Goal: Task Accomplishment & Management: Manage account settings

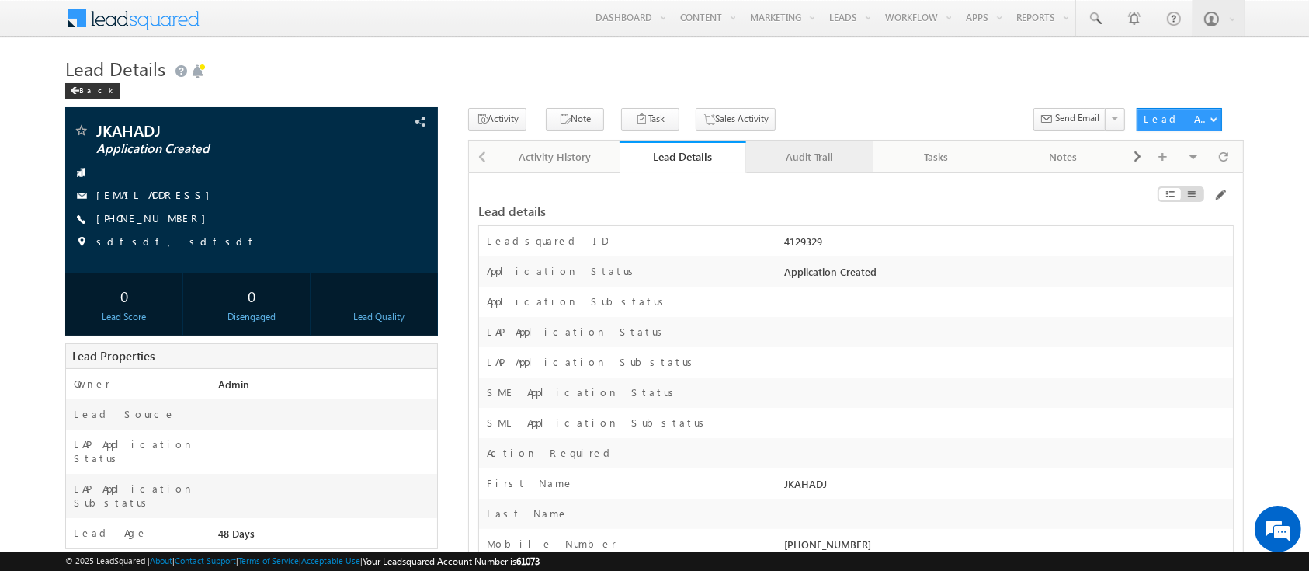
click at [801, 151] on div "Audit Trail" at bounding box center [809, 157] width 101 height 19
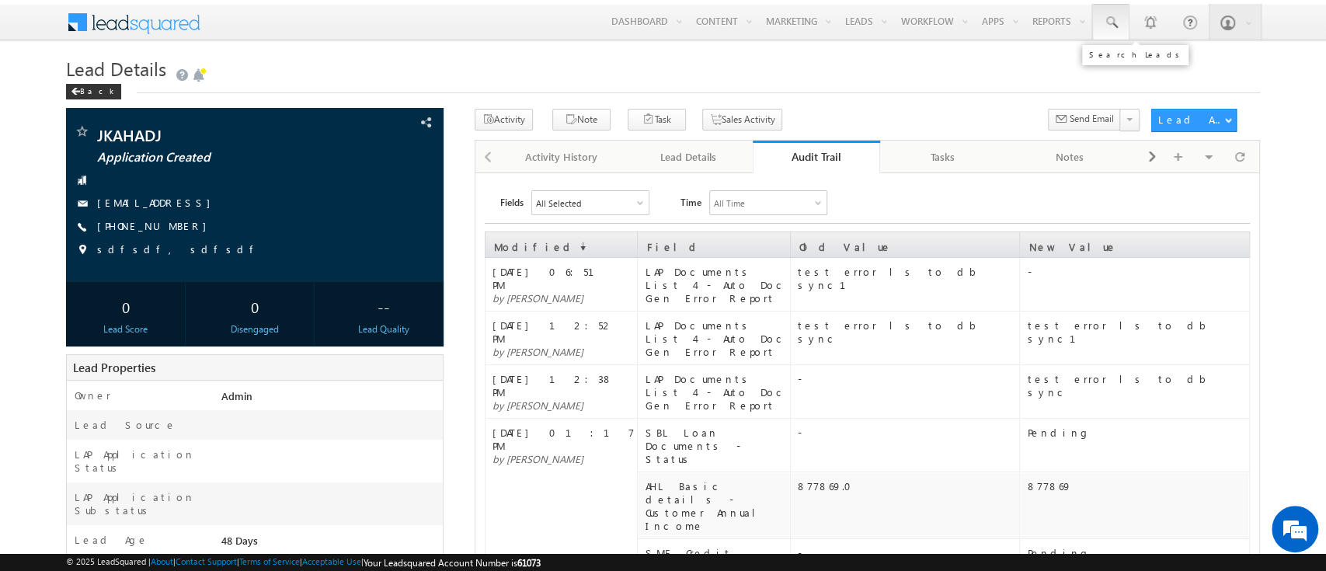
click at [1127, 15] on link at bounding box center [1110, 22] width 37 height 36
paste input "SME0001074"
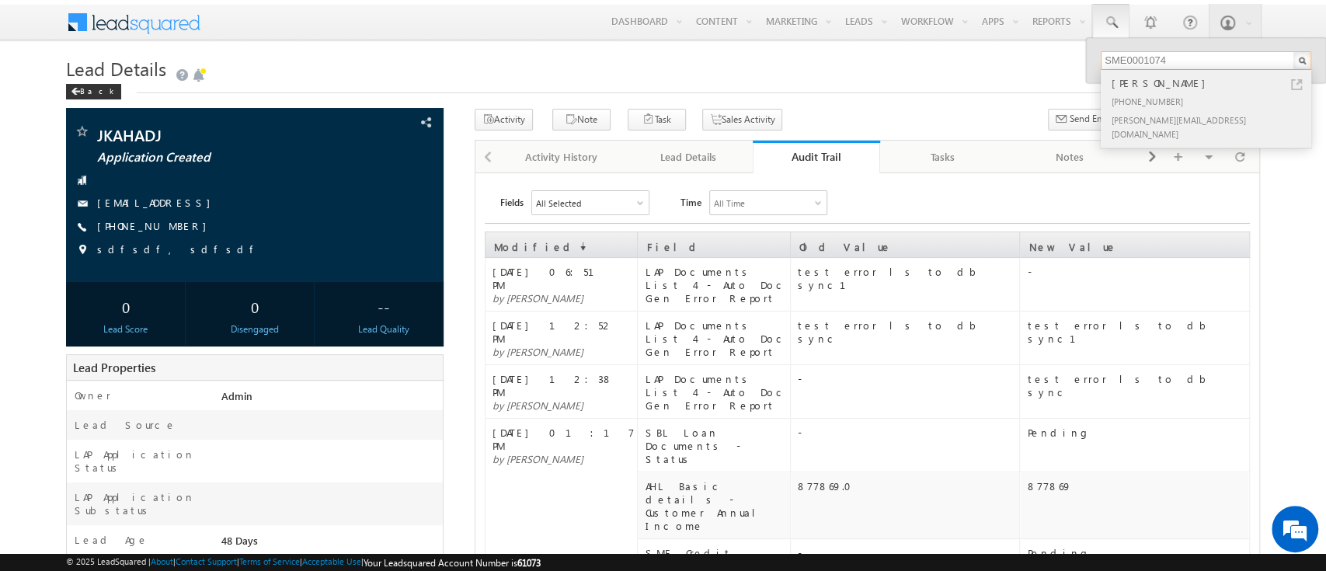
type input "SME0001074"
click at [1221, 92] on div "[PHONE_NUMBER]" at bounding box center [1212, 101] width 208 height 19
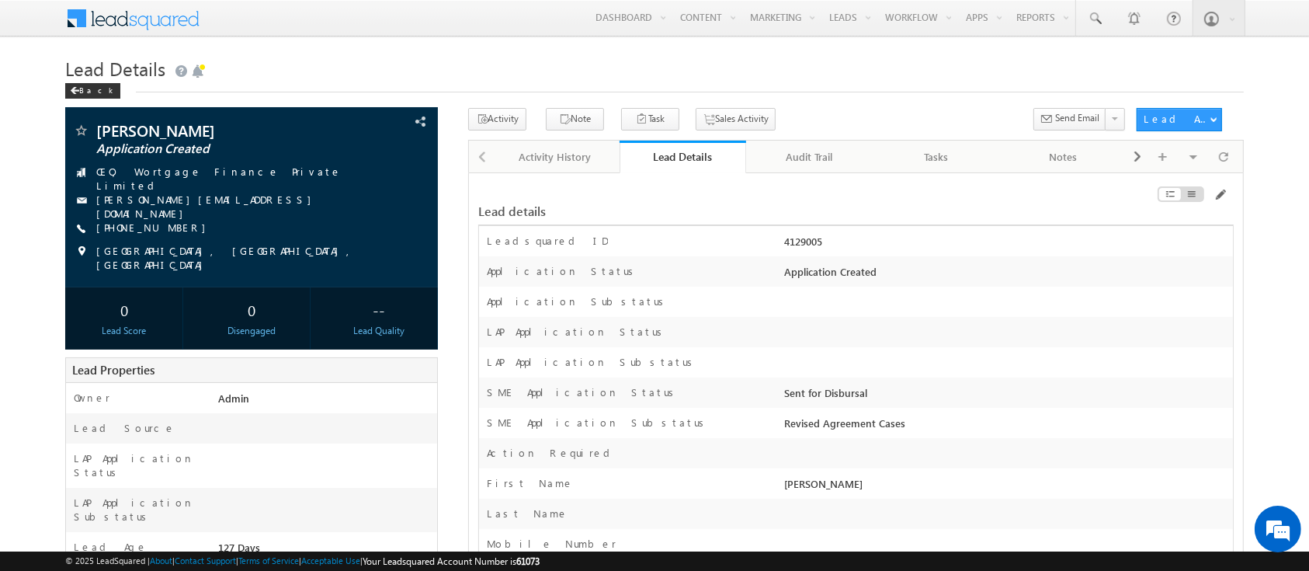
click at [805, 242] on div "4129005" at bounding box center [1007, 245] width 452 height 22
copy div "4129005"
click at [1219, 198] on span at bounding box center [1220, 195] width 12 height 12
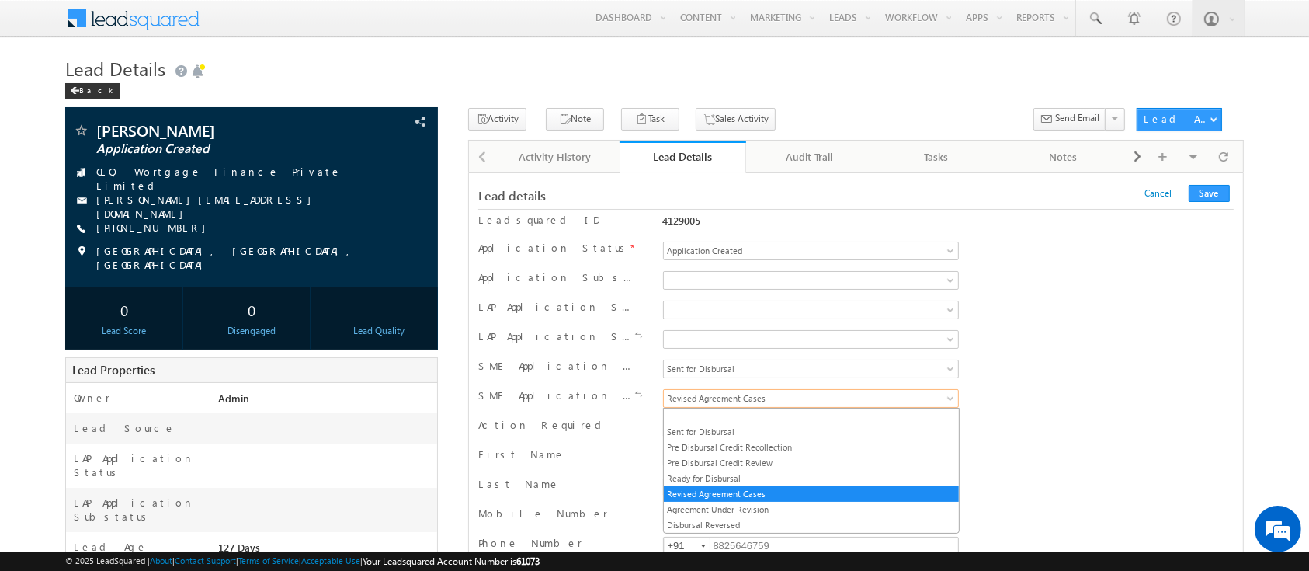
click at [888, 404] on span "Revised Agreement Cases" at bounding box center [785, 398] width 242 height 14
click at [847, 460] on link "Pre Disbursal Credit Review" at bounding box center [811, 463] width 295 height 14
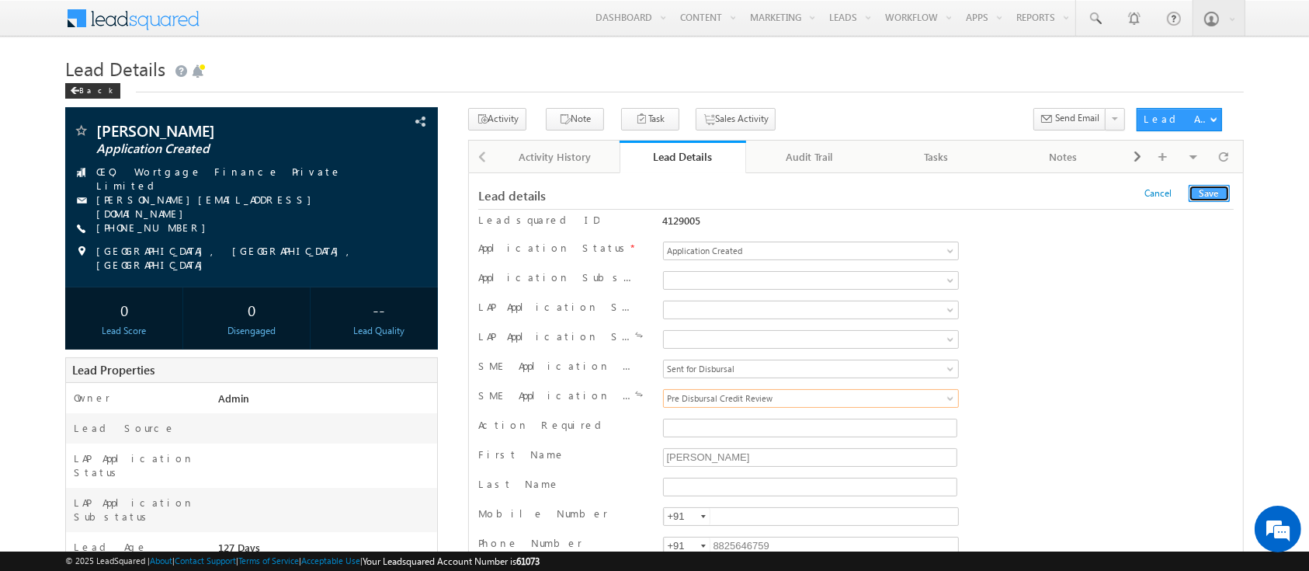
click at [1219, 194] on button "Save" at bounding box center [1209, 193] width 41 height 17
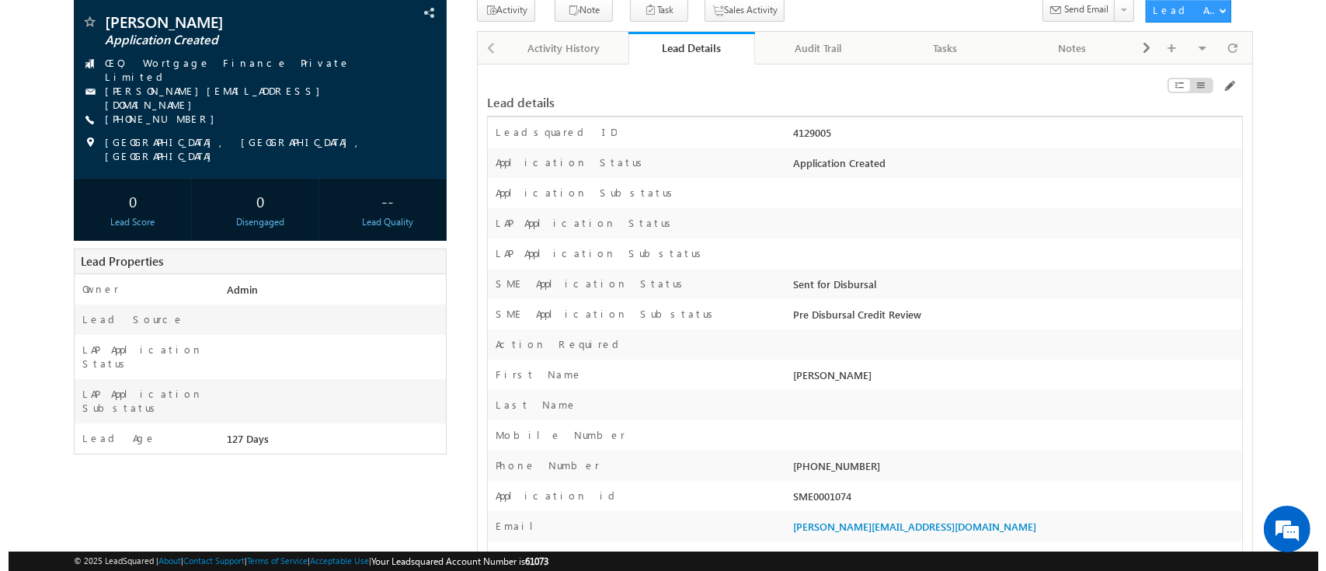
scroll to position [107, 0]
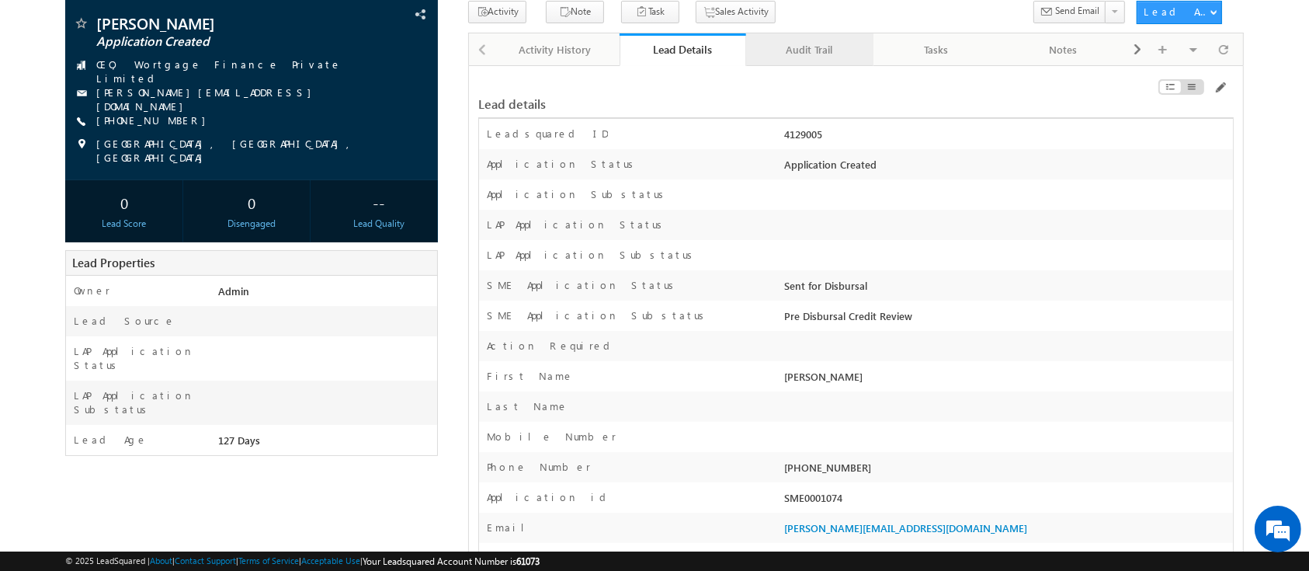
click at [796, 57] on div "Audit Trail" at bounding box center [809, 49] width 101 height 19
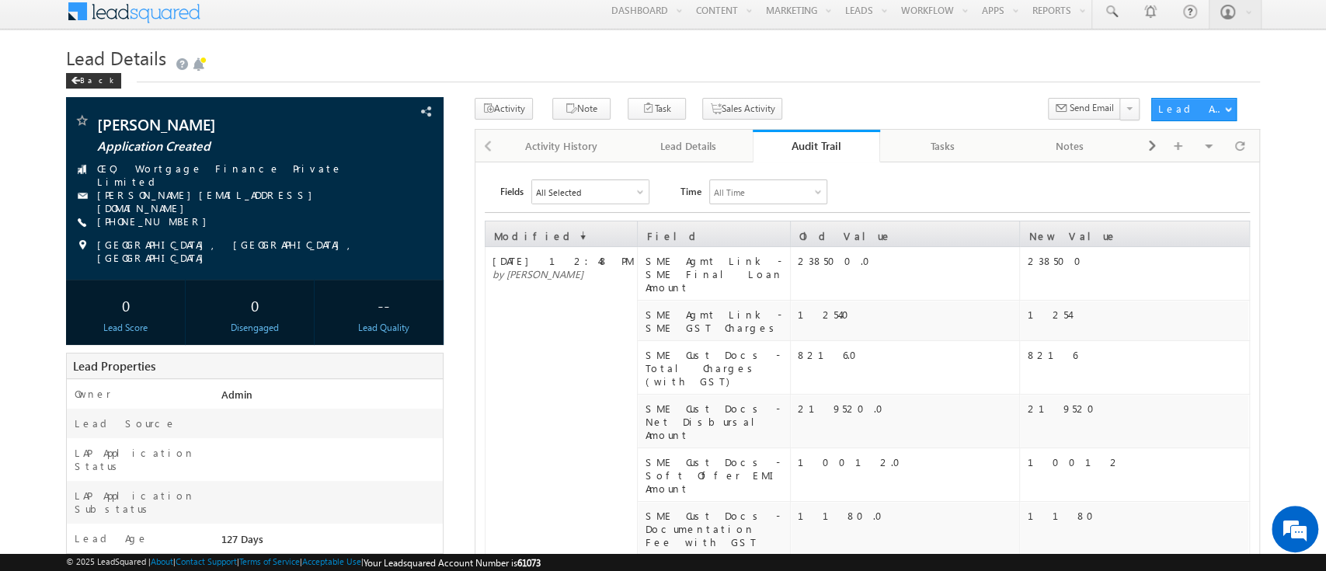
scroll to position [0, 0]
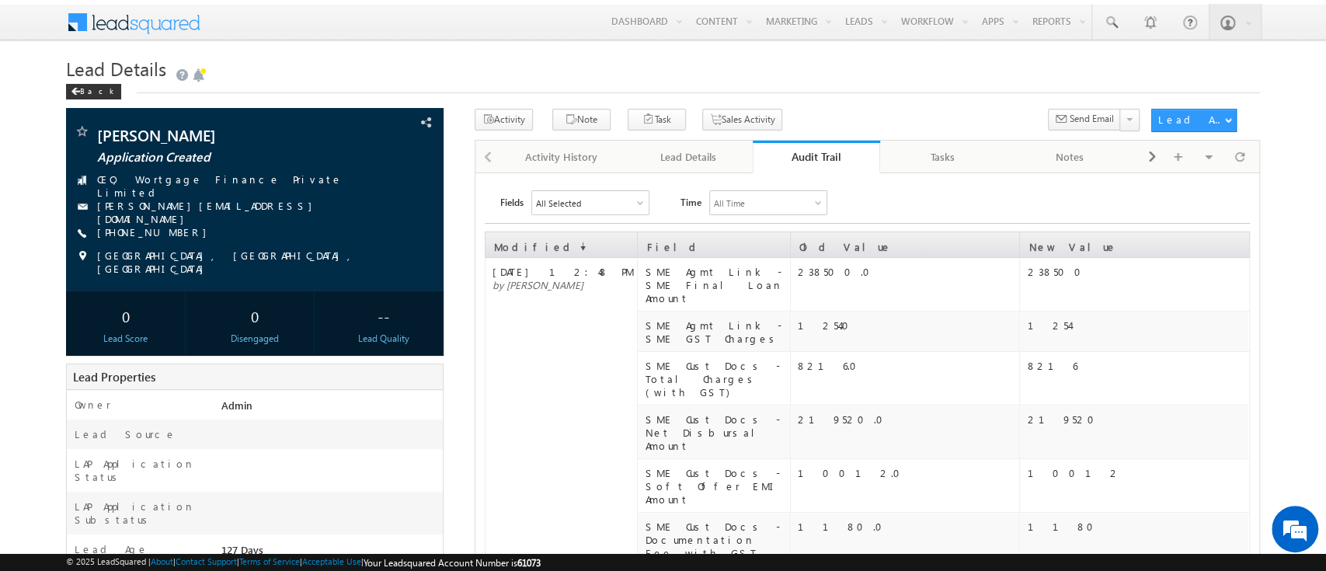
click at [797, 148] on link "Audit Trail" at bounding box center [816, 157] width 127 height 33
click at [805, 157] on div "Audit Trail" at bounding box center [816, 156] width 104 height 15
click at [812, 162] on div "Audit Trail" at bounding box center [816, 156] width 104 height 15
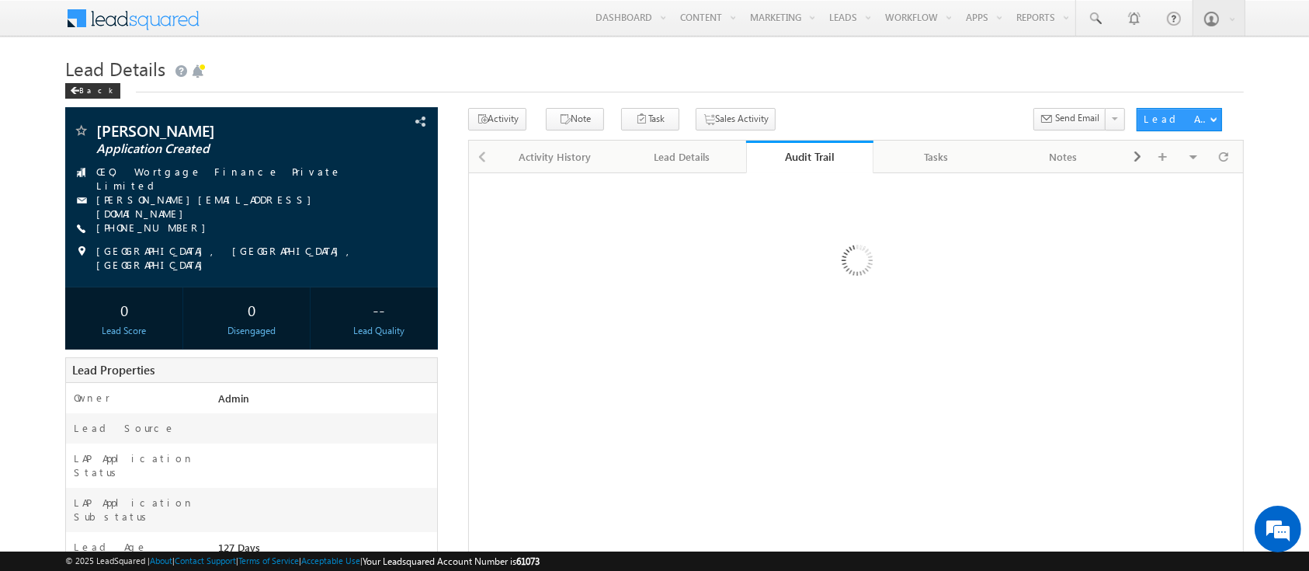
click at [809, 163] on div "Audit Trail" at bounding box center [810, 156] width 104 height 15
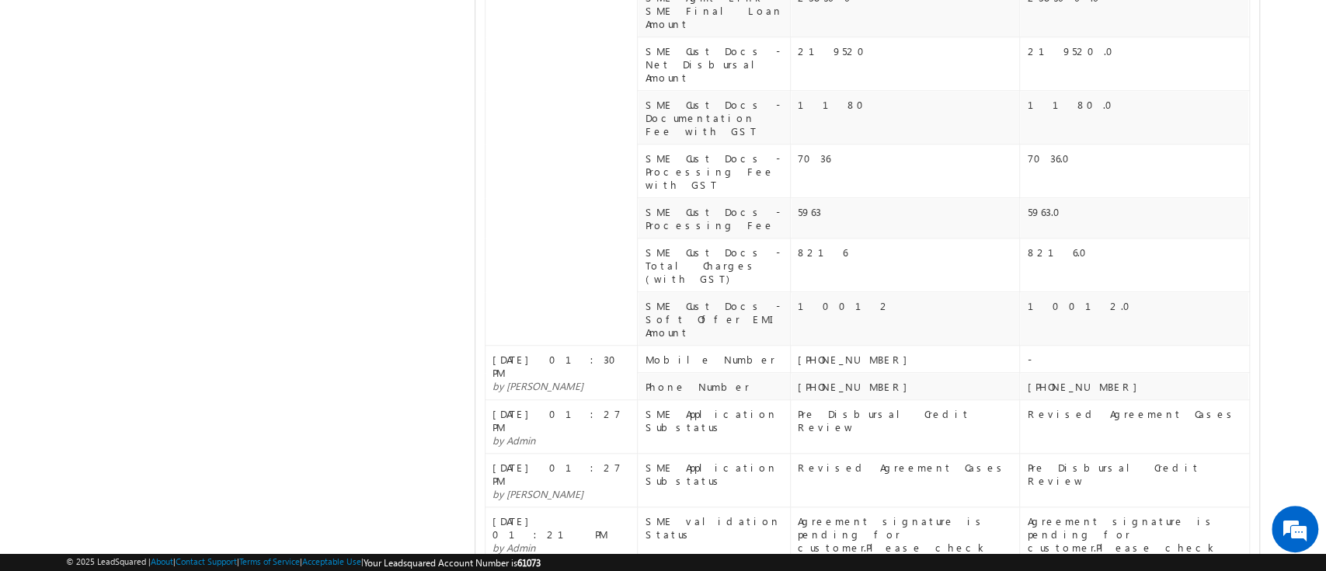
scroll to position [810, 0]
drag, startPoint x: 1090, startPoint y: 387, endPoint x: 1018, endPoint y: 303, distance: 110.7
click at [1018, 303] on table "Modified Field Old Value New Value 24 Sep 2025 12:48 PM by sowmiyan SME Agmt Li…" at bounding box center [867, 97] width 765 height 1353
drag, startPoint x: 1093, startPoint y: 391, endPoint x: 1026, endPoint y: 315, distance: 101.3
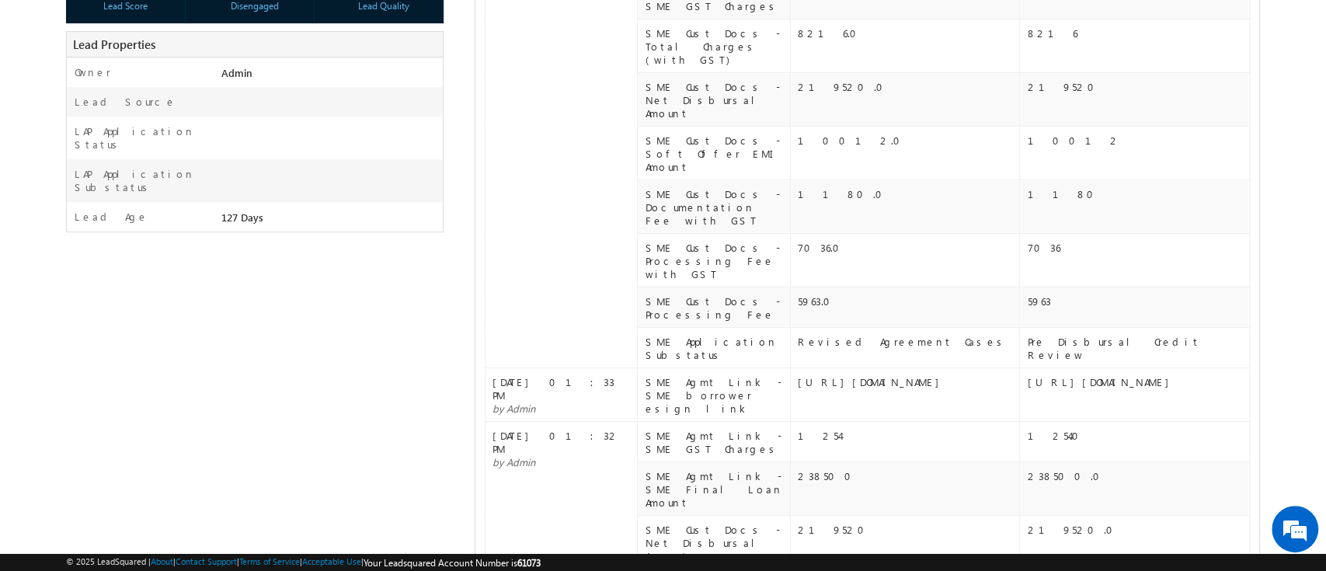
scroll to position [0, 0]
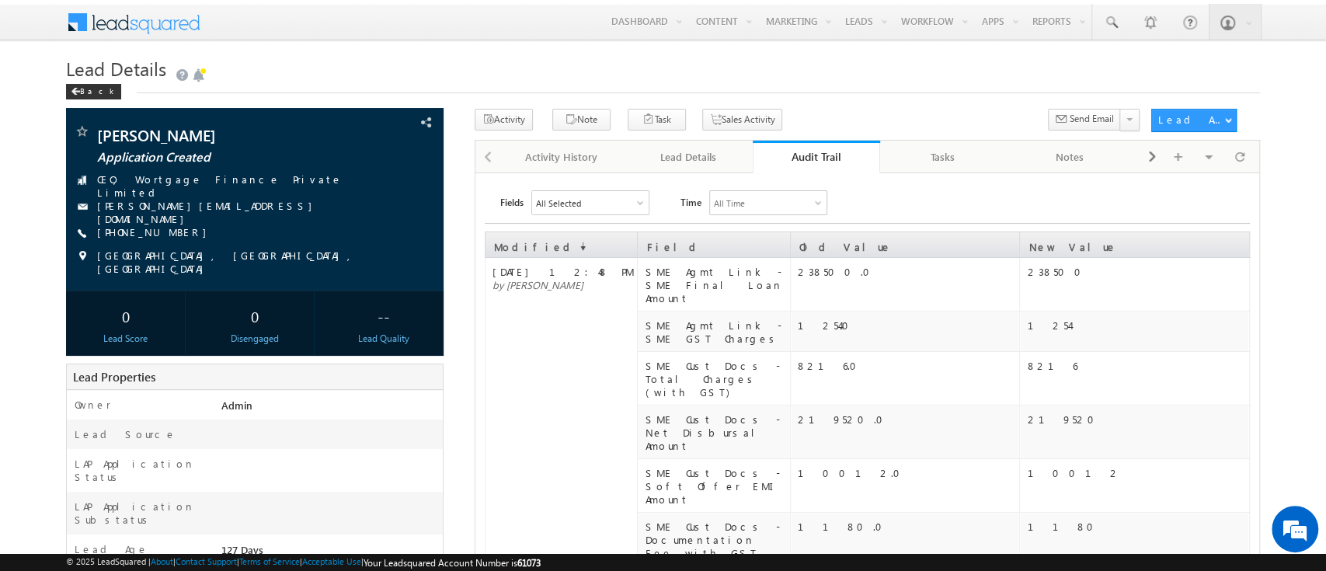
click at [814, 147] on link "Audit Trail" at bounding box center [816, 157] width 127 height 33
click at [814, 155] on div "Audit Trail" at bounding box center [816, 156] width 104 height 15
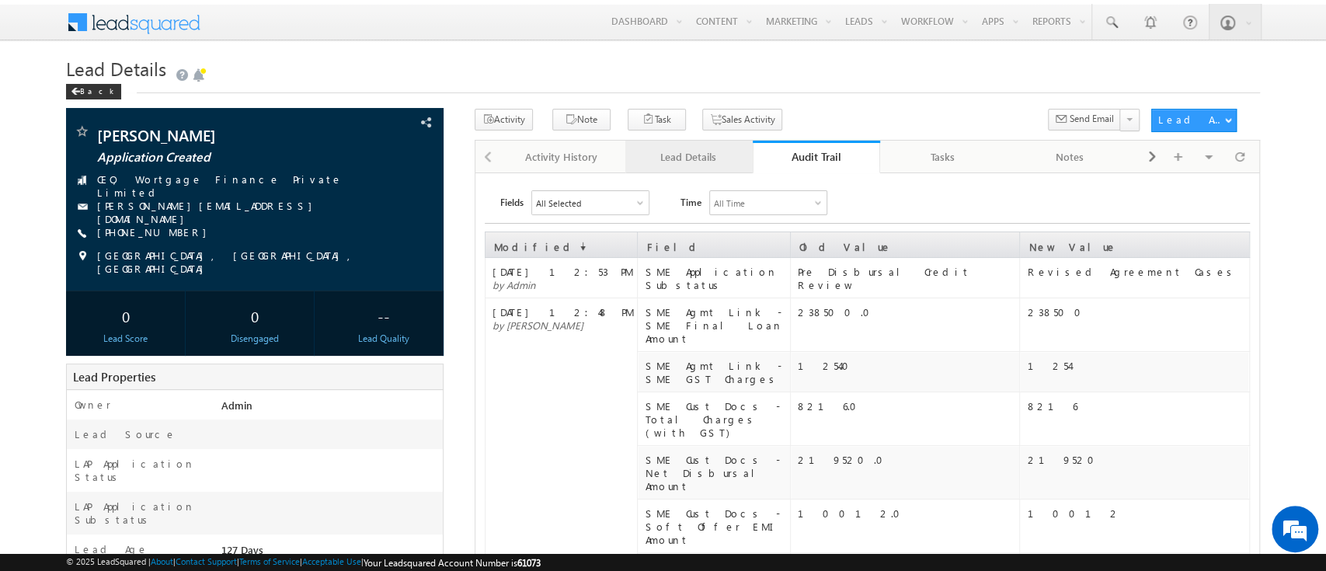
click at [674, 150] on div "Lead Details" at bounding box center [688, 157] width 101 height 19
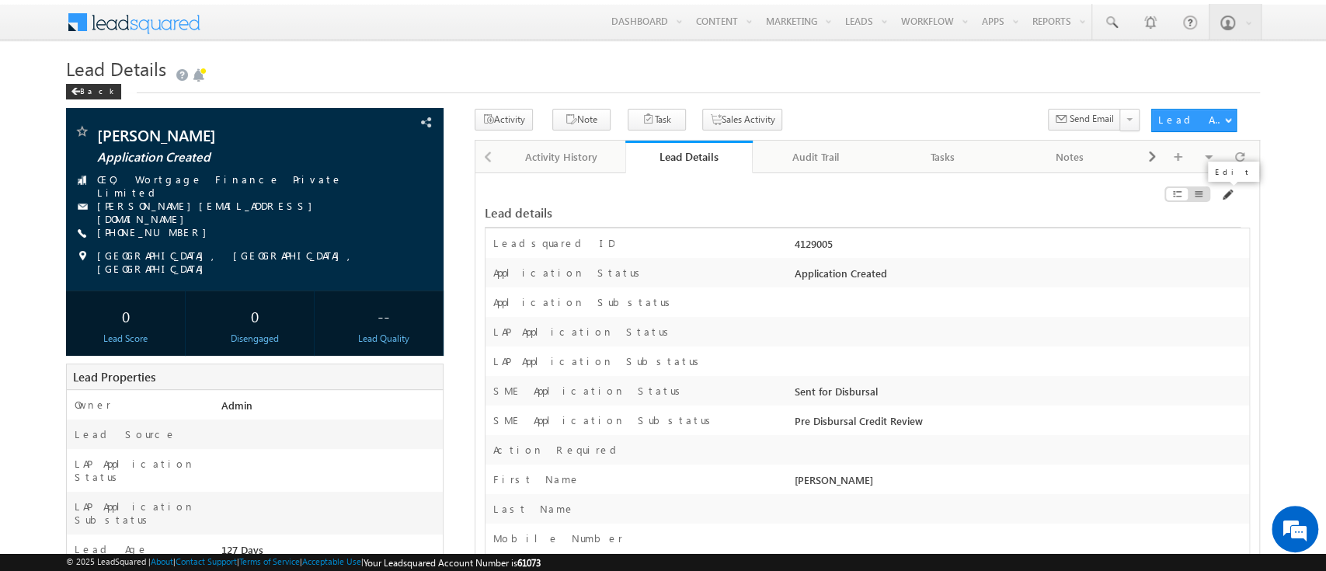
click at [1226, 193] on span at bounding box center [1226, 195] width 12 height 12
click at [1104, 9] on link at bounding box center [1110, 22] width 37 height 36
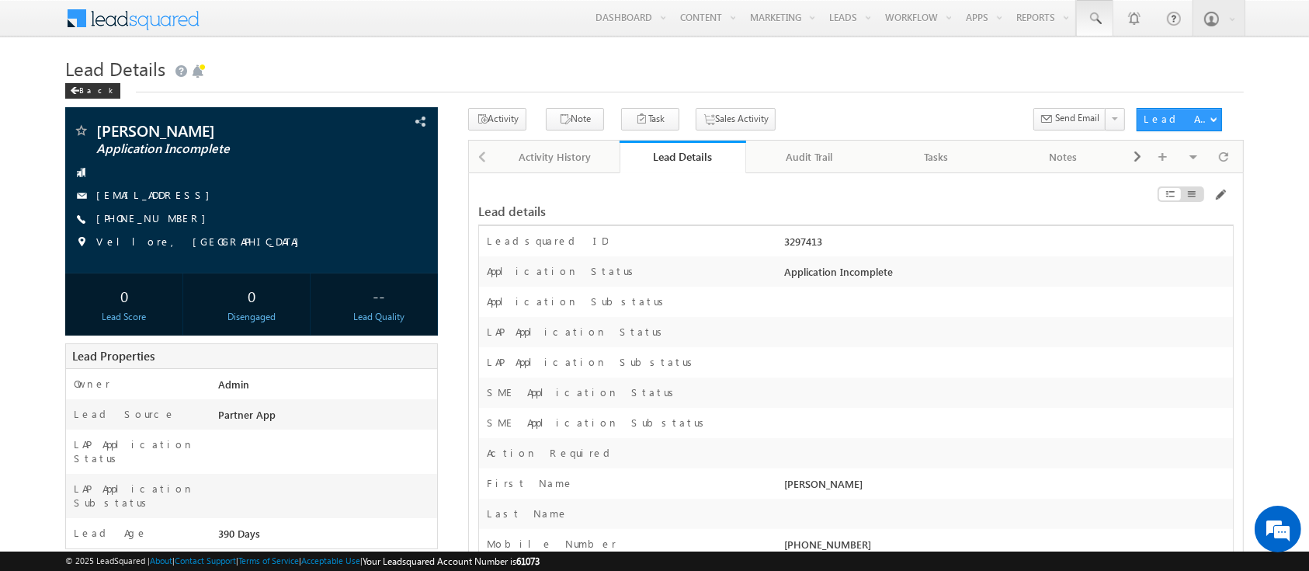
click at [1084, 19] on link at bounding box center [1094, 18] width 37 height 36
click at [1134, 57] on input "text" at bounding box center [1189, 60] width 210 height 19
paste input "SME0001505"
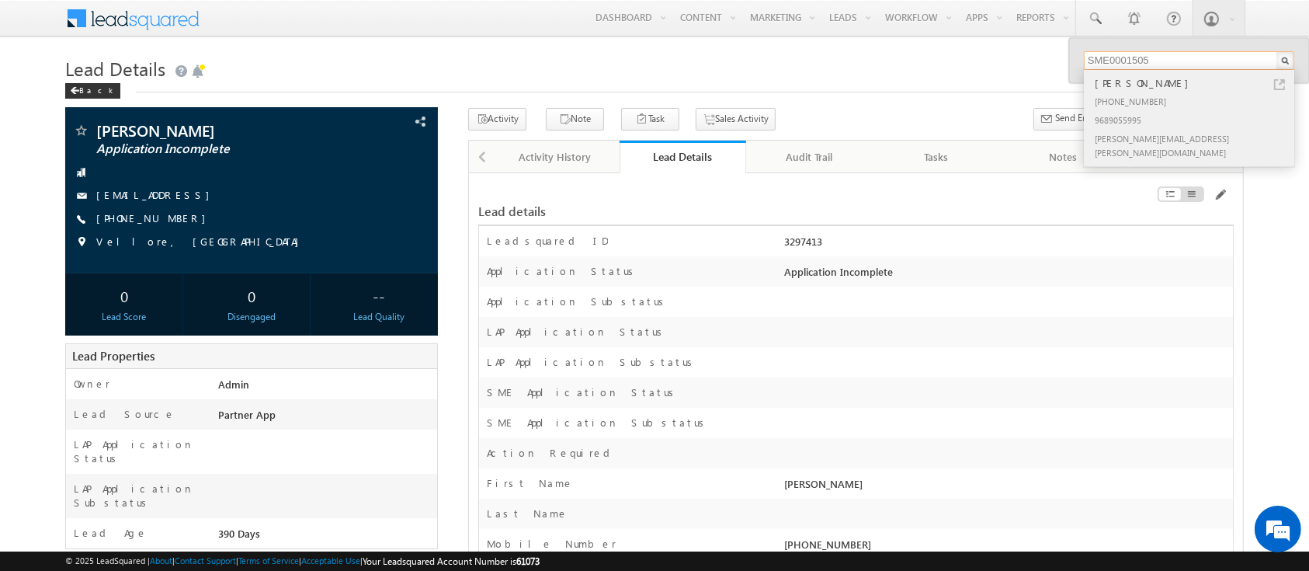
type input "SME0001505"
click at [1208, 72] on div "RAMAKRISHNAN KUPPUSAMY +91-9689055995 9689055995 mohammad.maviya@werize.com" at bounding box center [1188, 118] width 208 height 96
click at [1199, 102] on div "+91-9689055995" at bounding box center [1196, 101] width 208 height 19
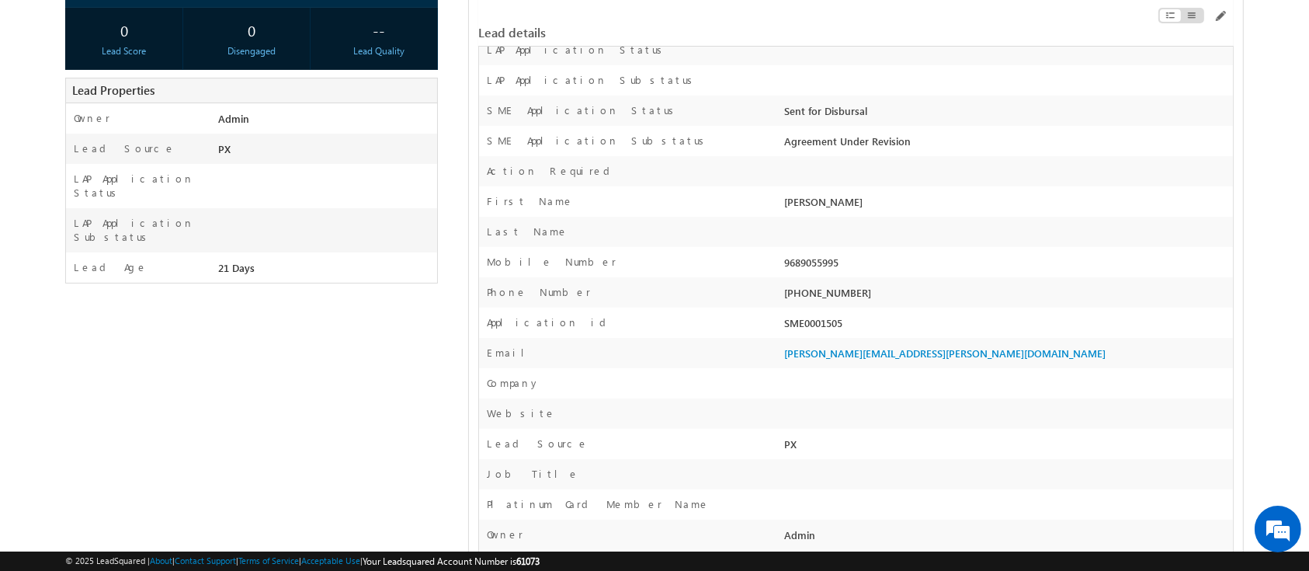
scroll to position [271, 0]
click at [814, 317] on div "SME0001505" at bounding box center [1007, 326] width 452 height 22
copy div "SME0001505"
click at [979, 377] on div at bounding box center [1007, 386] width 452 height 22
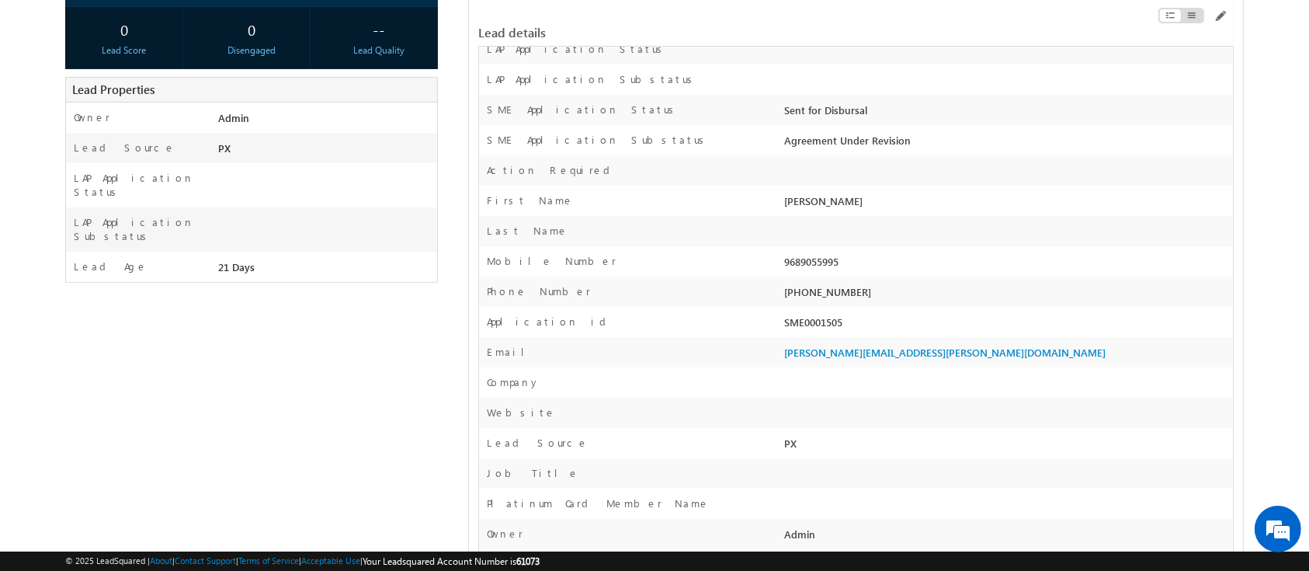
scroll to position [0, 0]
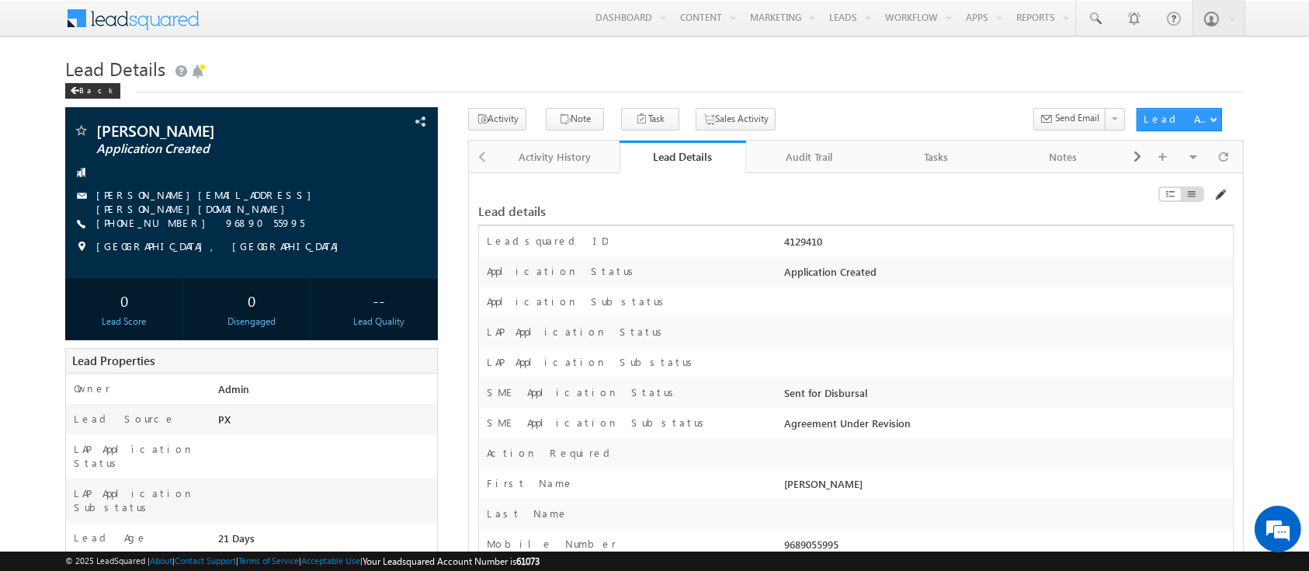
click at [1218, 196] on span at bounding box center [1220, 195] width 12 height 12
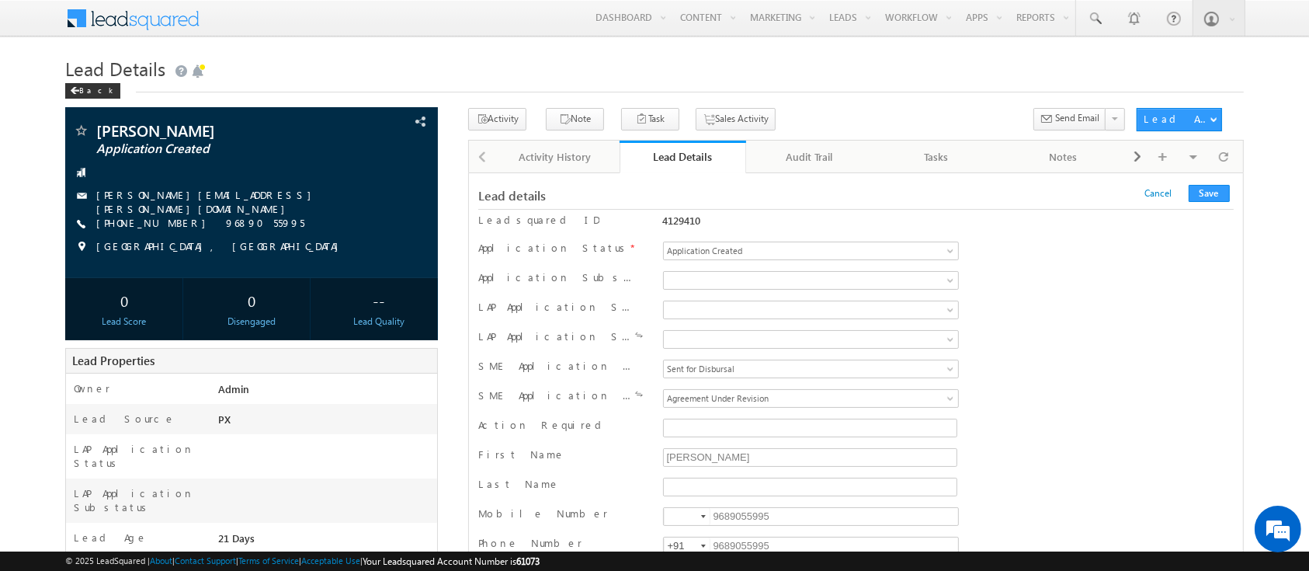
click at [888, 407] on div "Sent for Disbursal Pre Disbursal Credit Recollection Pre Disbursal Credit Revie…" at bounding box center [811, 399] width 304 height 23
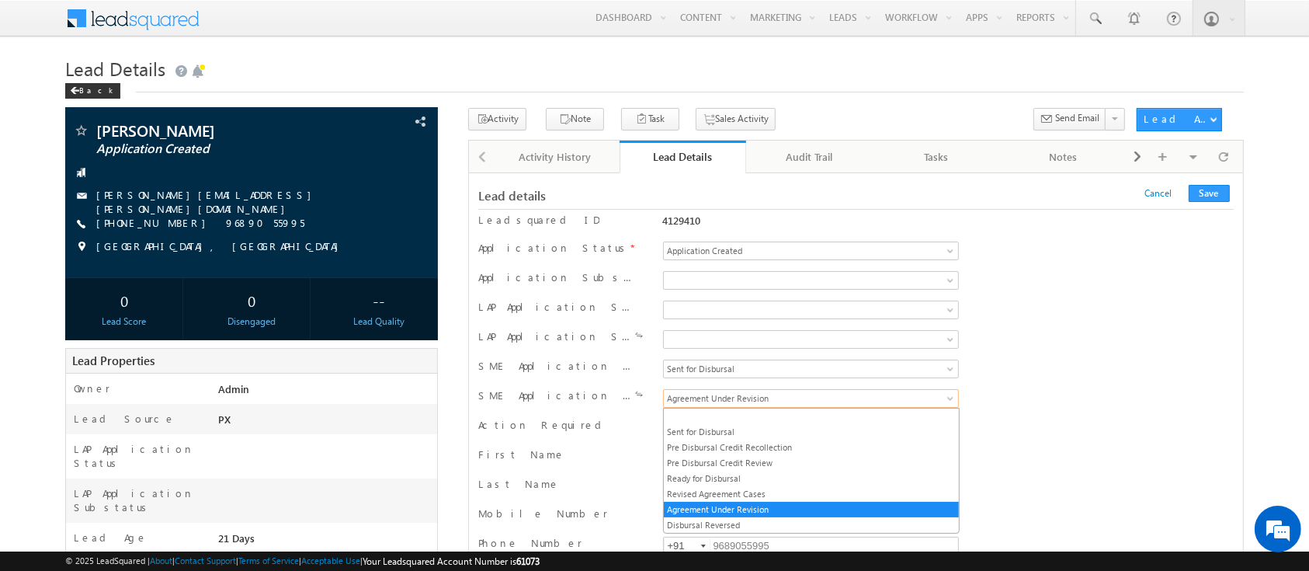
click at [857, 403] on span "Agreement Under Revision" at bounding box center [785, 398] width 242 height 14
drag, startPoint x: 839, startPoint y: 441, endPoint x: 844, endPoint y: 429, distance: 13.6
click at [844, 429] on ul "Sent for Disbursal Pre Disbursal Credit Recollection Pre Disbursal Credit Revie…" at bounding box center [811, 471] width 297 height 126
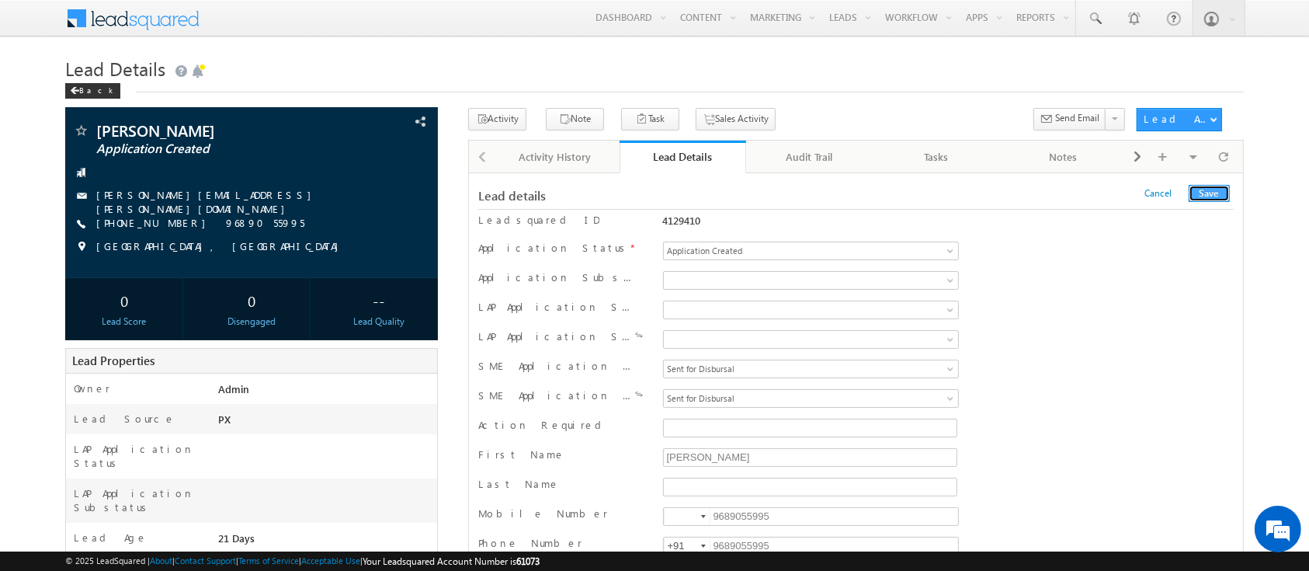
click at [1215, 195] on button "Save" at bounding box center [1209, 193] width 41 height 17
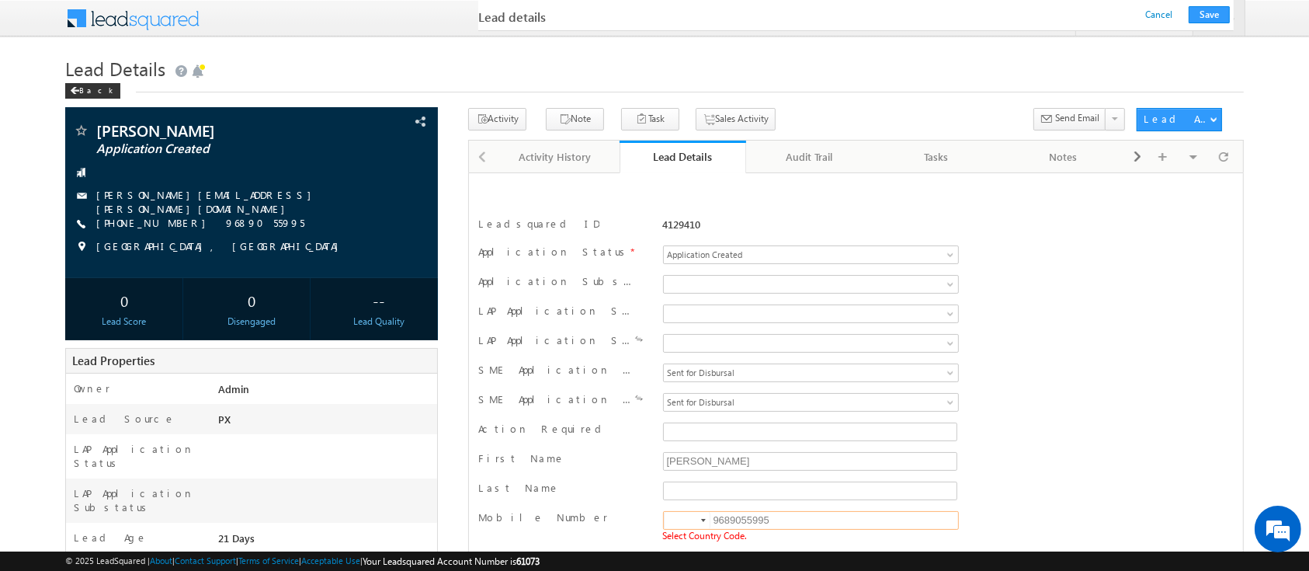
scroll to position [221, 0]
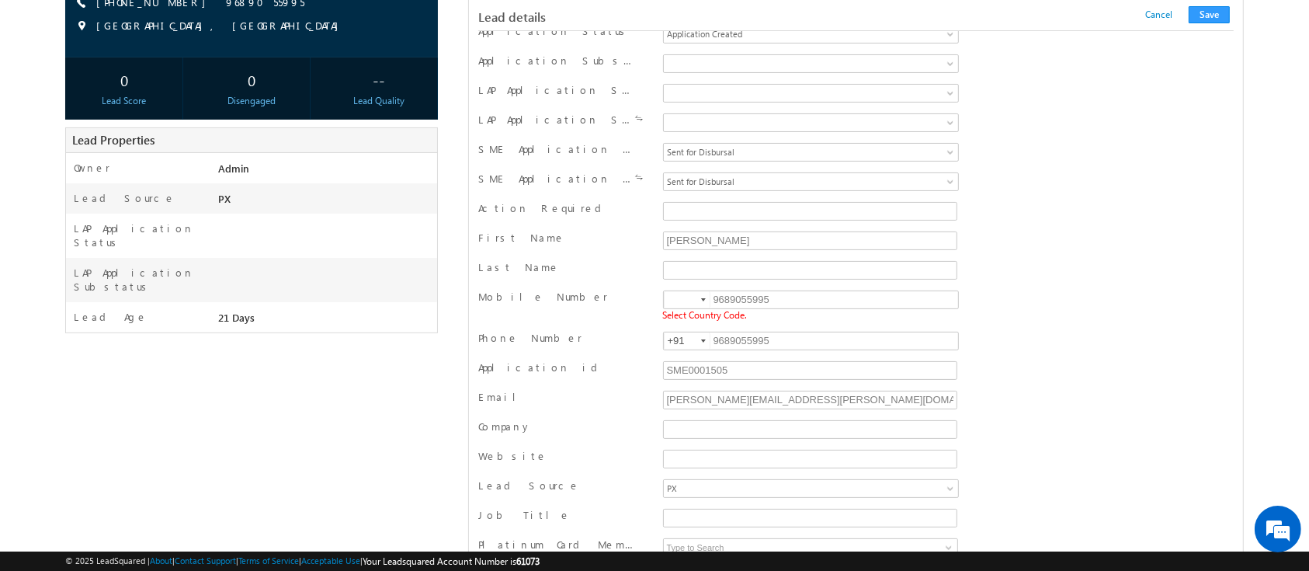
click at [701, 298] on div at bounding box center [703, 299] width 5 height 3
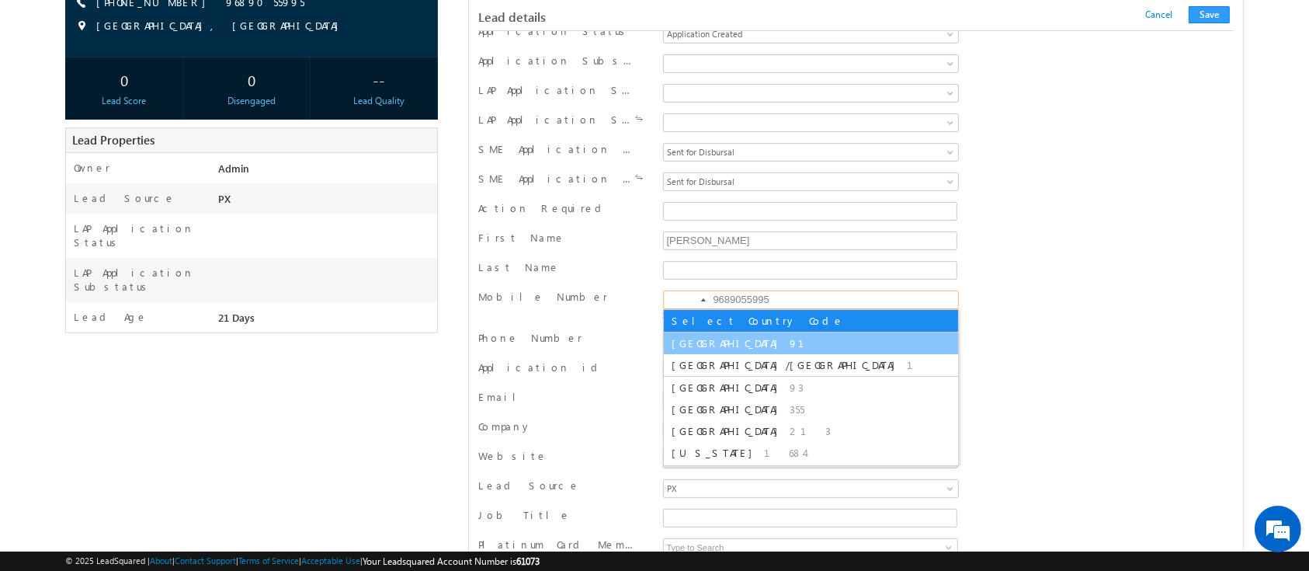
click at [717, 337] on li "India 91" at bounding box center [811, 343] width 294 height 22
type input "+91"
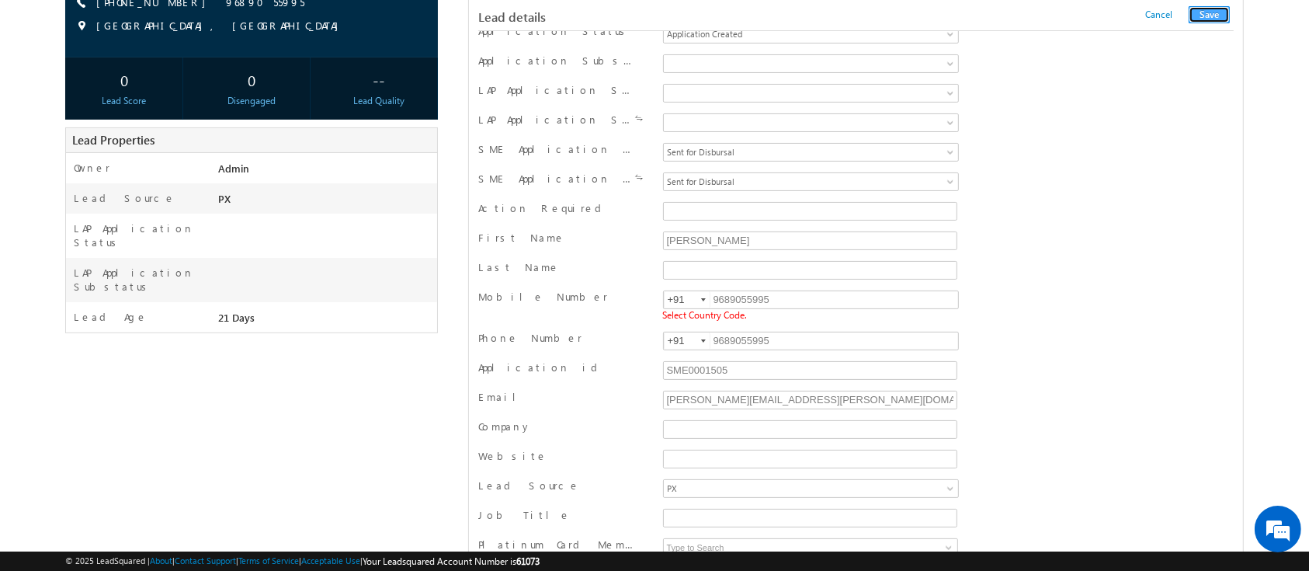
click at [1218, 7] on button "Save" at bounding box center [1209, 14] width 41 height 17
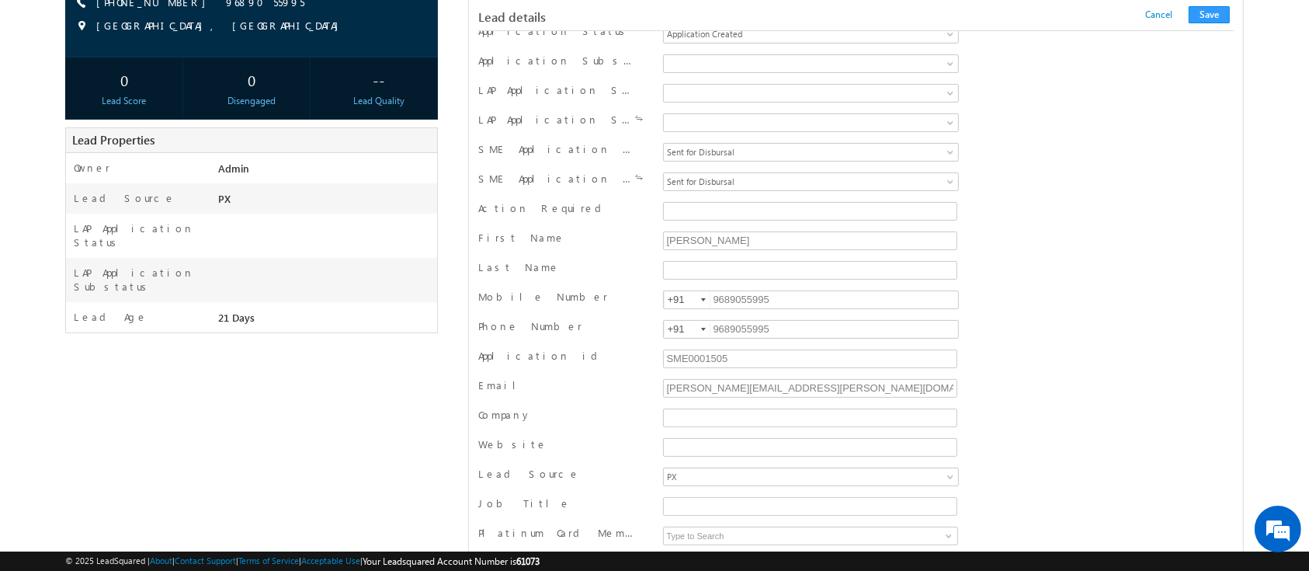
scroll to position [1517, 0]
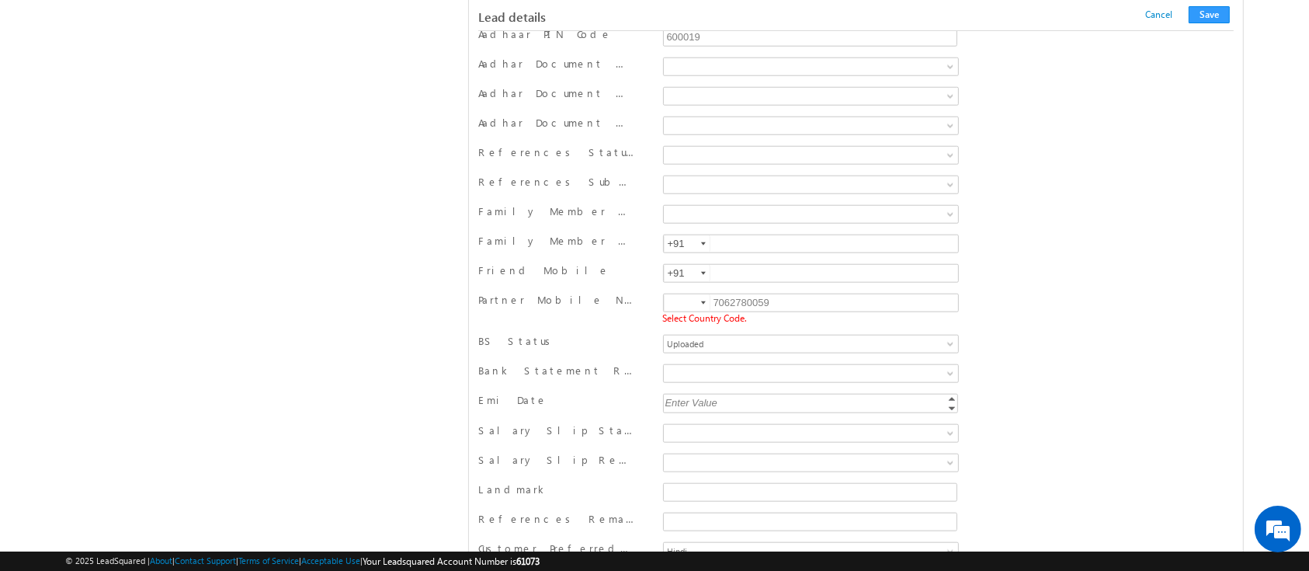
click at [704, 301] on div at bounding box center [703, 302] width 5 height 3
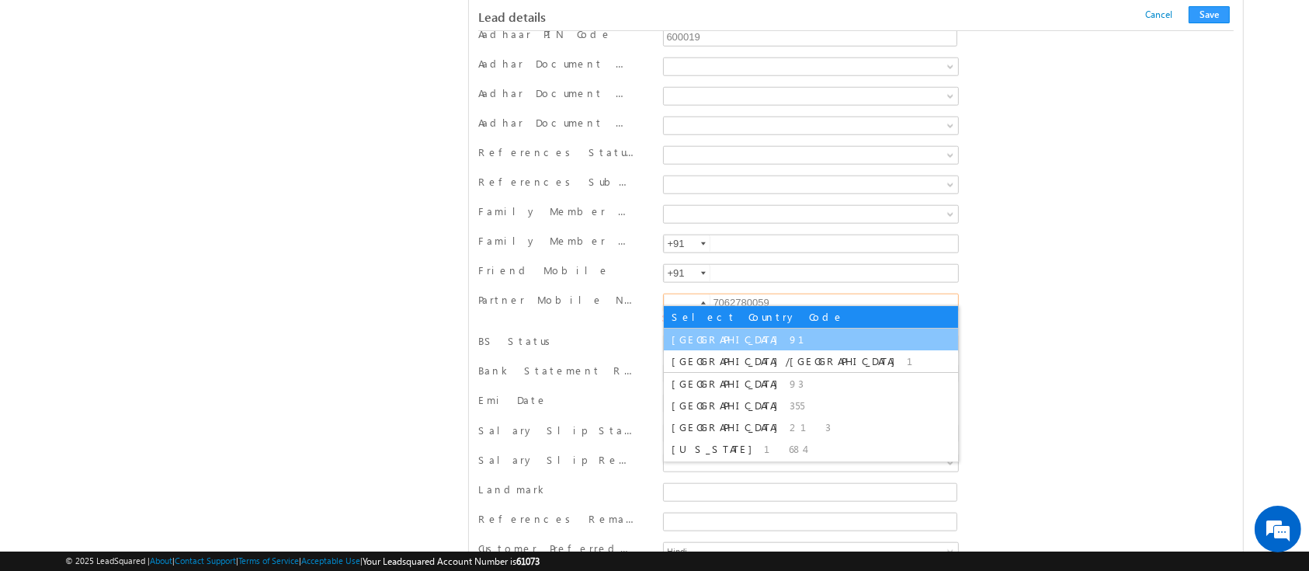
click at [772, 329] on li "India 91" at bounding box center [811, 340] width 294 height 22
type input "+91"
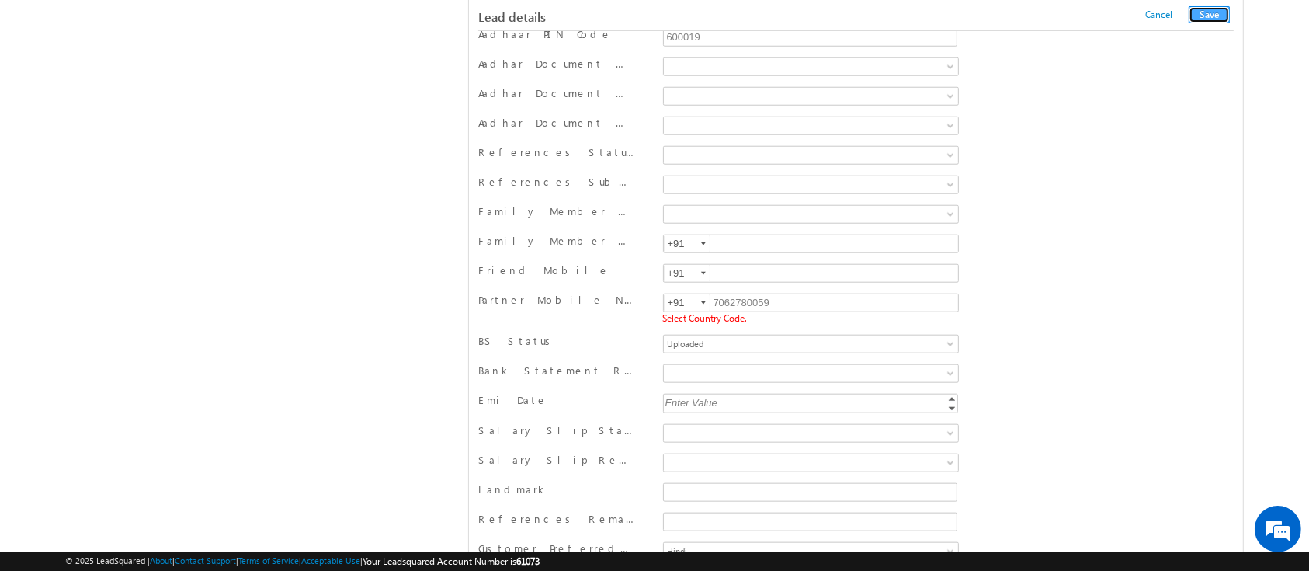
click at [1220, 12] on button "Save" at bounding box center [1209, 14] width 41 height 17
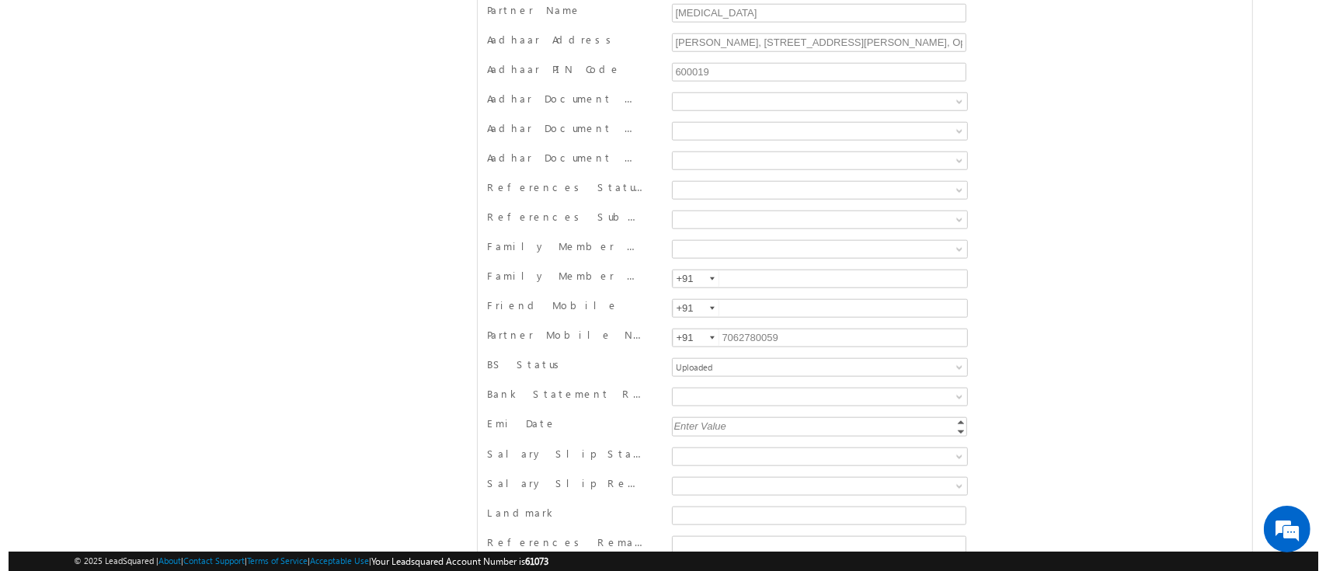
scroll to position [0, 0]
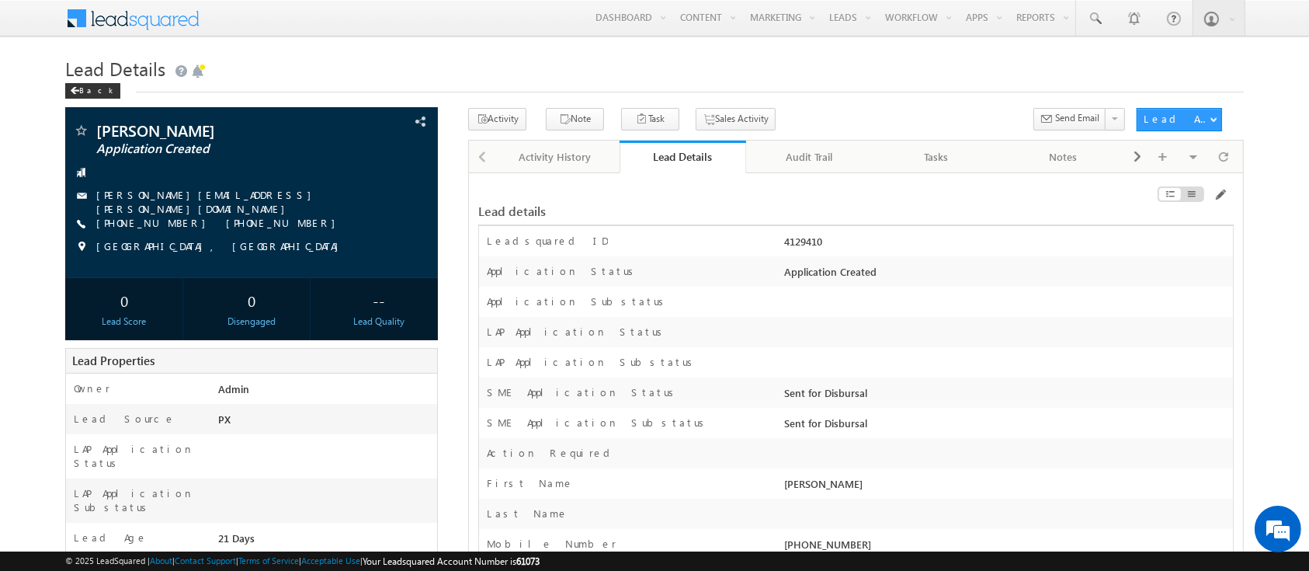
click at [810, 170] on link "Audit Trail" at bounding box center [809, 157] width 127 height 33
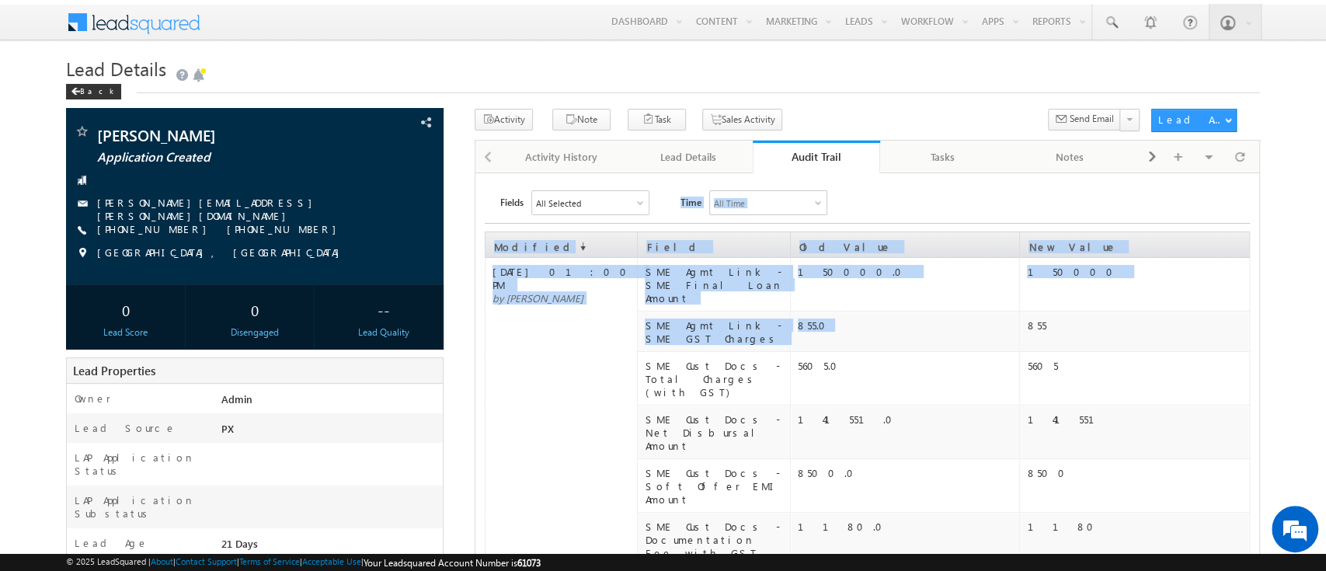
drag, startPoint x: 892, startPoint y: 337, endPoint x: 595, endPoint y: 201, distance: 327.0
click at [652, 199] on div "Fields All Selected Select All System 48 Application Status Conversion Referrer…" at bounding box center [874, 202] width 749 height 25
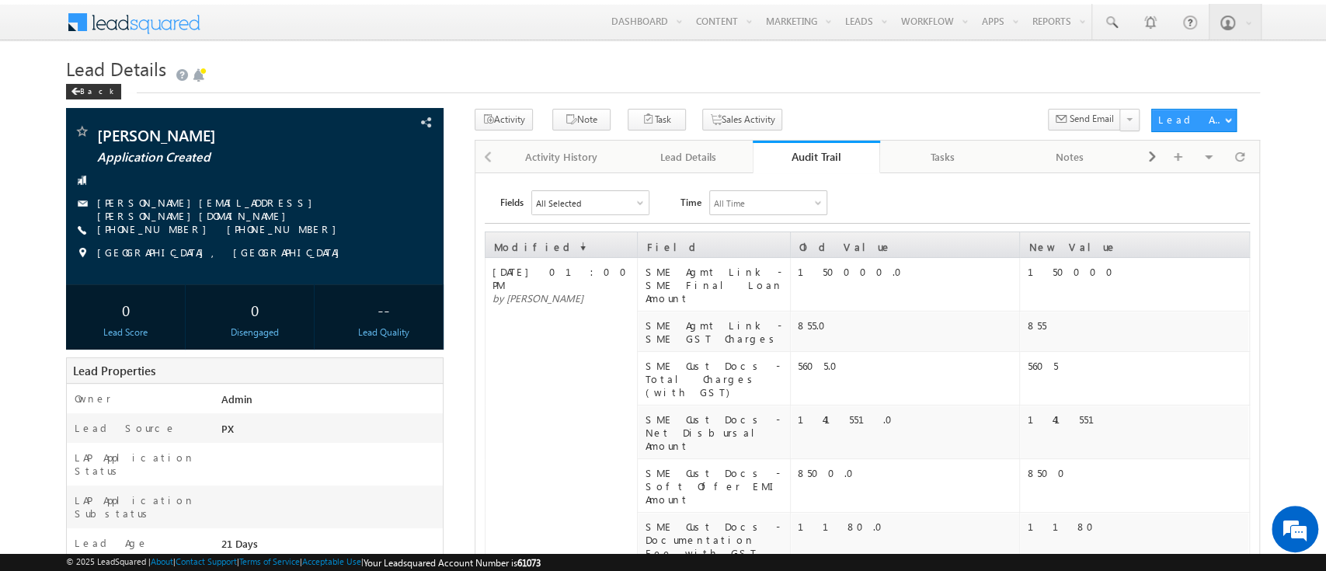
click at [643, 200] on div at bounding box center [641, 204] width 8 height 8
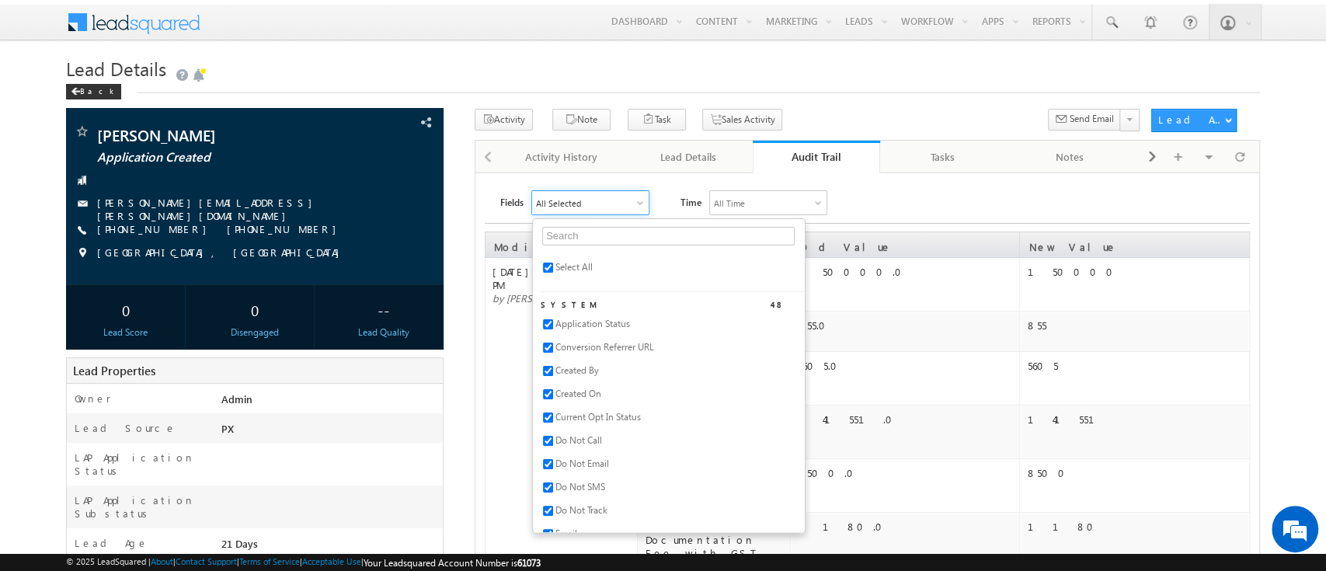
click at [574, 276] on li "Select All" at bounding box center [673, 271] width 264 height 23
click at [575, 272] on span "Select All" at bounding box center [573, 267] width 37 height 12
checkbox input "false"
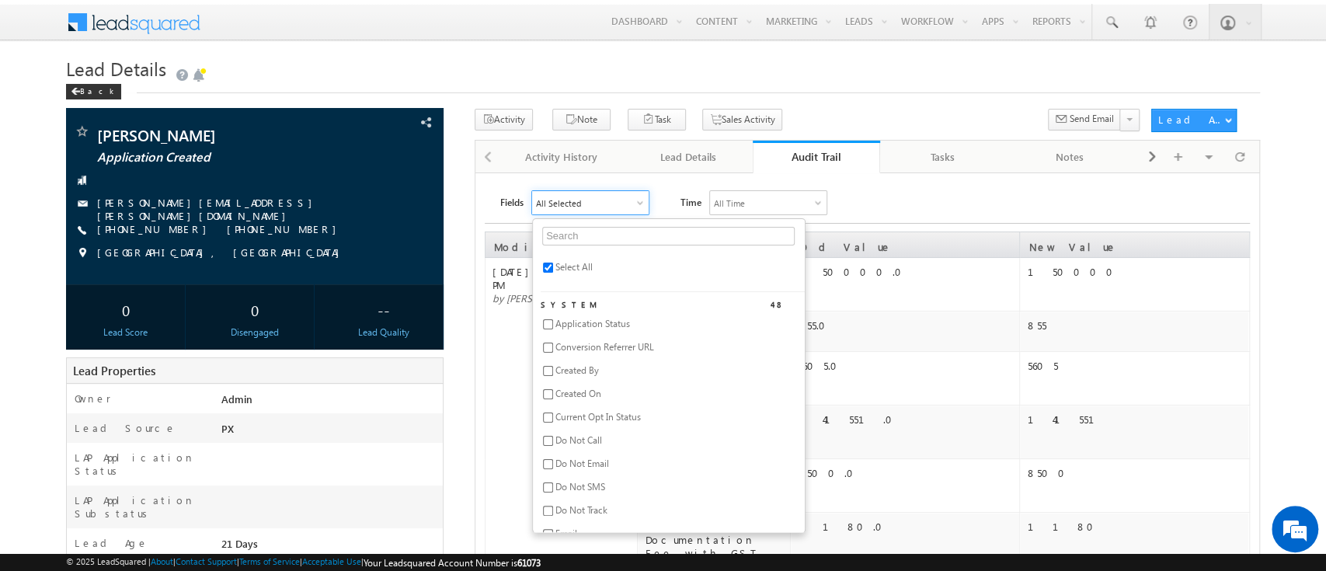
checkbox input "false"
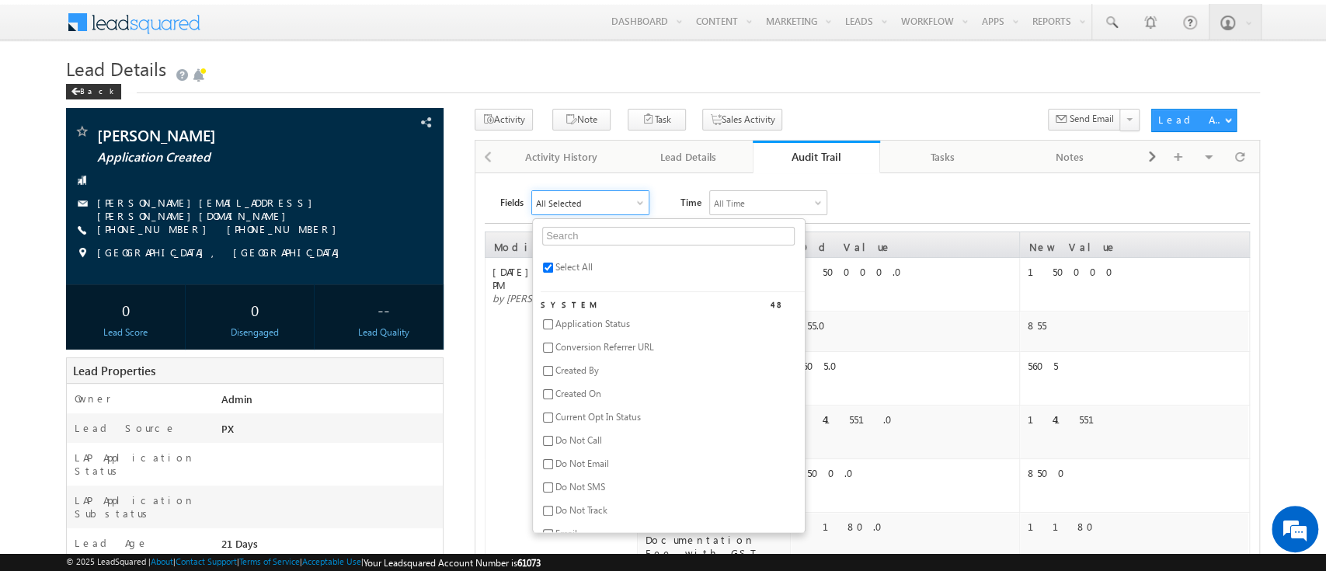
checkbox input "false"
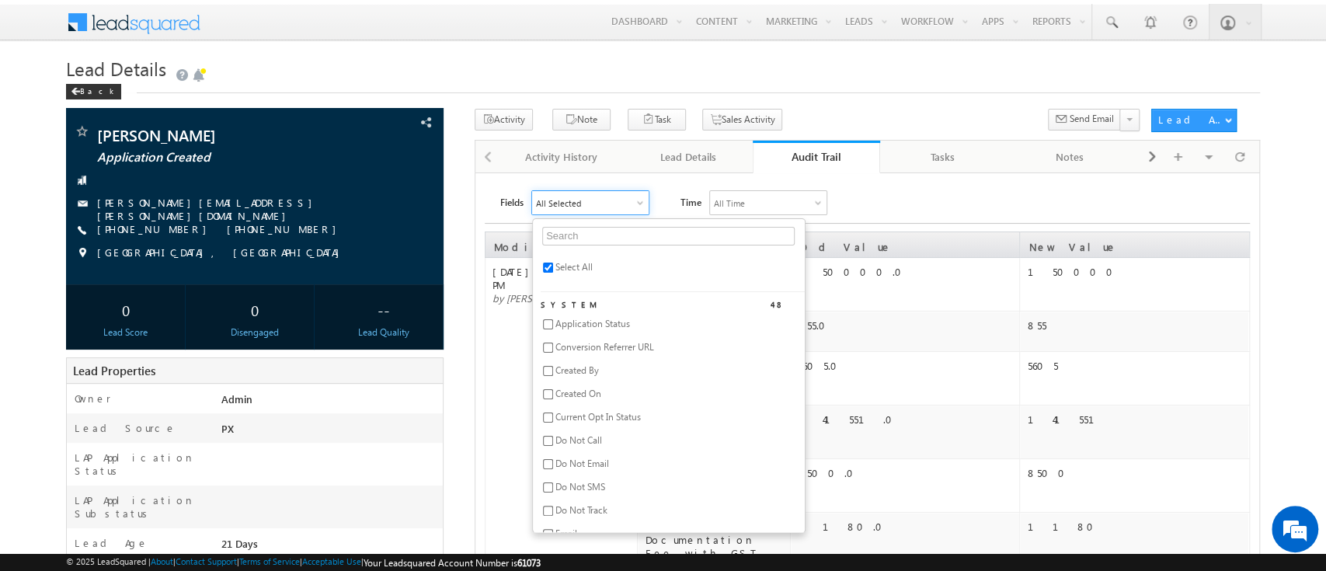
checkbox input "false"
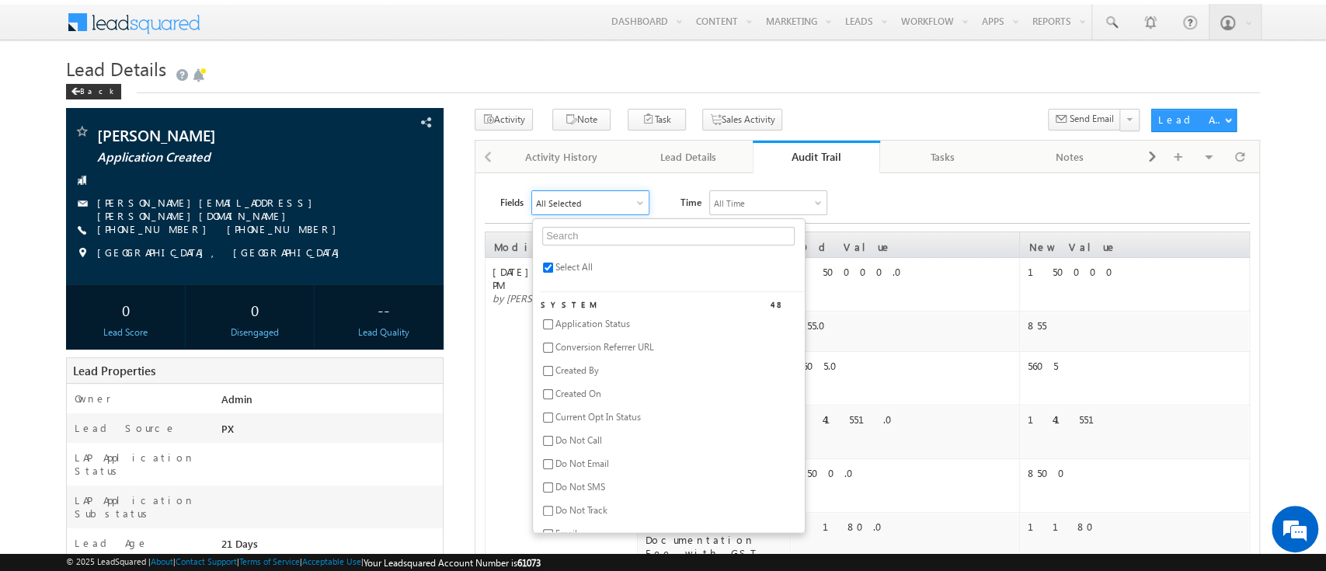
checkbox input "false"
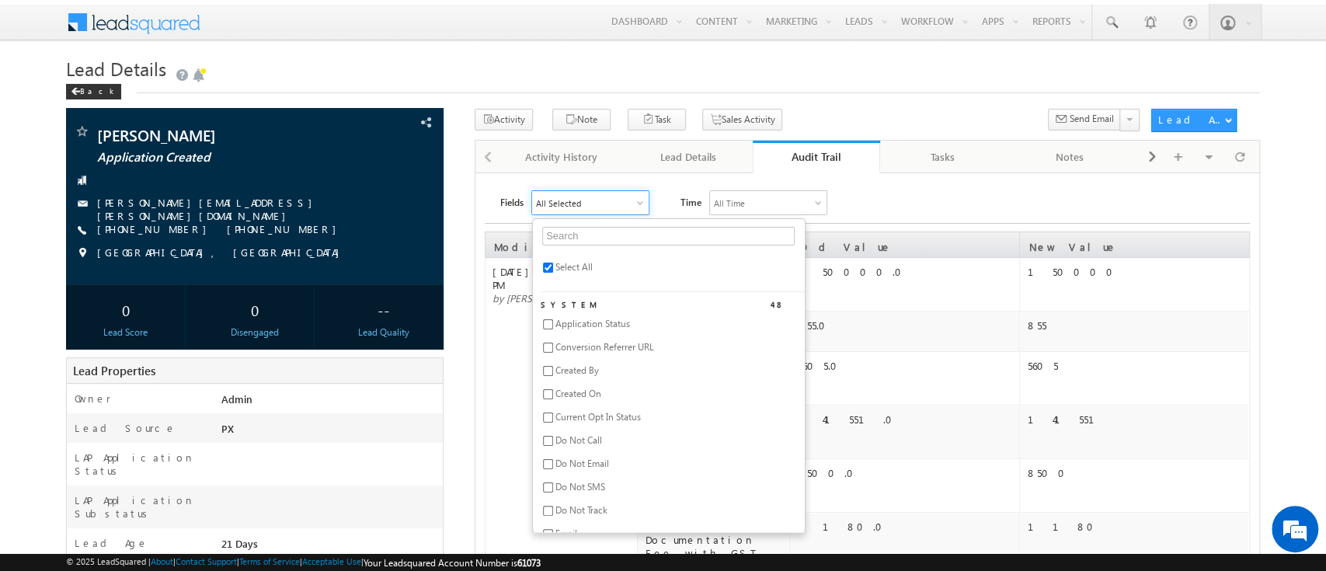
checkbox input "false"
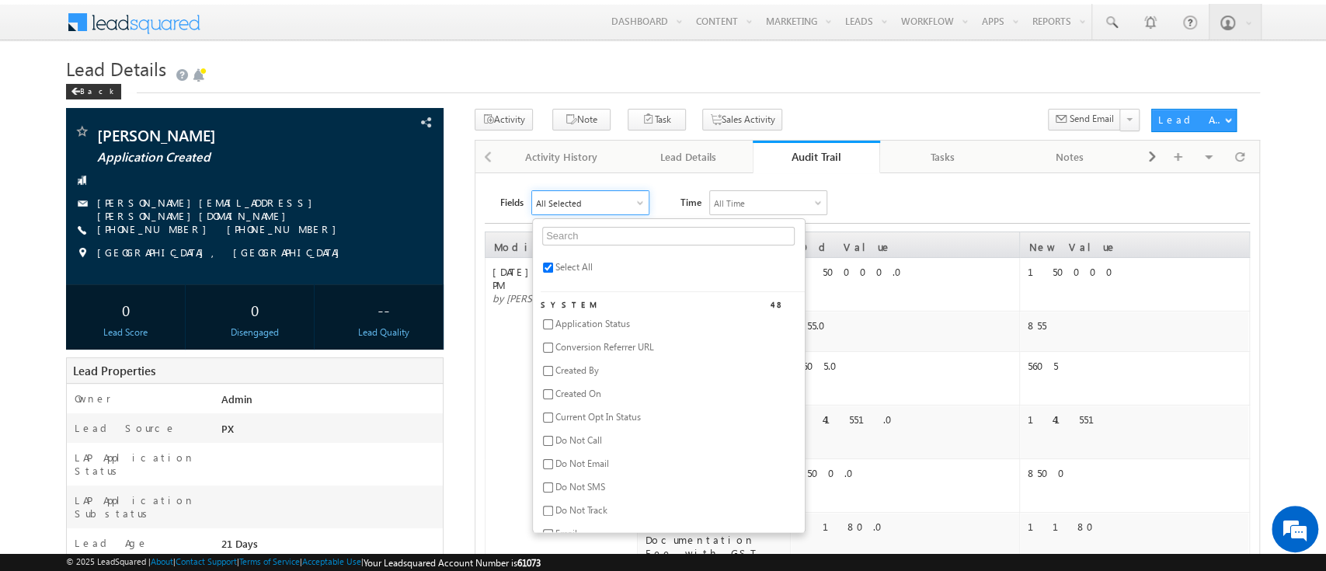
checkbox input "false"
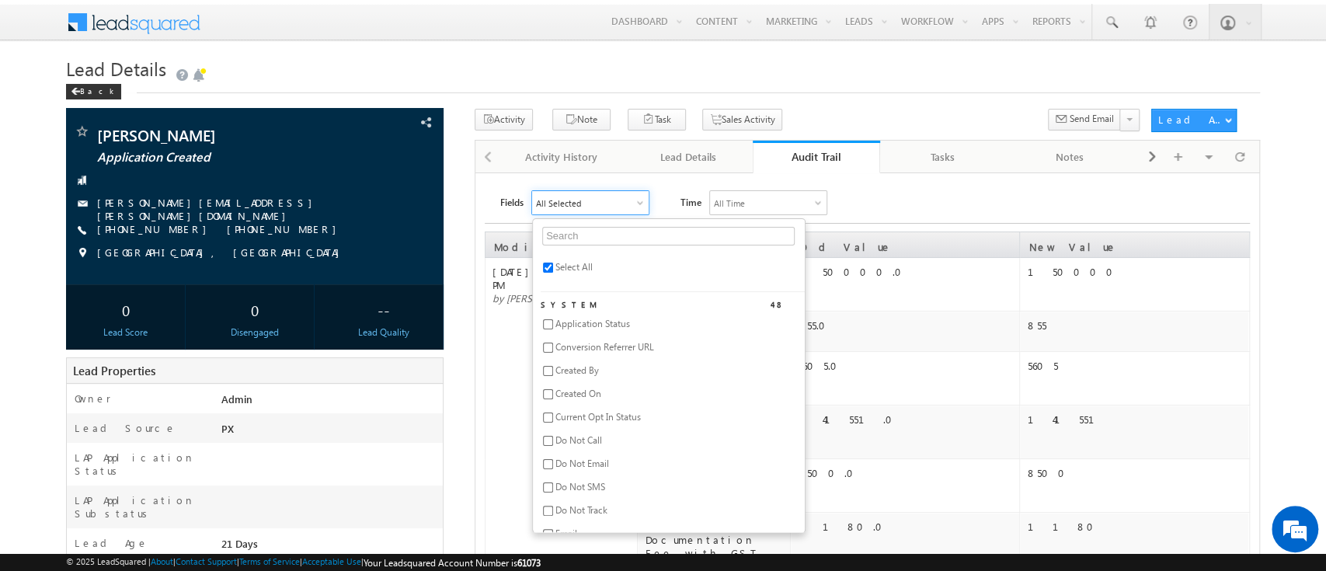
checkbox input "false"
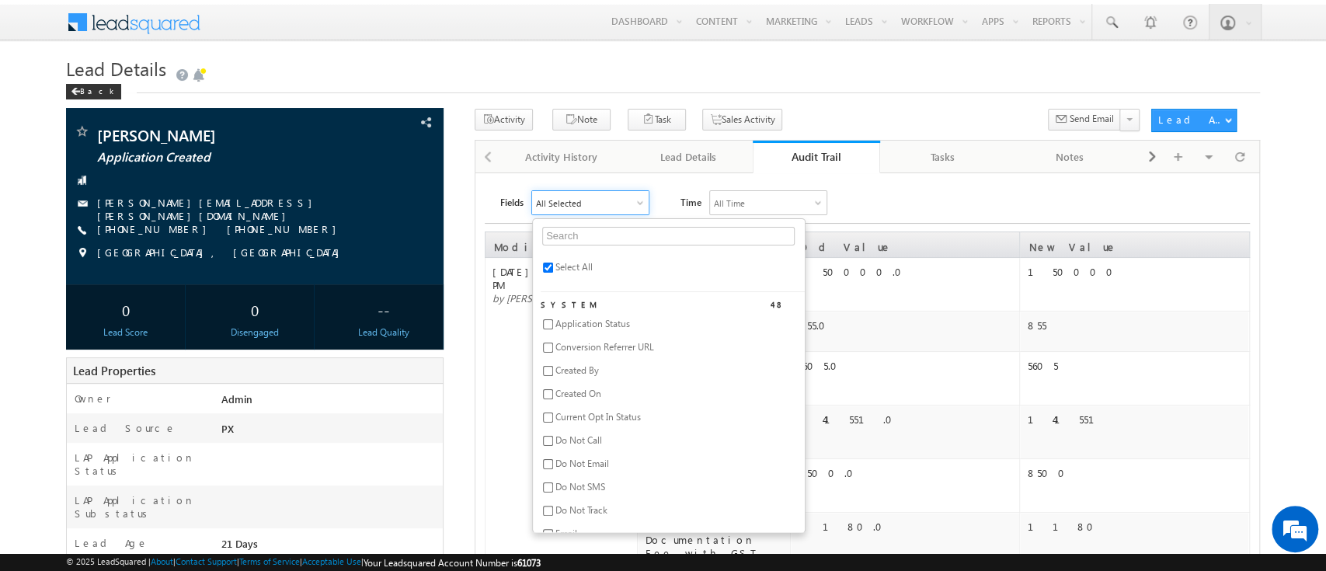
checkbox input "false"
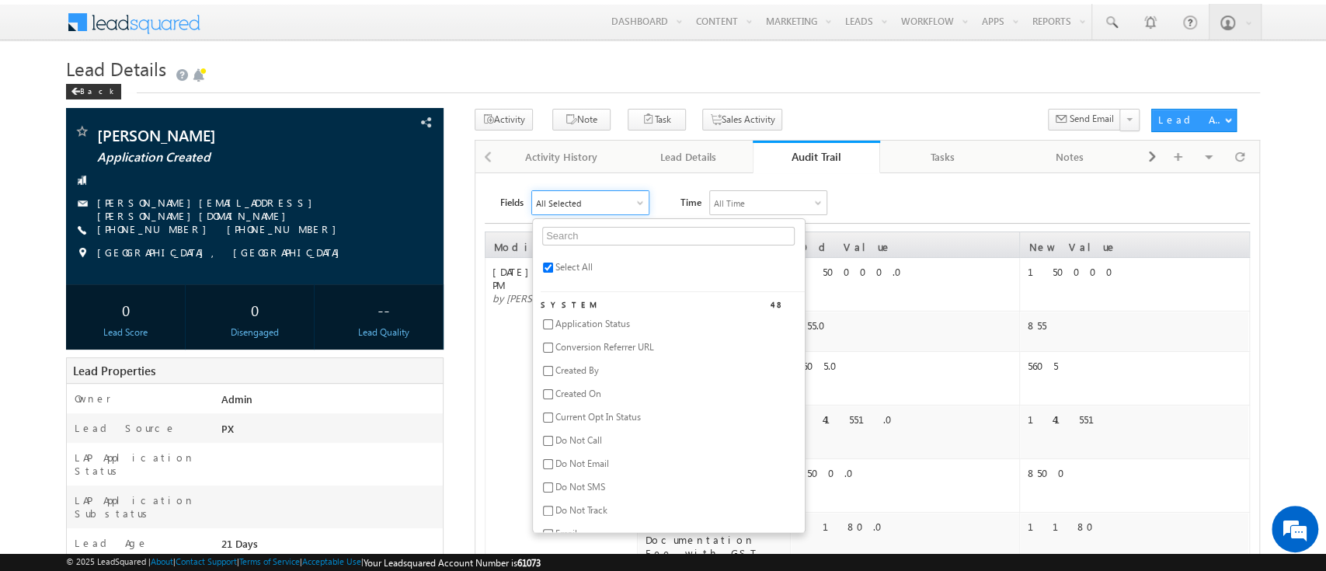
checkbox input "false"
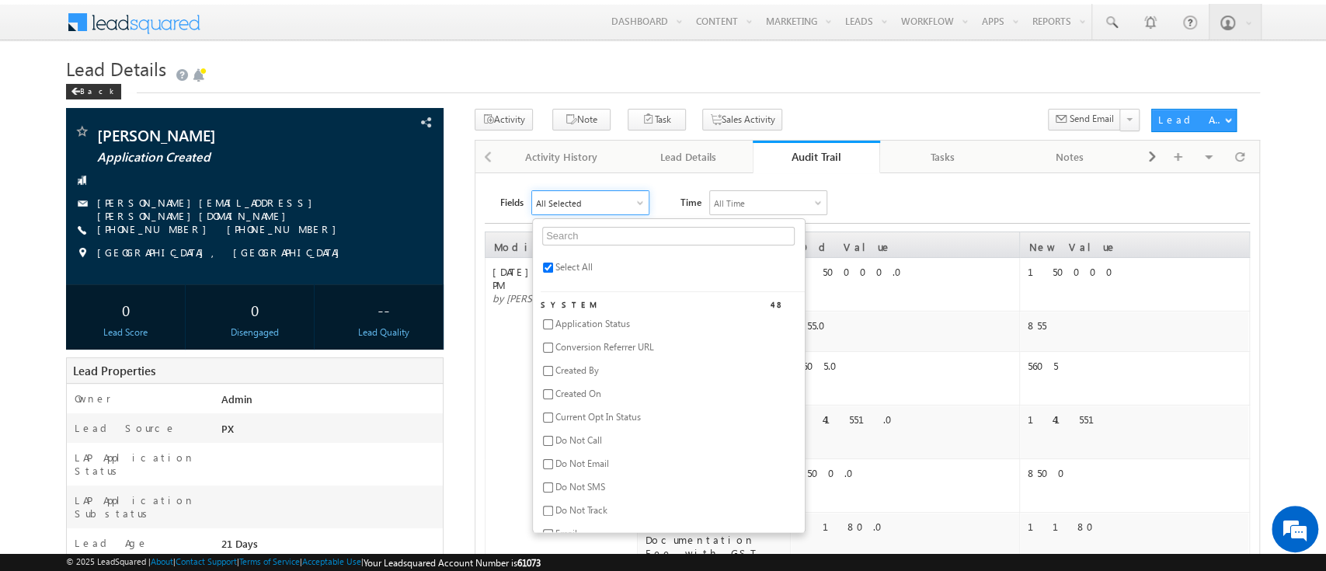
checkbox input "false"
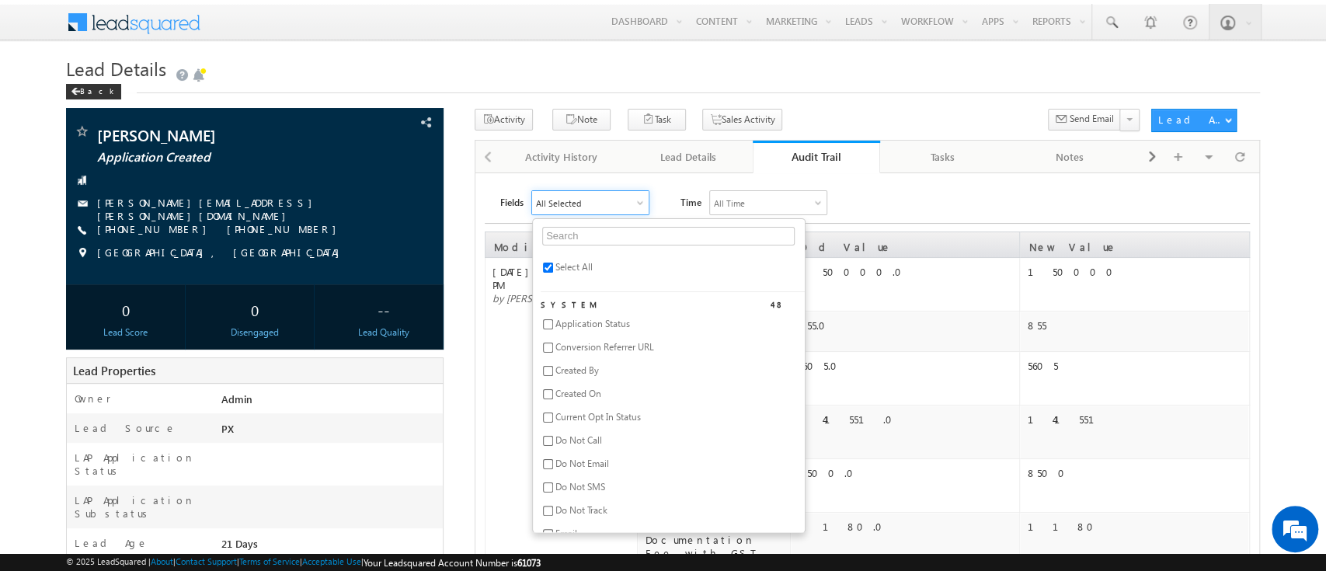
checkbox input "false"
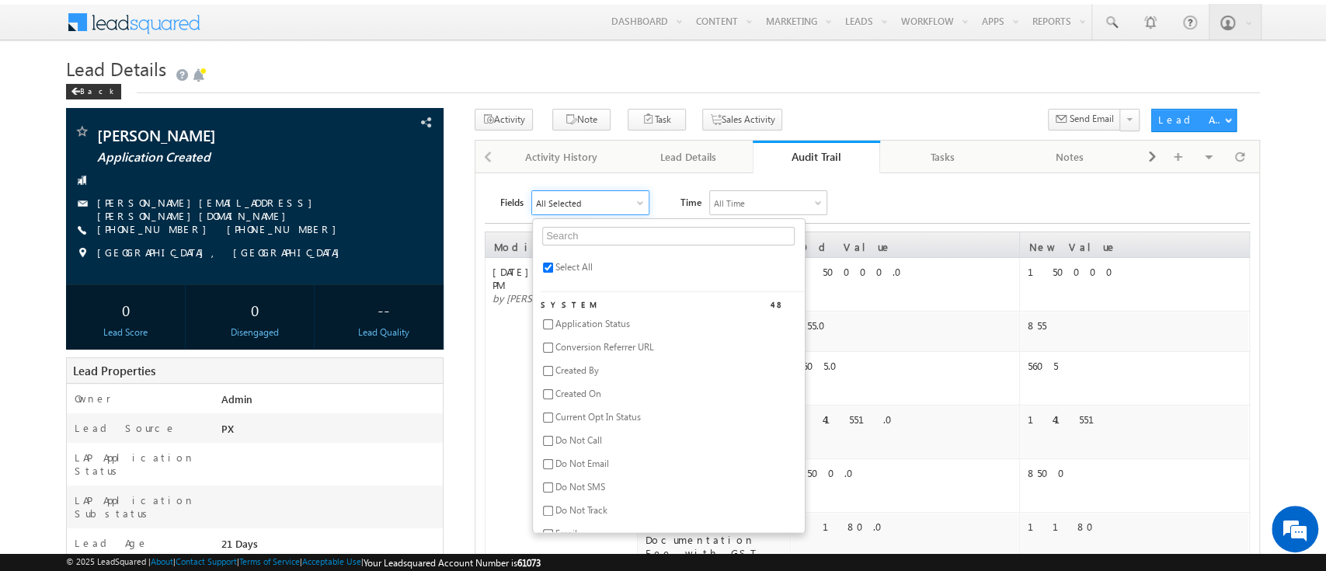
checkbox input "false"
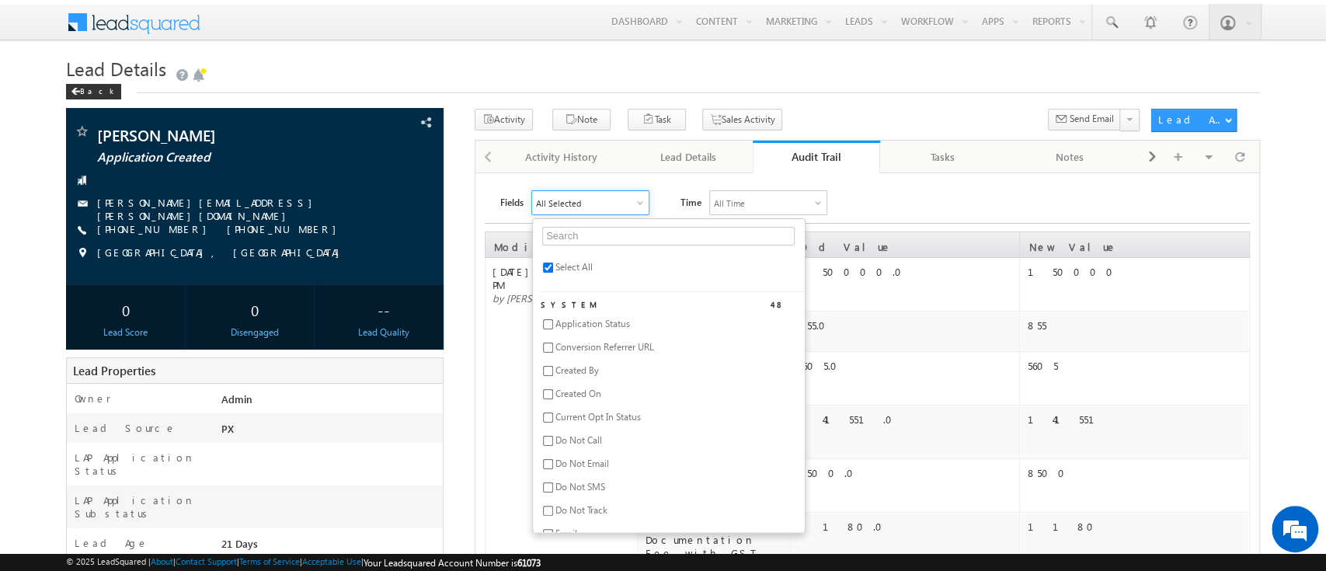
checkbox input "false"
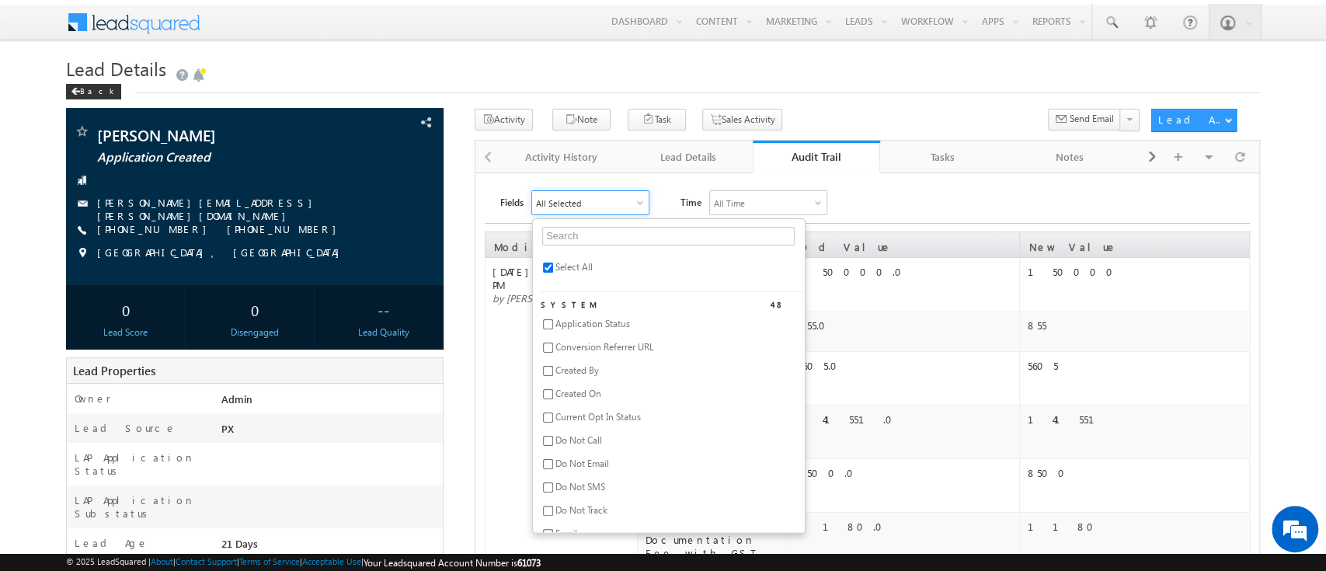
checkbox input "false"
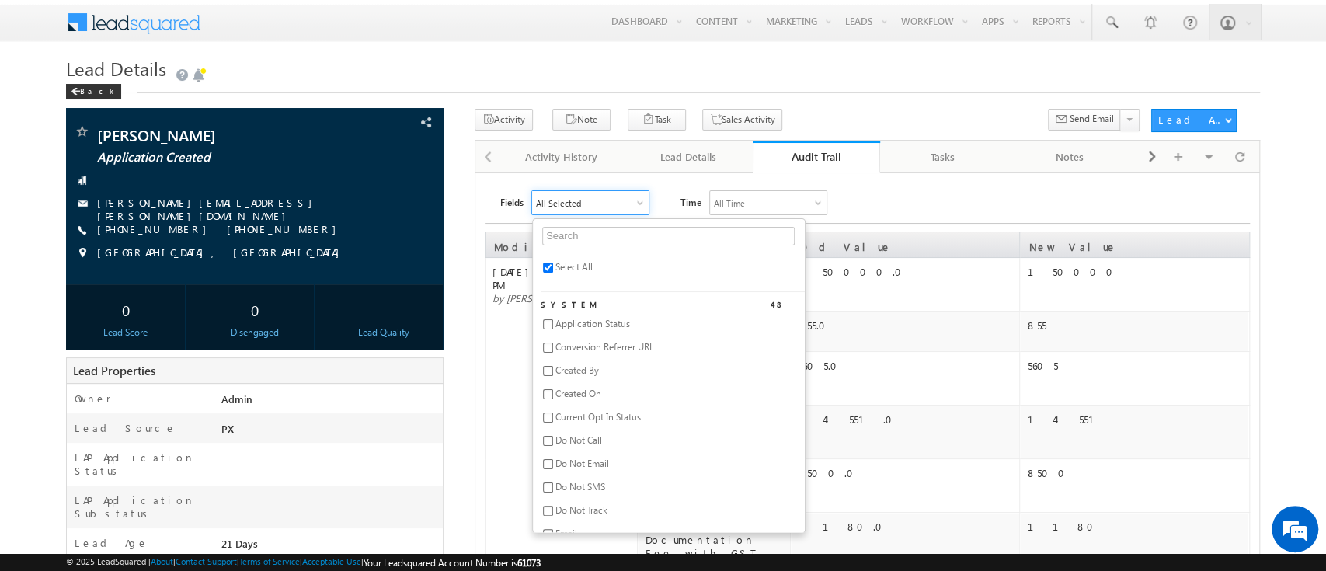
checkbox input "false"
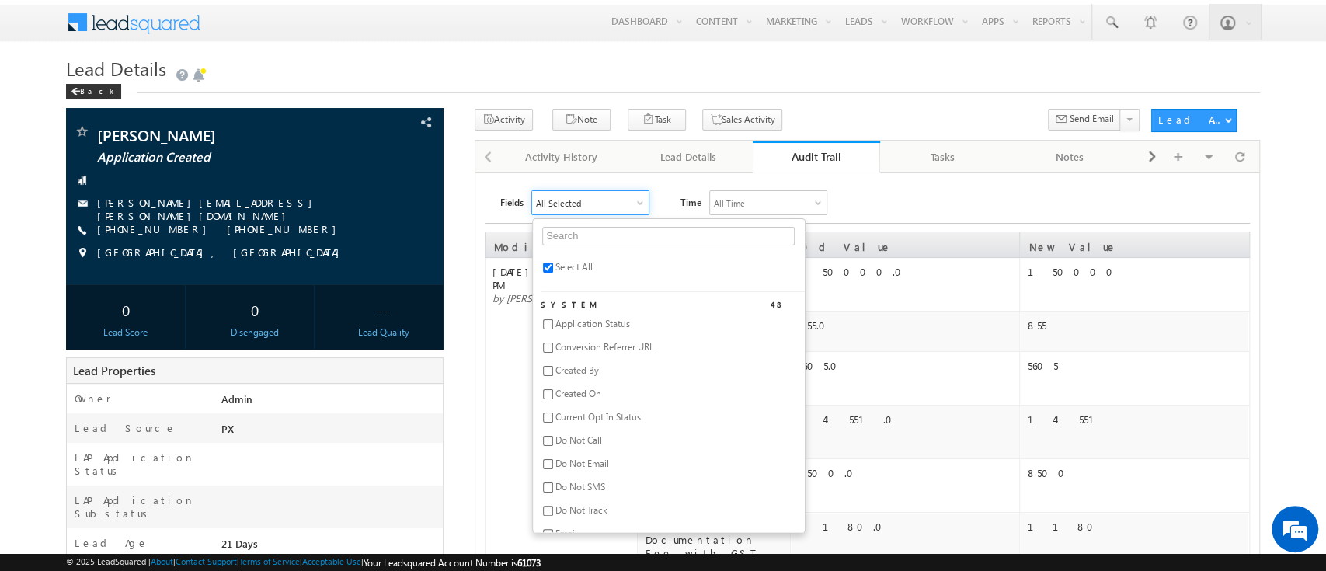
checkbox input "false"
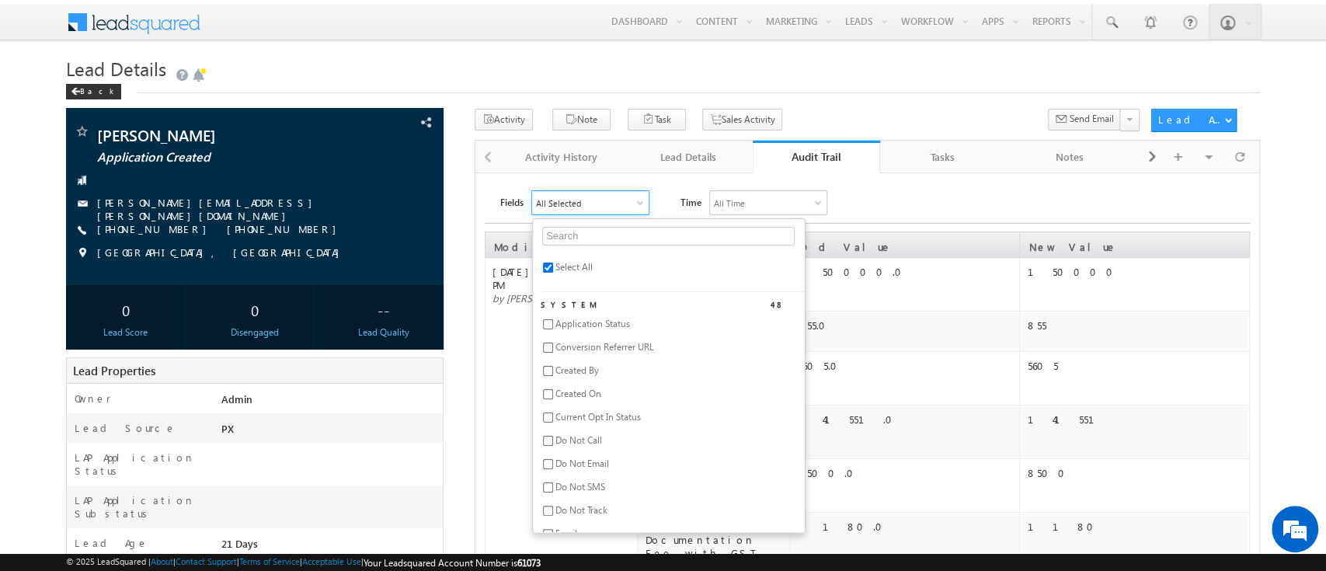
checkbox input "false"
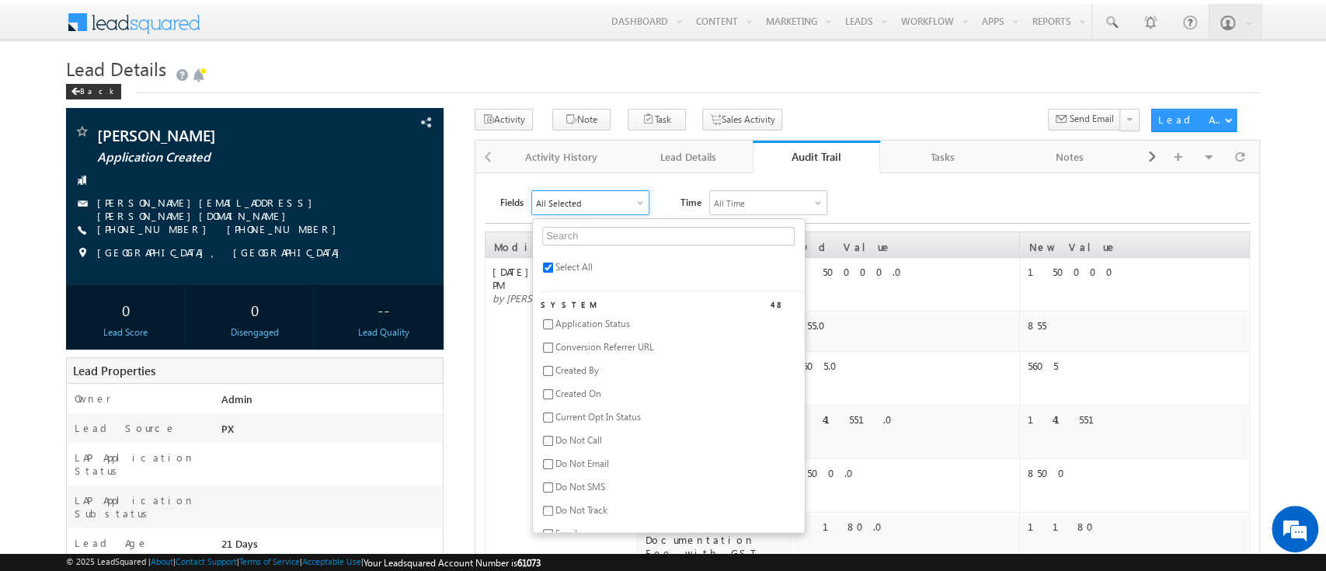
checkbox input "false"
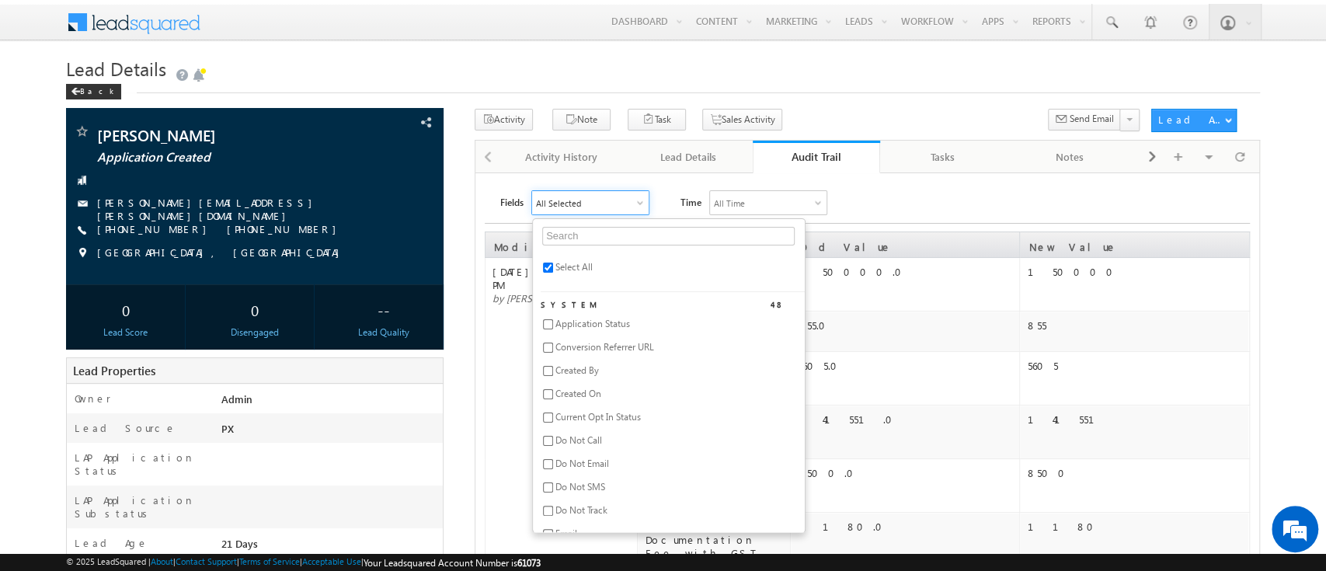
checkbox input "false"
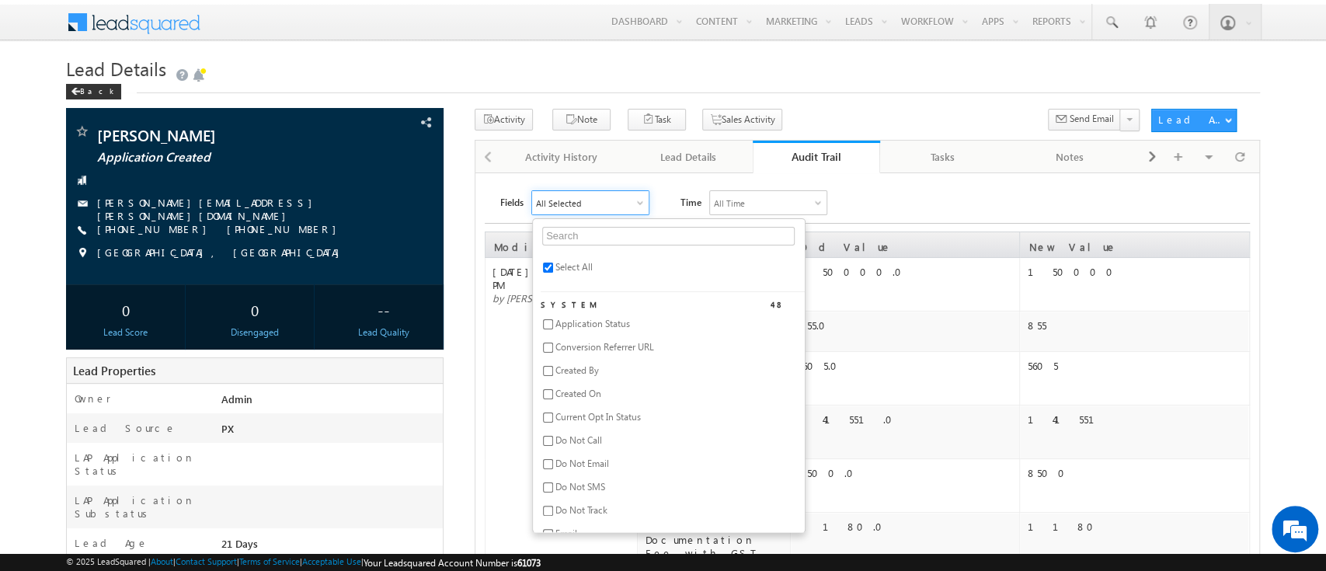
checkbox input "false"
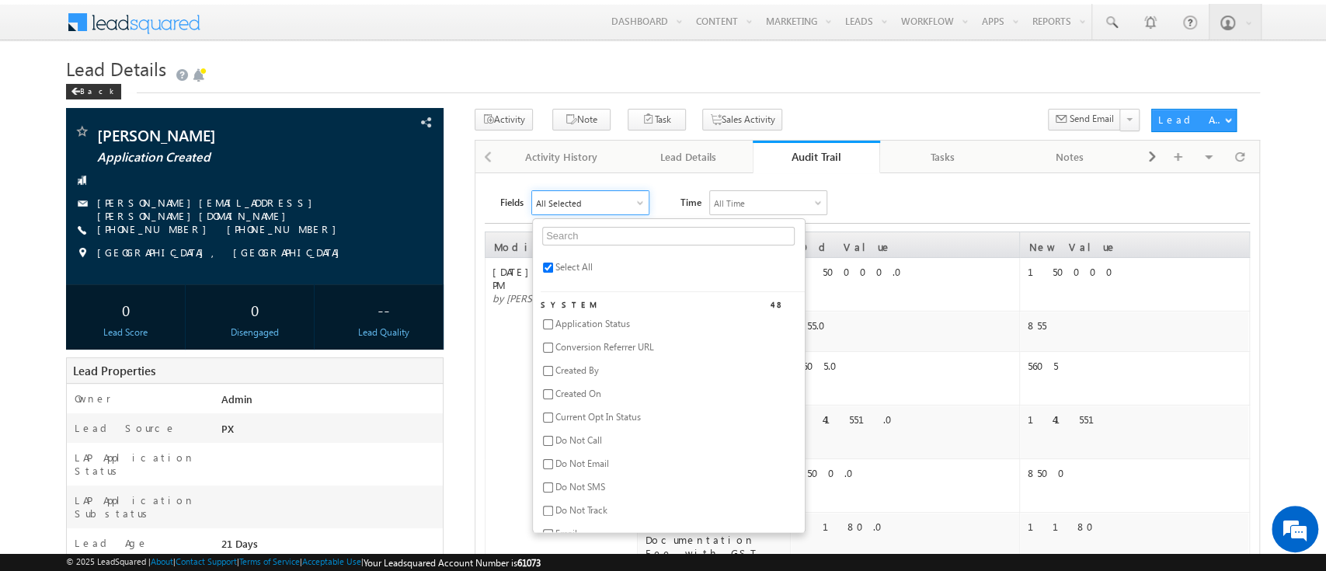
checkbox input "false"
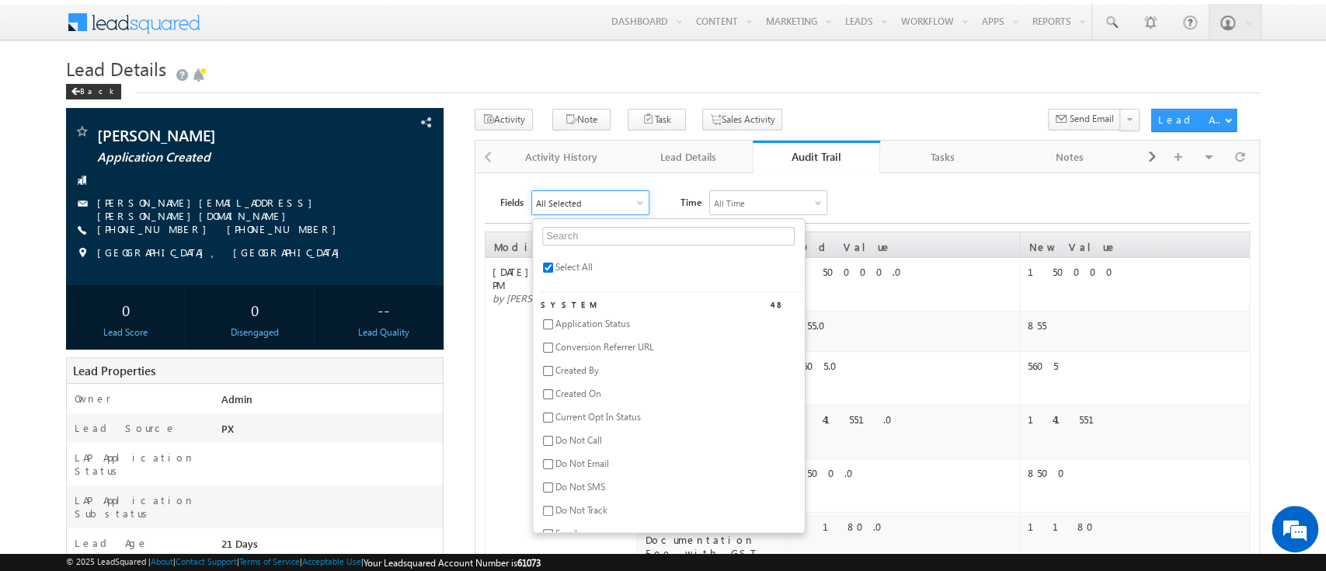
checkbox input "false"
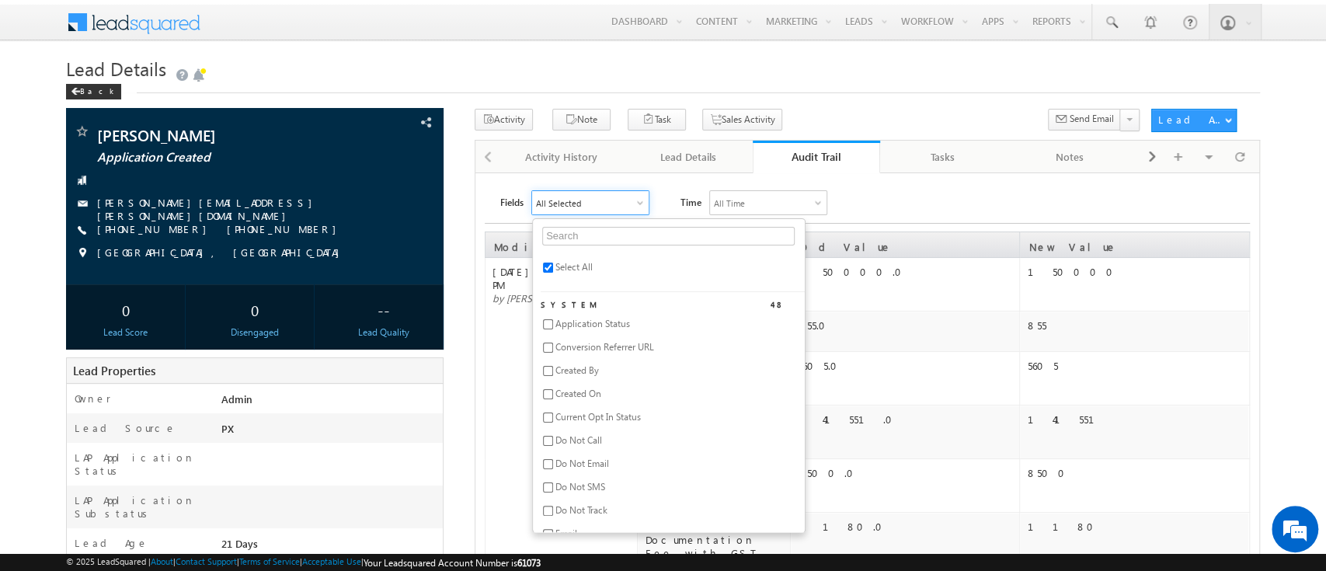
checkbox input "false"
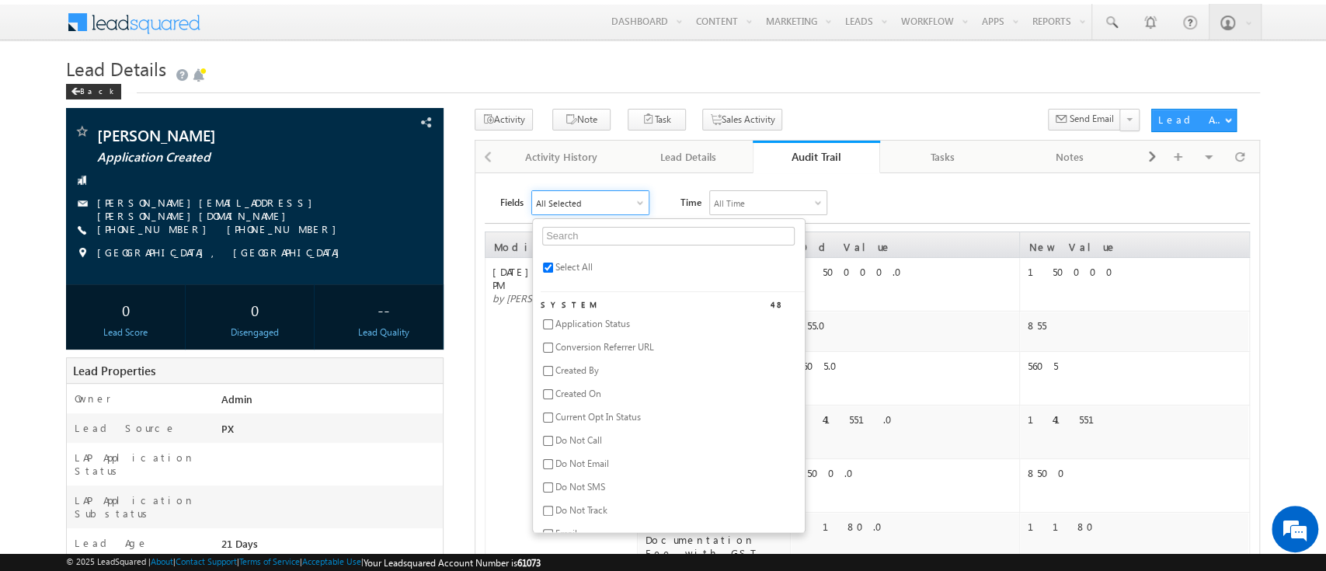
checkbox input "false"
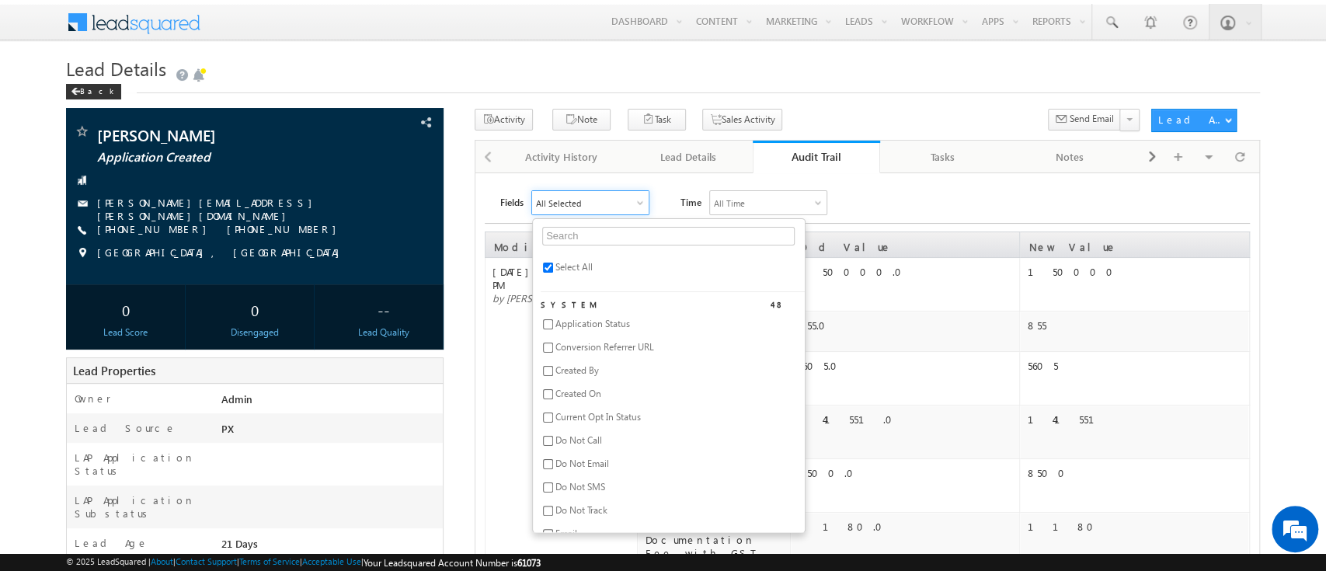
checkbox input "false"
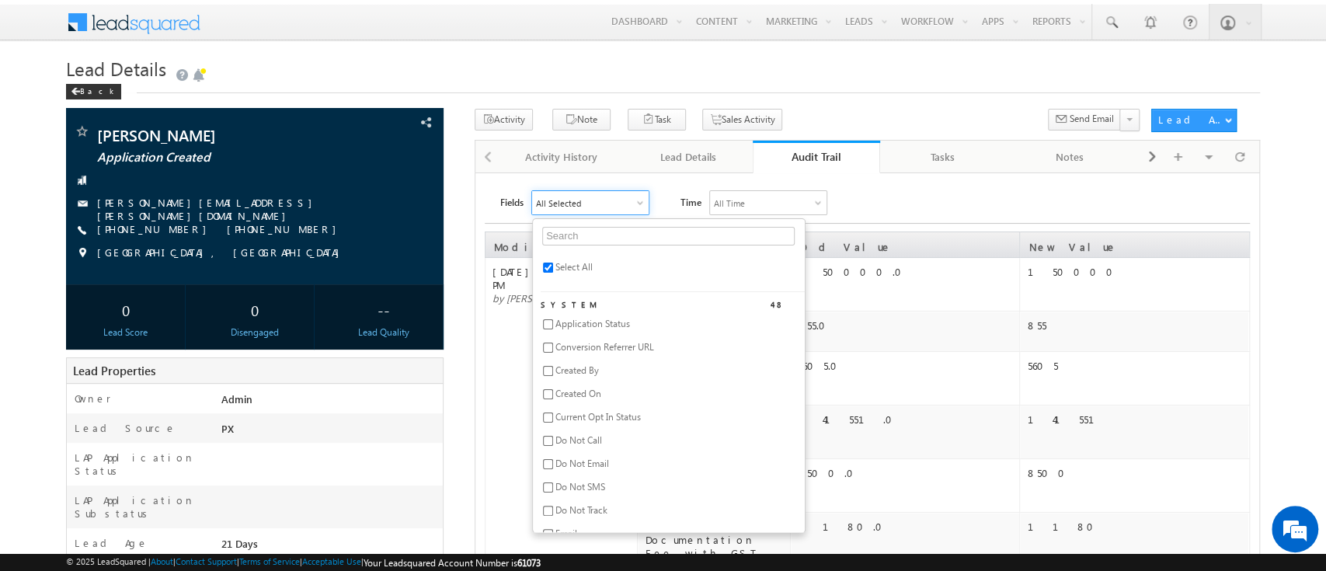
checkbox input "false"
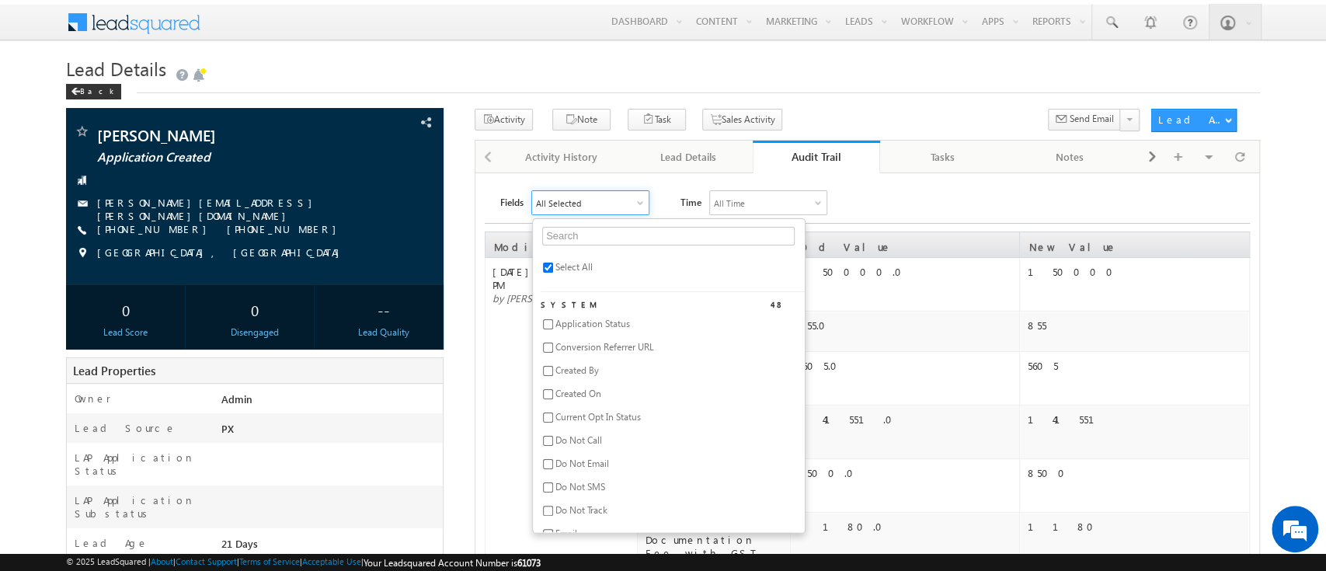
checkbox input "false"
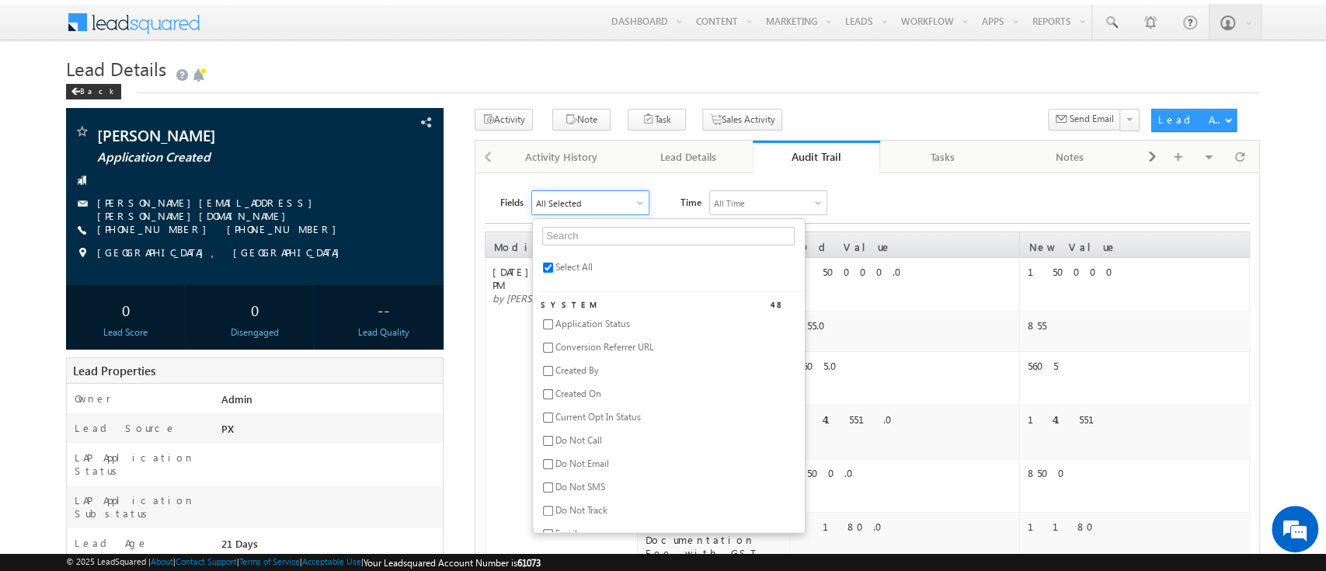
checkbox input "false"
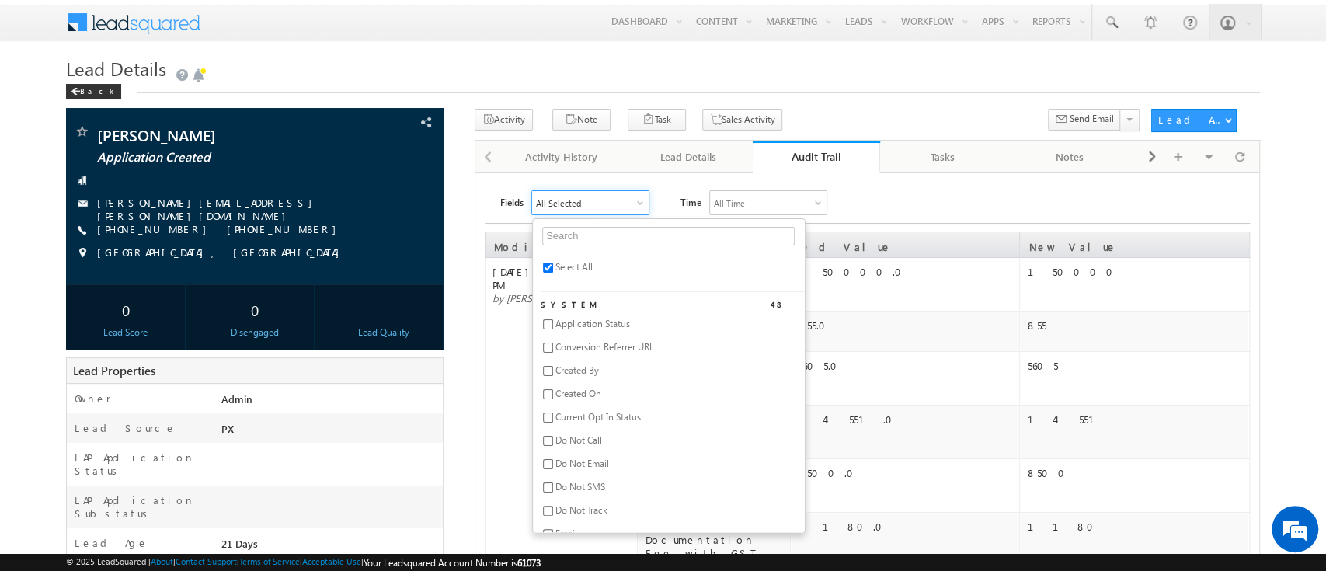
checkbox input "false"
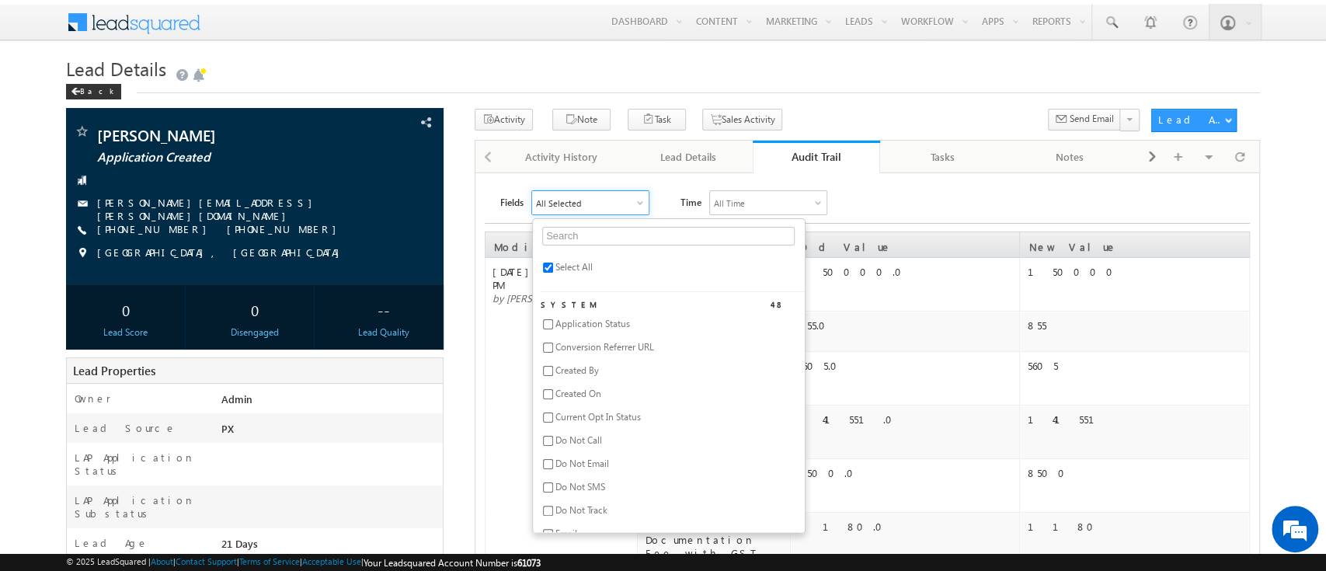
checkbox input "false"
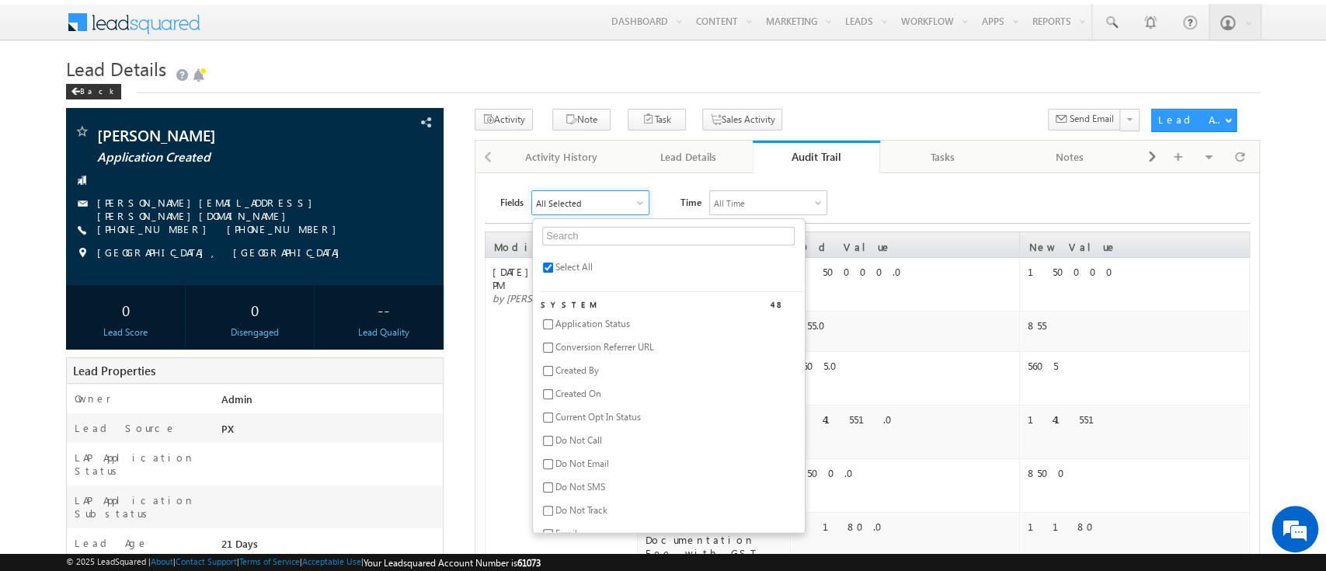
checkbox input "false"
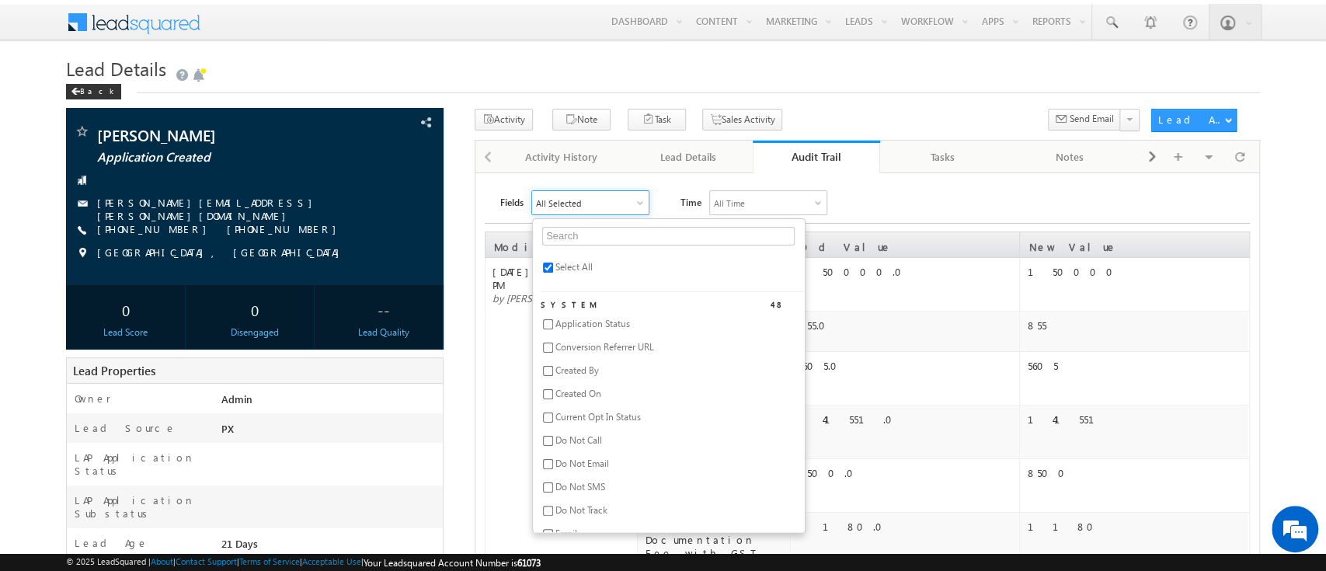
checkbox input "false"
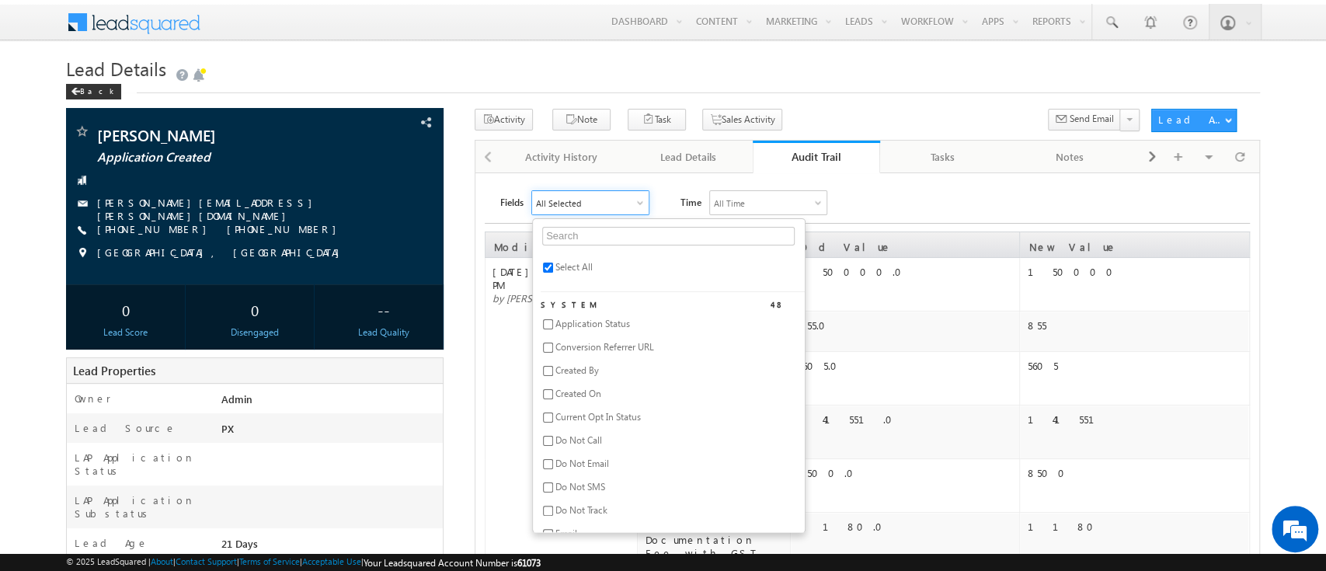
checkbox input "false"
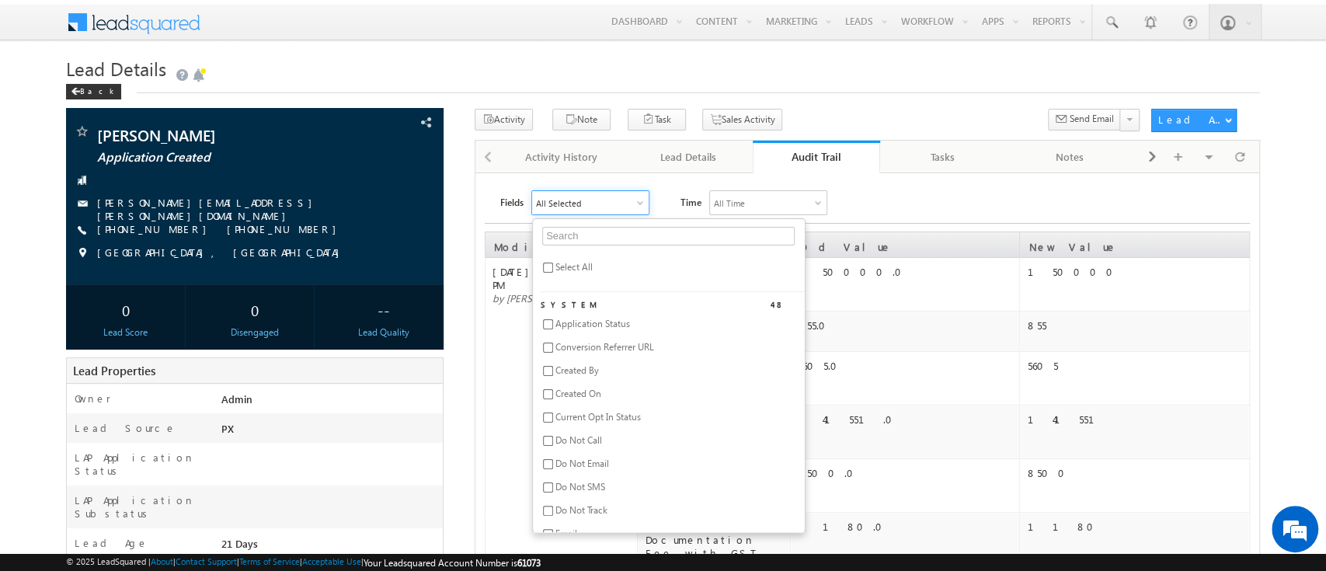
checkbox input "false"
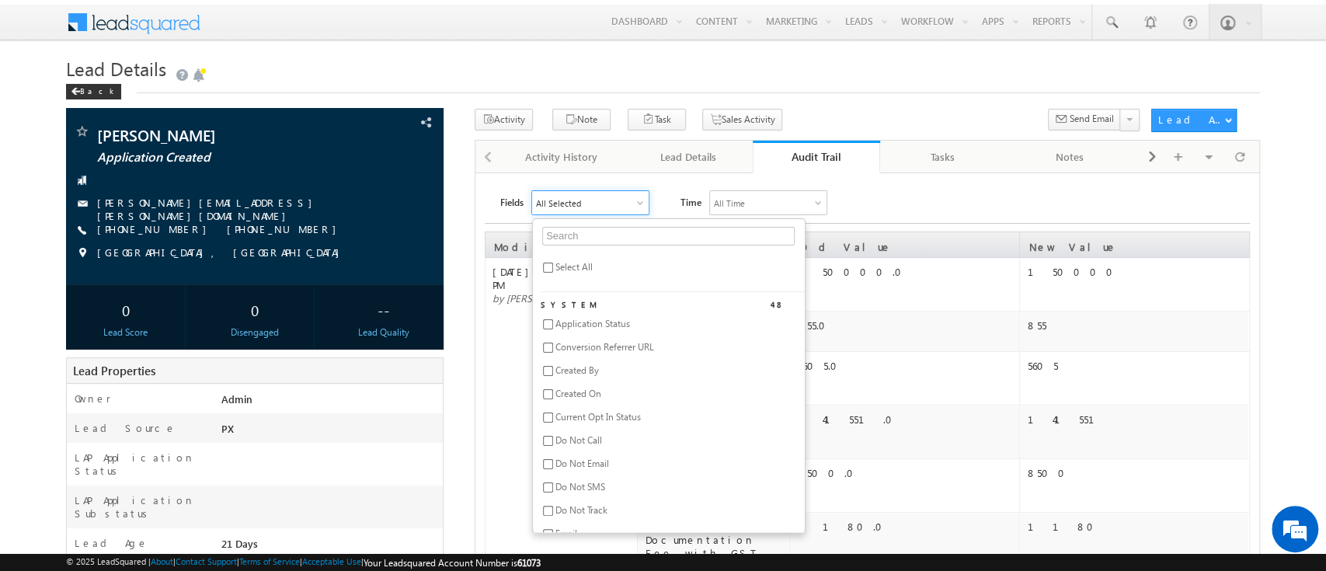
checkbox input "false"
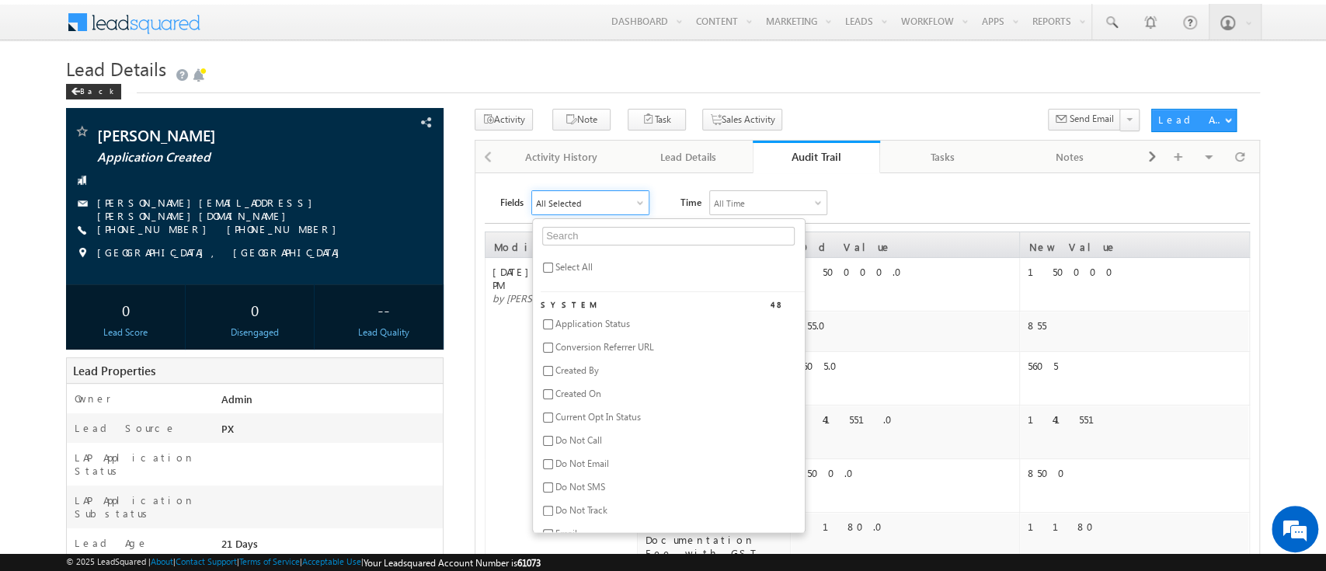
checkbox input "false"
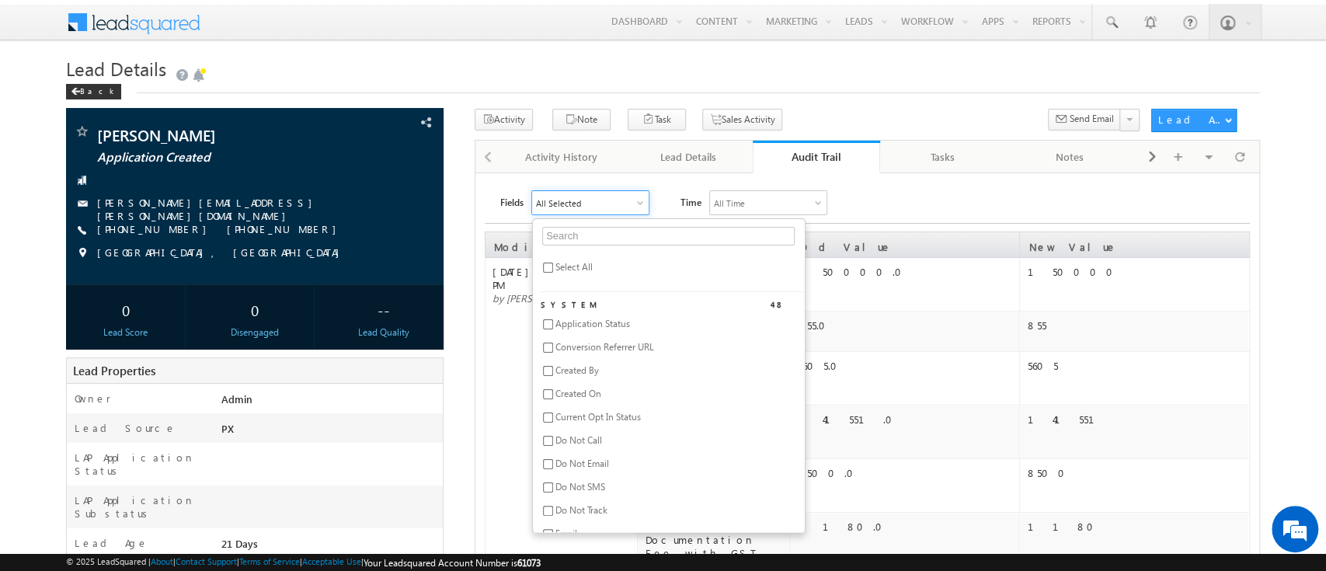
checkbox input "false"
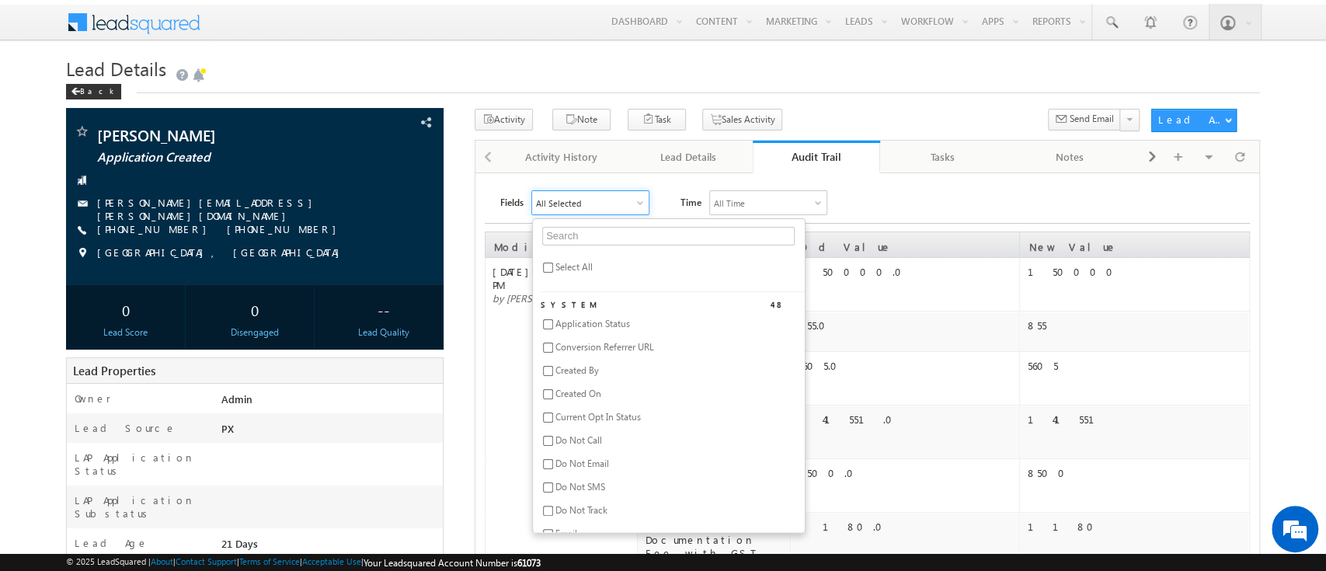
checkbox input "false"
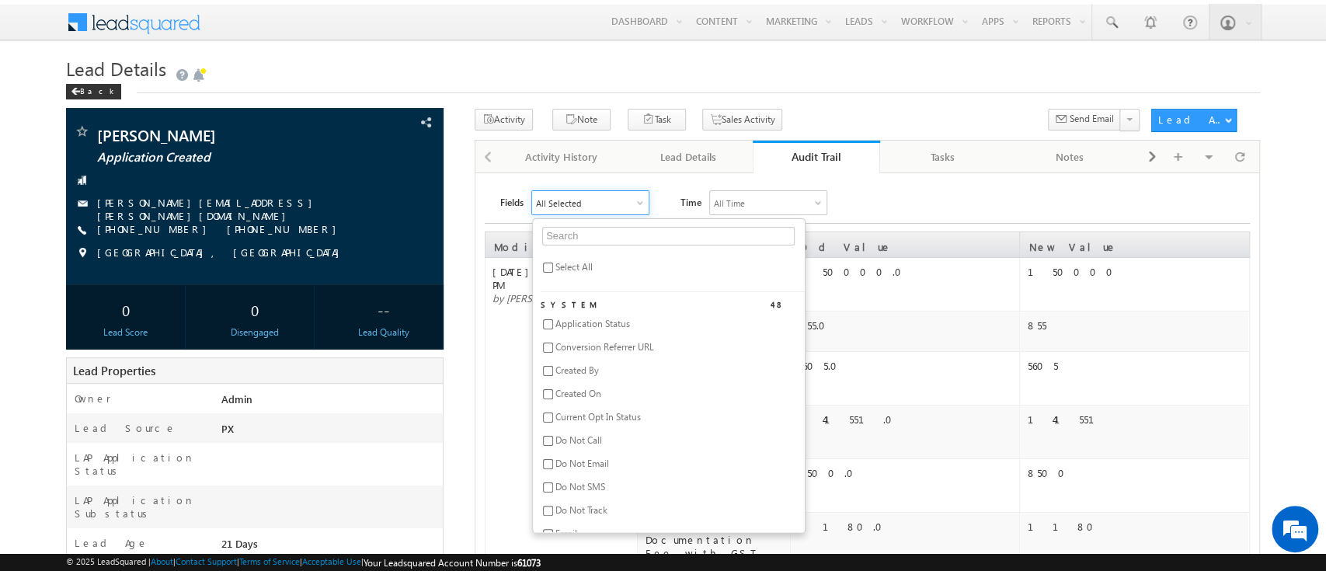
checkbox input "false"
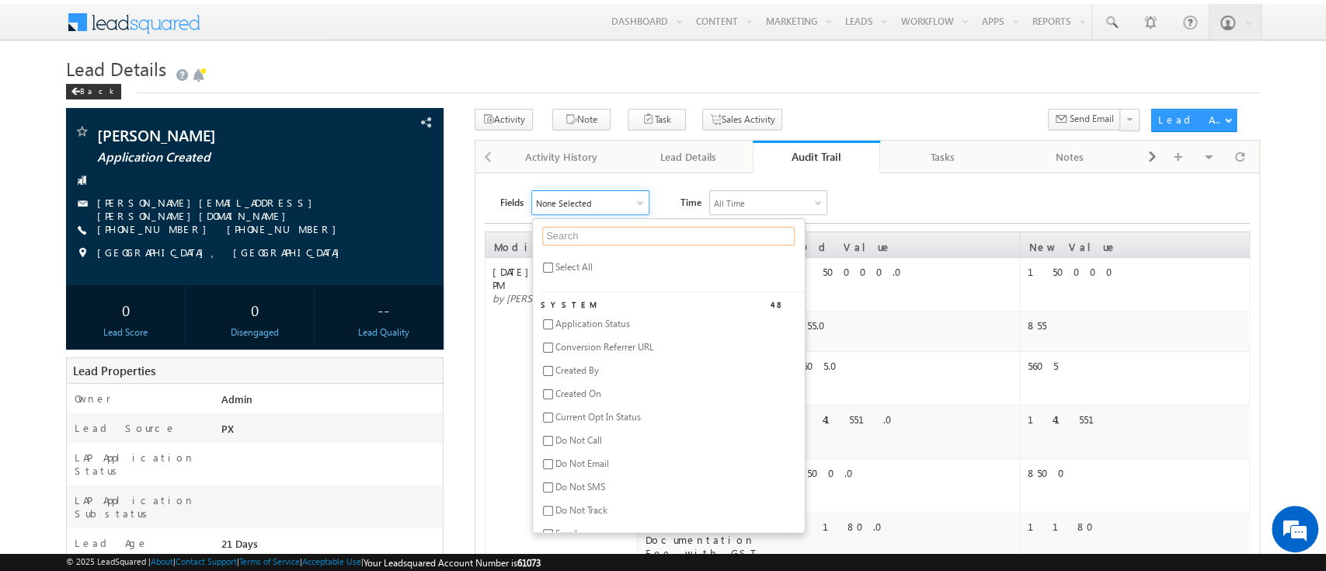
click at [615, 242] on input "text" at bounding box center [668, 236] width 252 height 19
click at [621, 327] on span "SME validation Status" at bounding box center [599, 324] width 88 height 12
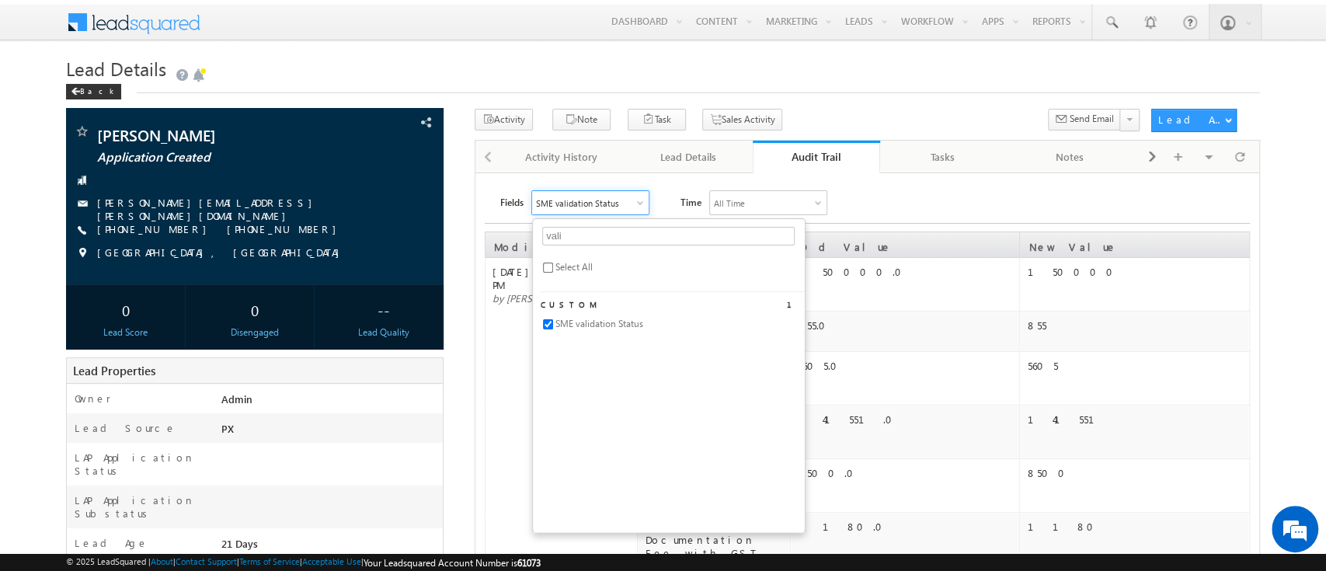
click at [959, 211] on div "Fields SME validation Status vali Select All Custom 1 SME validation Status Tim…" at bounding box center [874, 202] width 749 height 25
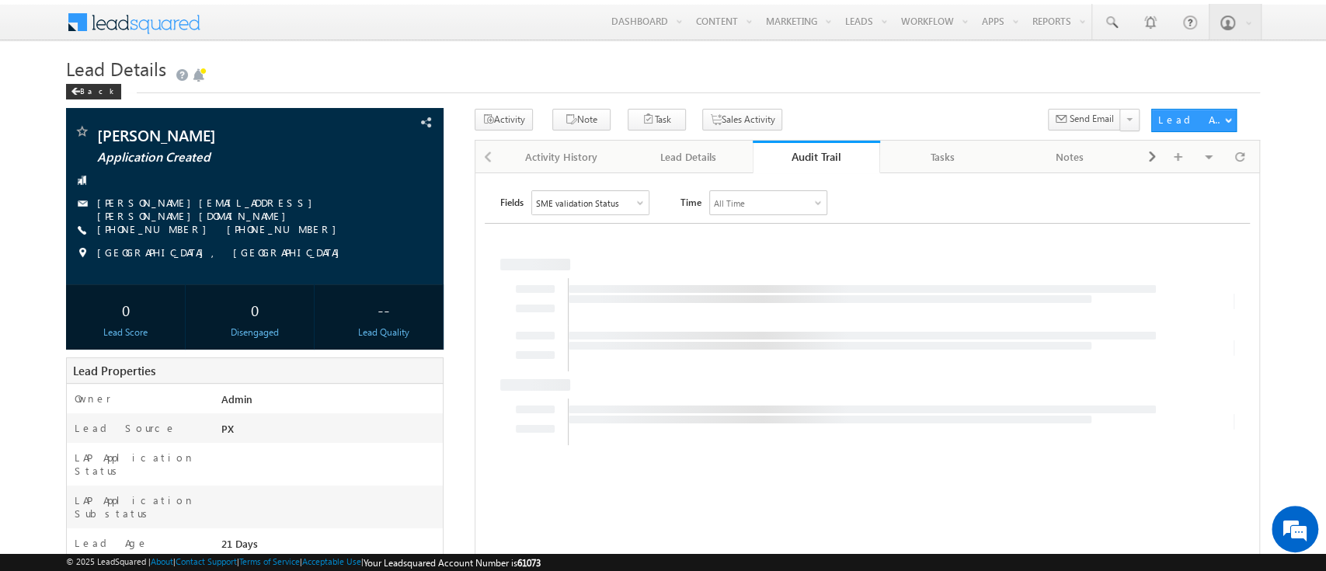
click at [959, 211] on div "Fields SME validation Status vali Select All Custom 1 SME validation Status Tim…" at bounding box center [874, 202] width 749 height 25
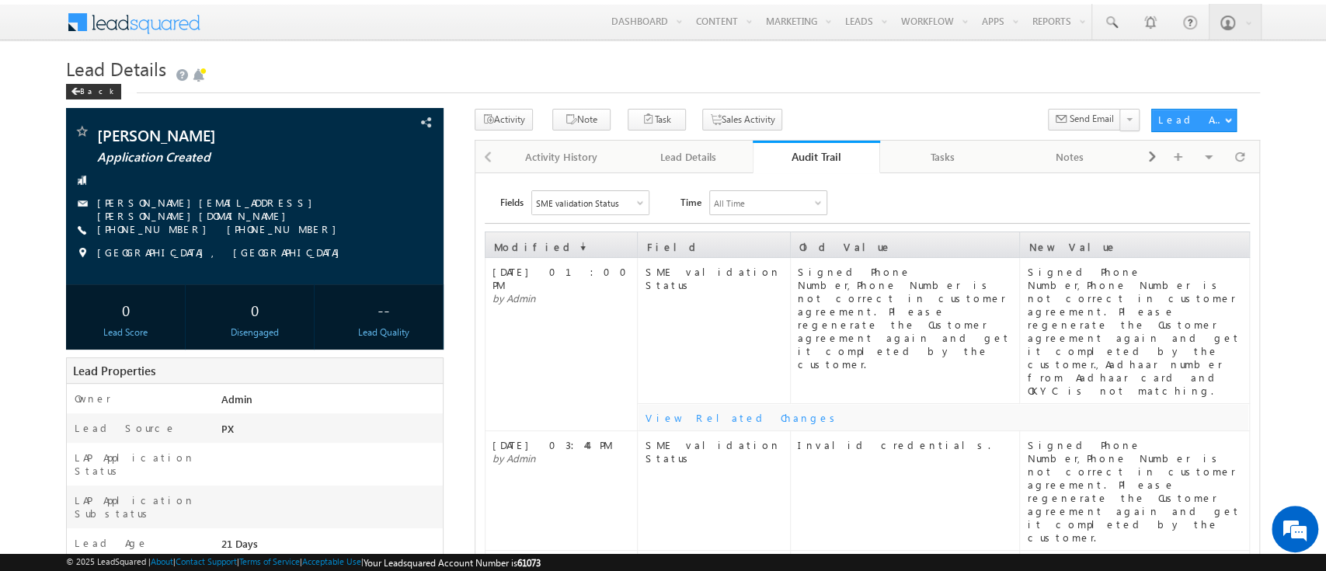
click at [634, 200] on div "SME validation Status" at bounding box center [590, 202] width 116 height 23
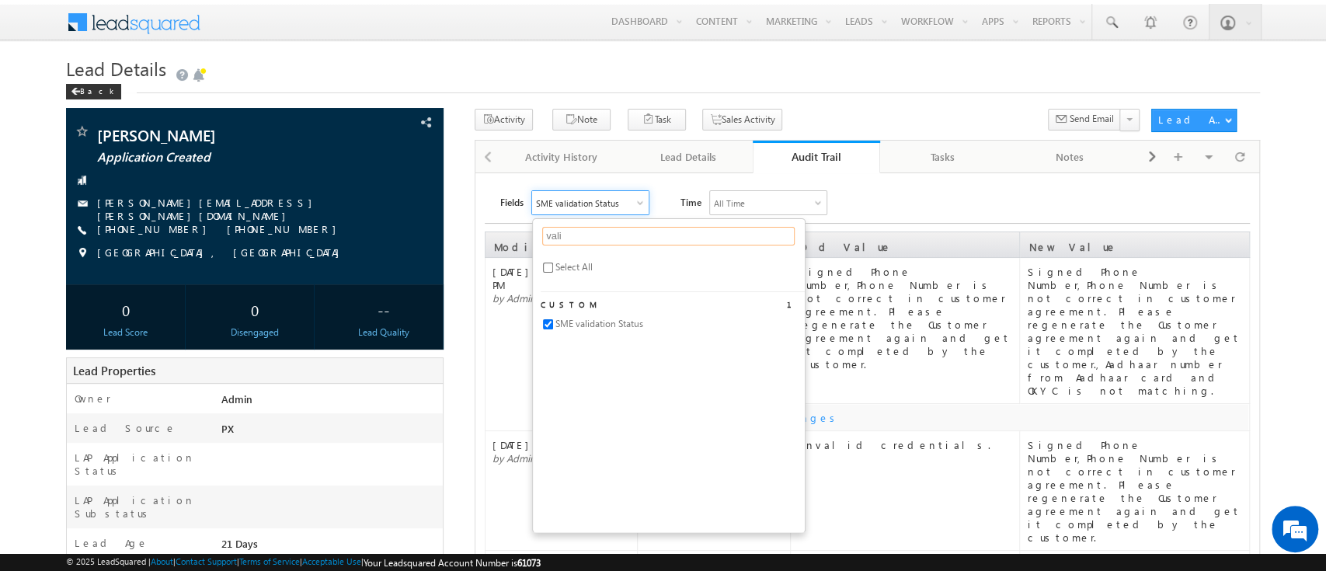
click at [589, 234] on input "vali" at bounding box center [668, 236] width 252 height 19
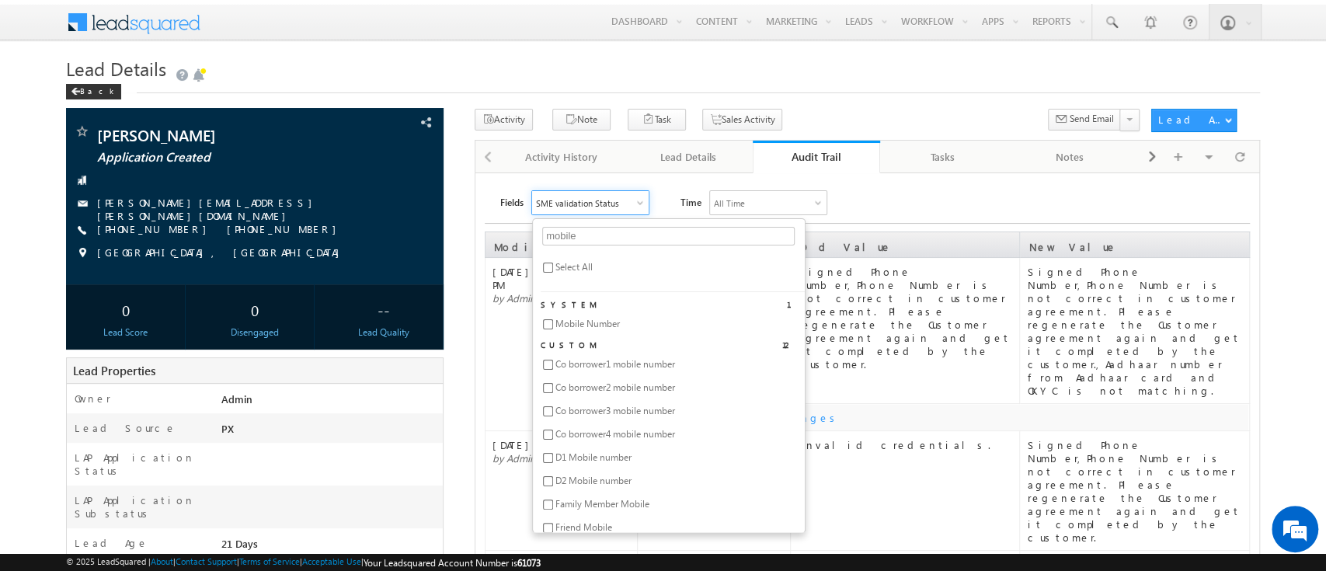
click at [582, 326] on span "Mobile Number" at bounding box center [587, 324] width 64 height 12
click at [886, 206] on div "Fields 2 Selected mobile Select All System 1 Mobile Number Custom 12 Co borrowe…" at bounding box center [874, 202] width 749 height 25
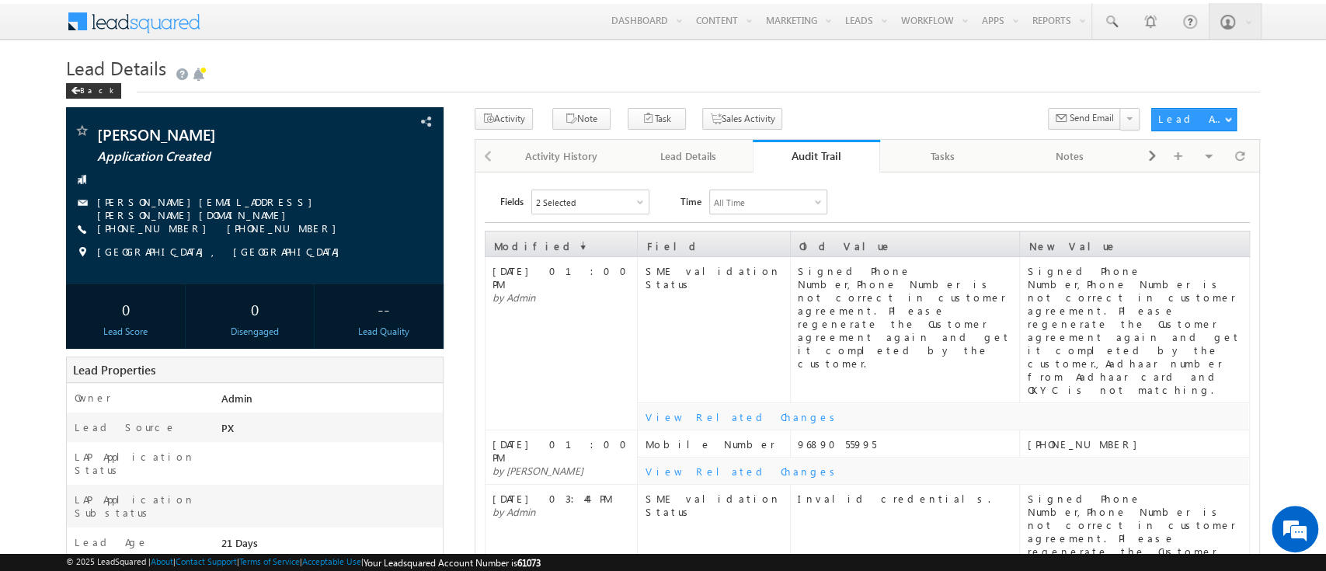
scroll to position [2, 0]
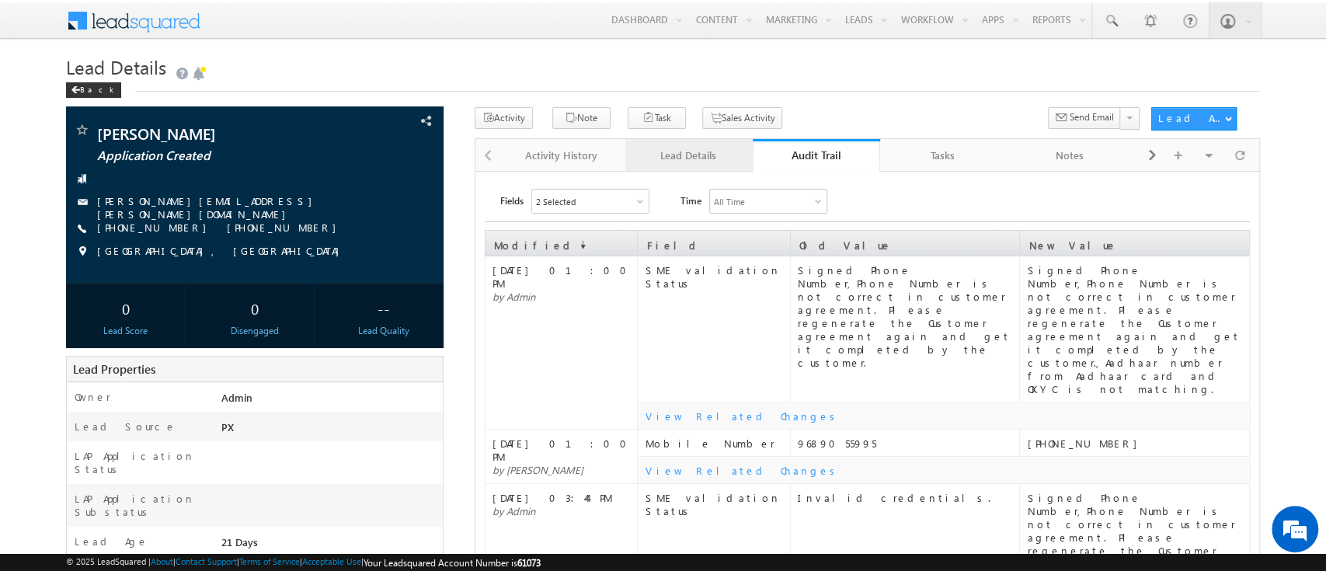
click at [700, 160] on div "Lead Details" at bounding box center [688, 155] width 101 height 19
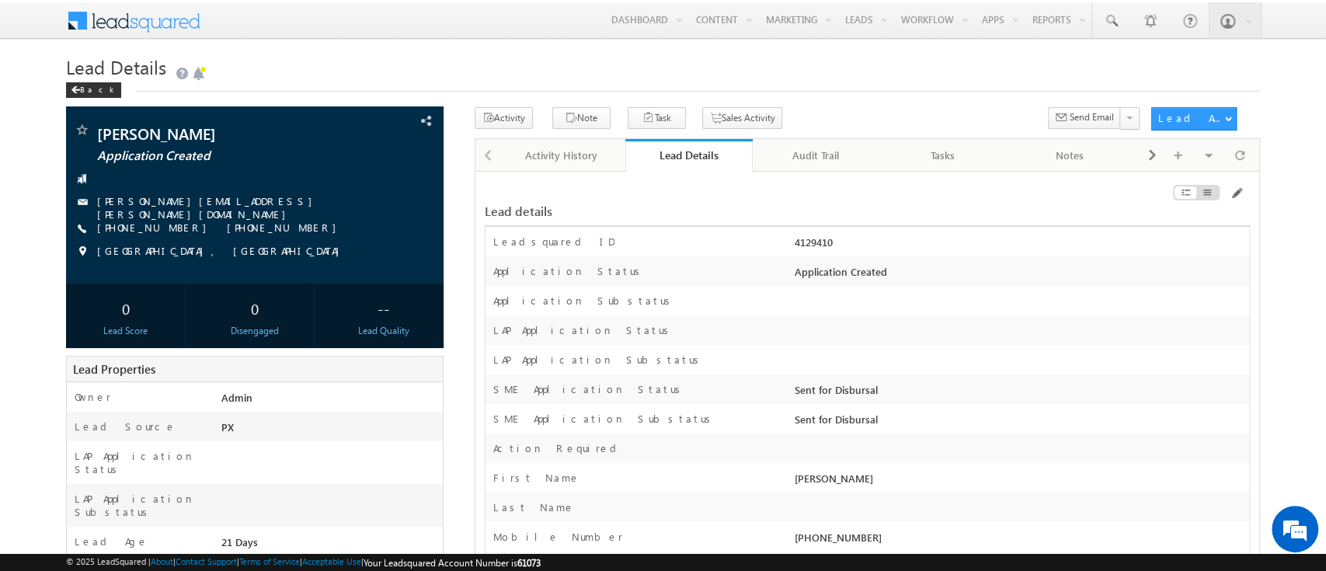
click at [1227, 194] on div at bounding box center [1128, 195] width 242 height 17
click at [1233, 194] on span at bounding box center [1235, 193] width 12 height 12
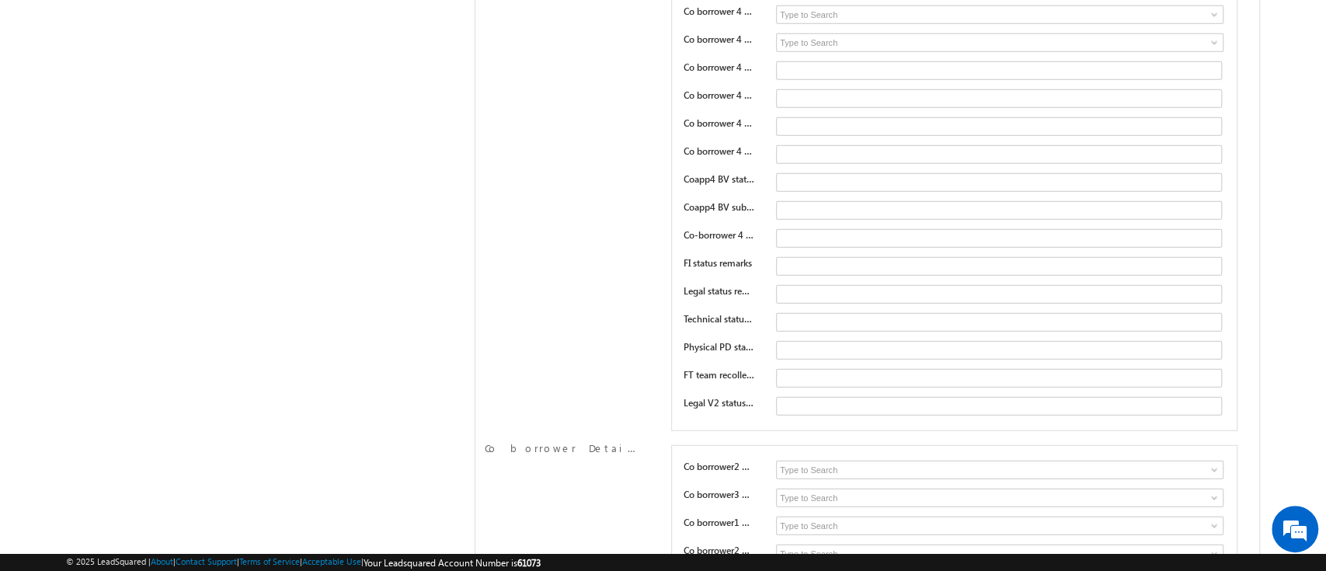
scroll to position [23613, 0]
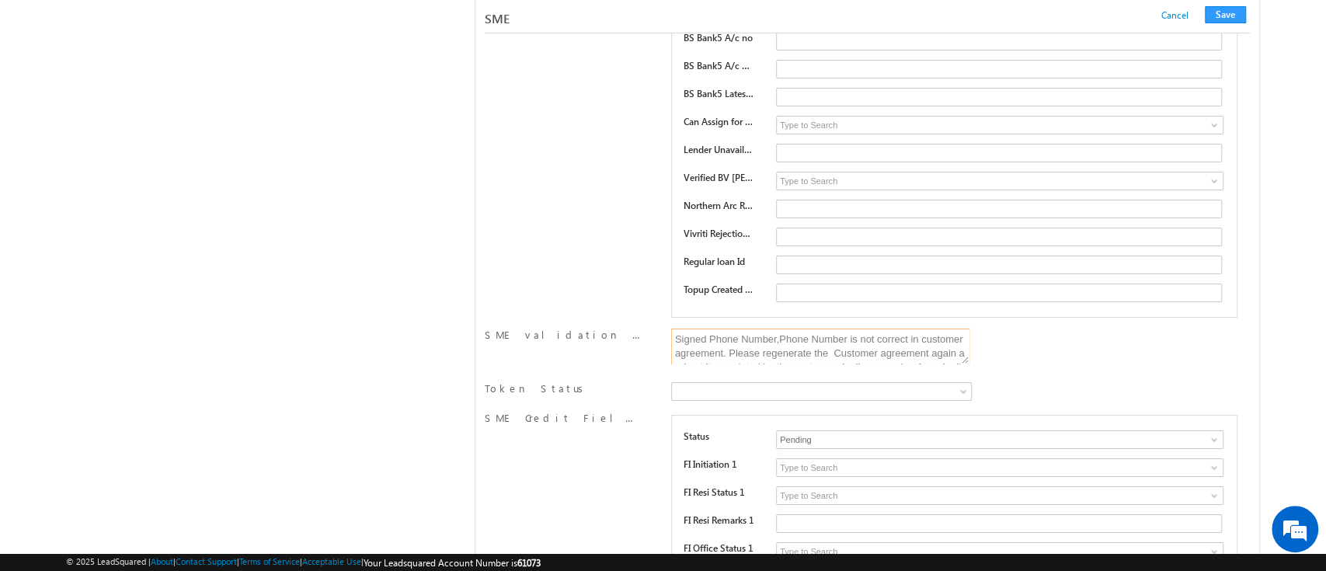
click at [855, 329] on textarea "Signed Phone Number,Phone Number is not correct in customer agreement. Please r…" at bounding box center [820, 347] width 298 height 36
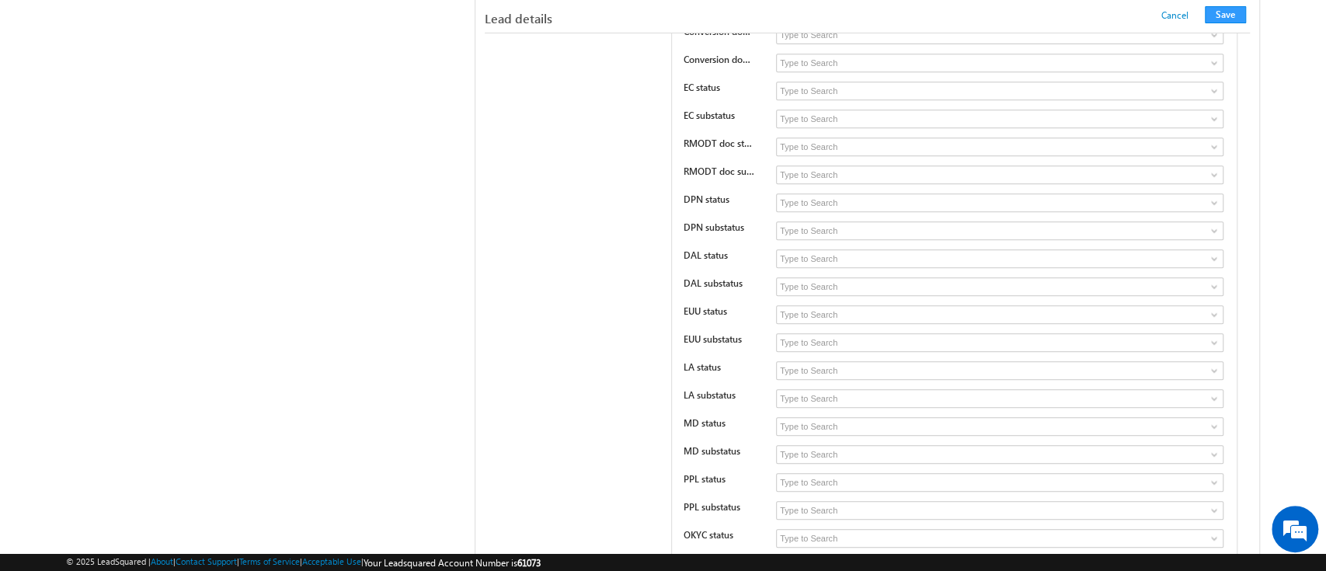
scroll to position [12280, 0]
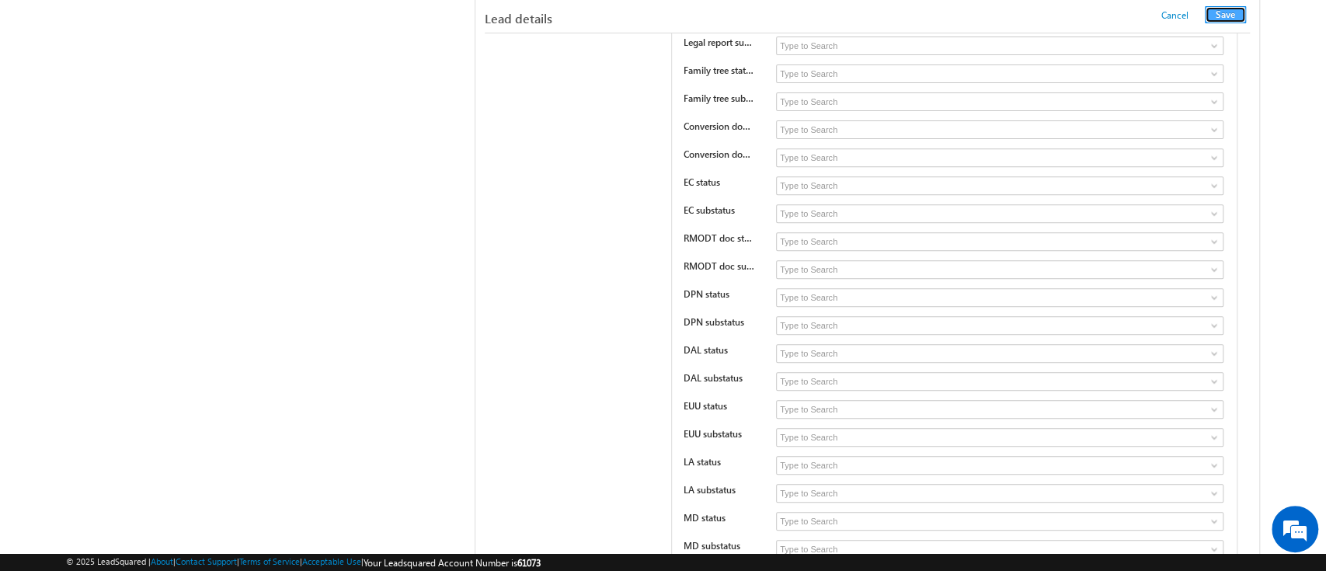
click at [1230, 15] on button "Save" at bounding box center [1225, 14] width 41 height 17
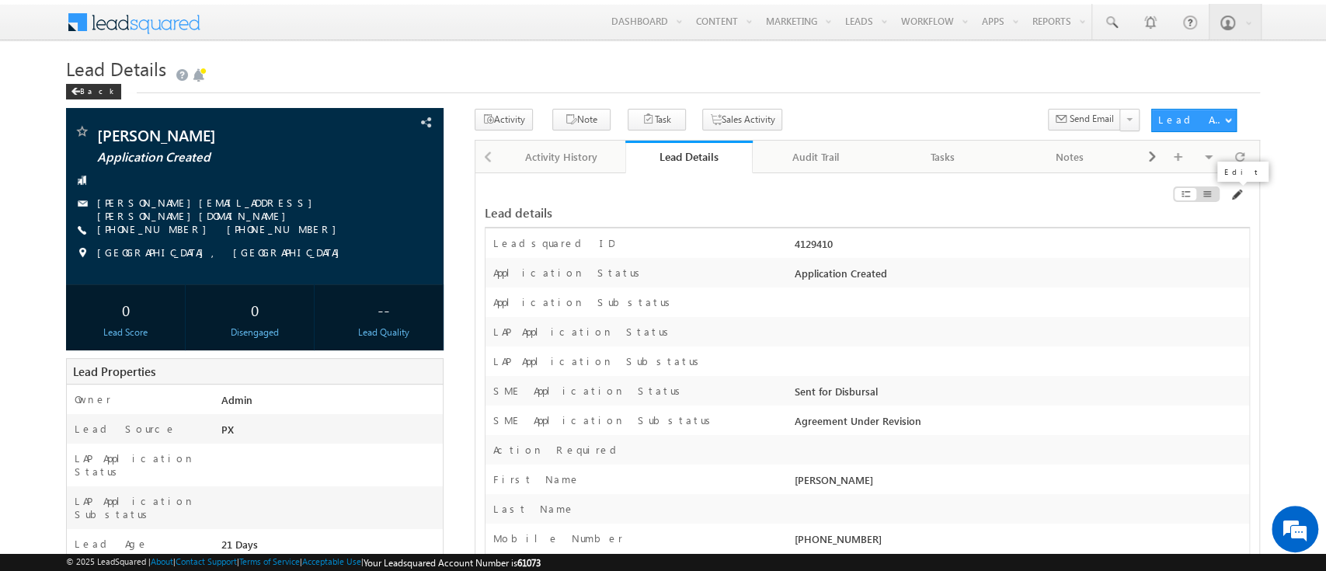
click at [1234, 189] on span at bounding box center [1235, 195] width 12 height 12
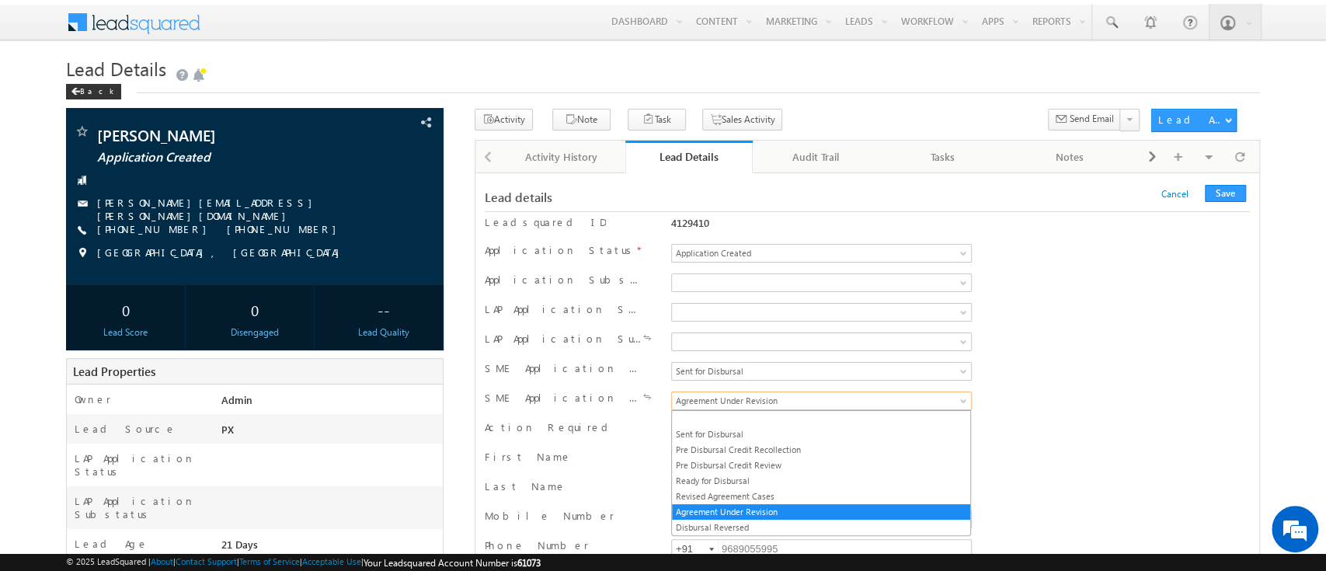
click at [930, 401] on link "Agreement Under Revision" at bounding box center [821, 400] width 301 height 19
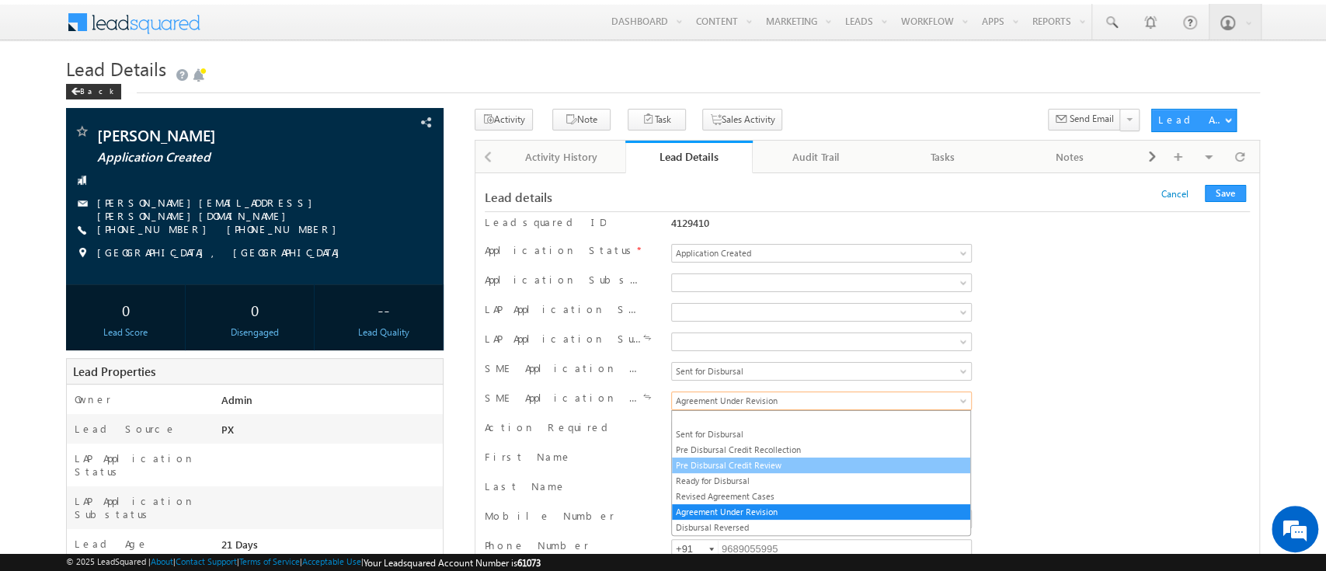
click at [857, 461] on link "Pre Disbursal Credit Review" at bounding box center [821, 465] width 298 height 14
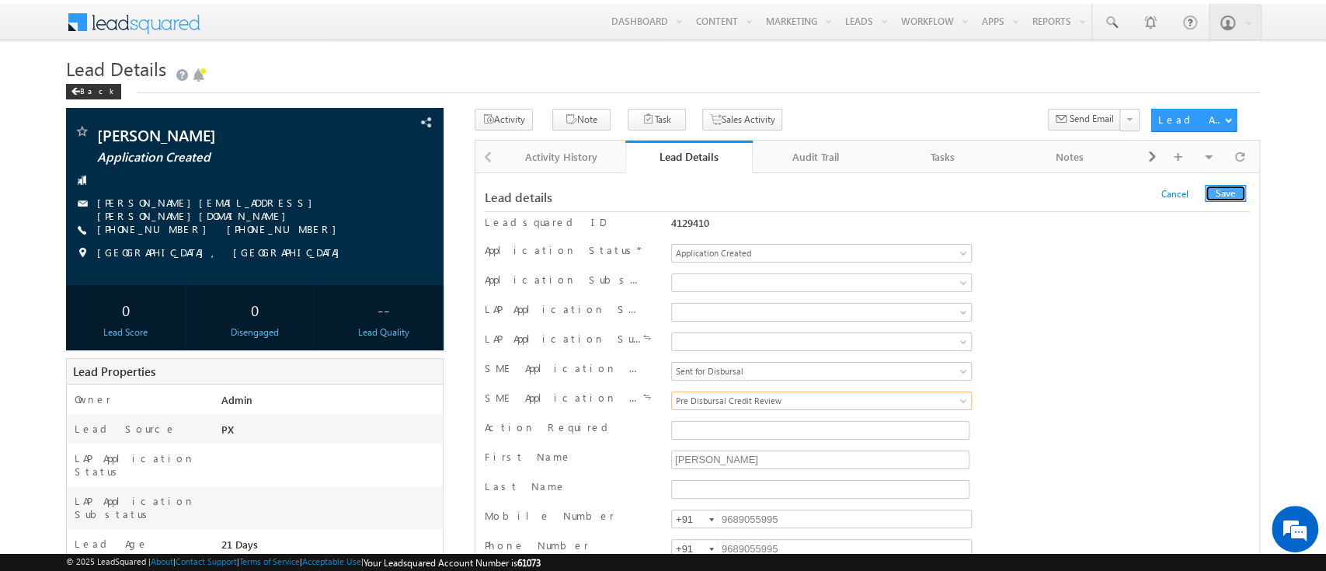
click at [1228, 195] on button "Save" at bounding box center [1225, 193] width 41 height 17
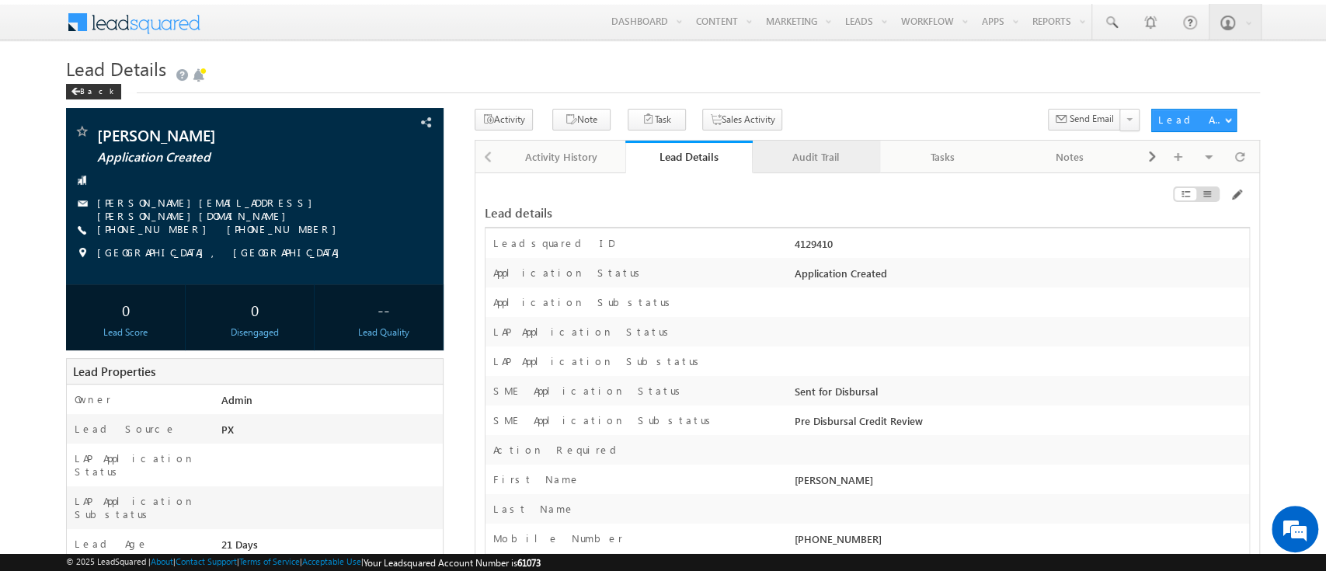
click at [814, 158] on div "Audit Trail" at bounding box center [815, 157] width 101 height 19
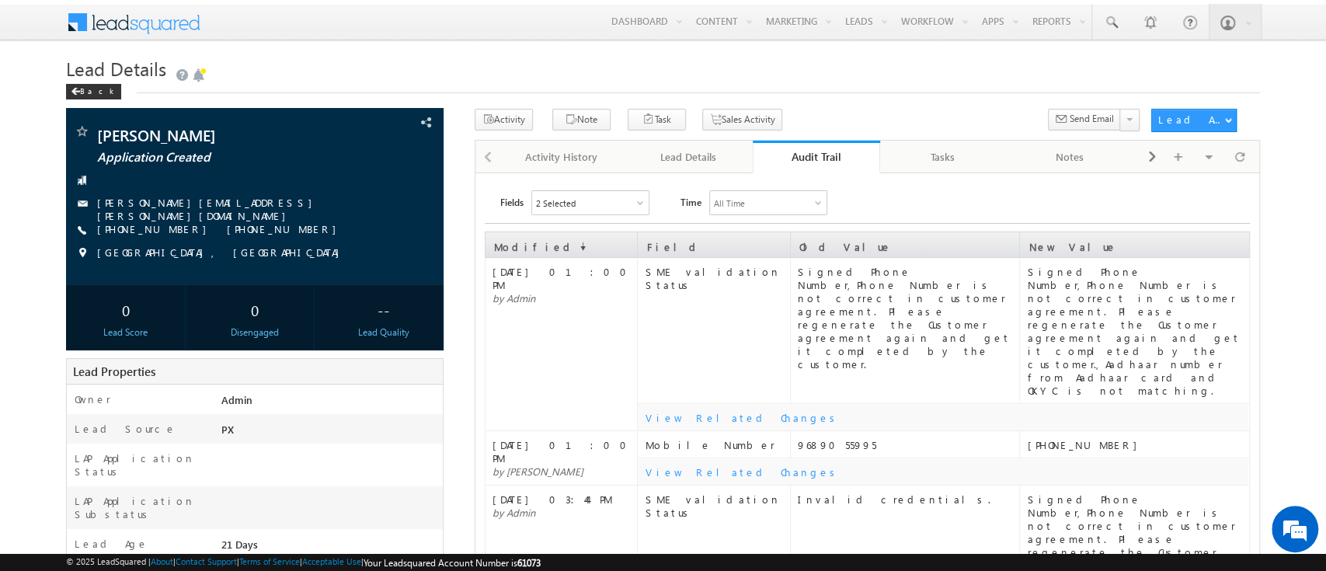
click at [814, 158] on div "Audit Trail" at bounding box center [816, 156] width 104 height 15
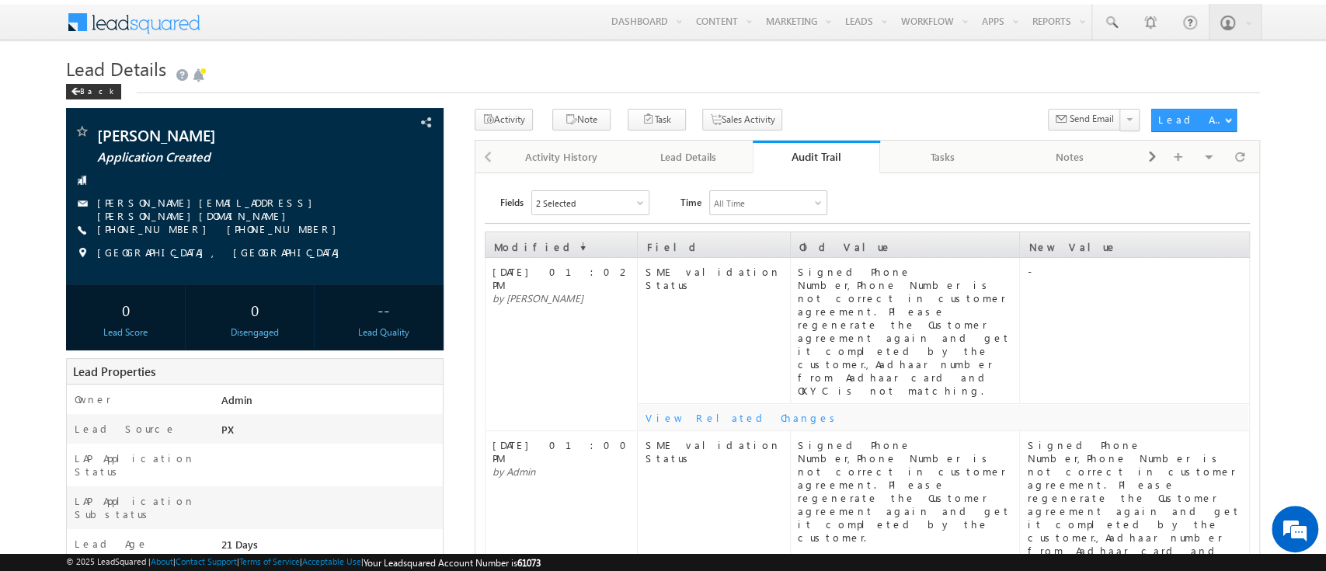
click at [830, 161] on div "Audit Trail" at bounding box center [816, 156] width 104 height 15
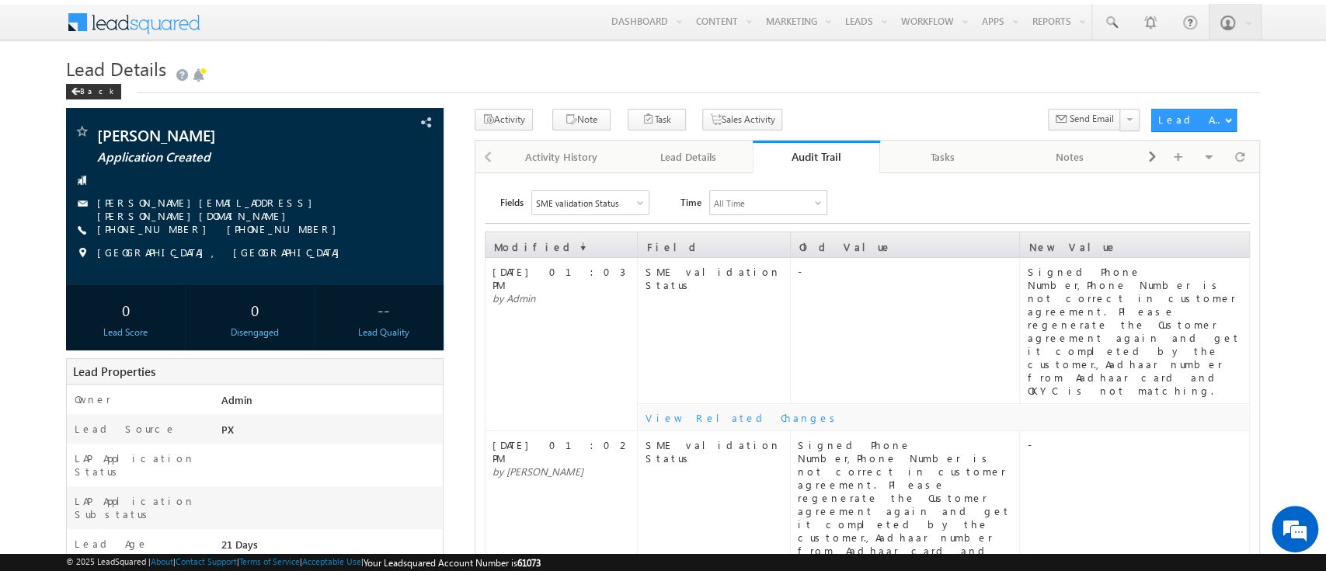
click at [1045, 308] on div "Signed Phone Number,Phone Number is not correct in customer agreement. Please r…" at bounding box center [1137, 331] width 221 height 132
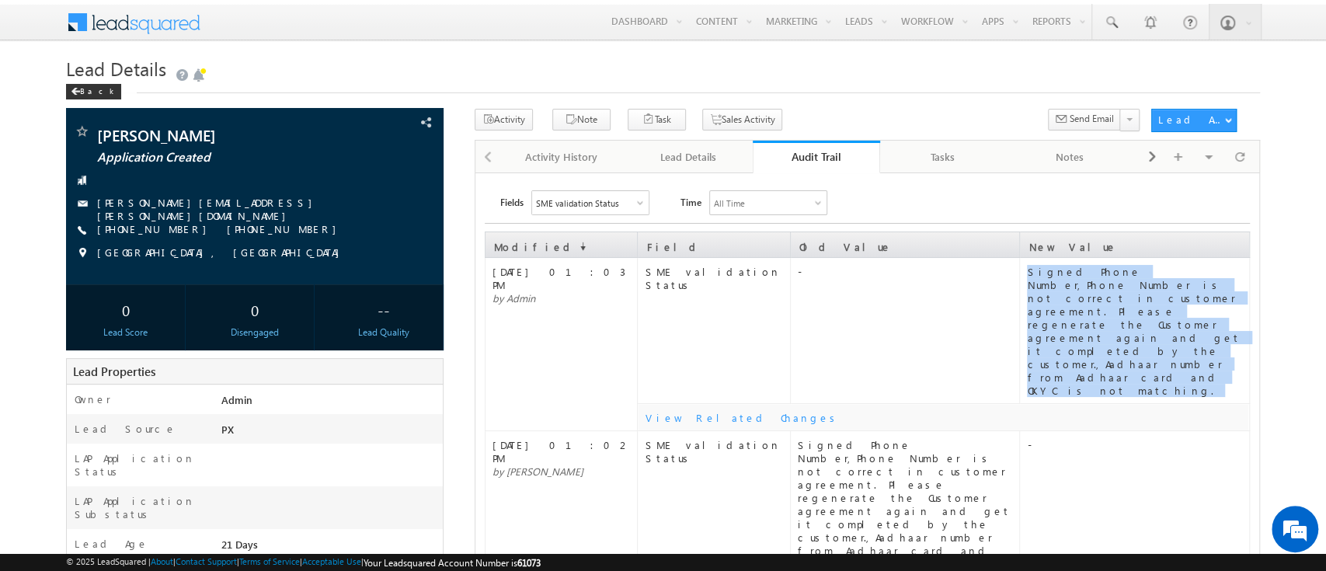
click at [1045, 308] on div "Signed Phone Number,Phone Number is not correct in customer agreement. Please r…" at bounding box center [1137, 331] width 221 height 132
click at [1093, 290] on div "Signed Phone Number,Phone Number is not correct in customer agreement. Please r…" at bounding box center [1137, 331] width 221 height 132
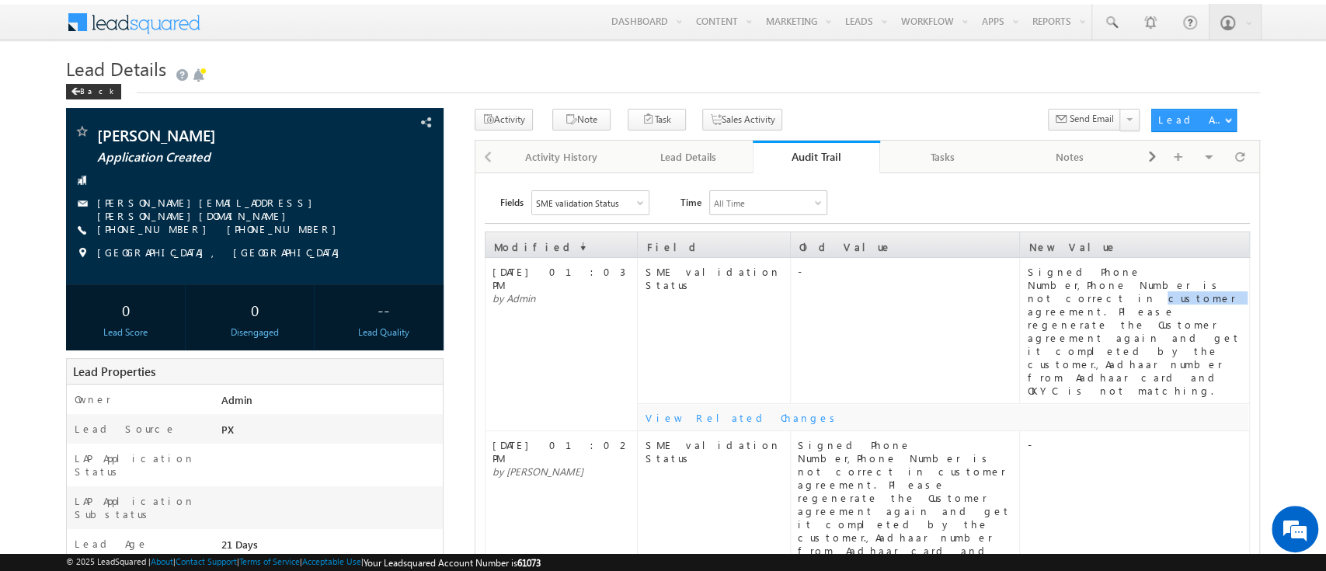
click at [1093, 290] on div "Signed Phone Number,Phone Number is not correct in customer agreement. Please r…" at bounding box center [1137, 331] width 221 height 132
click at [1158, 431] on td "-" at bounding box center [1134, 504] width 229 height 146
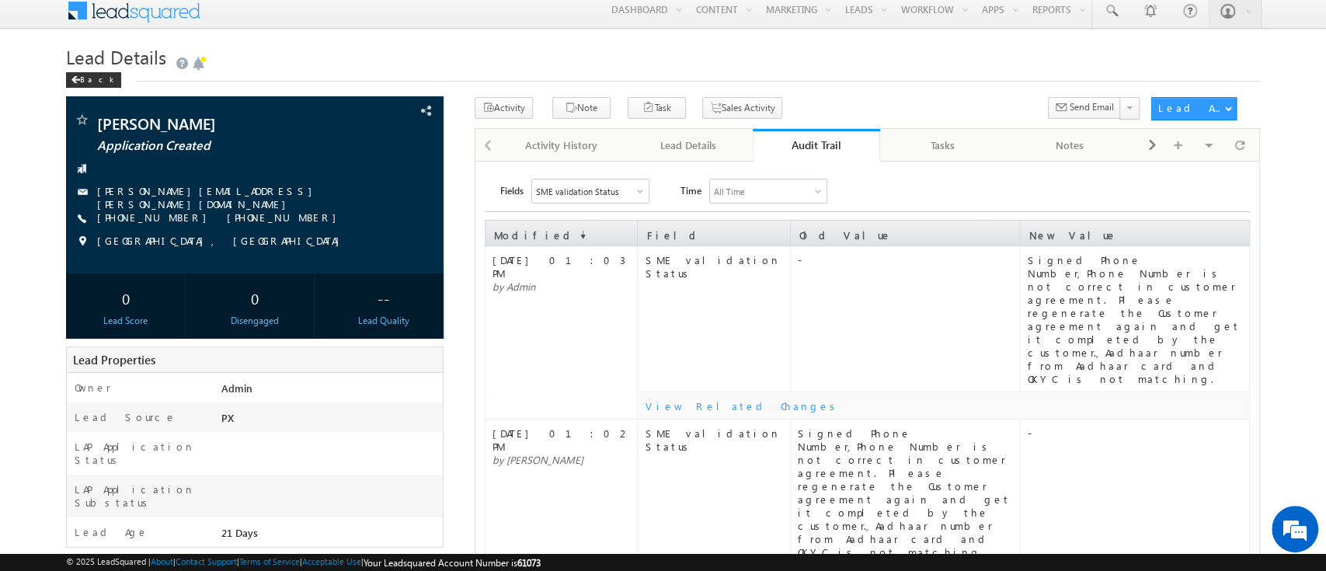
scroll to position [16, 0]
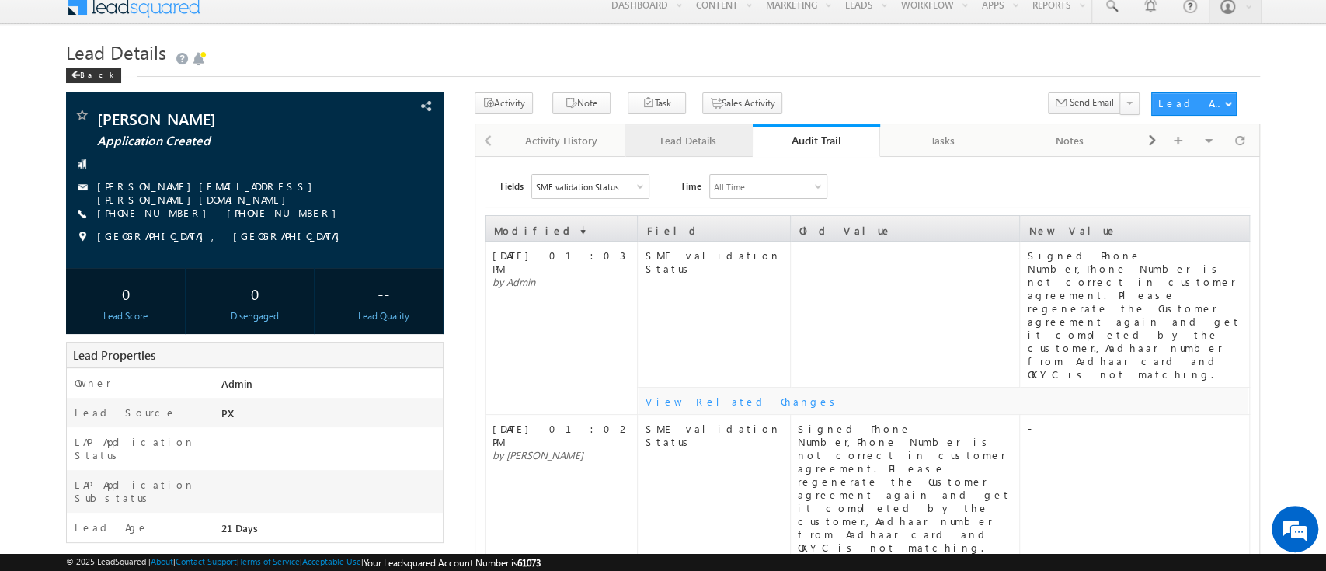
click at [698, 139] on div "Lead Details" at bounding box center [688, 140] width 101 height 19
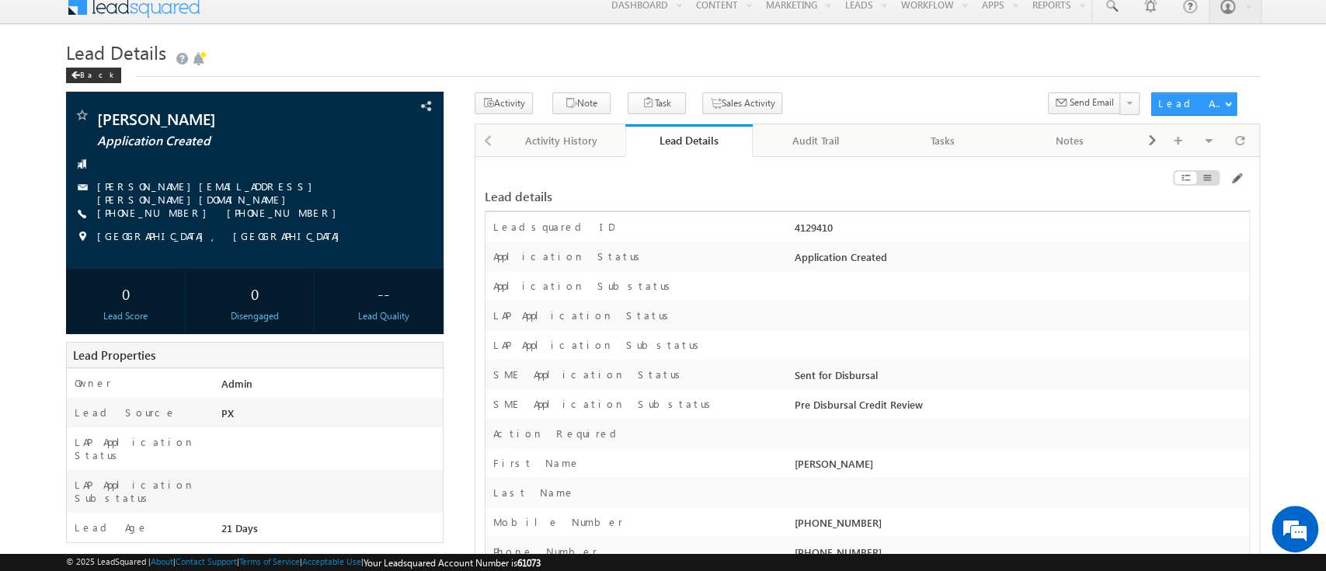
click at [815, 224] on div "4129410" at bounding box center [1020, 231] width 458 height 22
copy div "4129410"
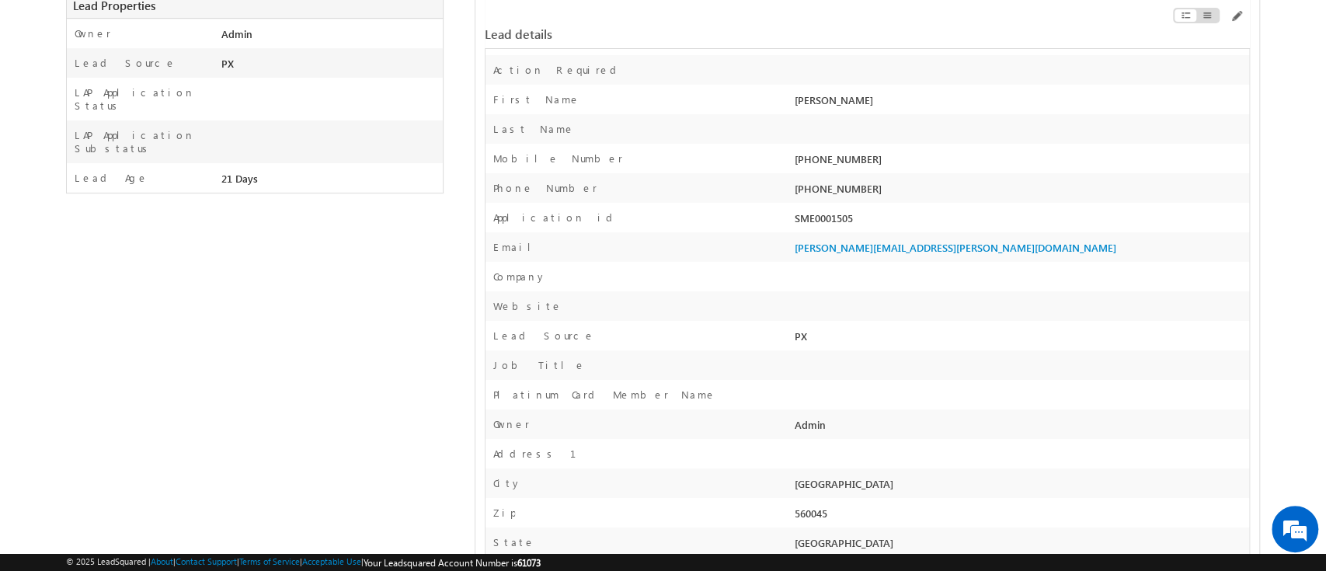
scroll to position [367, 0]
click at [824, 221] on div "SME0001505" at bounding box center [1020, 220] width 458 height 22
copy div "SME0001505"
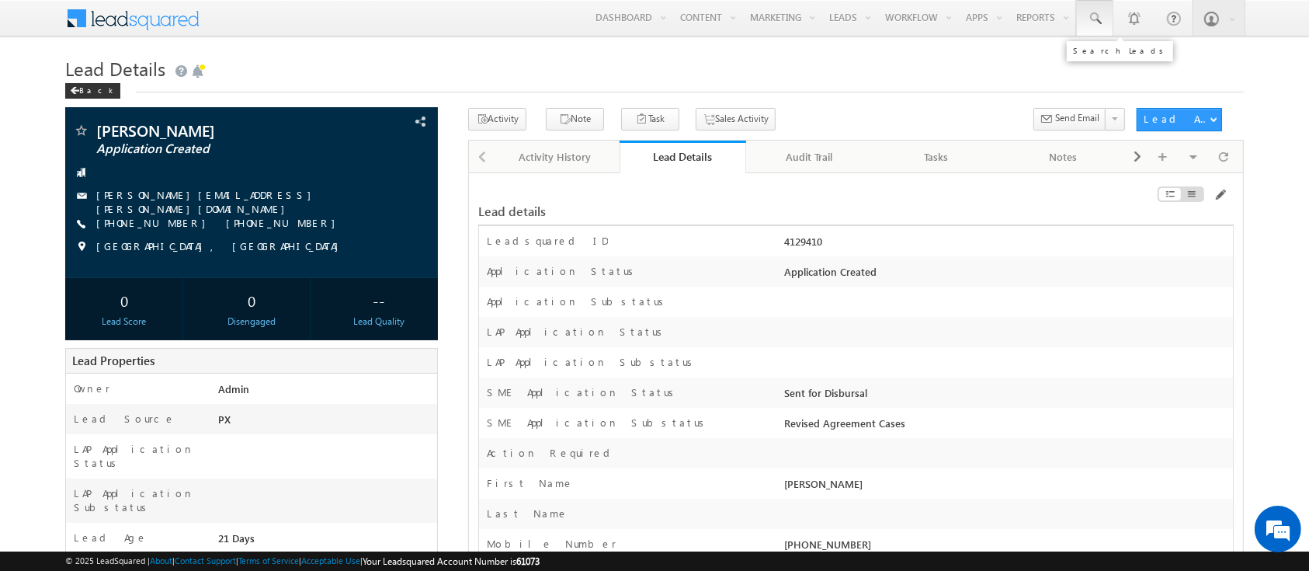
click at [1107, 16] on link at bounding box center [1094, 18] width 37 height 36
click at [1107, 65] on input "text" at bounding box center [1189, 60] width 210 height 19
paste input "SME0001523"
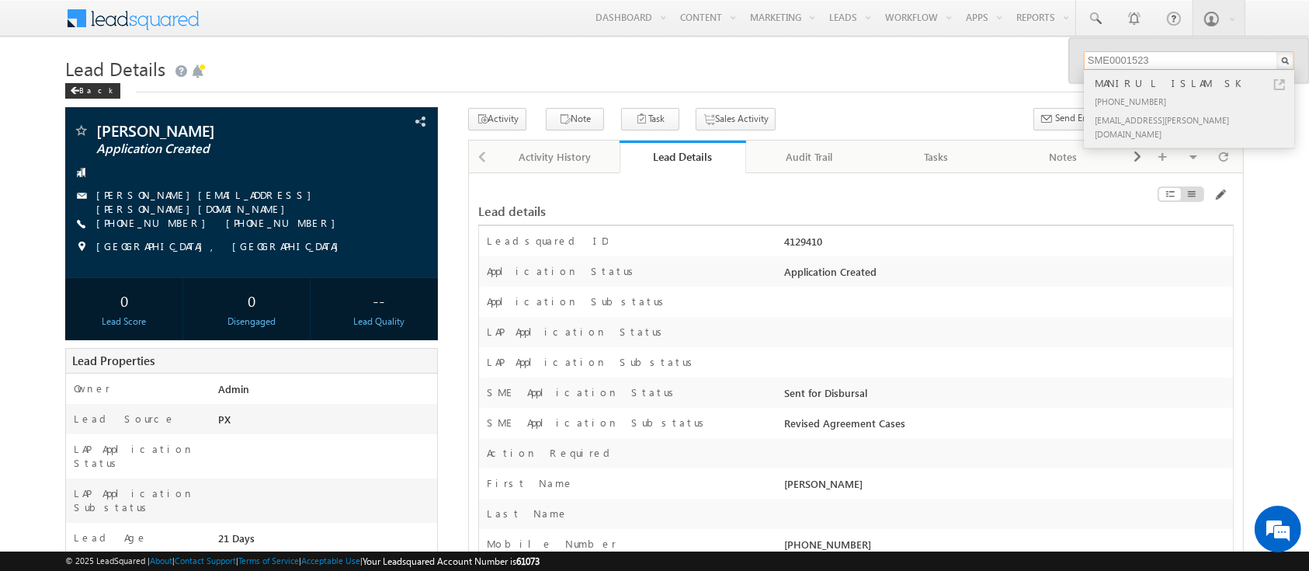
type input "SME0001523"
click at [1137, 88] on div "MANIRUL ISLAM SK" at bounding box center [1196, 83] width 208 height 17
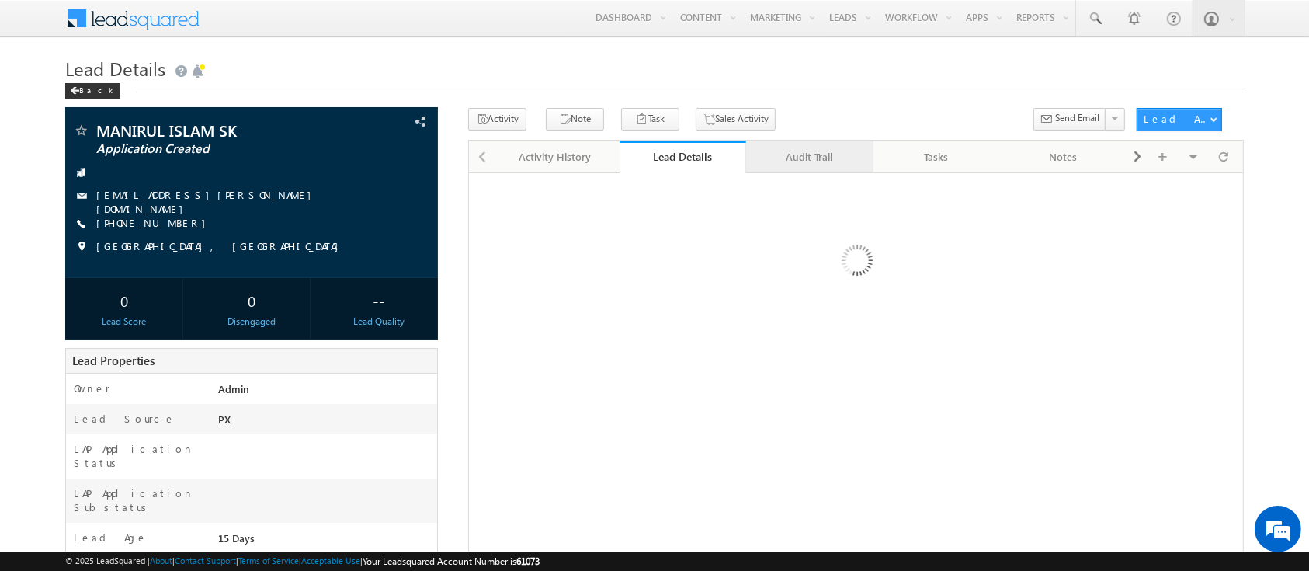
click at [749, 167] on link "Audit Trail" at bounding box center [809, 157] width 127 height 33
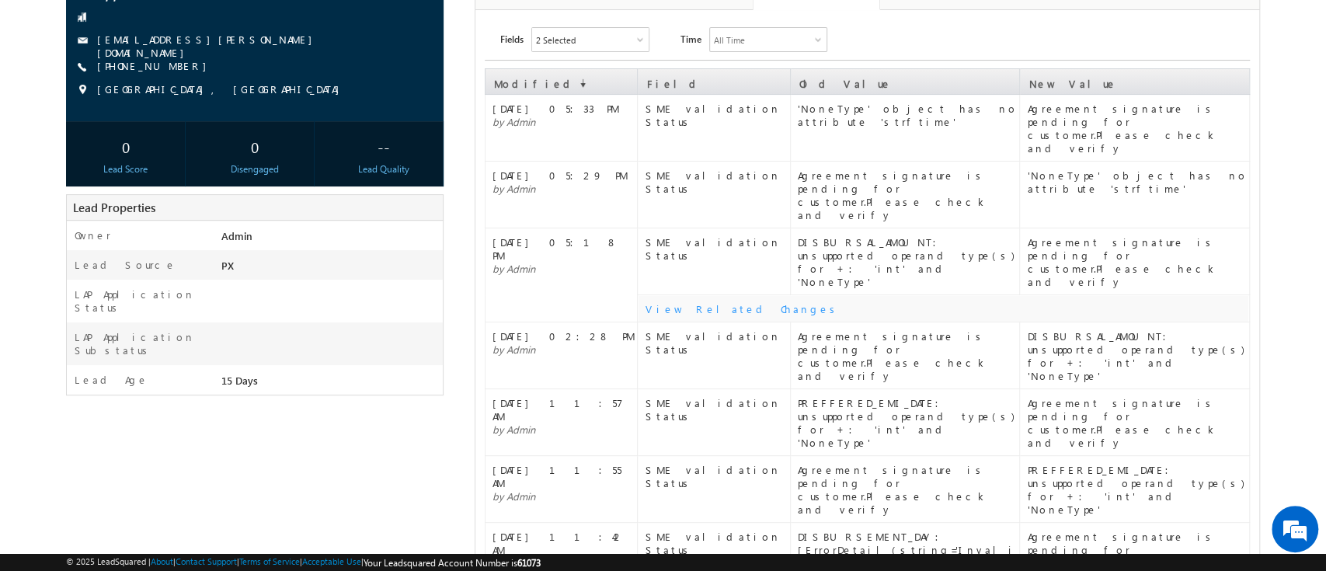
scroll to position [39, 0]
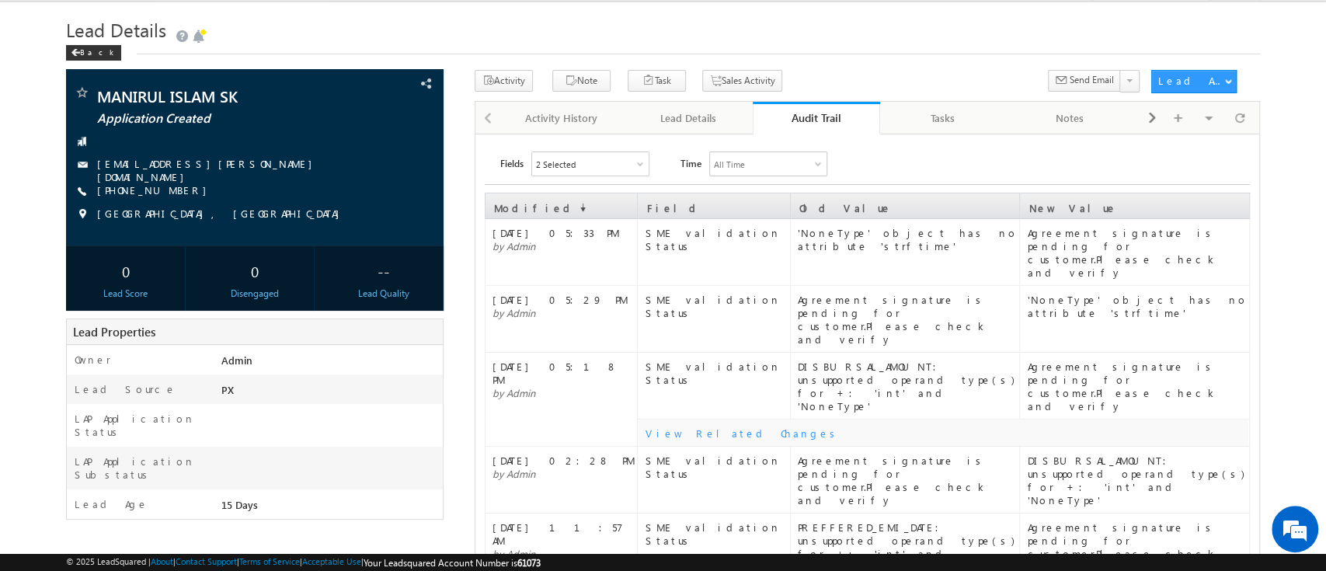
click at [808, 124] on div "Audit Trail" at bounding box center [816, 117] width 104 height 15
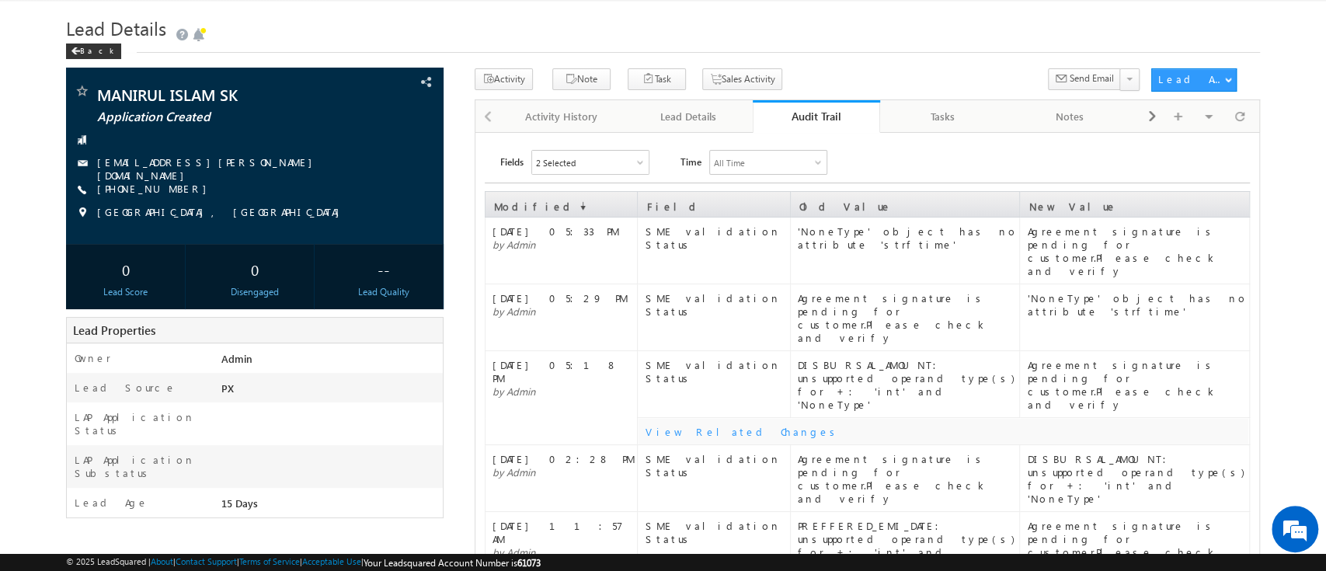
scroll to position [0, 0]
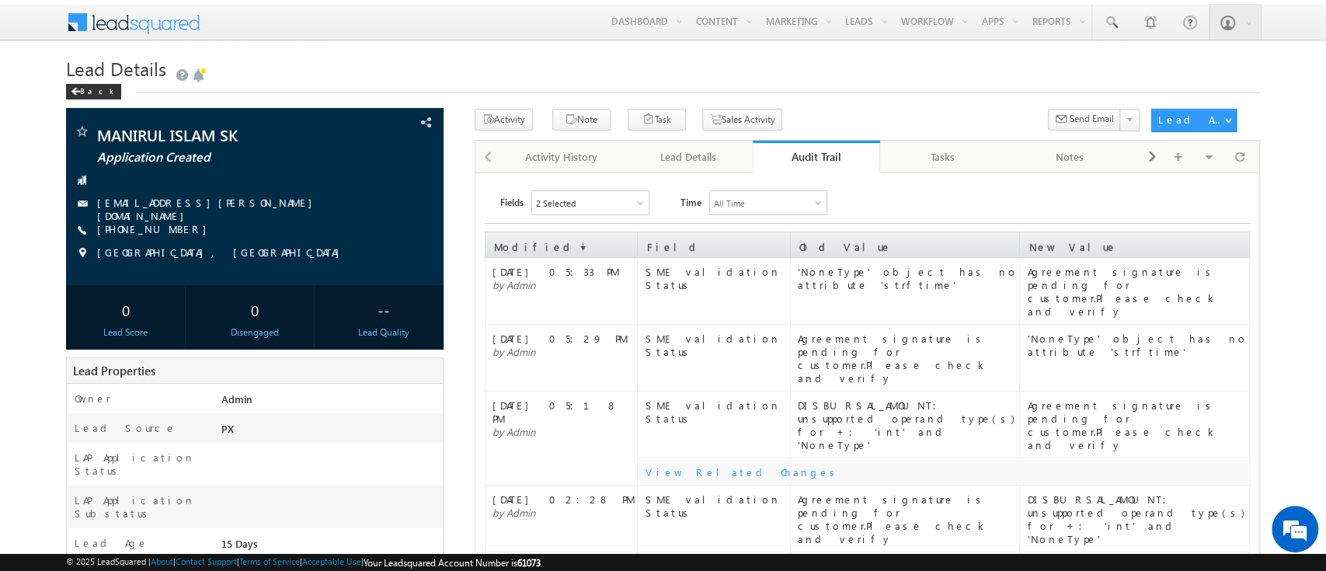
click at [1141, 273] on div "Agreement signature is pending for customer.Please check and verify" at bounding box center [1137, 291] width 221 height 53
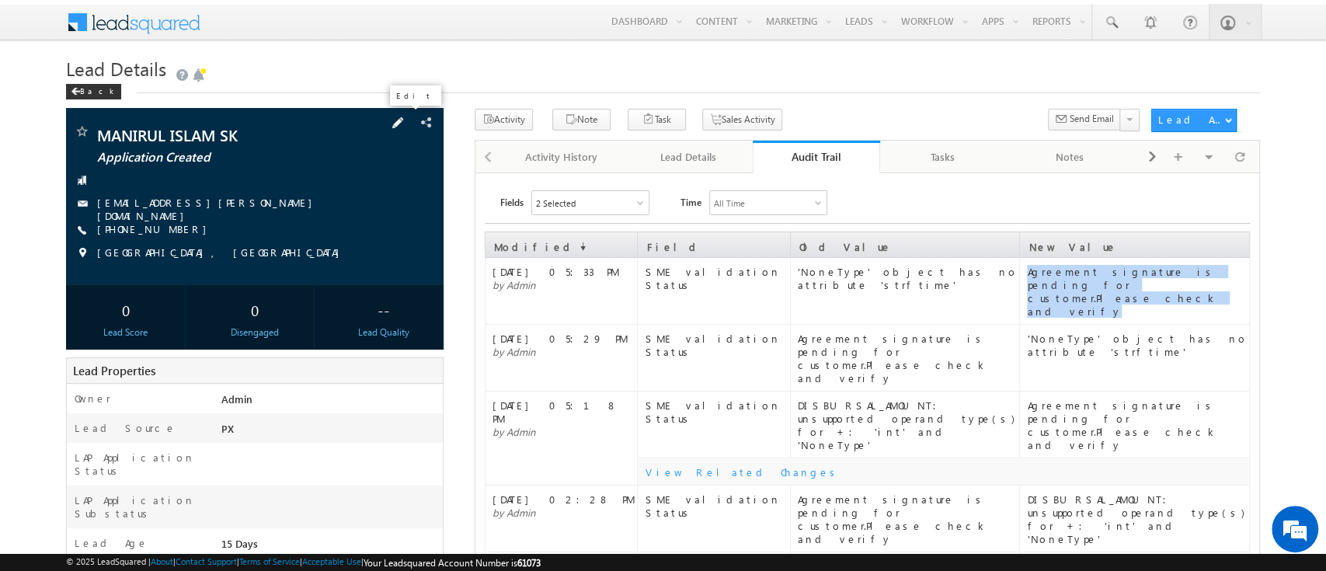
click at [406, 127] on span at bounding box center [397, 122] width 17 height 17
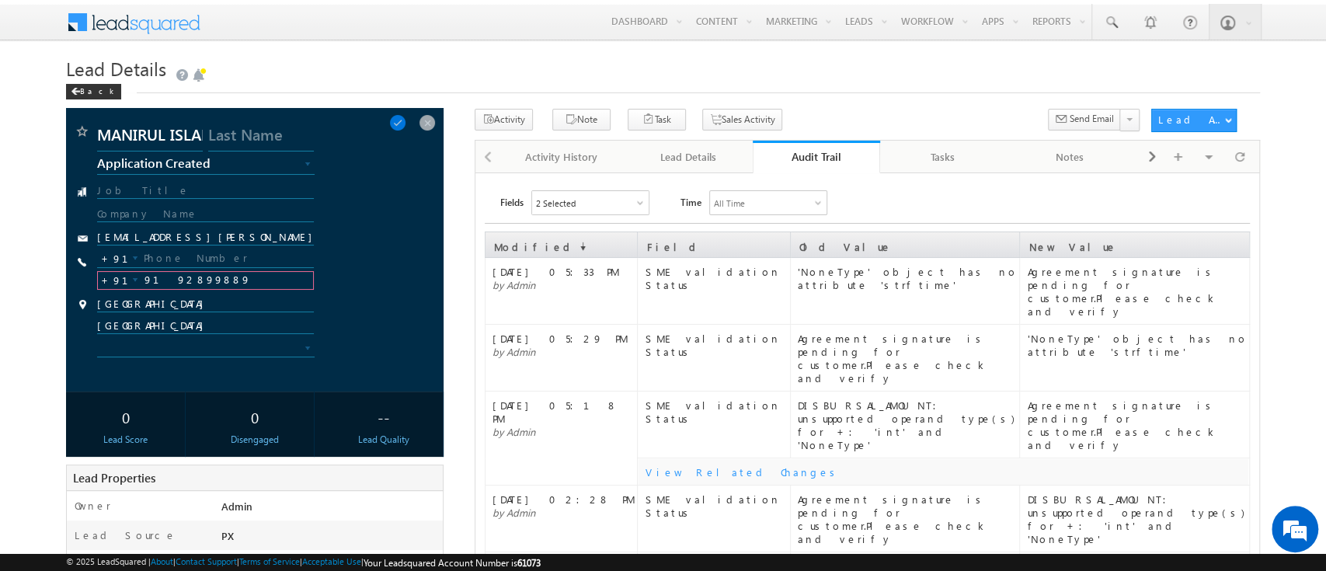
click at [232, 276] on input "9192899889" at bounding box center [205, 280] width 216 height 19
type input "96686279293"
click at [356, 269] on div "+91" at bounding box center [251, 262] width 308 height 26
click at [696, 164] on div "Lead Details" at bounding box center [688, 157] width 101 height 19
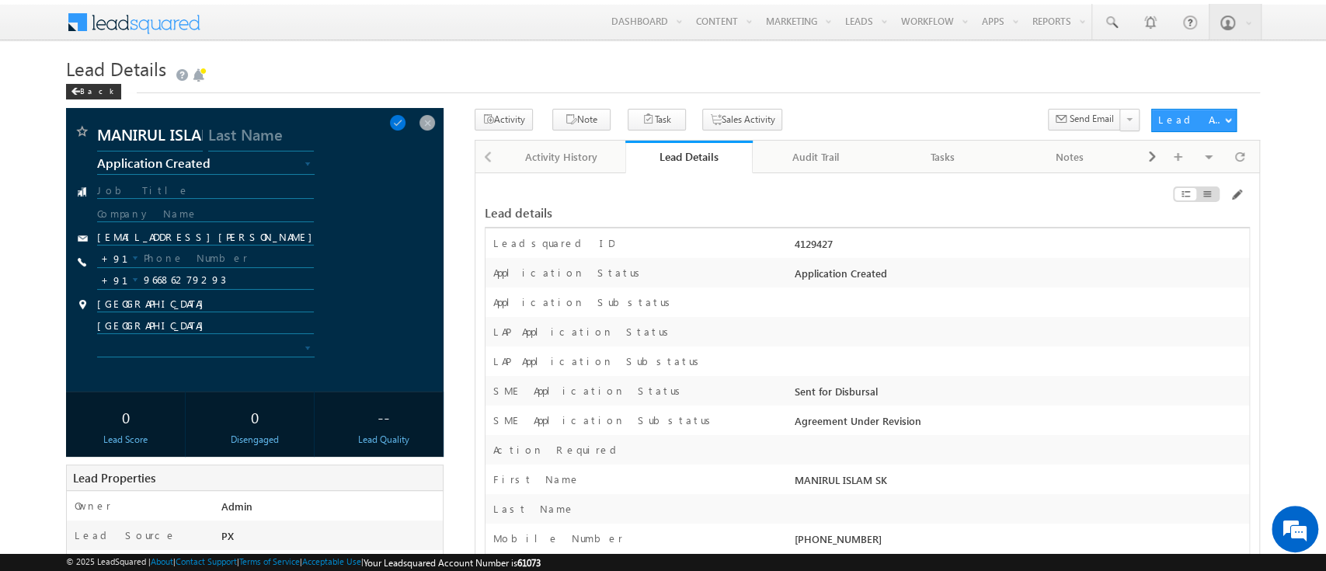
click at [826, 245] on div "4129427" at bounding box center [1020, 247] width 458 height 22
copy div "4129427"
click at [222, 282] on input "96686279293" at bounding box center [205, 280] width 216 height 19
click at [405, 121] on span at bounding box center [397, 122] width 17 height 17
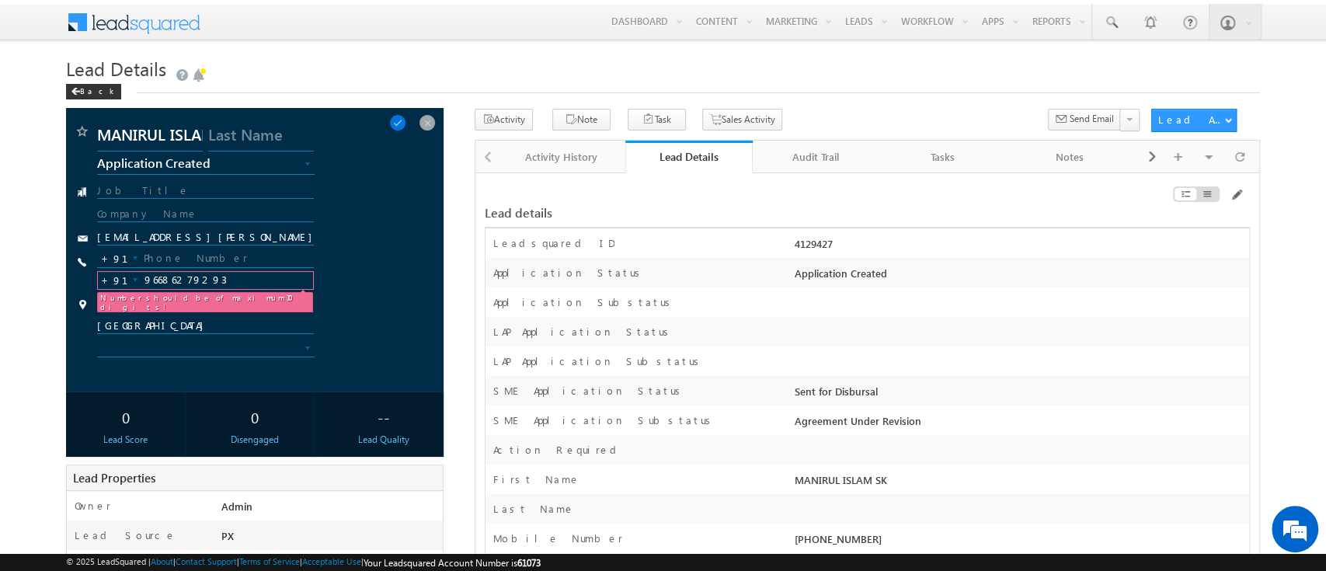
click at [219, 274] on input "96686279293" at bounding box center [205, 280] width 216 height 19
click at [405, 122] on span at bounding box center [397, 122] width 17 height 17
type input "96862"
type input "9689055994"
click at [151, 232] on input "[EMAIL_ADDRESS][PERSON_NAME][DOMAIN_NAME]" at bounding box center [205, 239] width 217 height 16
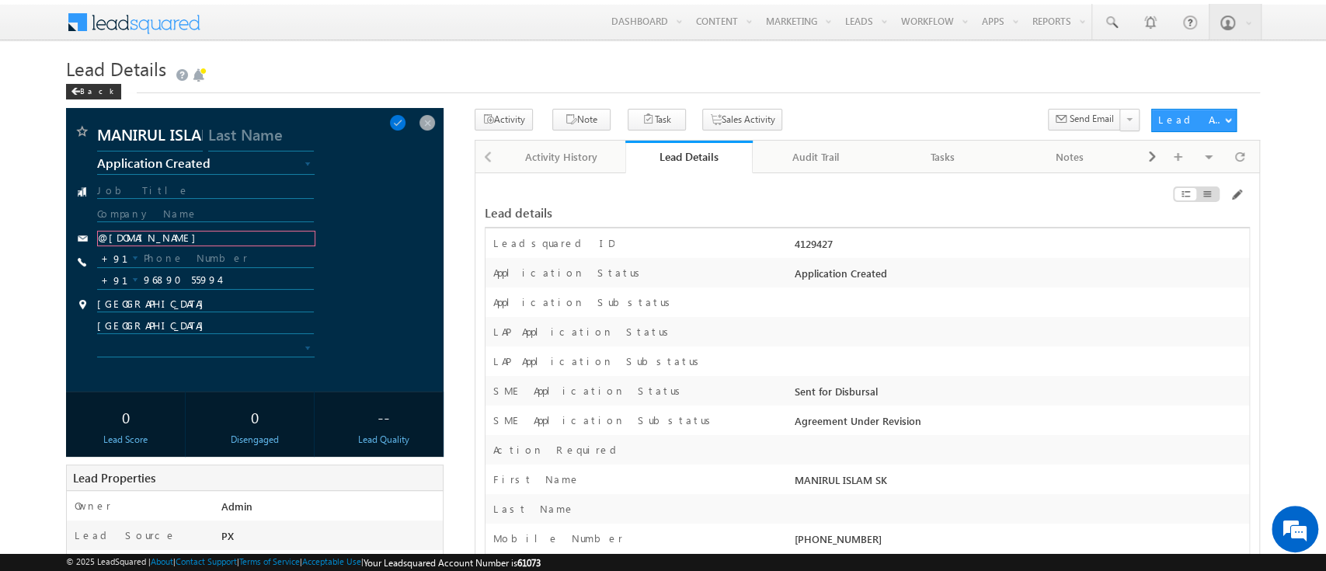
type input "@werize.com"
paste input "[PERSON_NAME][EMAIL_ADDRESS][PERSON_NAME][DOMAIN_NAME]"
type input "[PERSON_NAME][EMAIL_ADDRESS][PERSON_NAME][DOMAIN_NAME]"
click at [406, 119] on span at bounding box center [397, 122] width 17 height 17
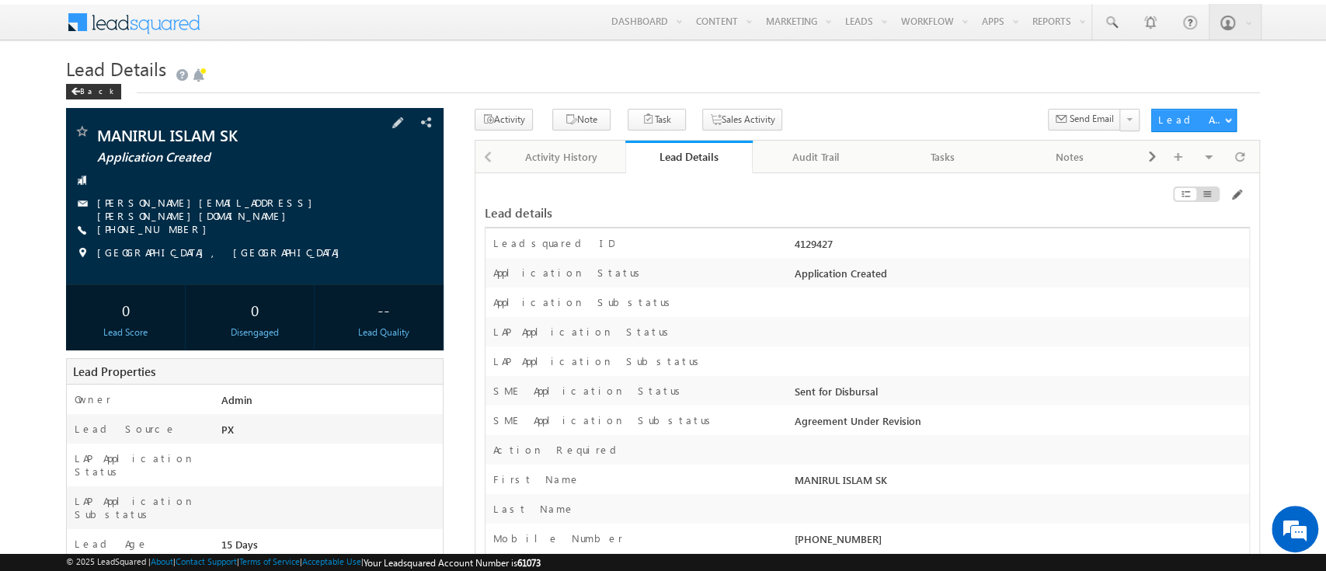
drag, startPoint x: 177, startPoint y: 222, endPoint x: 169, endPoint y: 228, distance: 9.5
click at [169, 228] on div "[PHONE_NUMBER]" at bounding box center [255, 230] width 362 height 16
click at [168, 228] on span "[PHONE_NUMBER]" at bounding box center [155, 230] width 117 height 16
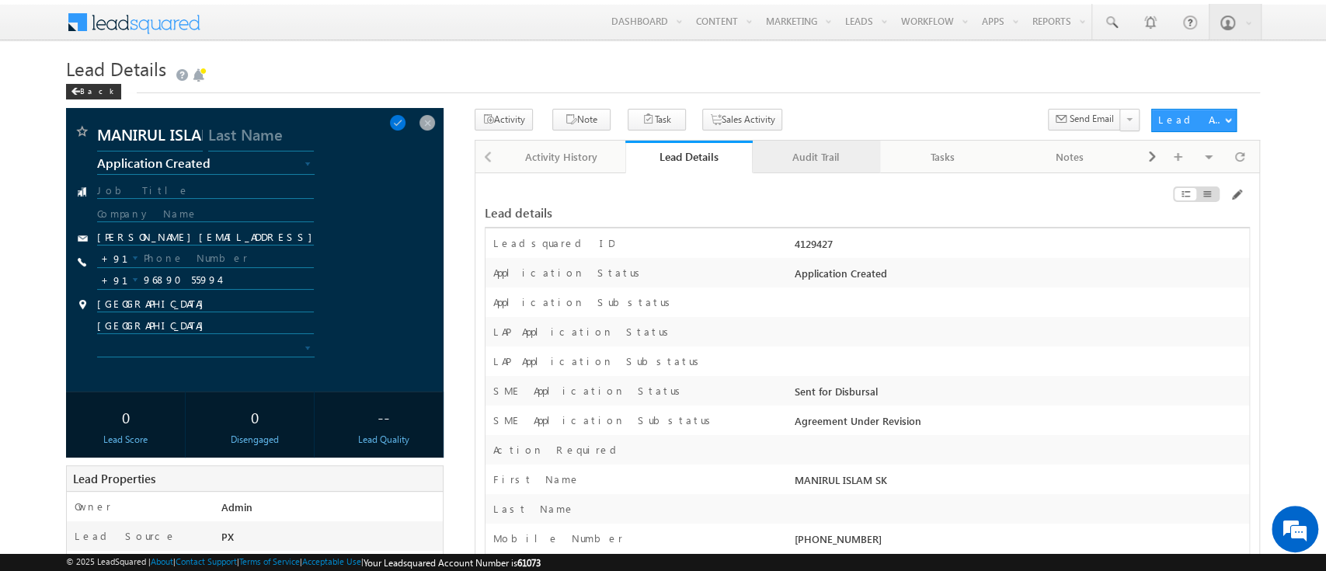
click at [826, 168] on link "Audit Trail" at bounding box center [816, 157] width 127 height 33
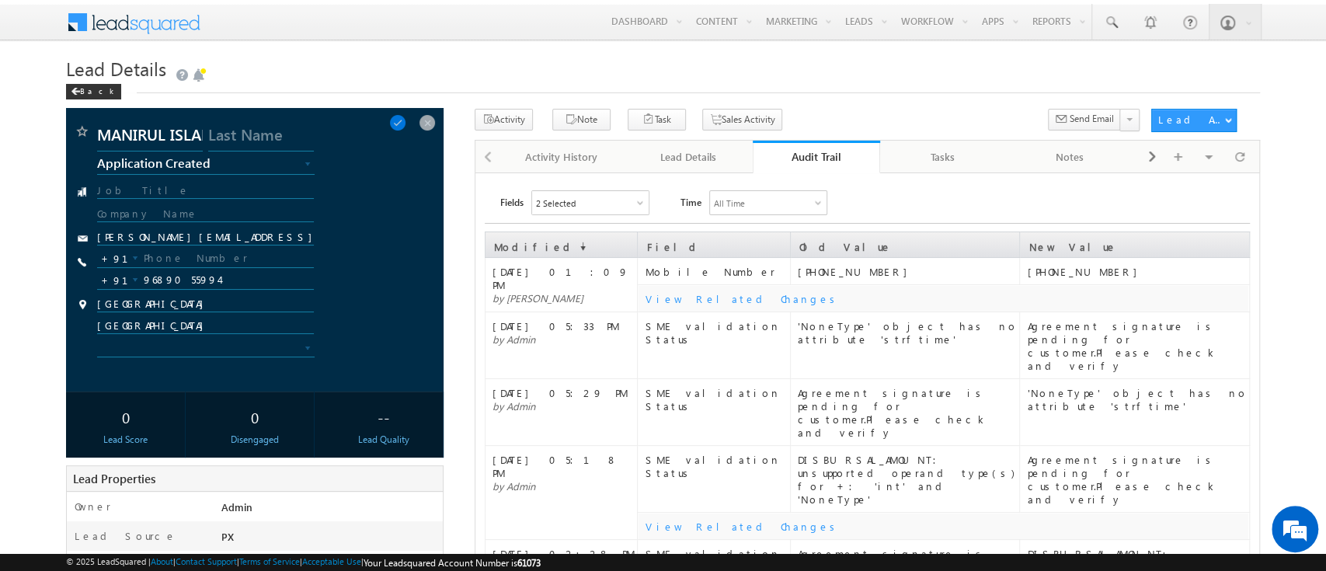
click at [826, 168] on link "Audit Trail" at bounding box center [816, 157] width 127 height 33
click at [406, 121] on span at bounding box center [397, 122] width 17 height 17
click at [384, 123] on span at bounding box center [378, 122] width 17 height 17
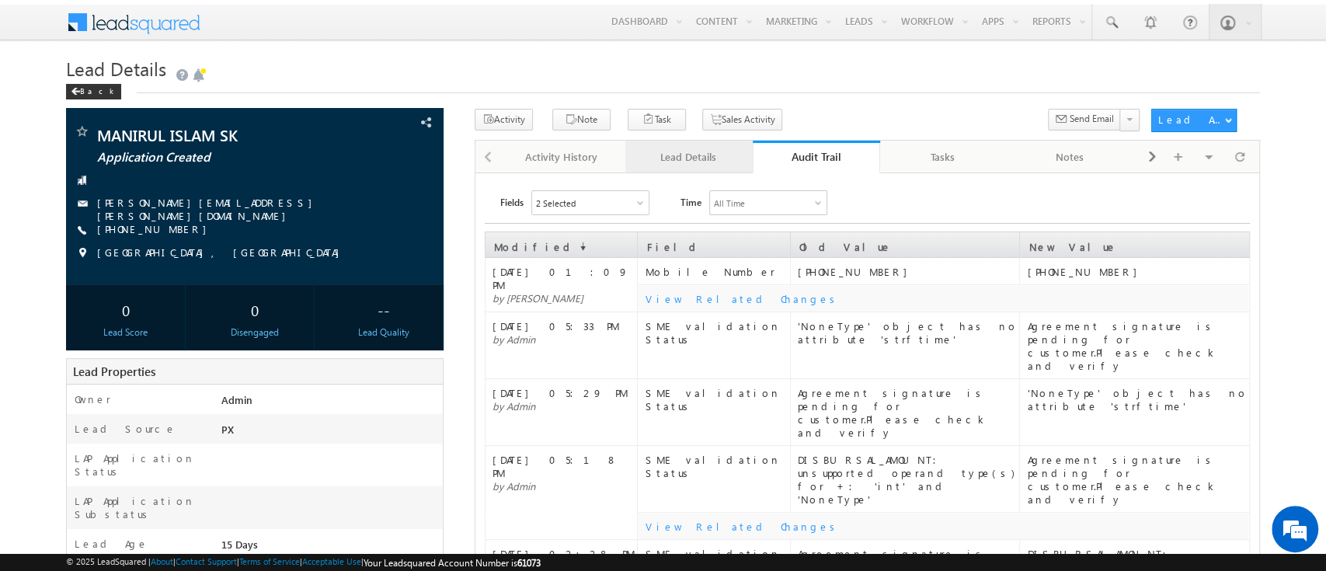
click at [694, 154] on div "Lead Details" at bounding box center [688, 157] width 101 height 19
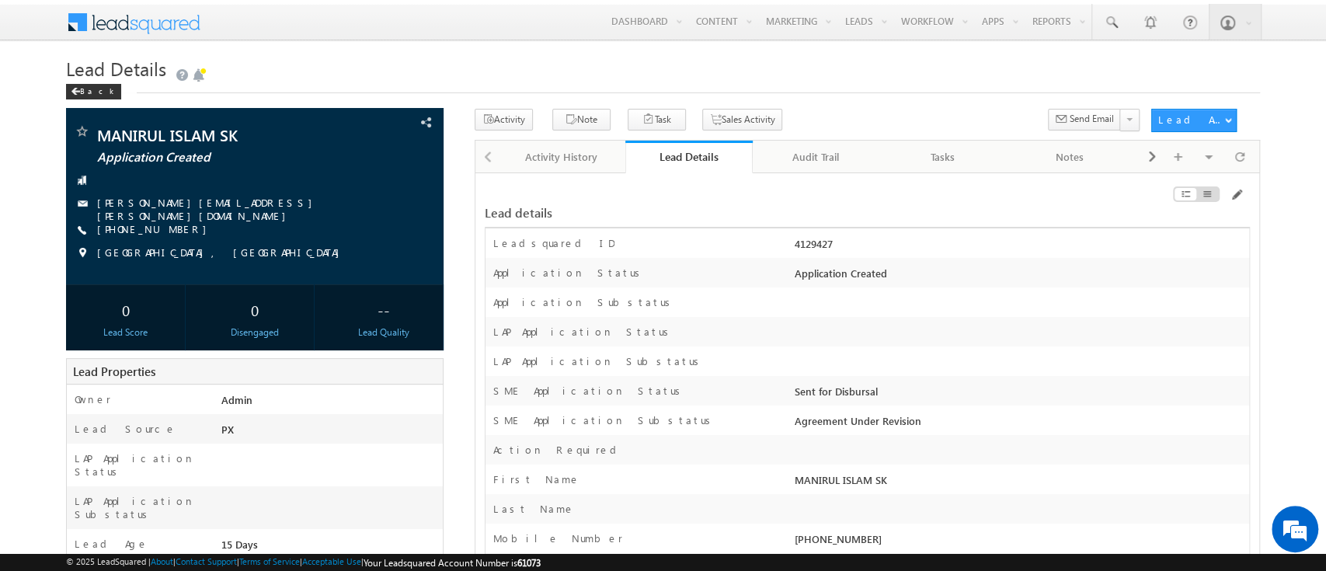
click at [815, 251] on div "4129427" at bounding box center [1020, 247] width 458 height 22
copy div "4129427"
click at [815, 155] on div "Audit Trail" at bounding box center [815, 157] width 101 height 19
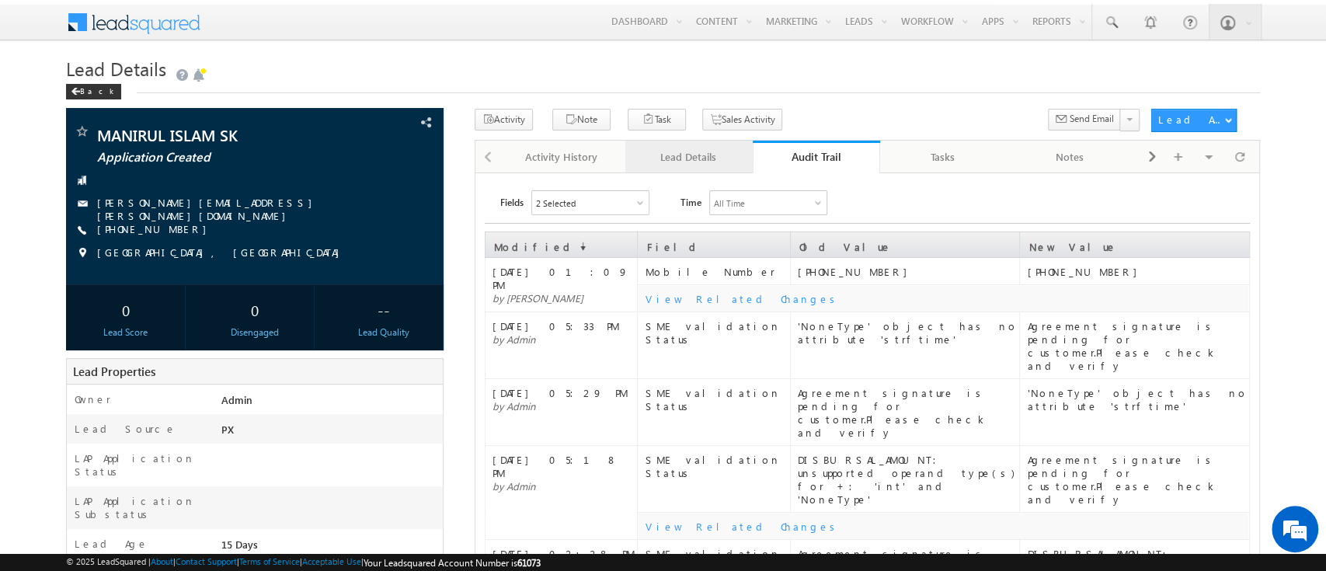
click at [709, 157] on div "Lead Details" at bounding box center [688, 157] width 101 height 19
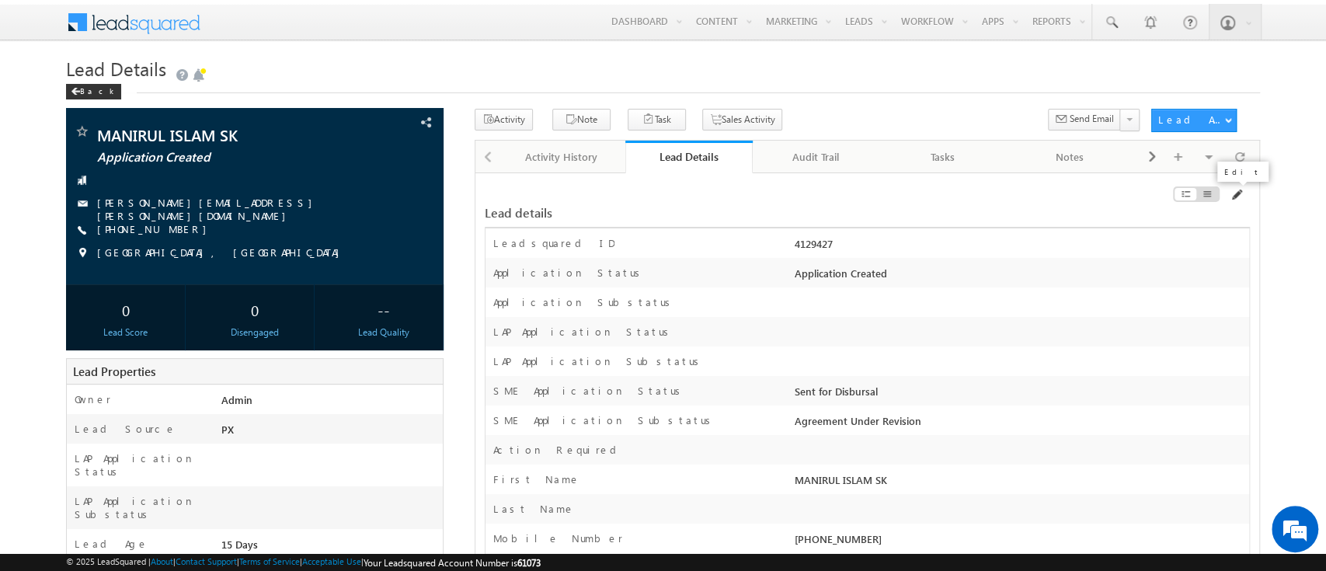
click at [1229, 193] on span at bounding box center [1235, 195] width 12 height 12
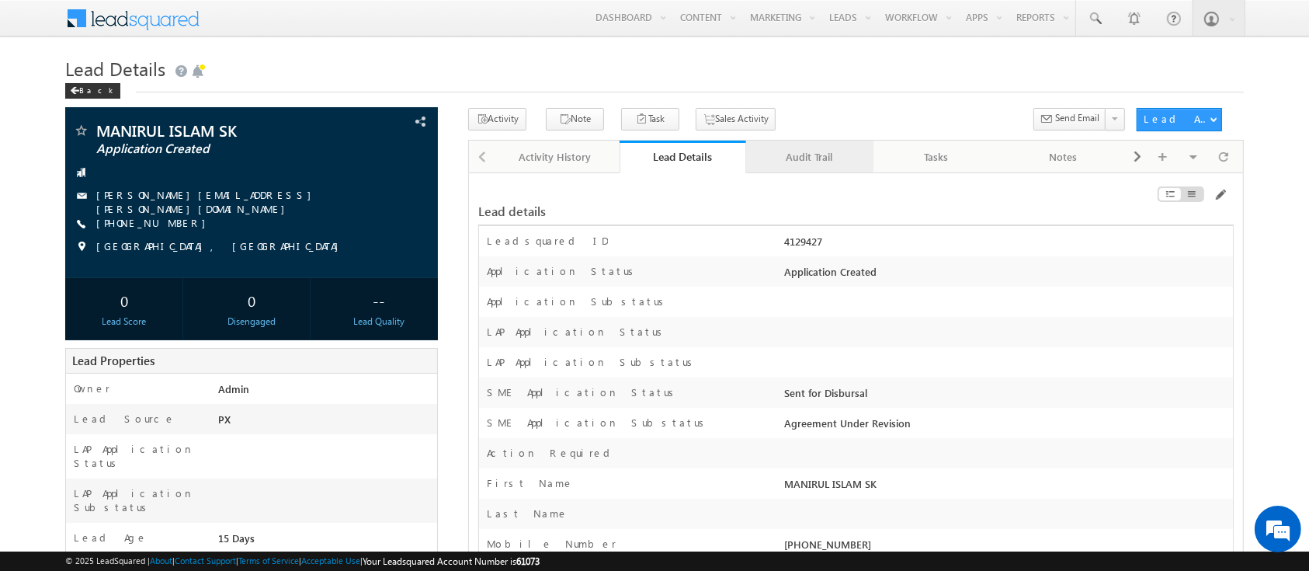
click at [811, 164] on div "Audit Trail" at bounding box center [809, 157] width 101 height 19
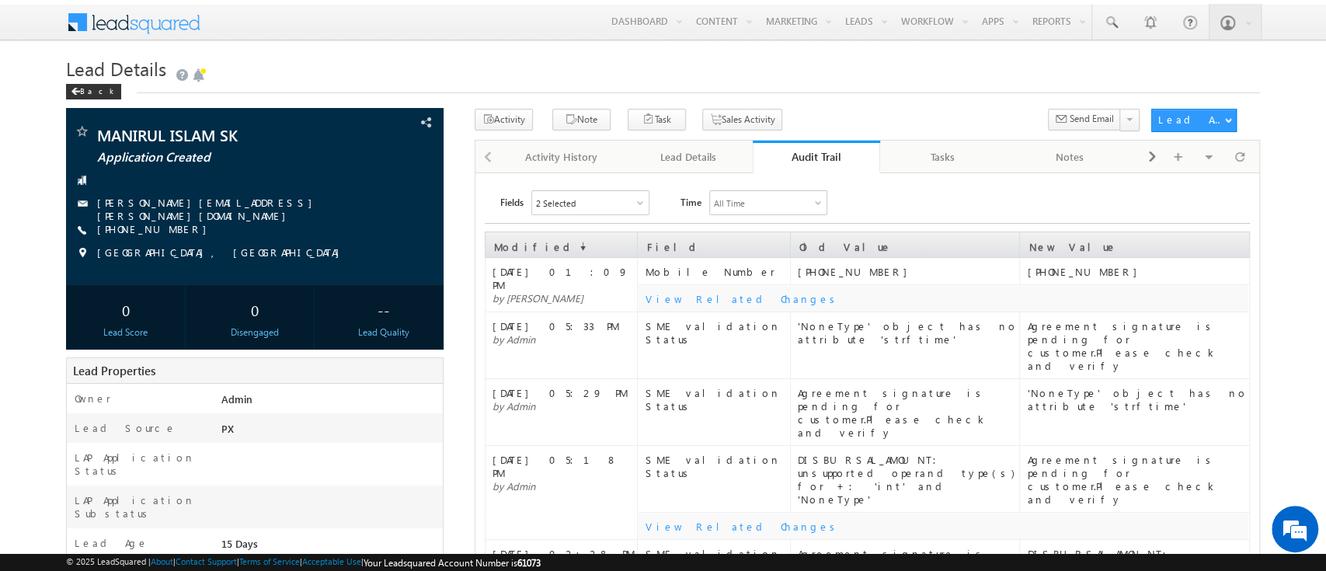
click at [628, 205] on div "2 Selected" at bounding box center [590, 202] width 116 height 23
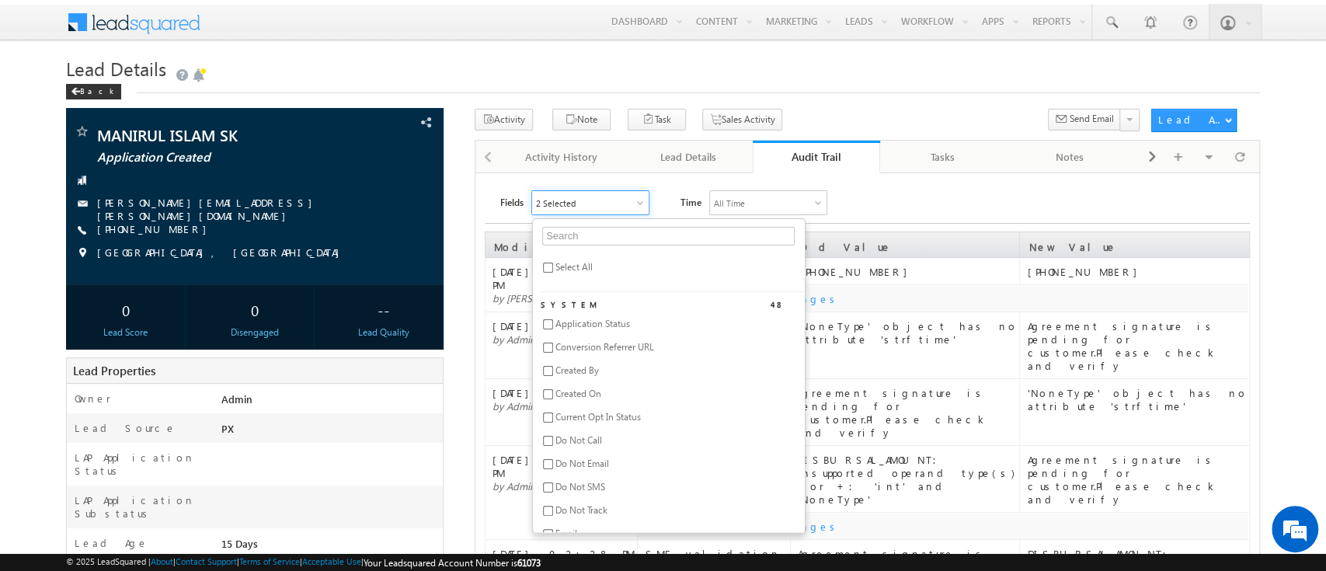
click at [577, 269] on span "Select All" at bounding box center [573, 267] width 37 height 12
checkbox input "true"
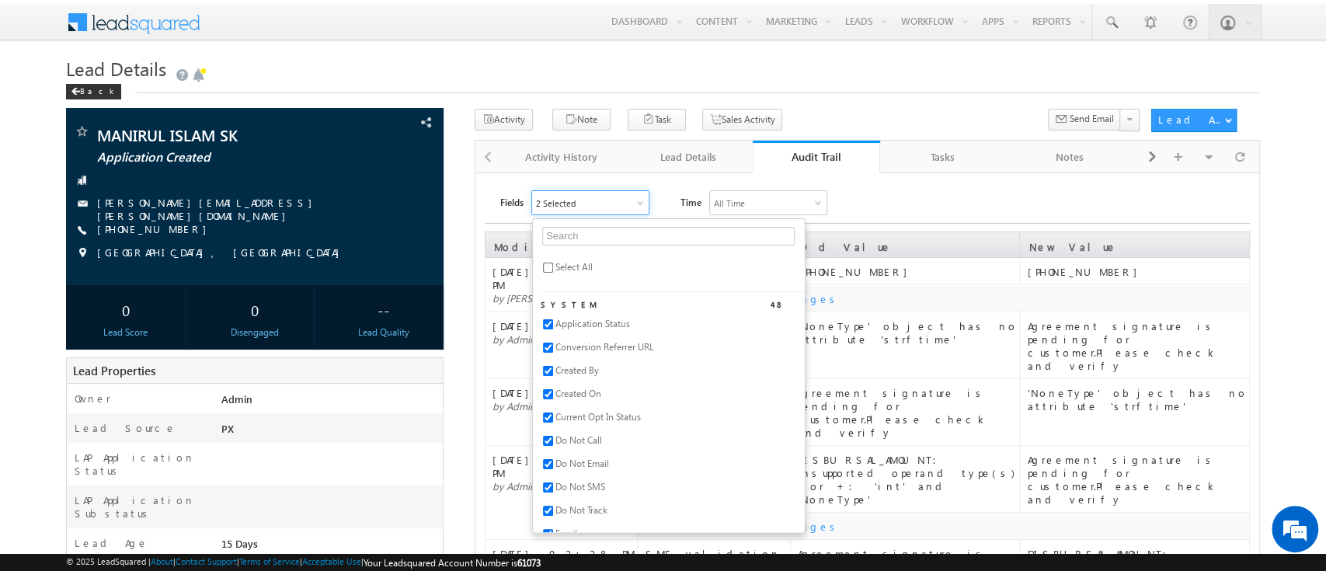
checkbox input "true"
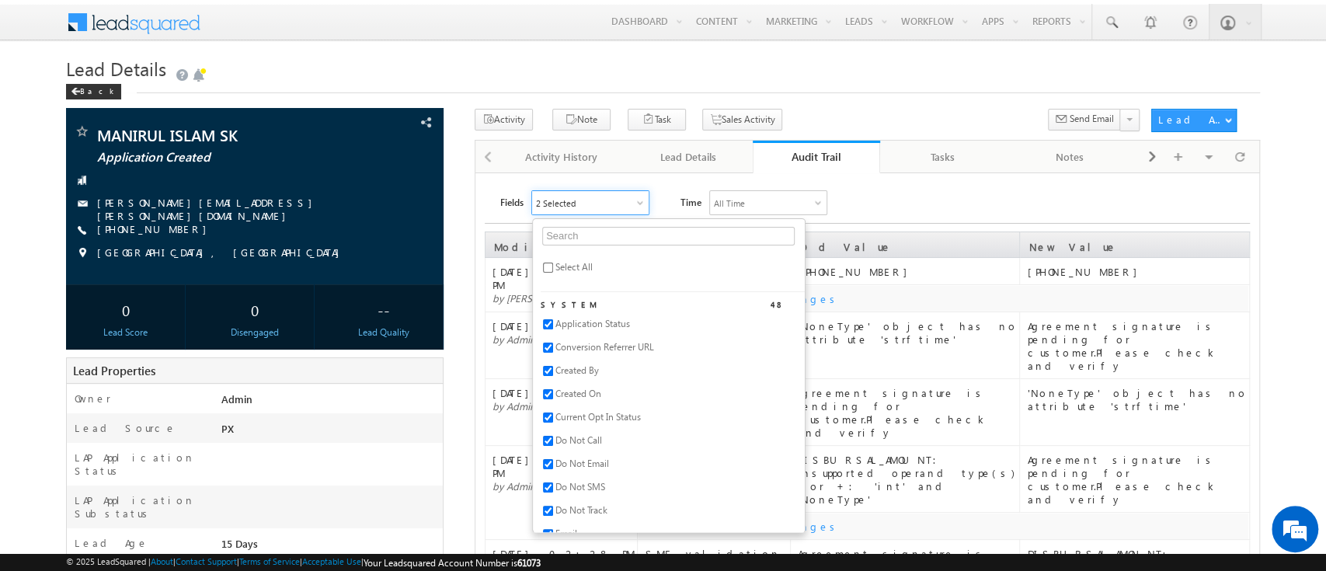
checkbox input "true"
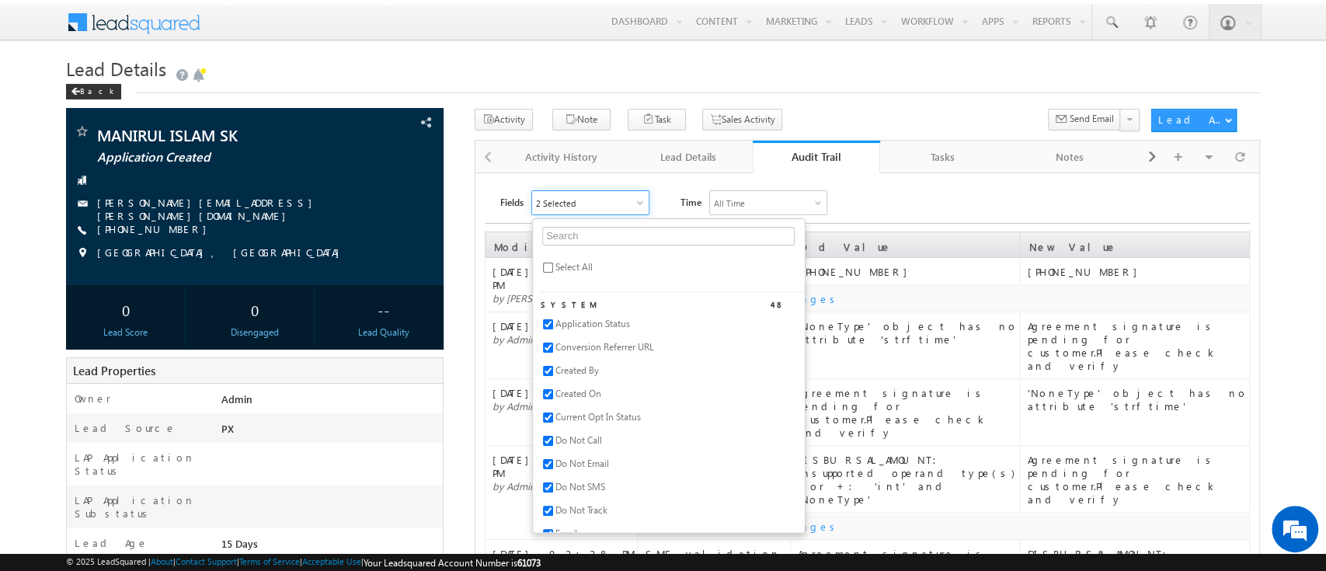
checkbox input "true"
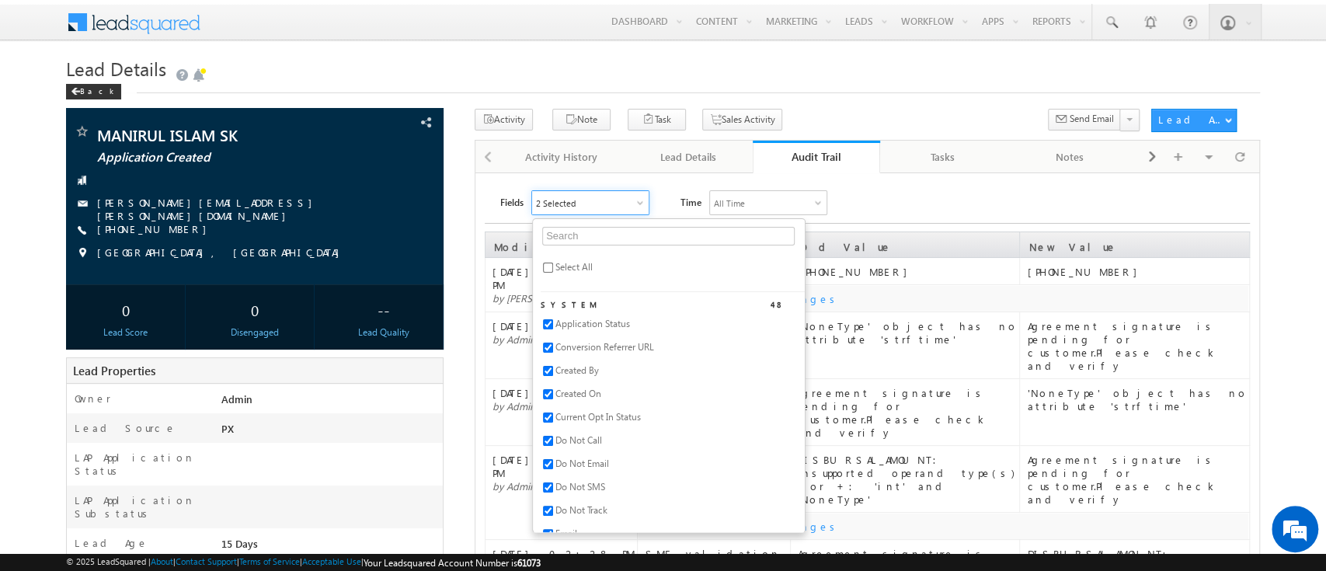
checkbox input "true"
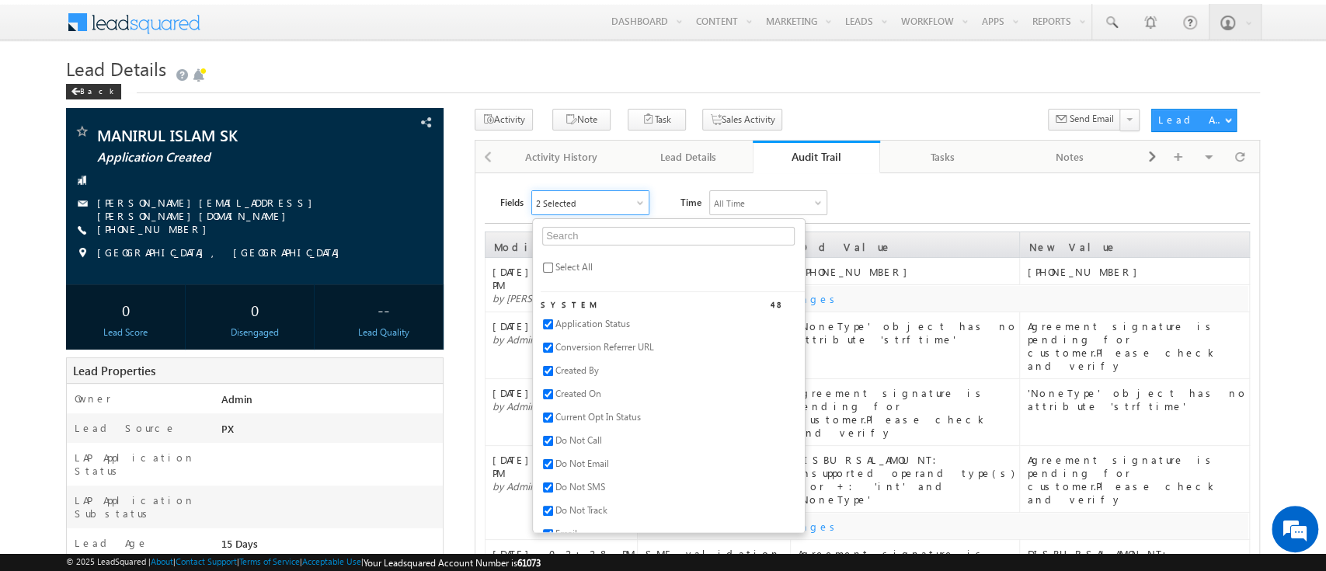
checkbox input "true"
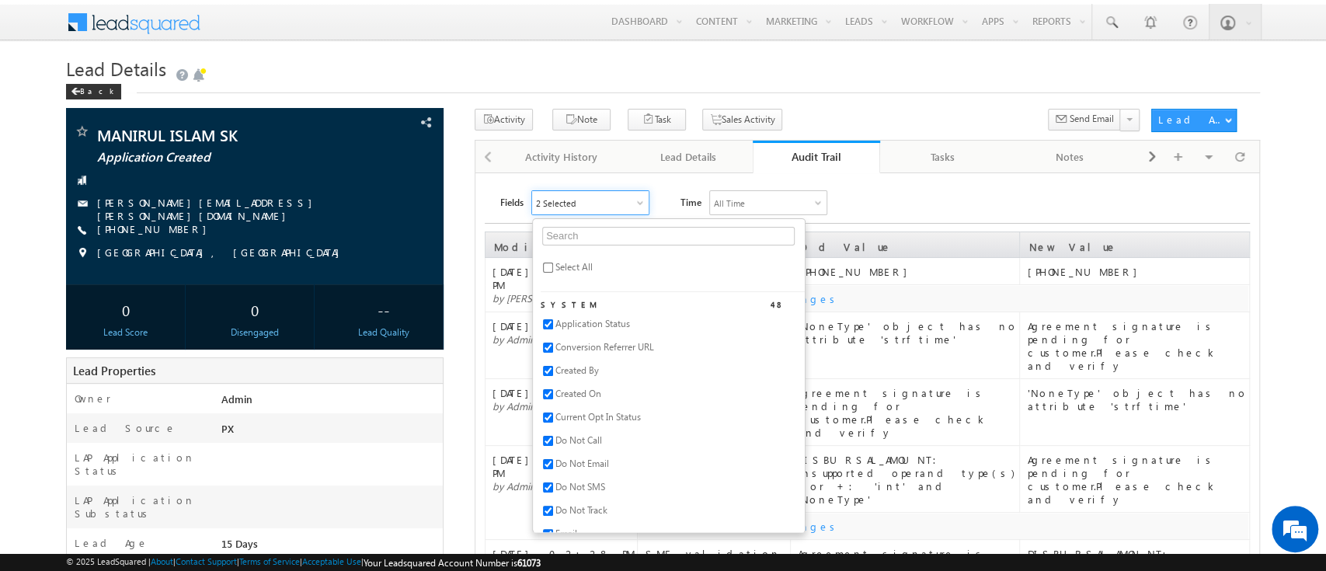
checkbox input "true"
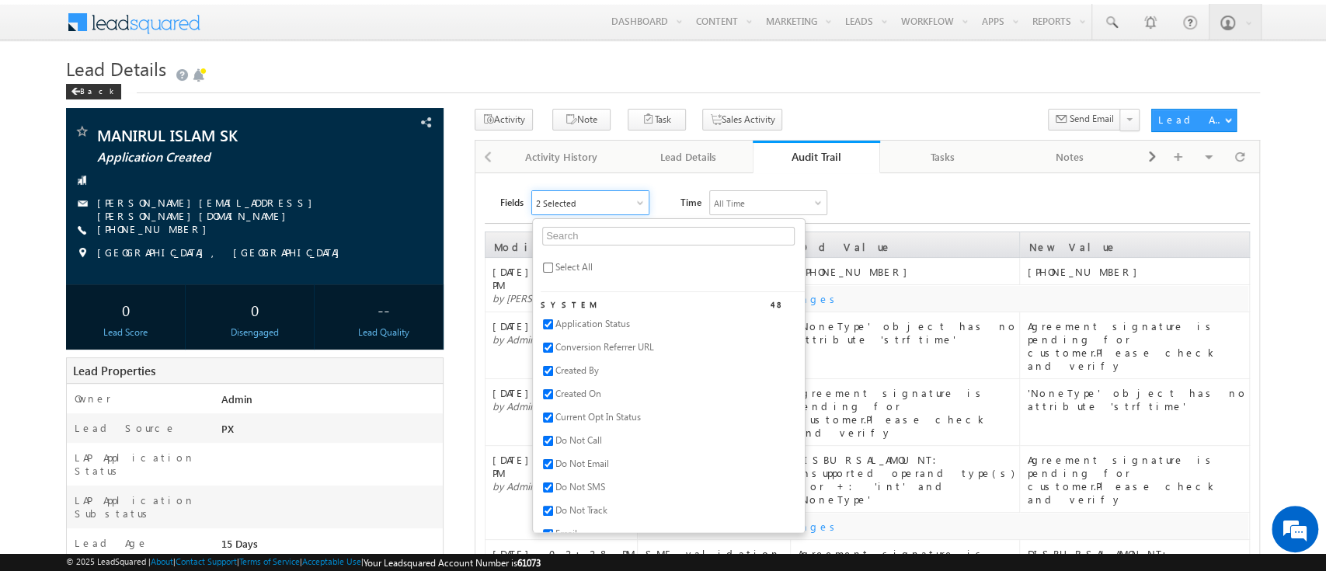
checkbox input "true"
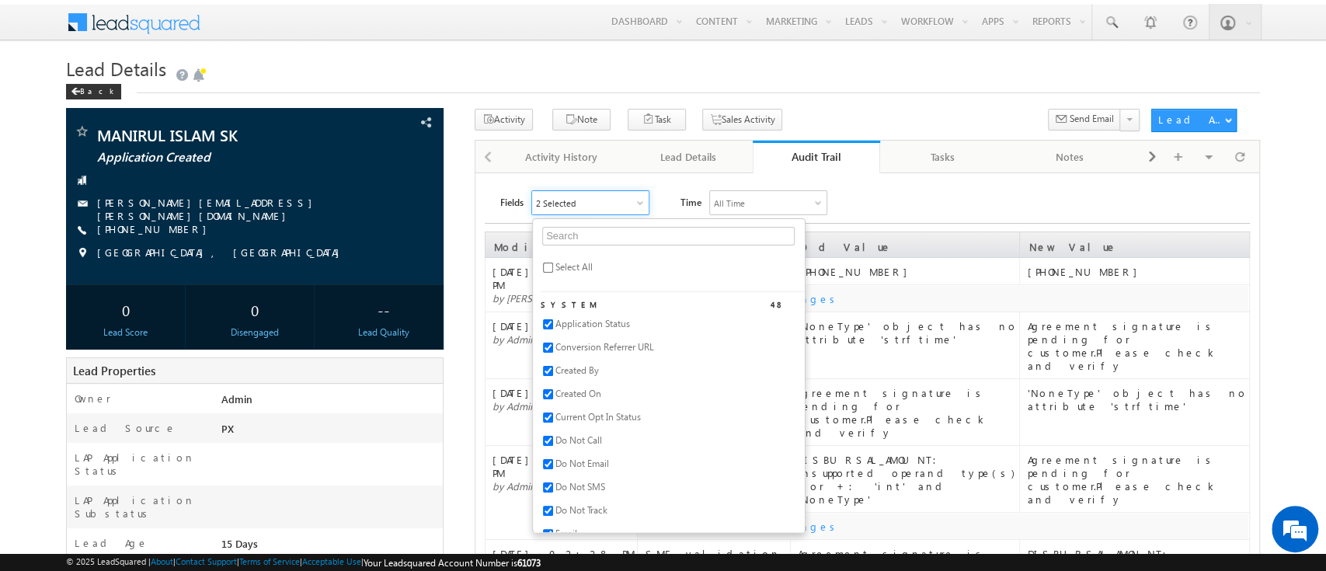
checkbox input "true"
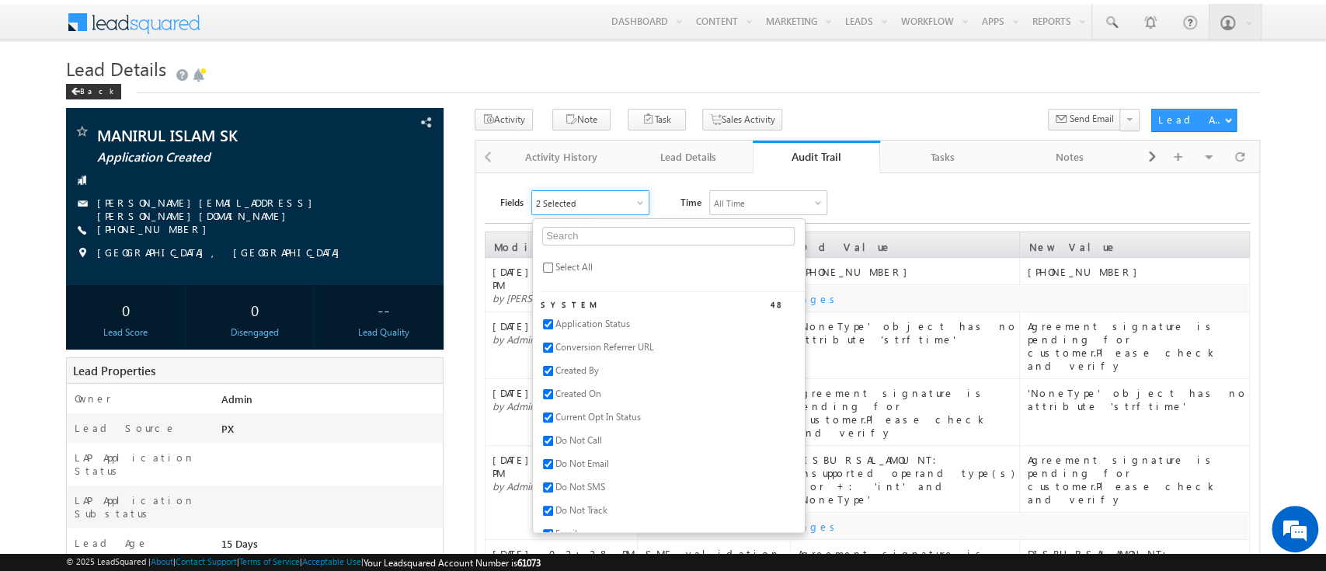
checkbox input "true"
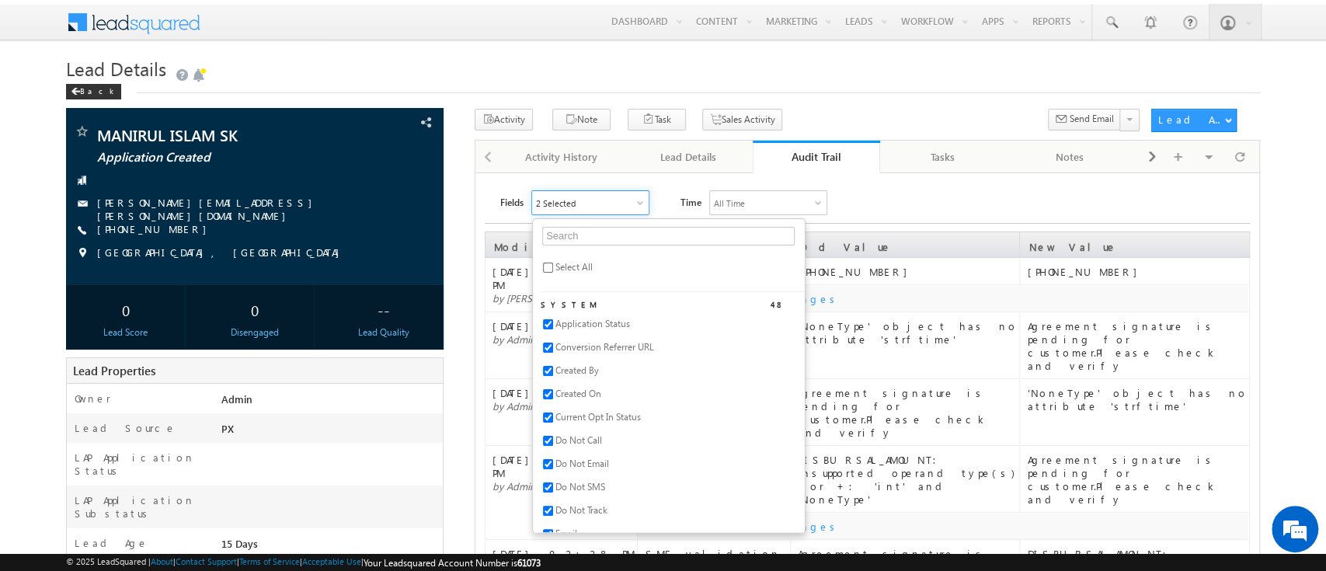
checkbox input "true"
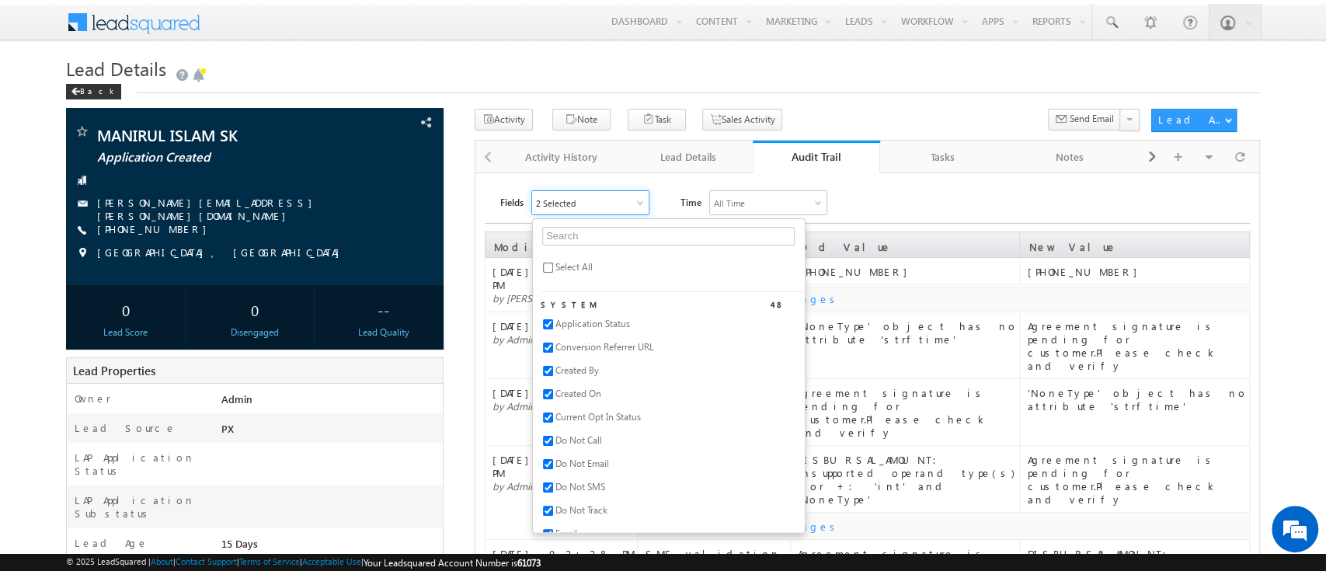
checkbox input "true"
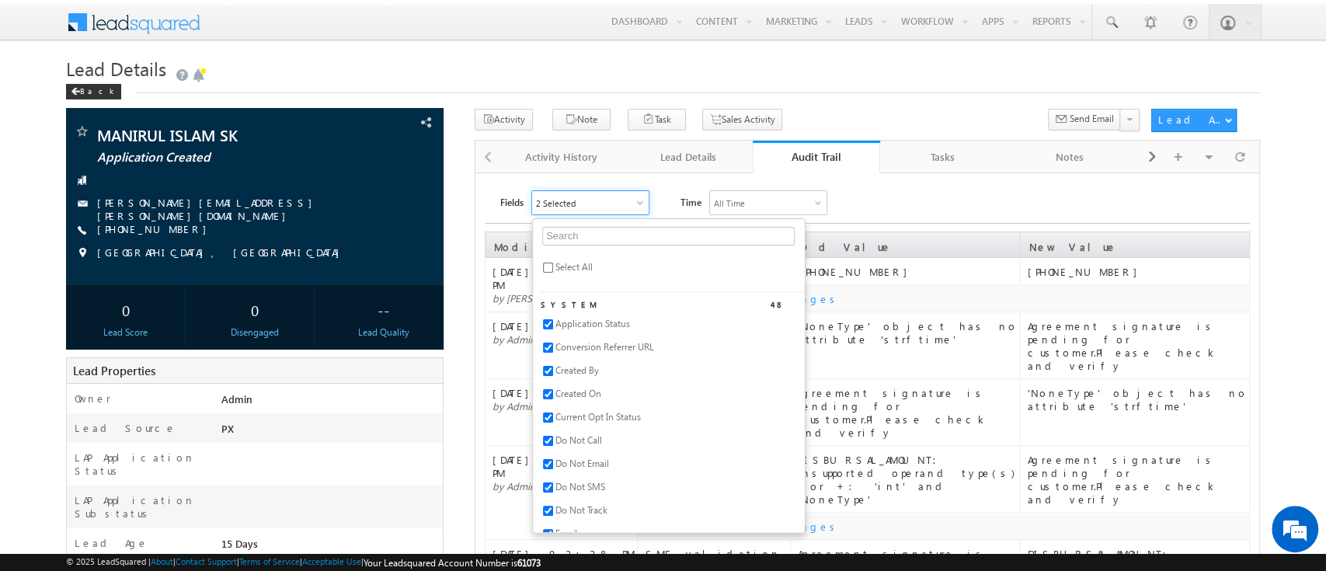
checkbox input "true"
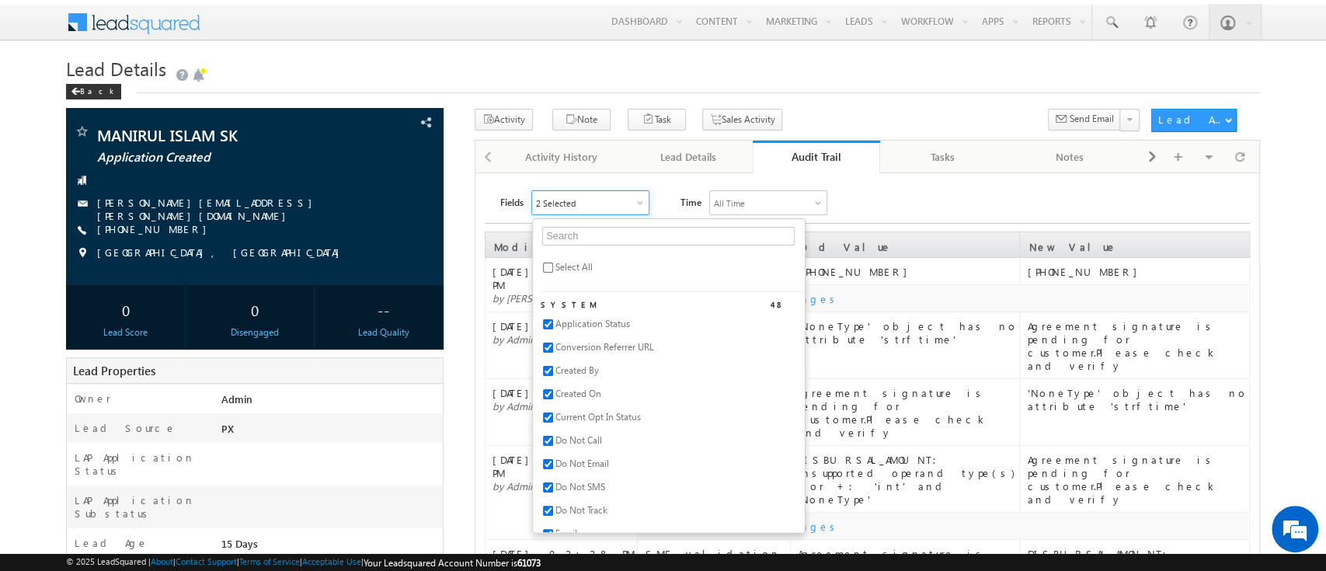
checkbox input "true"
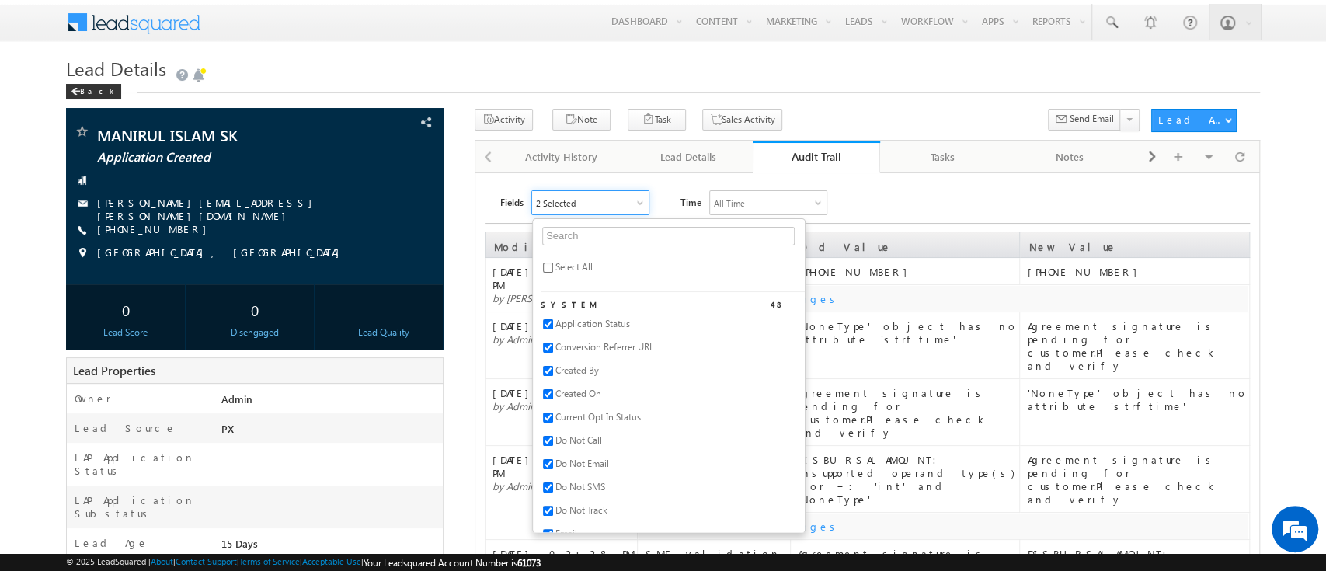
checkbox input "true"
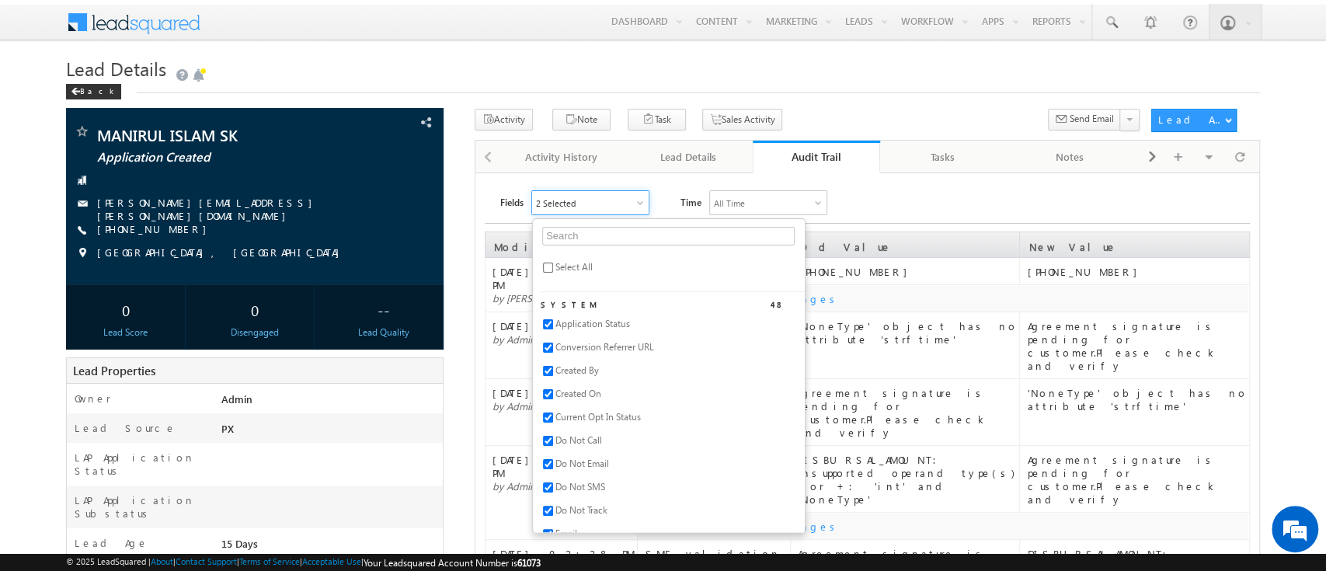
checkbox input "true"
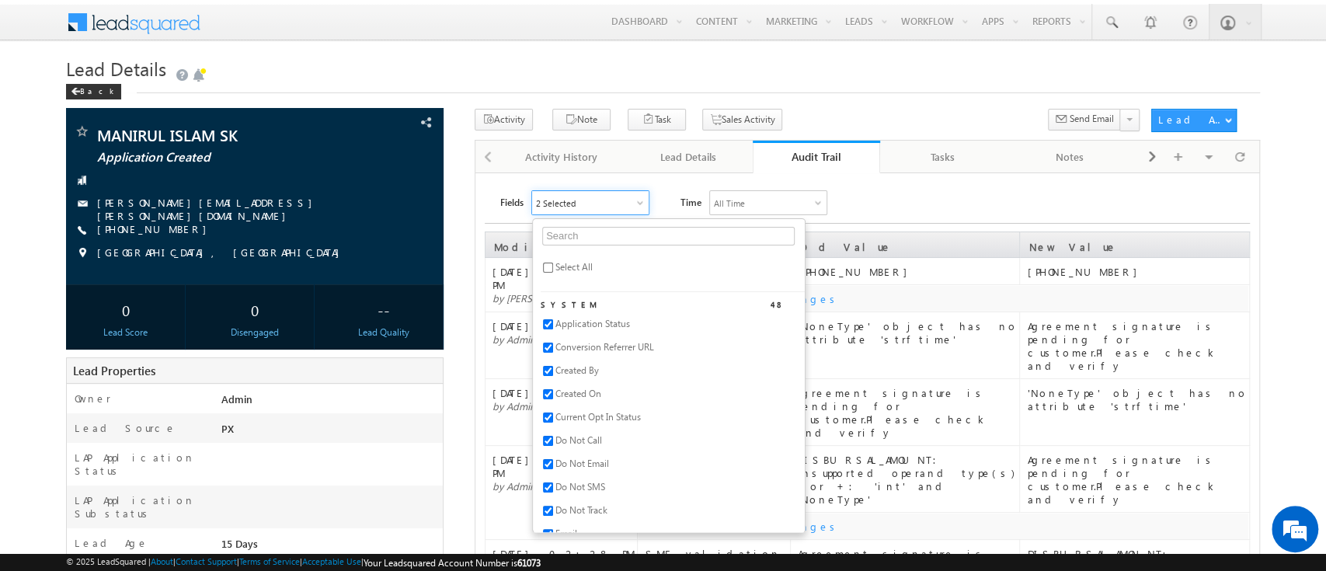
checkbox input "true"
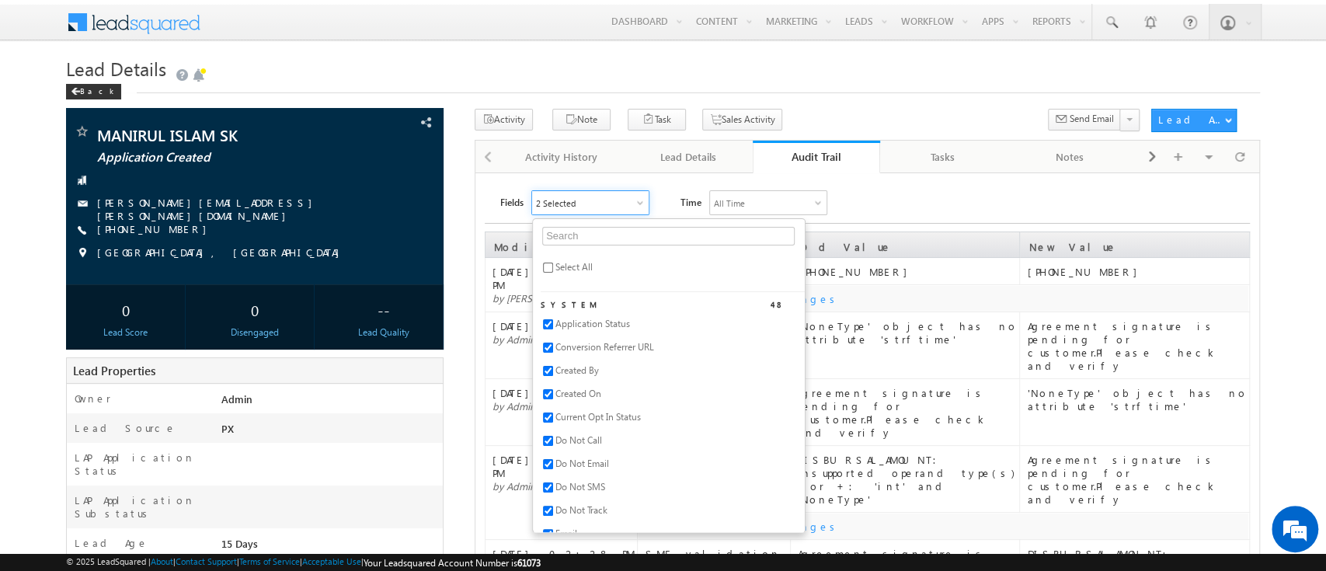
checkbox input "true"
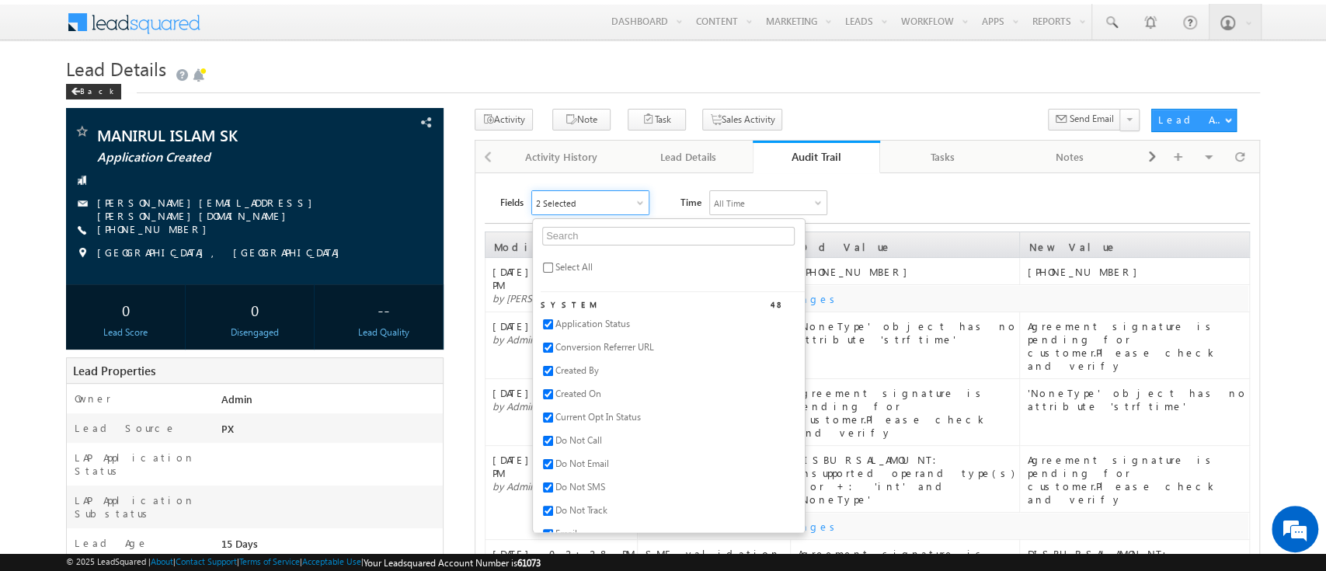
checkbox input "true"
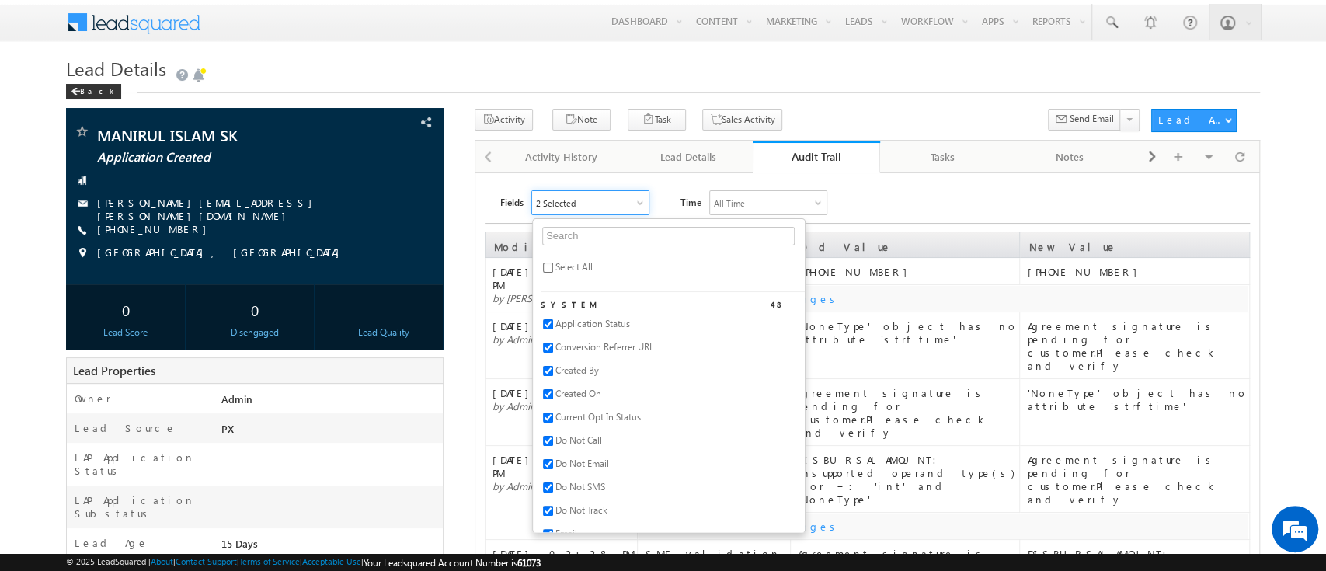
checkbox input "true"
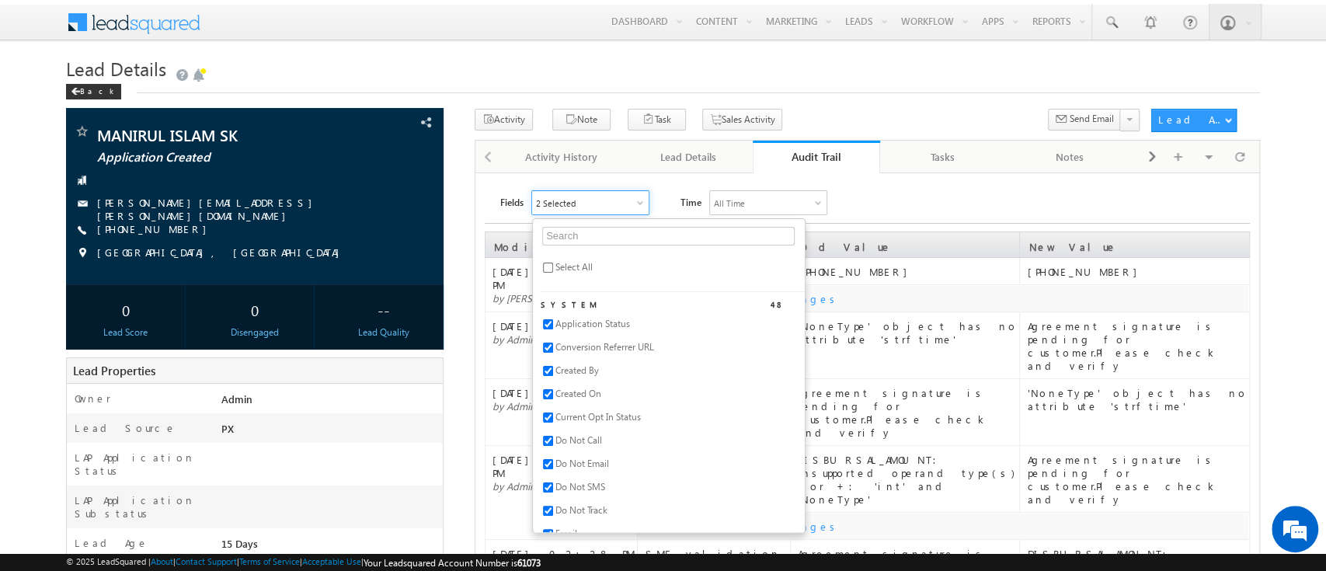
checkbox input "true"
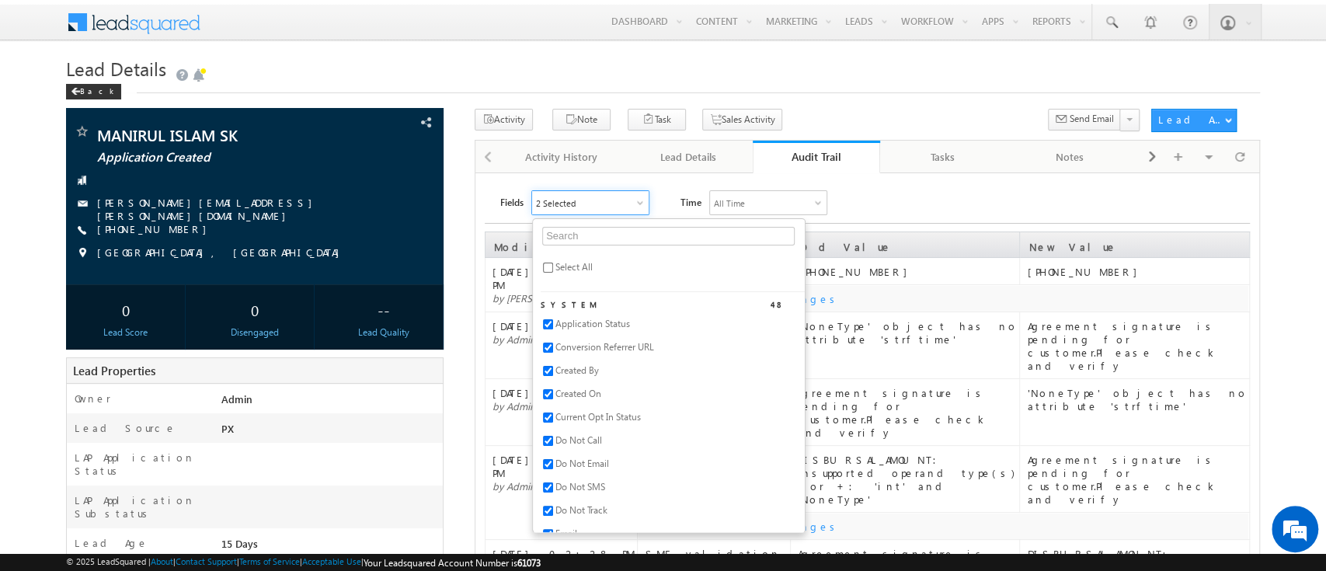
checkbox input "true"
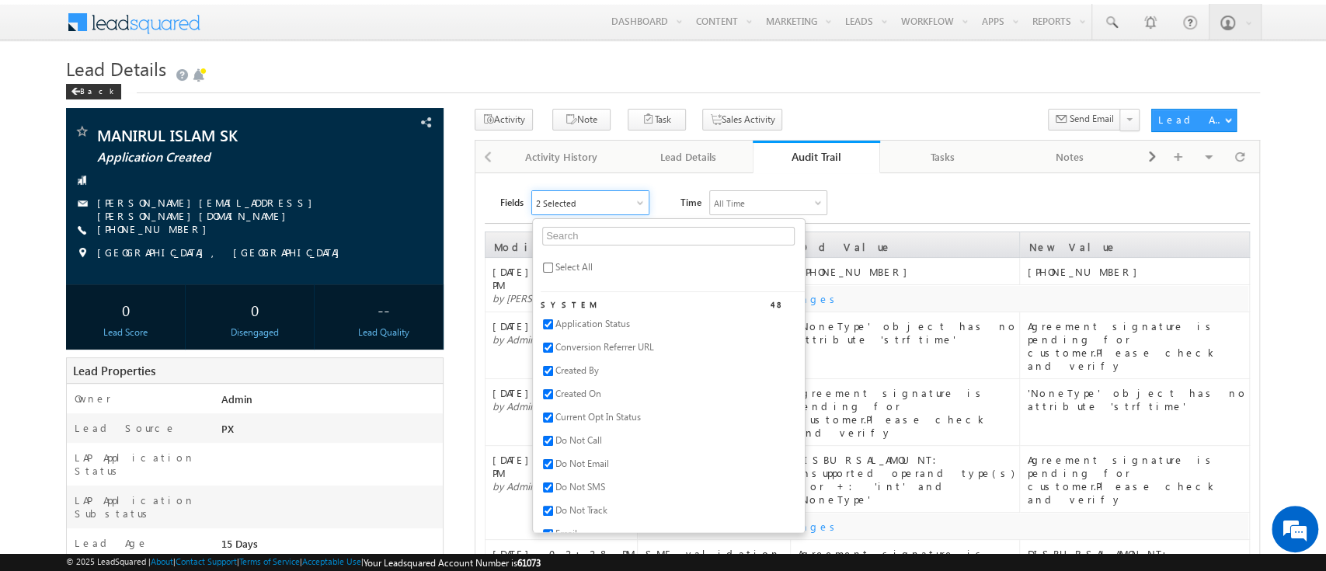
checkbox input "true"
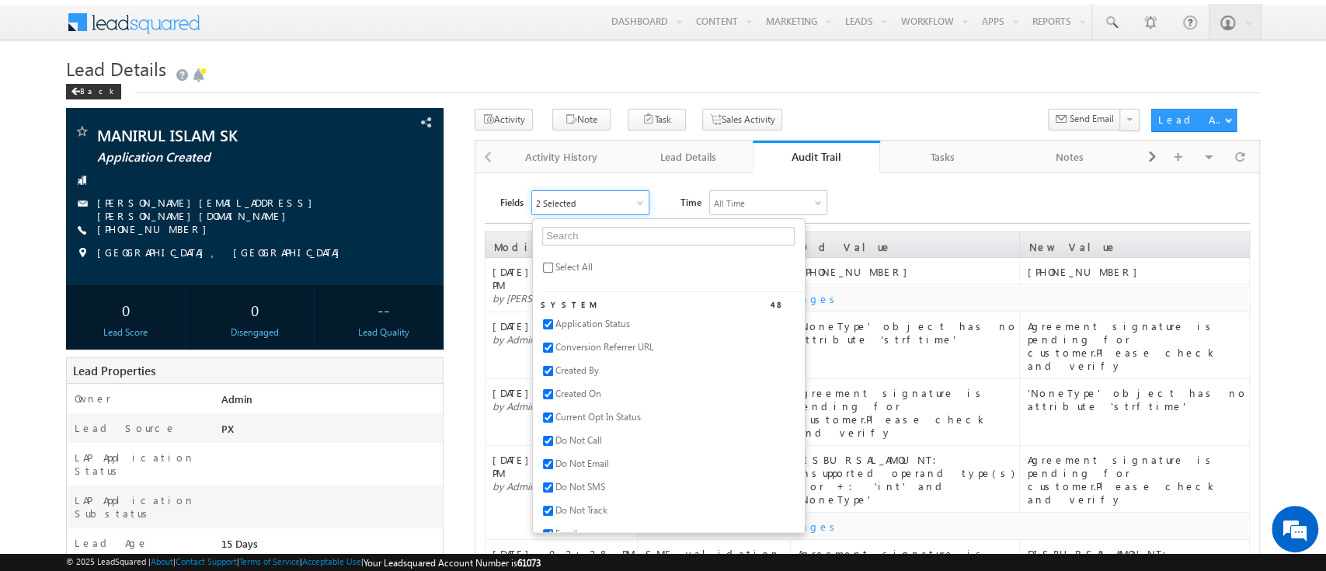
checkbox input "true"
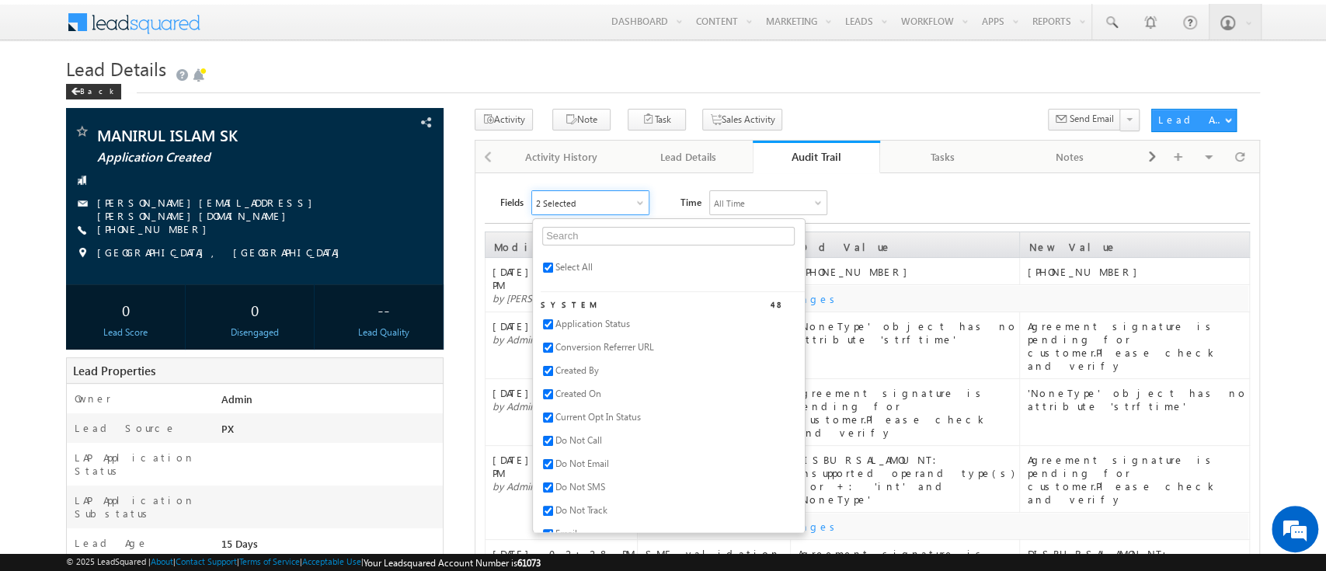
checkbox input "true"
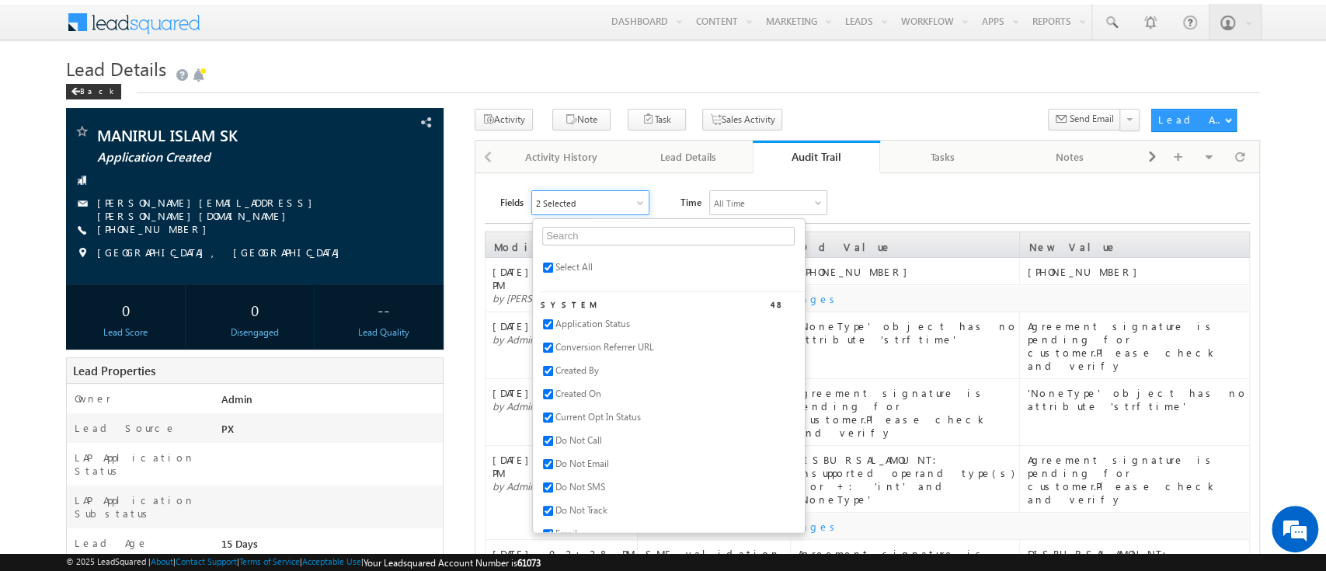
checkbox input "true"
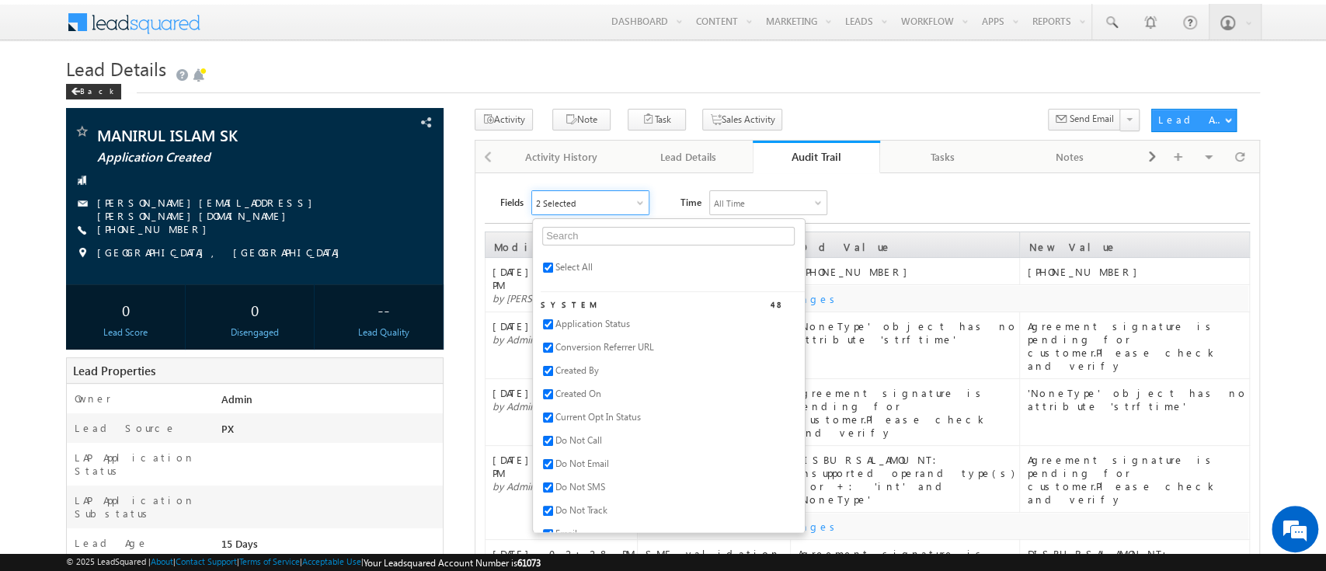
checkbox input "true"
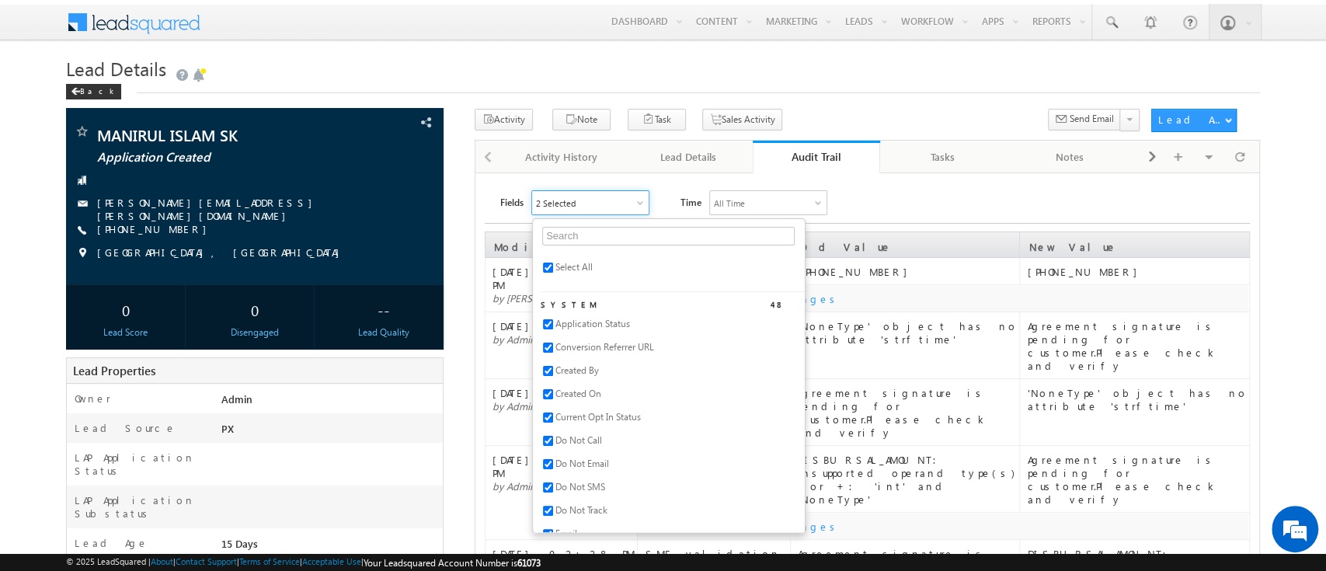
checkbox input "true"
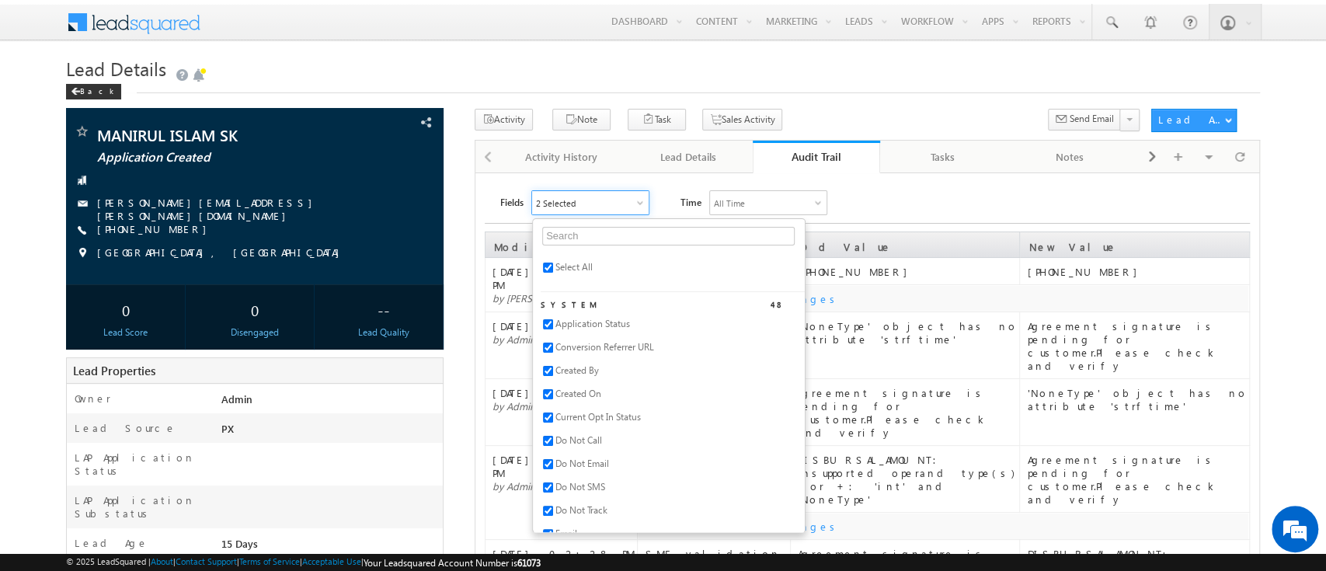
checkbox input "true"
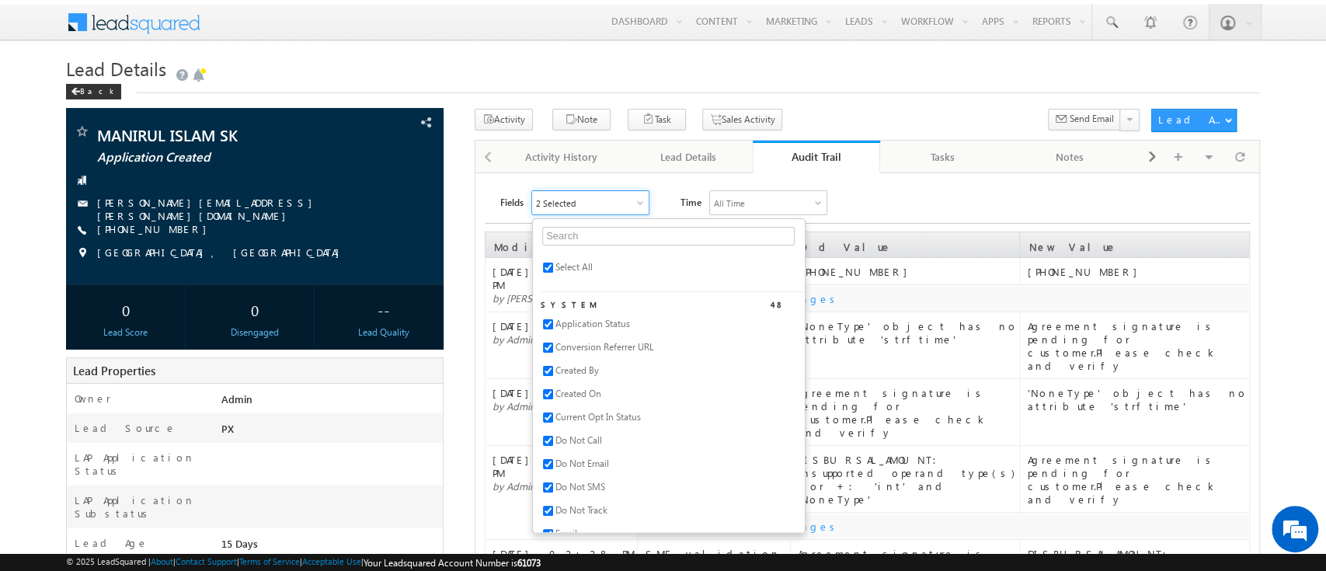
checkbox input "true"
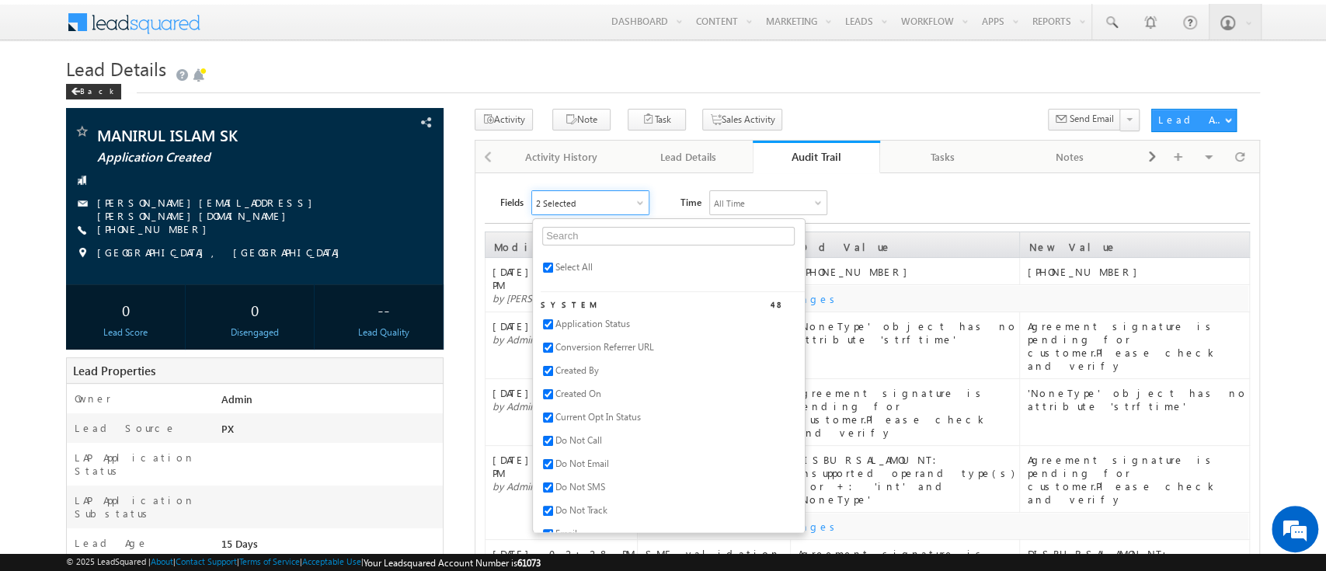
checkbox input "true"
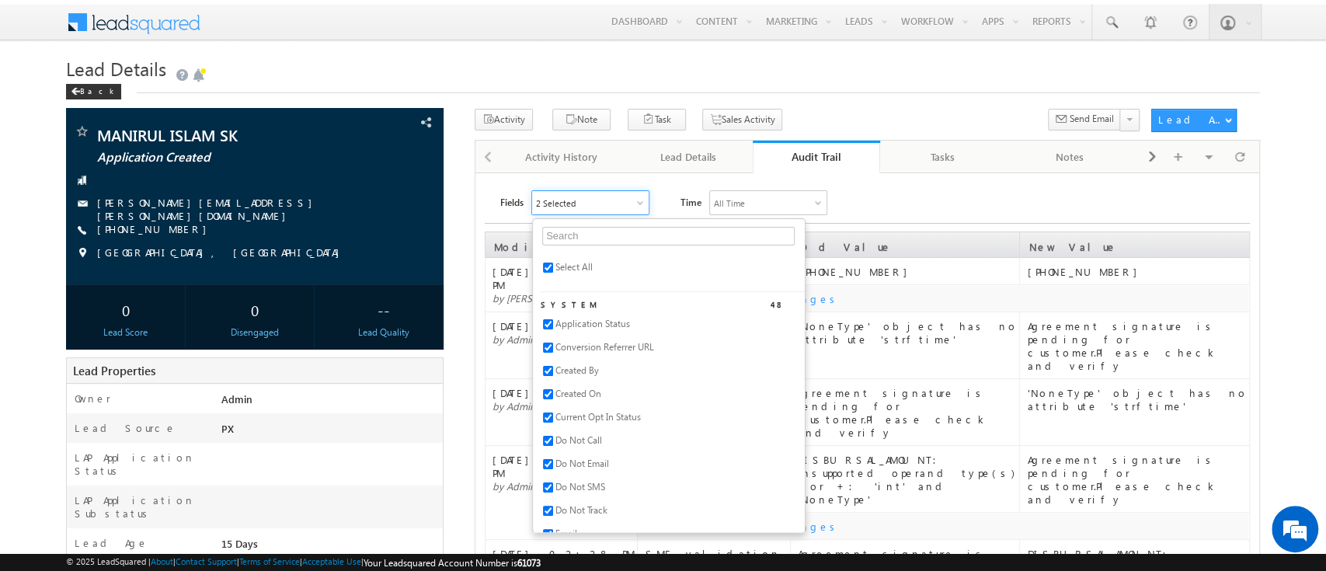
checkbox input "true"
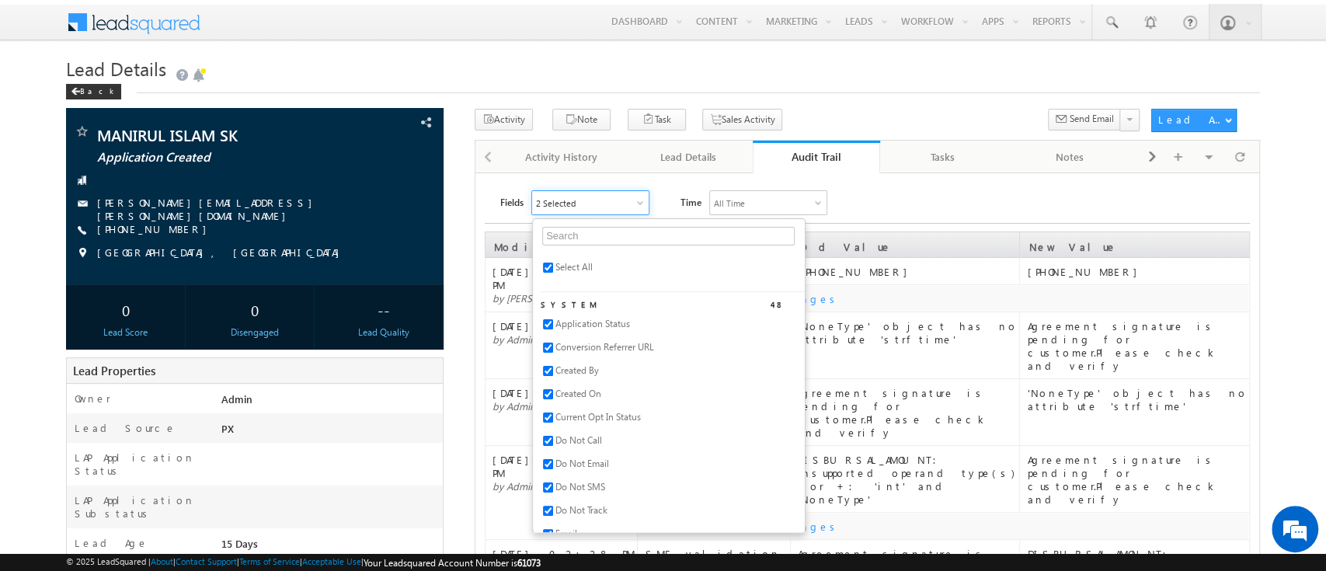
checkbox input "true"
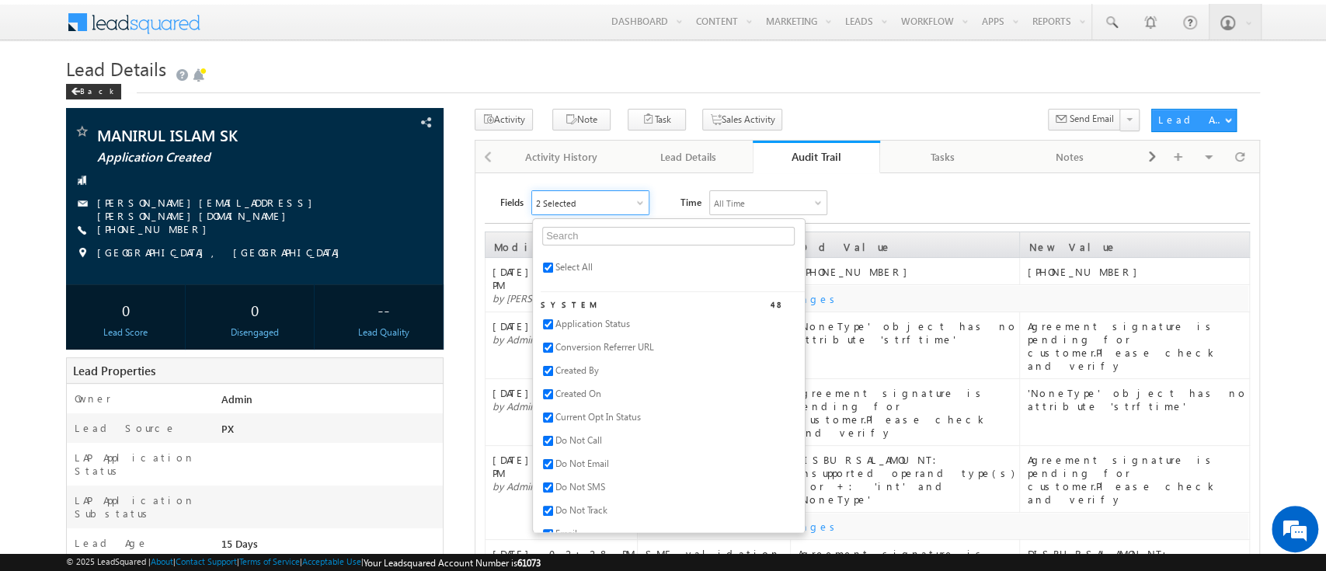
checkbox input "true"
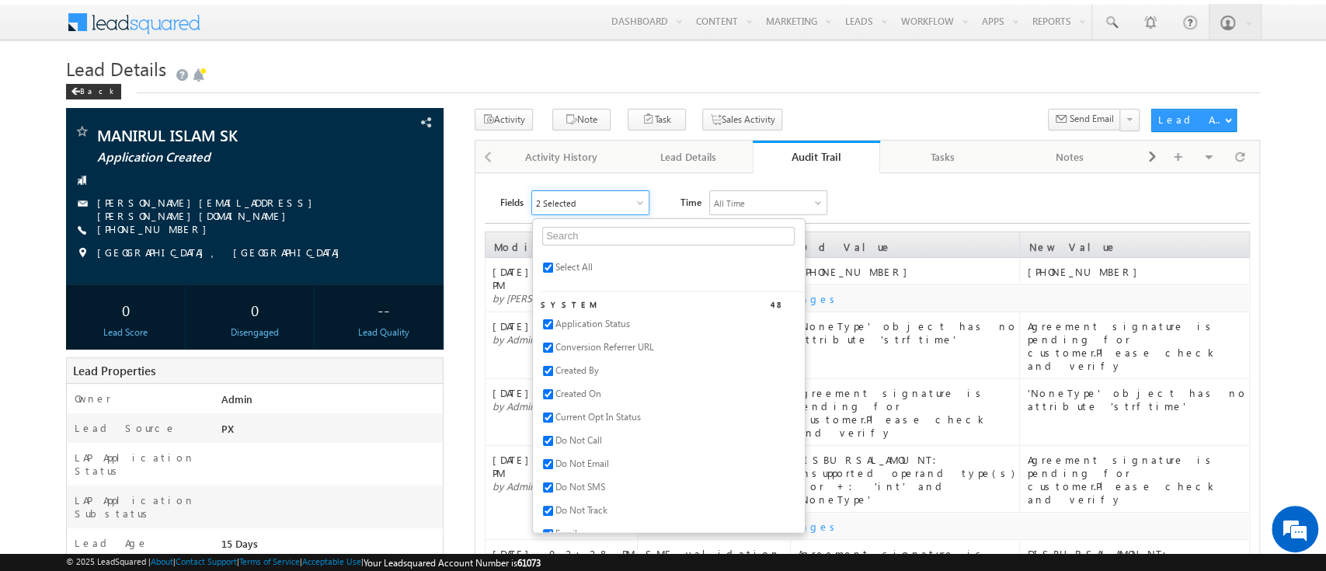
checkbox input "true"
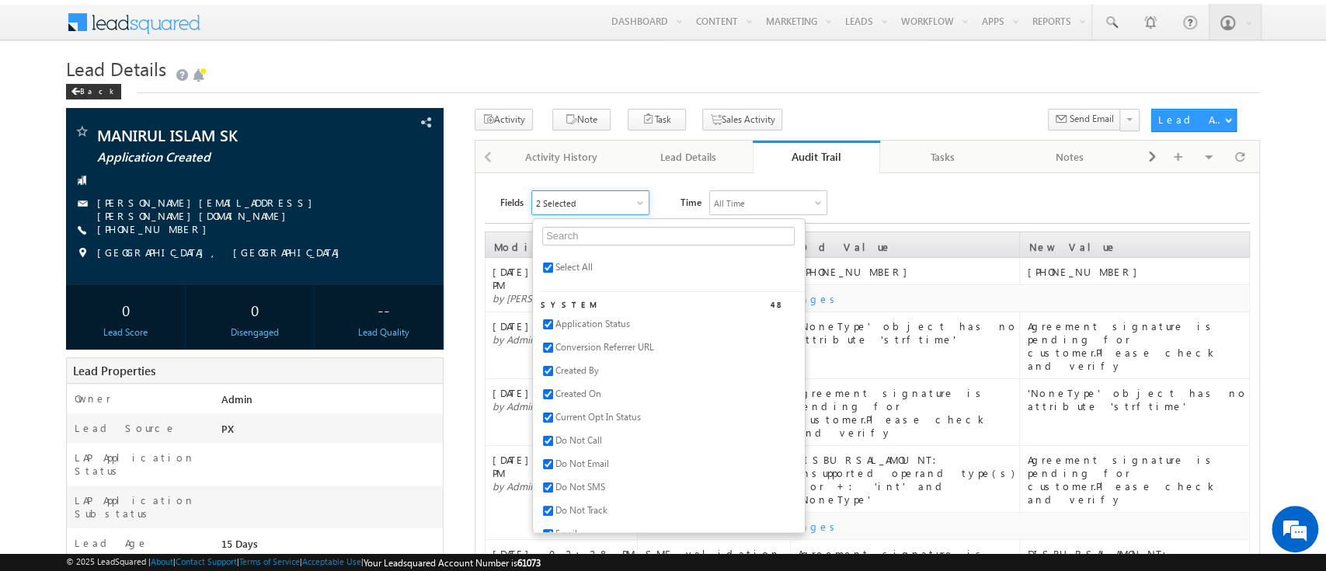
checkbox input "true"
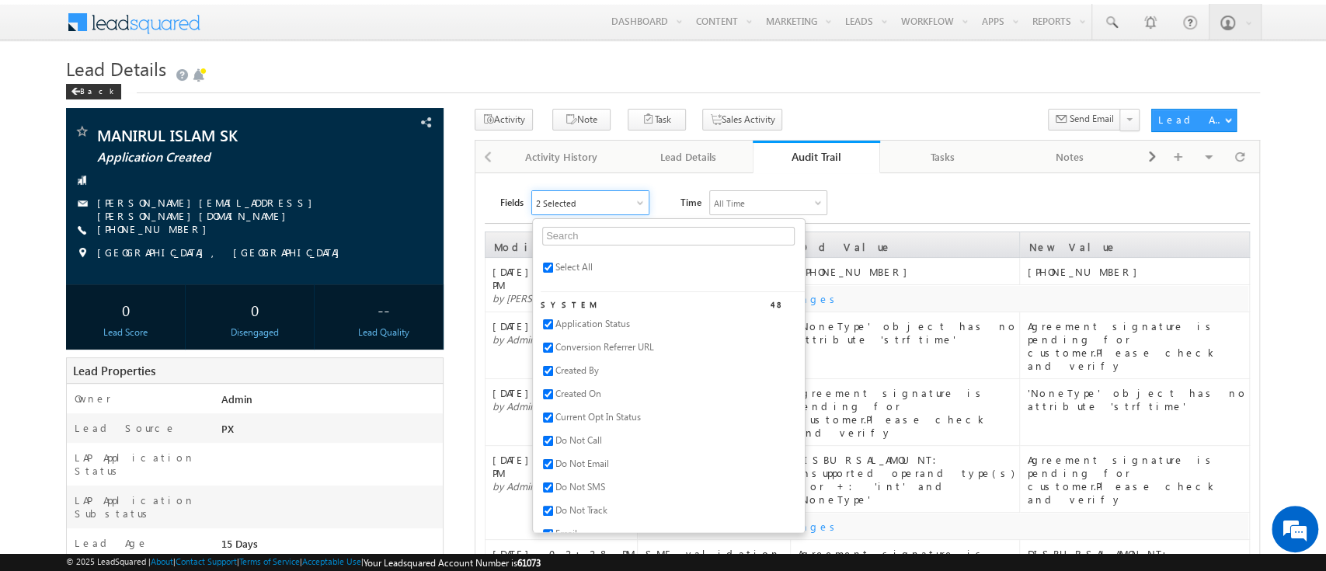
checkbox input "true"
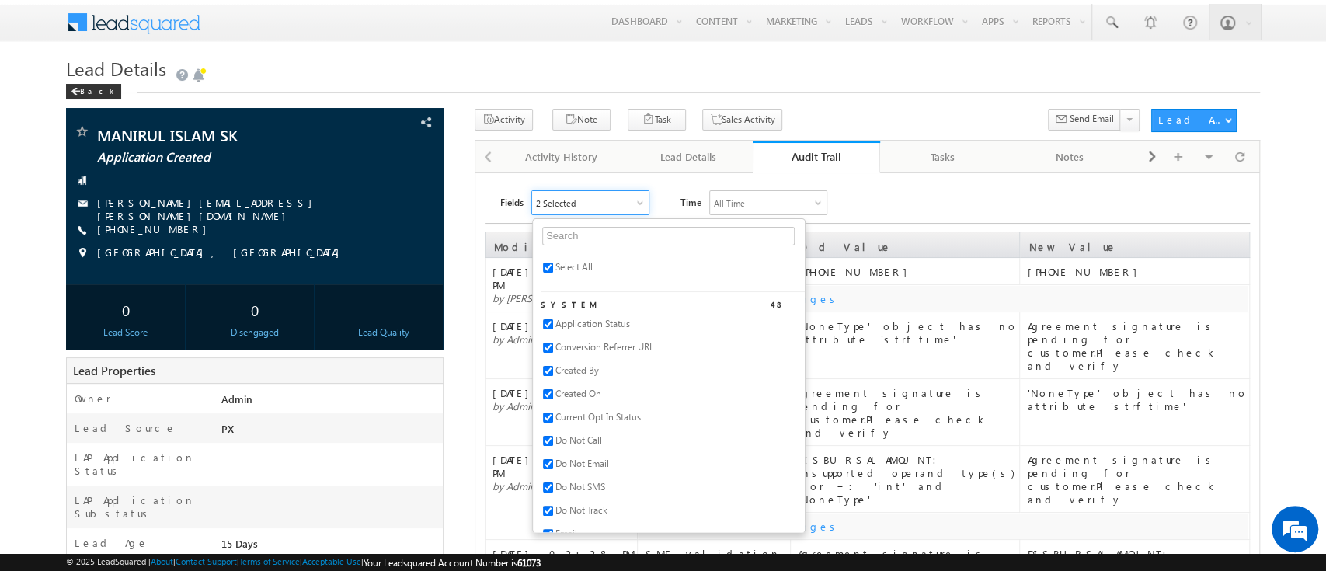
checkbox input "true"
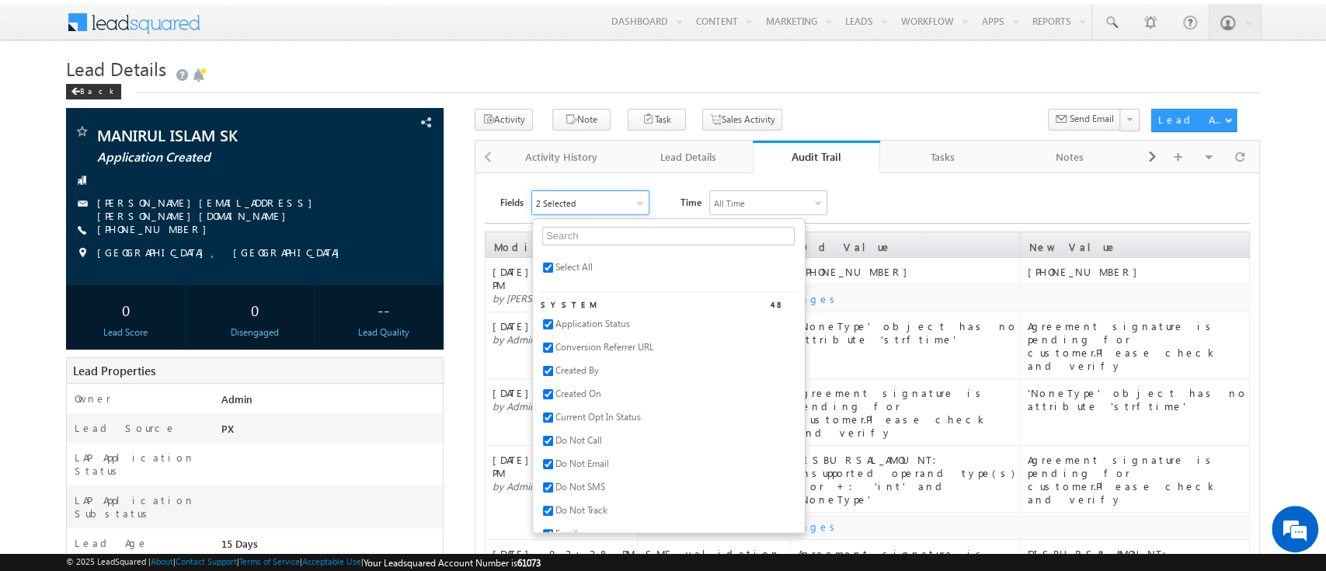
checkbox input "true"
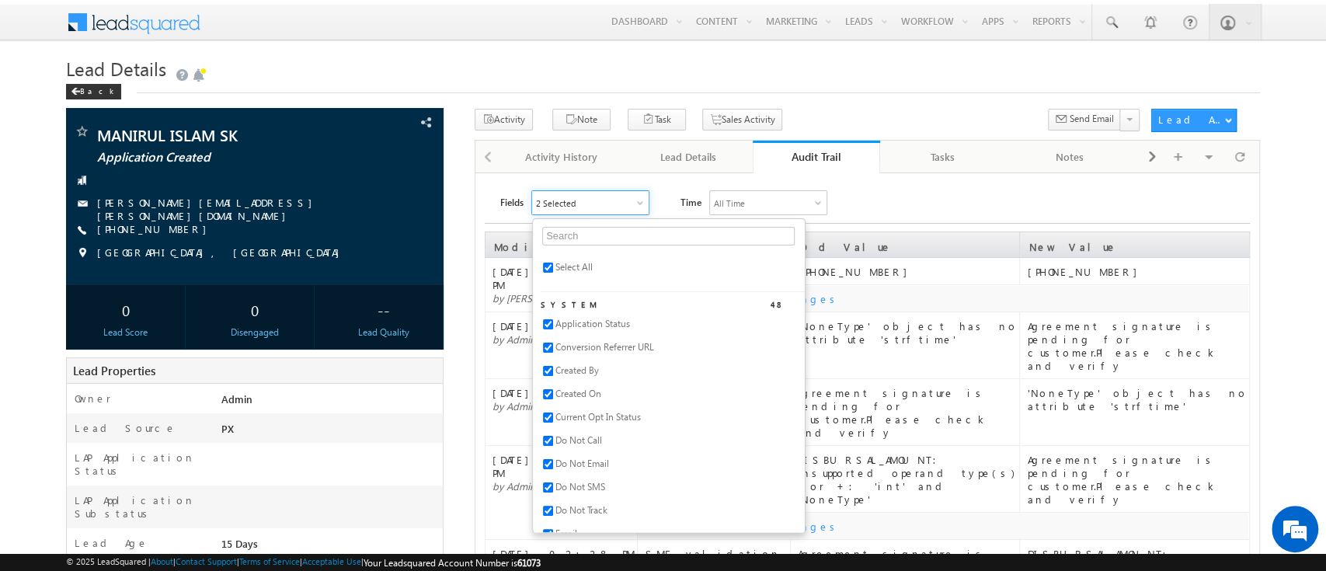
checkbox input "true"
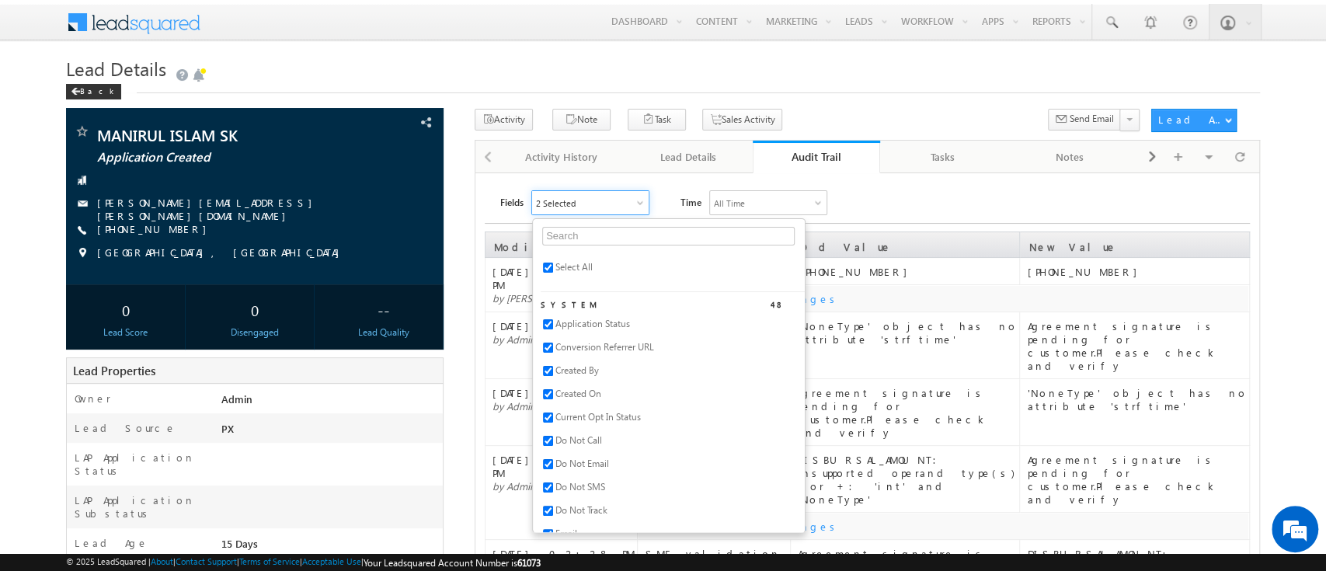
checkbox input "true"
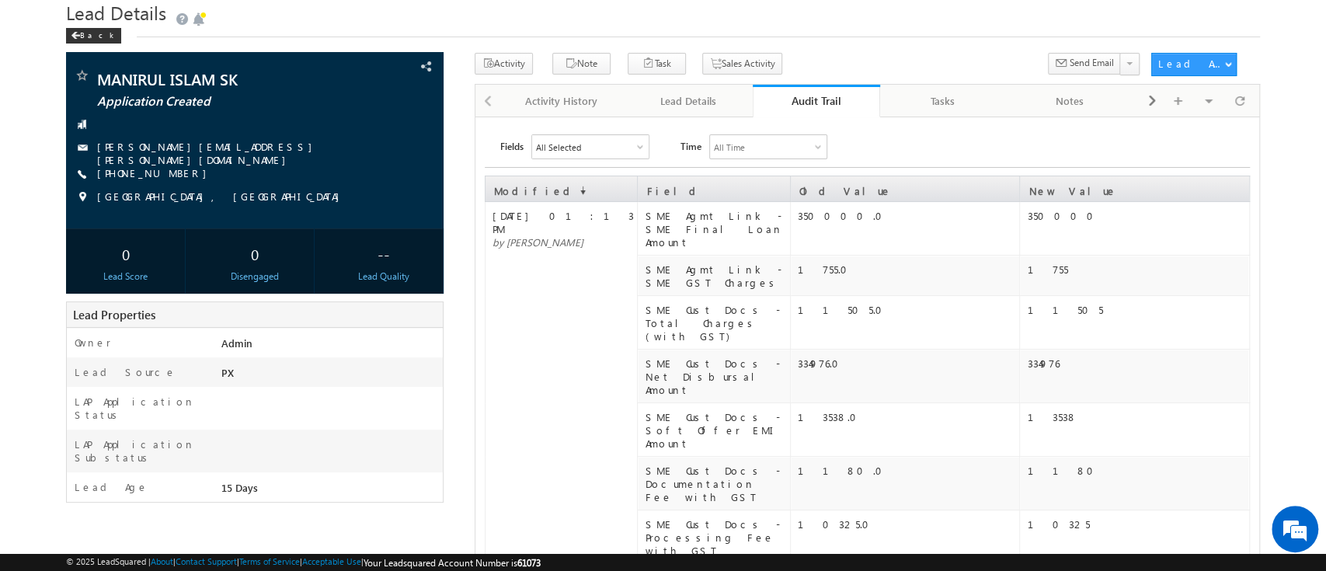
scroll to position [55, 0]
click at [797, 101] on div "Audit Trail" at bounding box center [816, 101] width 104 height 15
click at [800, 103] on div "Audit Trail" at bounding box center [816, 101] width 104 height 15
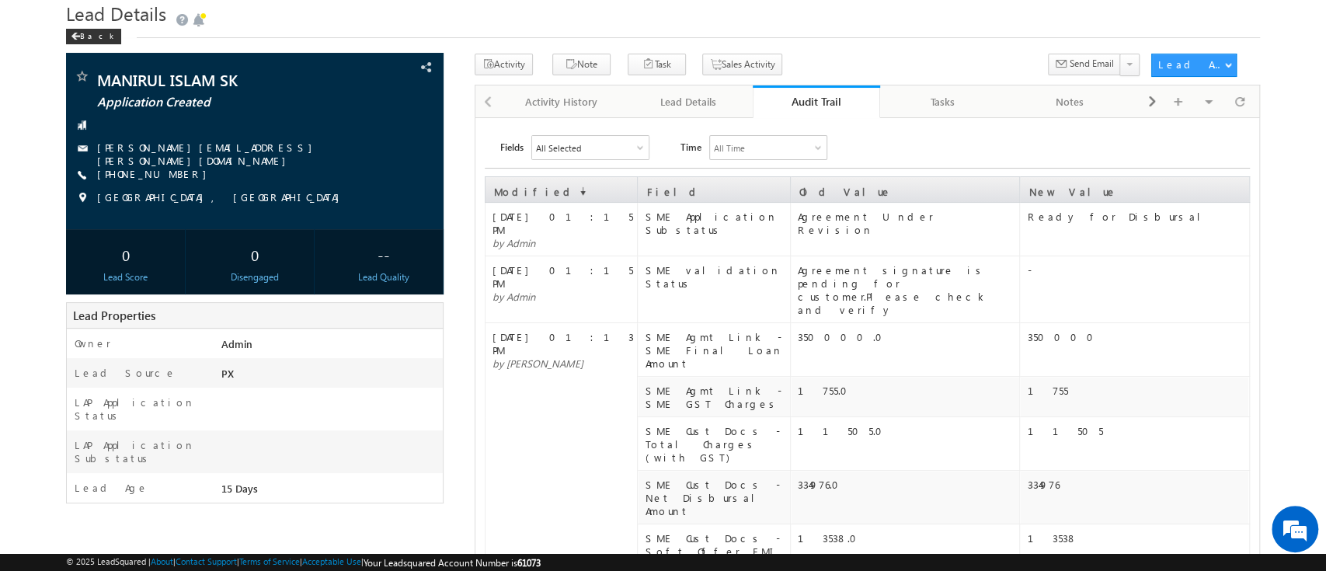
click at [800, 103] on div "Audit Trail" at bounding box center [816, 101] width 104 height 15
click at [801, 103] on div "Audit Trail" at bounding box center [816, 101] width 104 height 15
click at [845, 96] on div "Audit Trail" at bounding box center [816, 101] width 104 height 15
click at [1088, 221] on div "Ready for Disbursal" at bounding box center [1137, 216] width 221 height 13
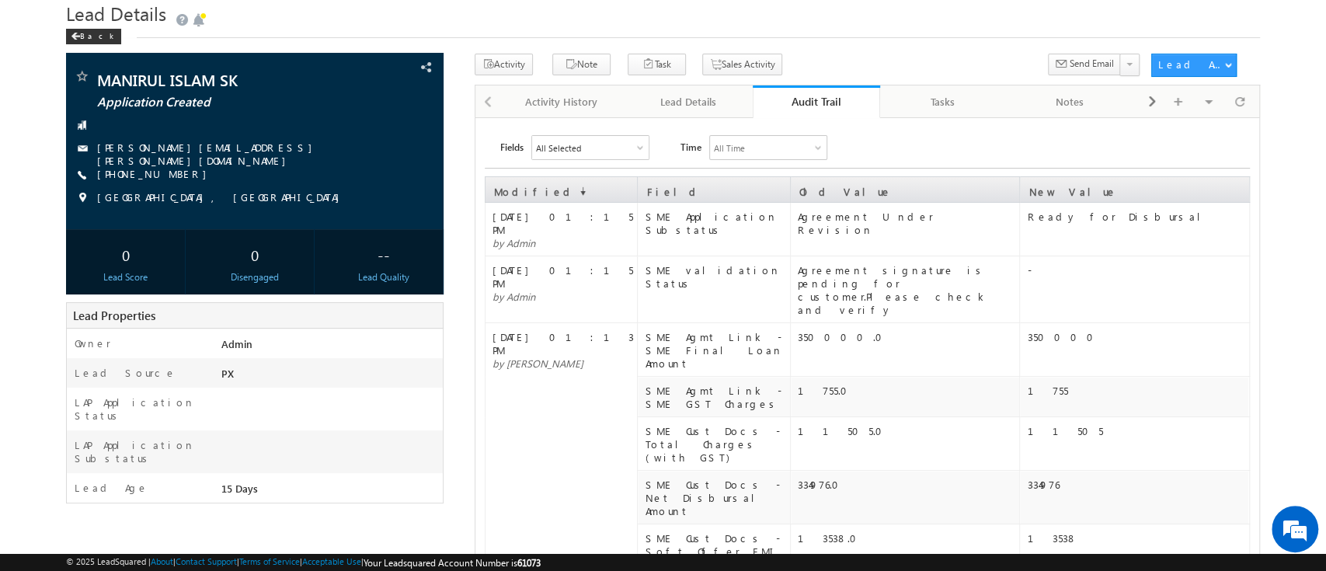
drag, startPoint x: 1028, startPoint y: 228, endPoint x: 1015, endPoint y: 235, distance: 14.3
click at [1015, 235] on tr "24 Sep 2025 01:15 PM by Admin SME Application Substatus Agreement Under Revisio…" at bounding box center [867, 230] width 764 height 54
click at [707, 99] on div "Lead Details" at bounding box center [688, 101] width 101 height 19
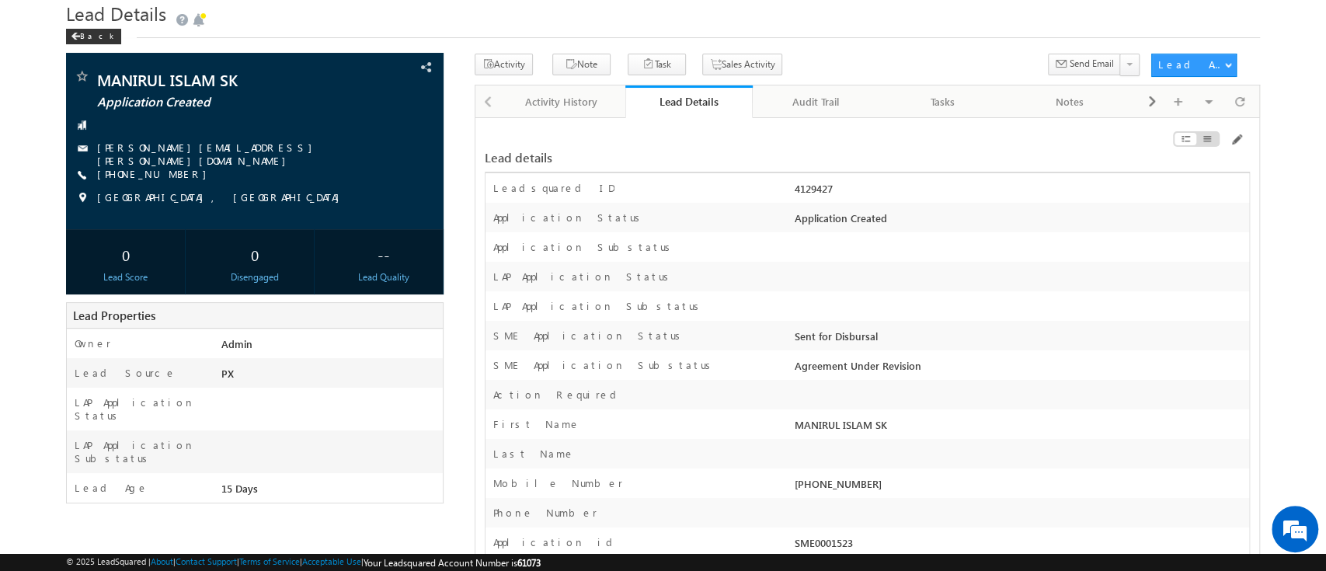
scroll to position [0, 0]
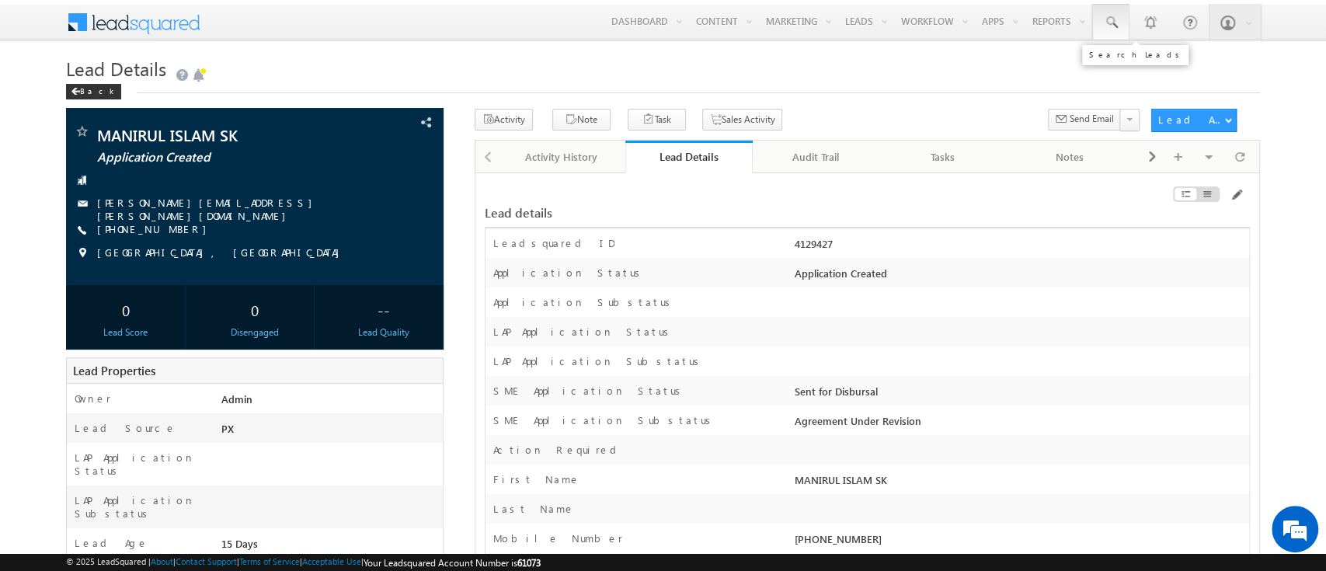
click at [1117, 28] on span at bounding box center [1111, 23] width 16 height 16
click at [1124, 58] on input "text" at bounding box center [1206, 60] width 210 height 19
paste input "SME0000531"
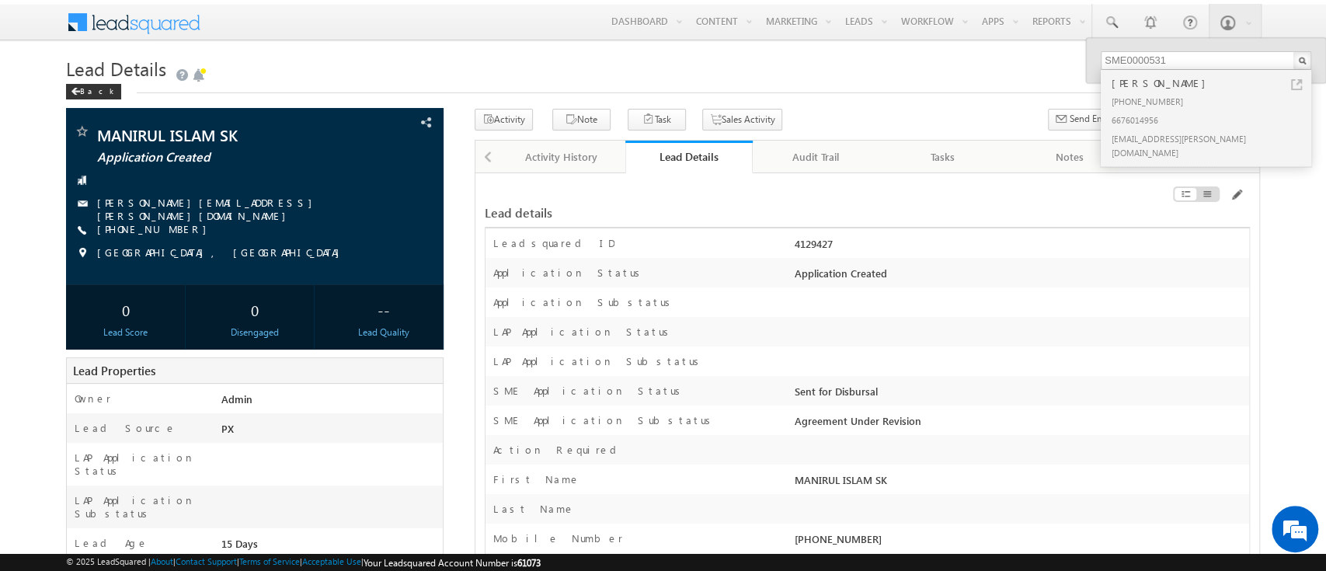
click at [1156, 92] on div "[PHONE_NUMBER]" at bounding box center [1212, 101] width 208 height 19
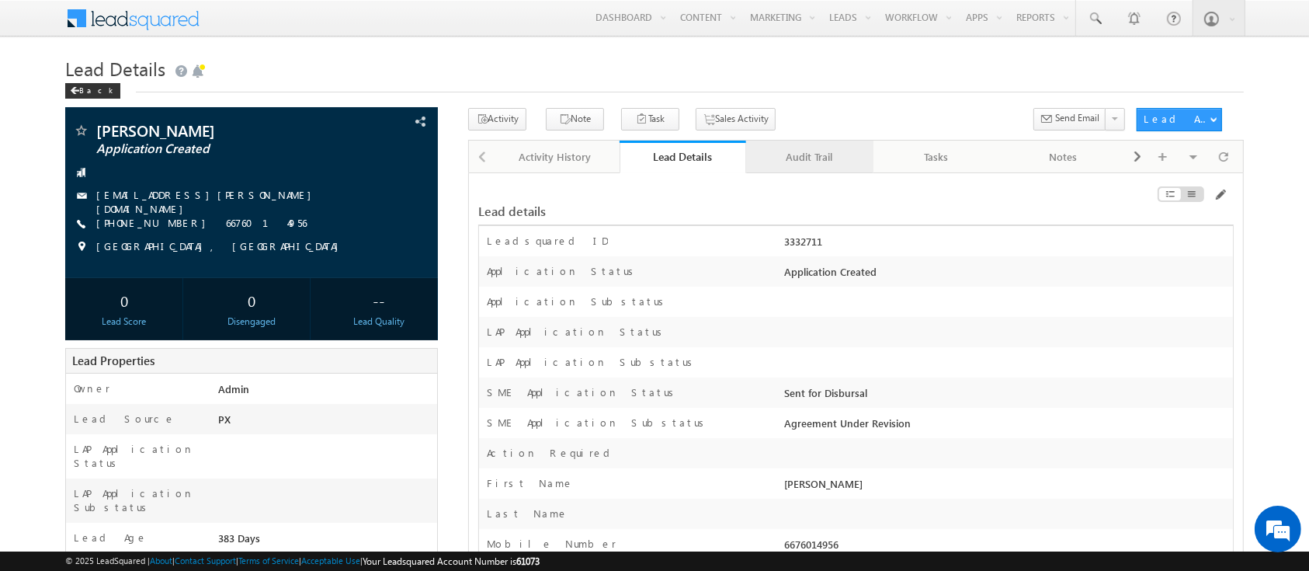
click at [812, 152] on div "Audit Trail" at bounding box center [809, 157] width 101 height 19
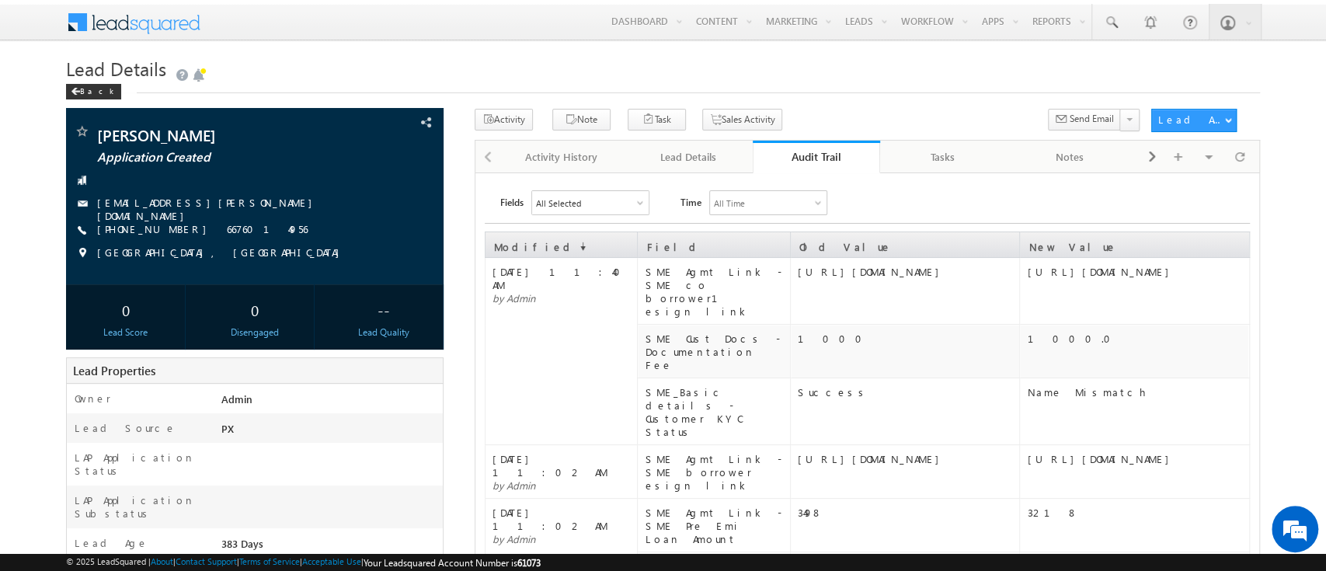
click at [614, 208] on div "All Selected" at bounding box center [590, 202] width 116 height 23
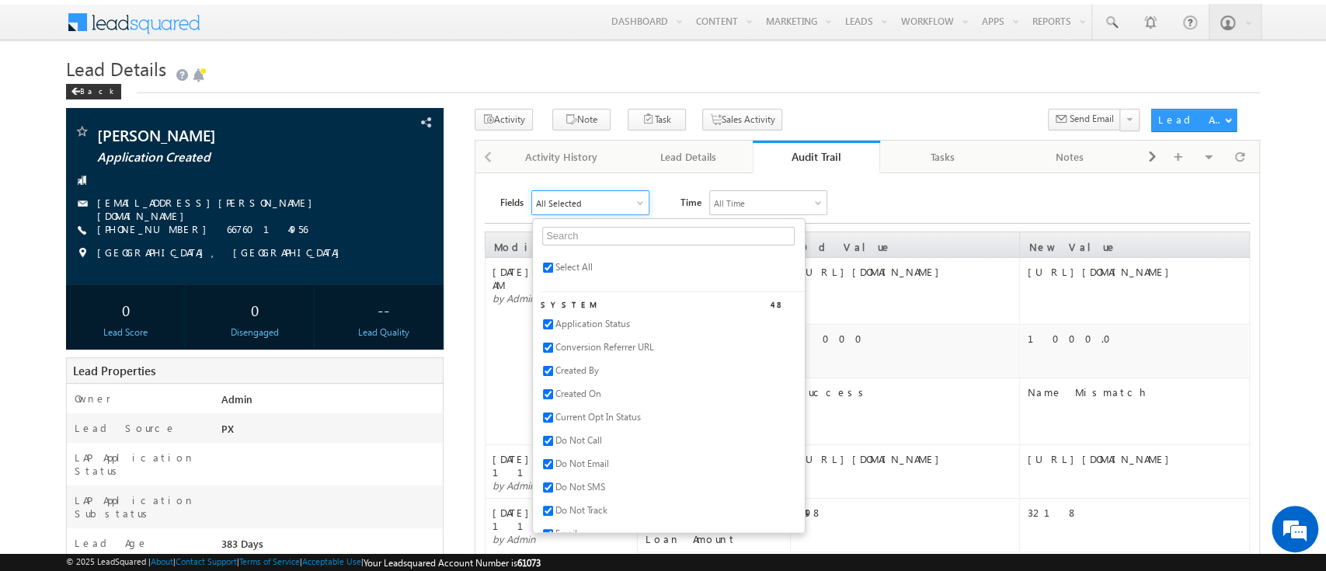
click at [581, 264] on span "Select All" at bounding box center [573, 267] width 37 height 12
checkbox input "false"
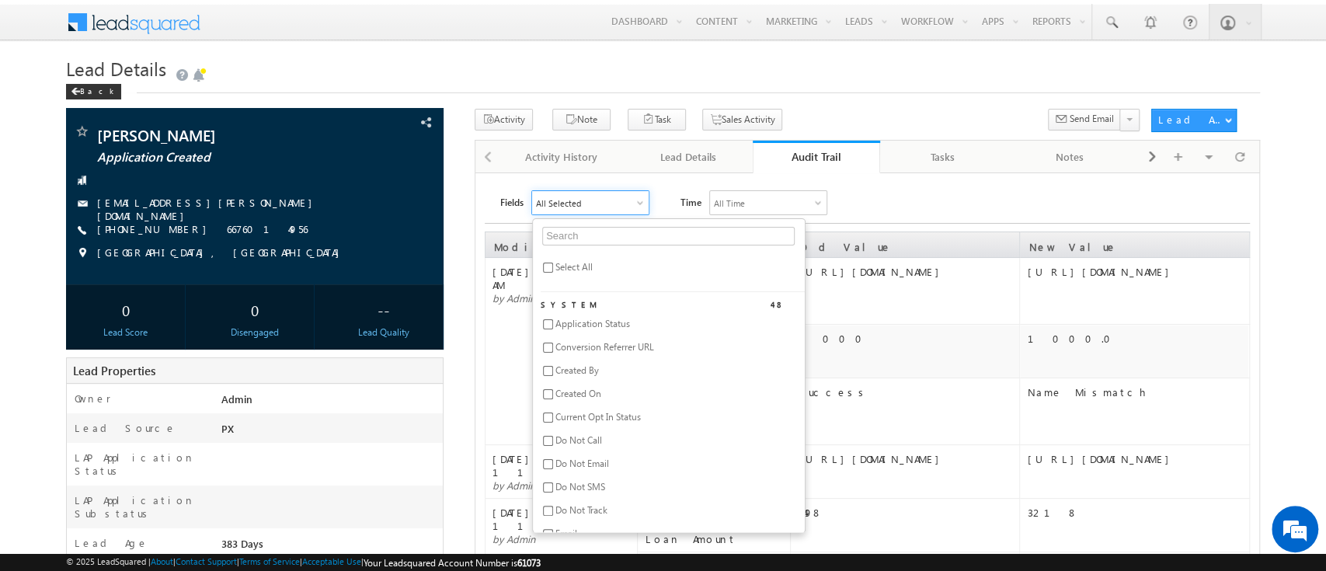
checkbox input "false"
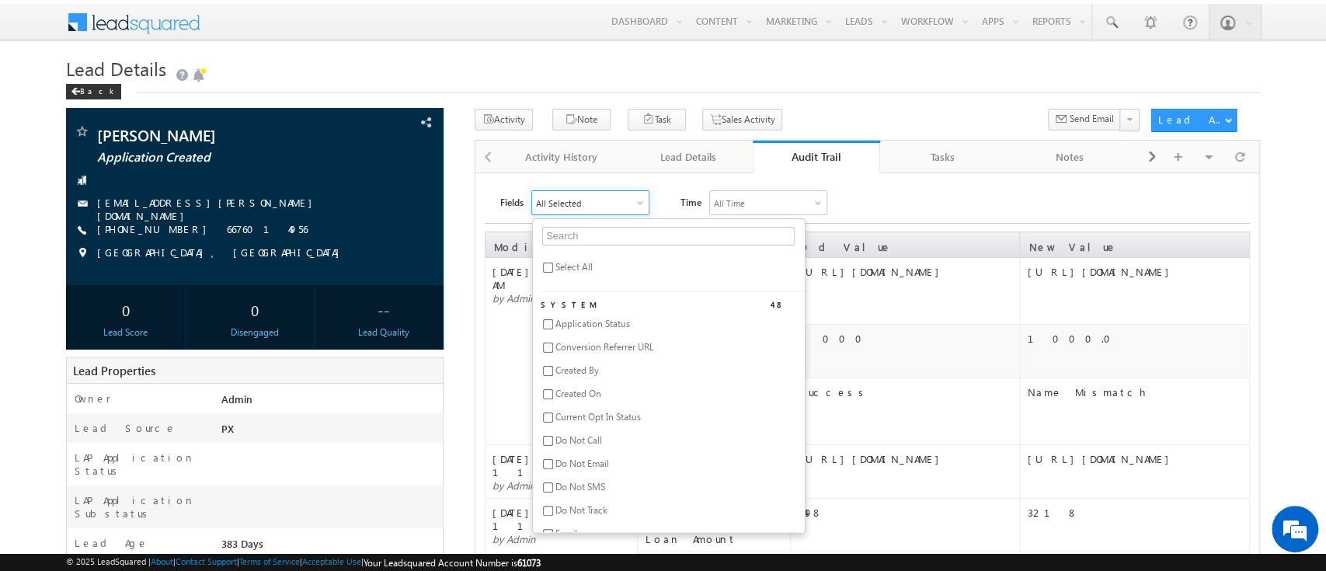
checkbox input "false"
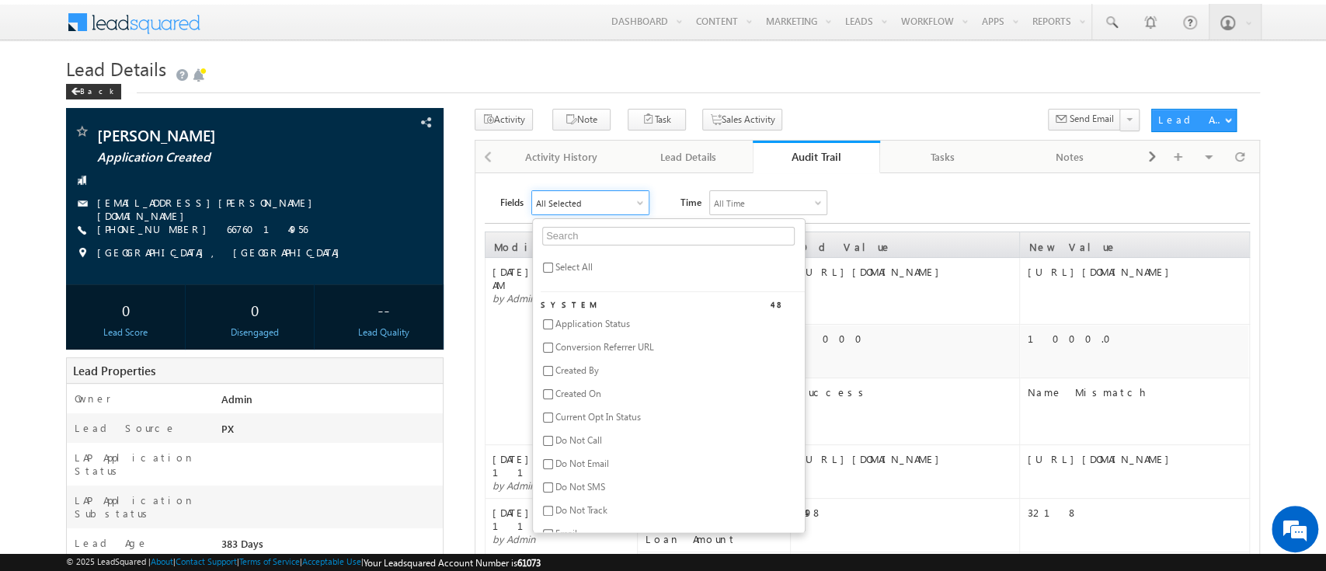
checkbox input "false"
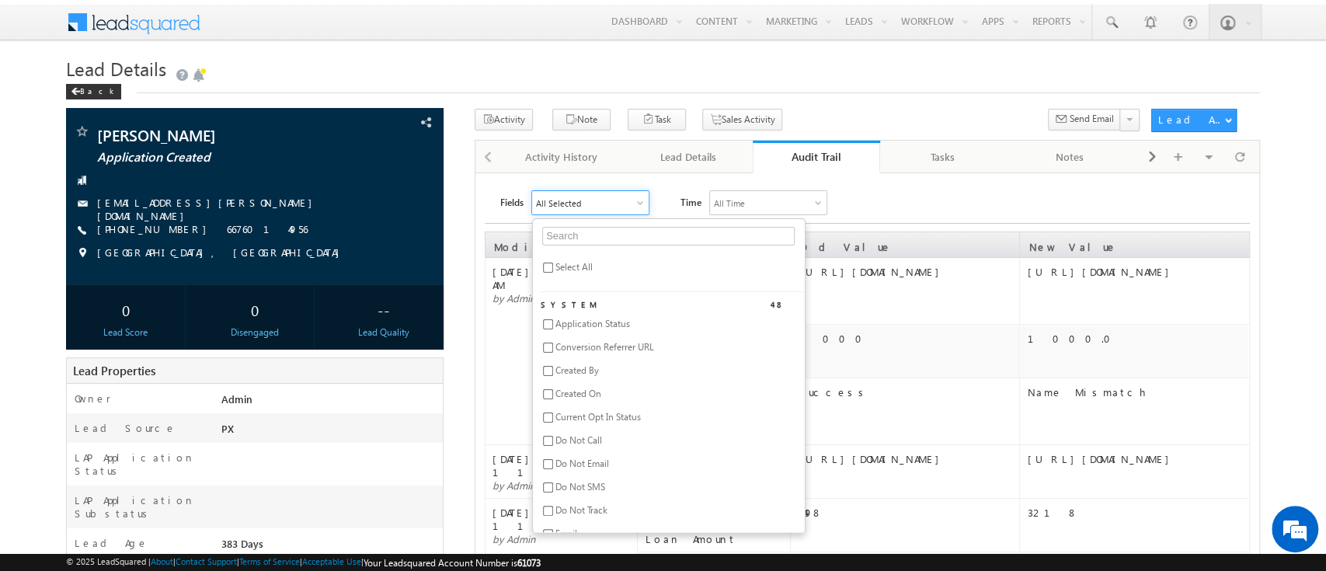
checkbox input "false"
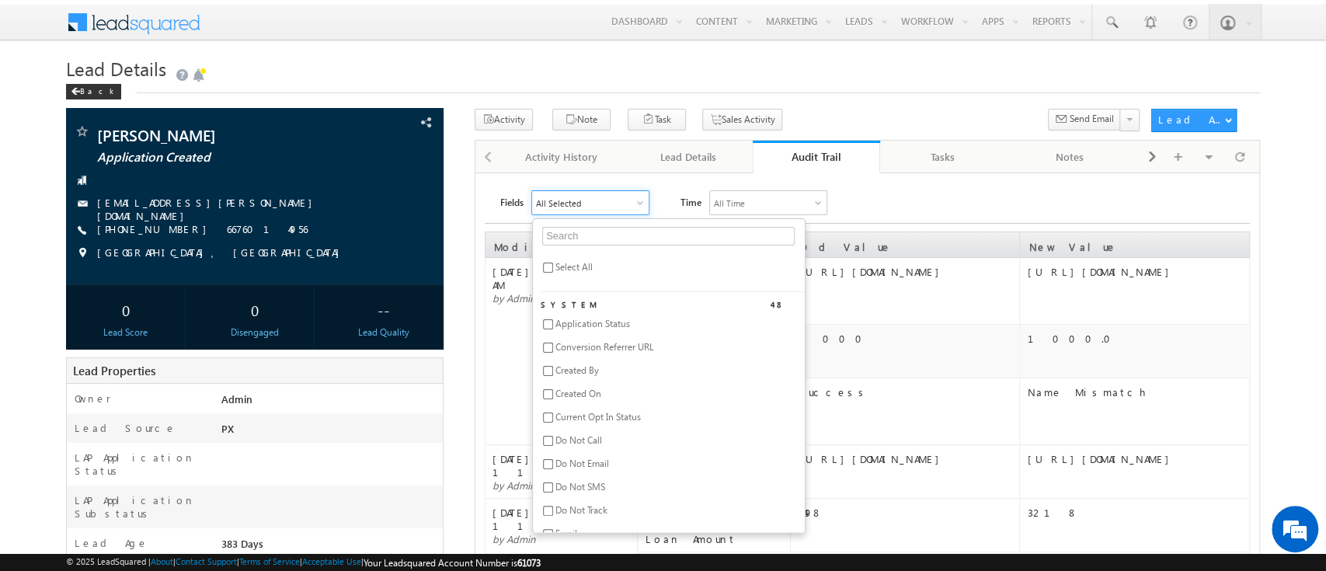
checkbox input "false"
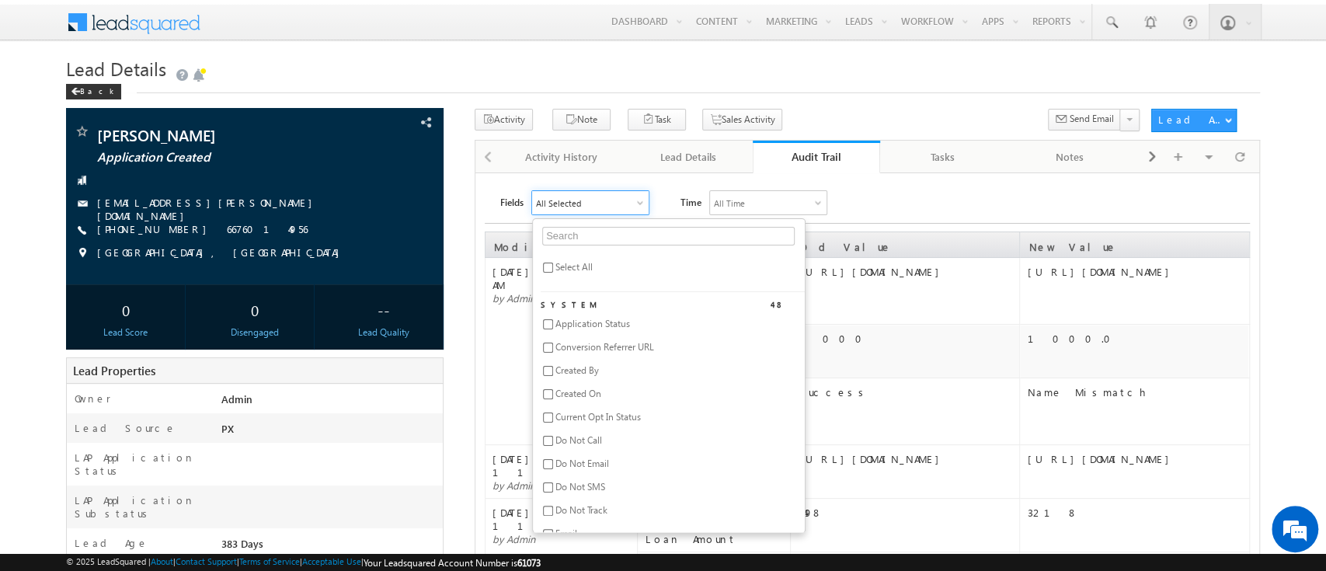
checkbox input "false"
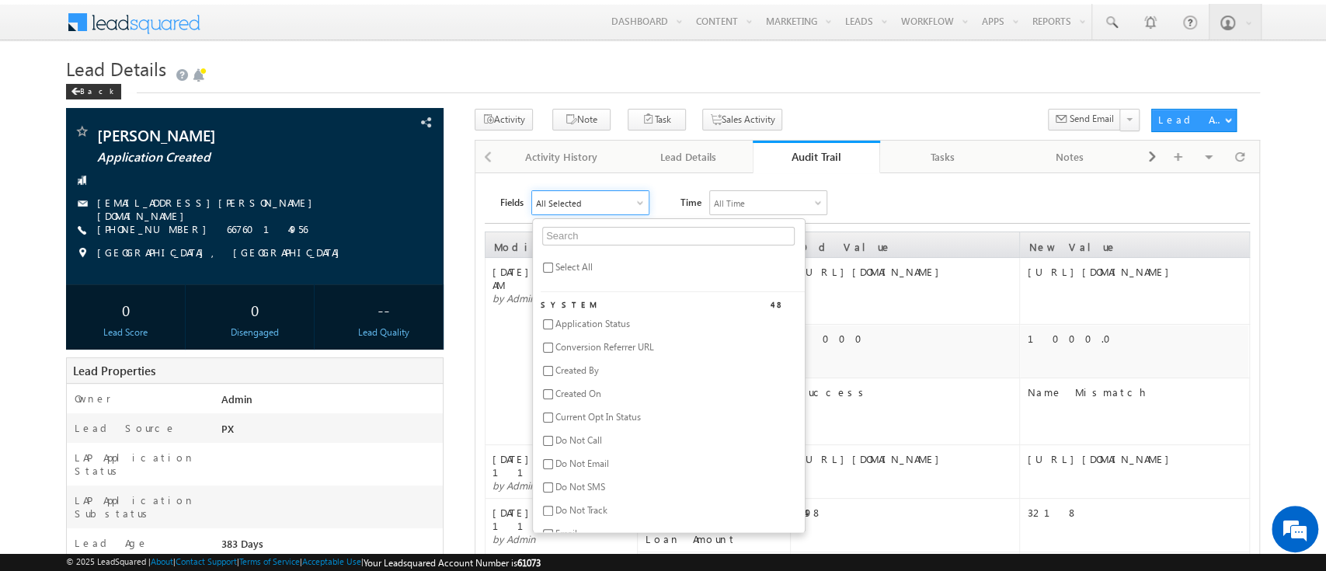
checkbox input "false"
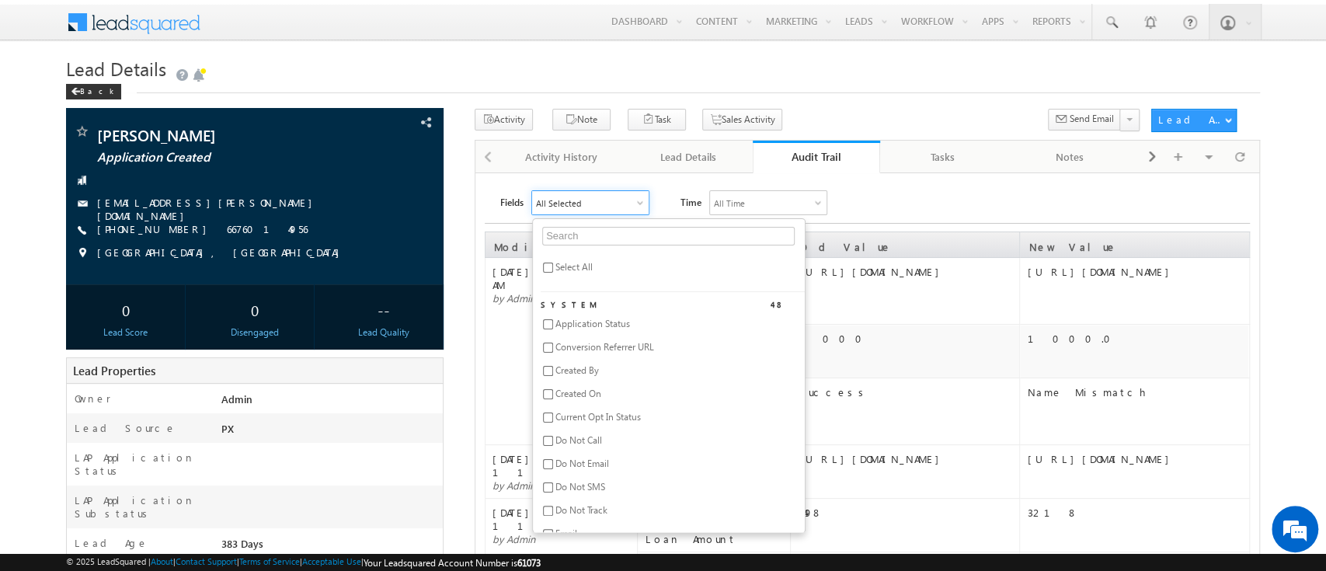
checkbox input "false"
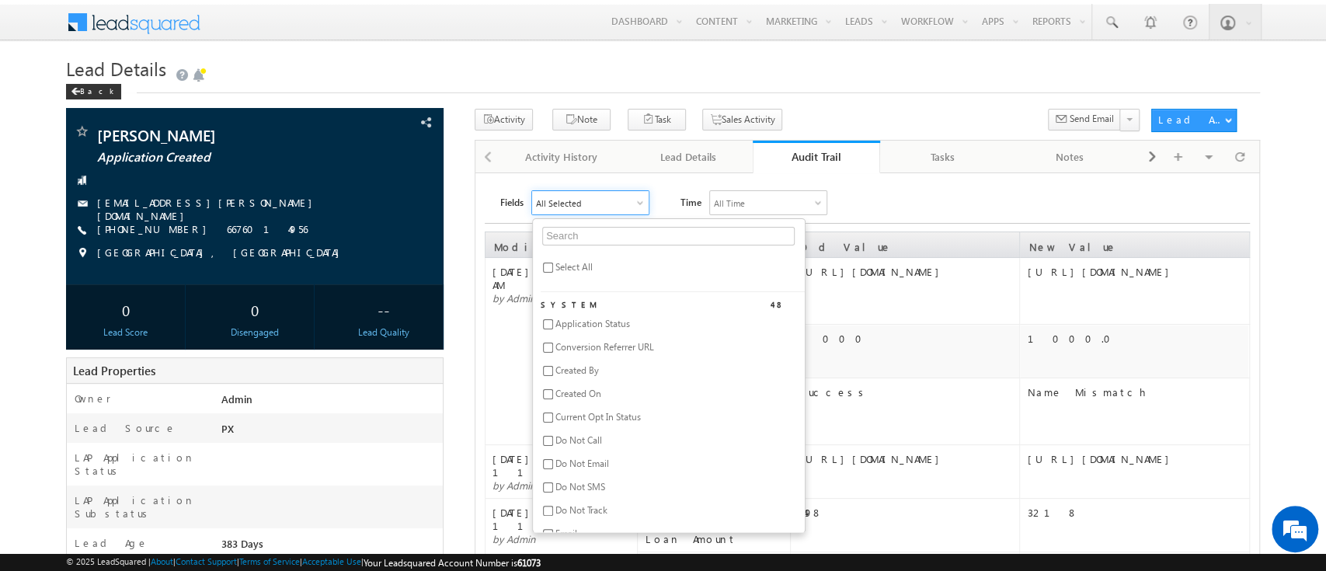
checkbox input "false"
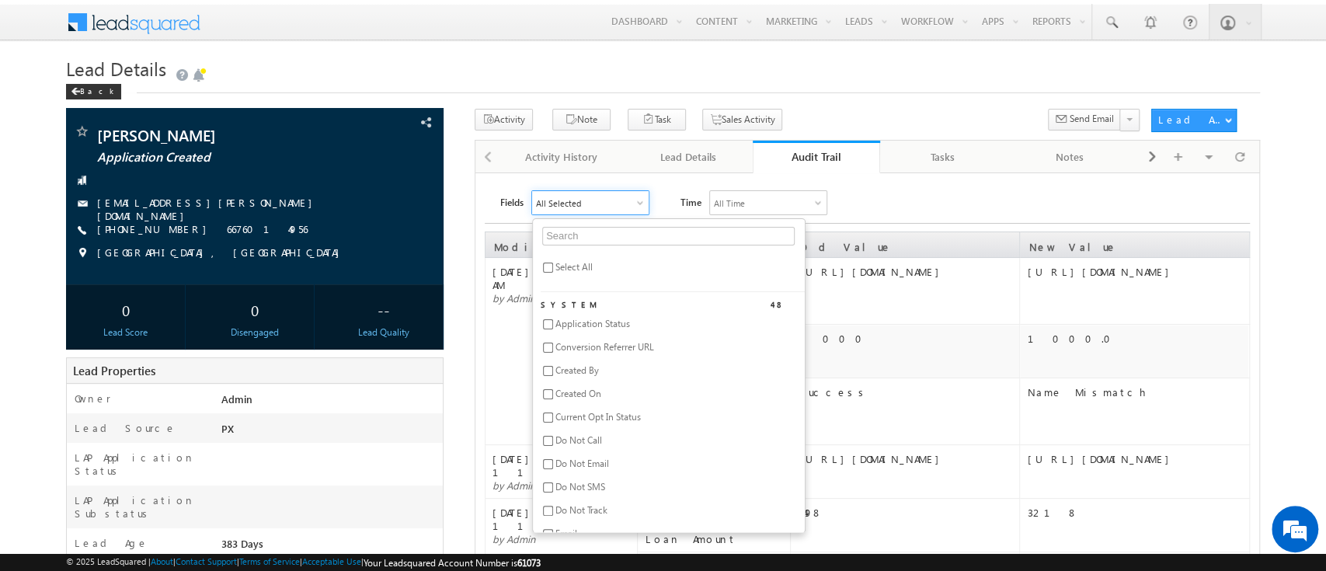
checkbox input "false"
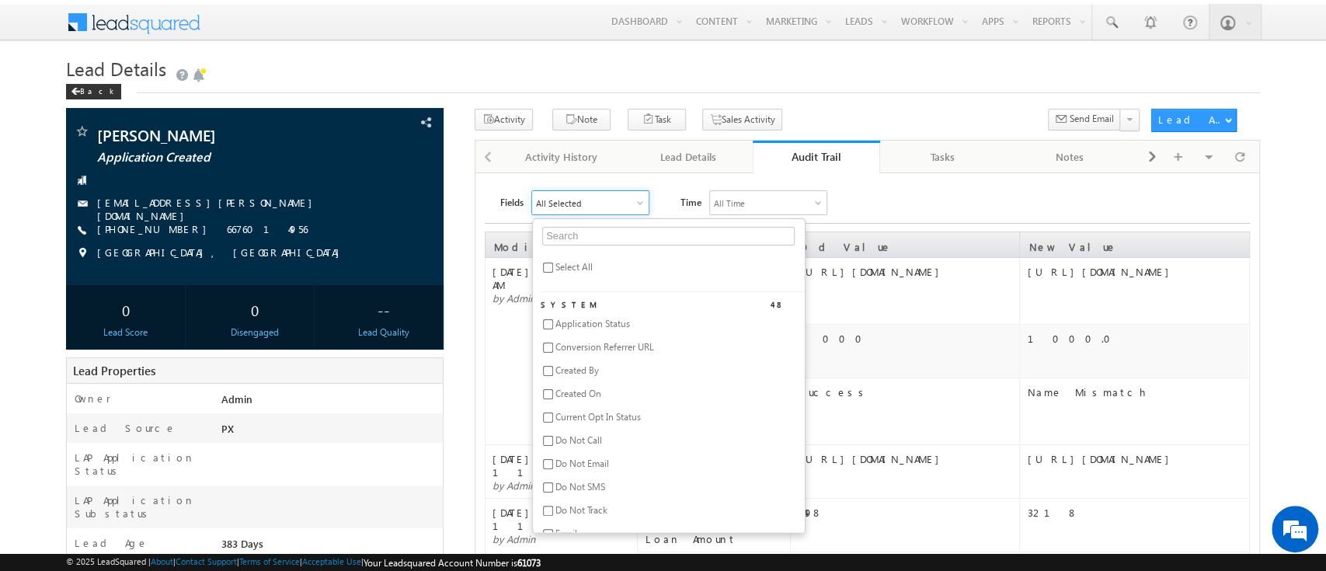
checkbox input "false"
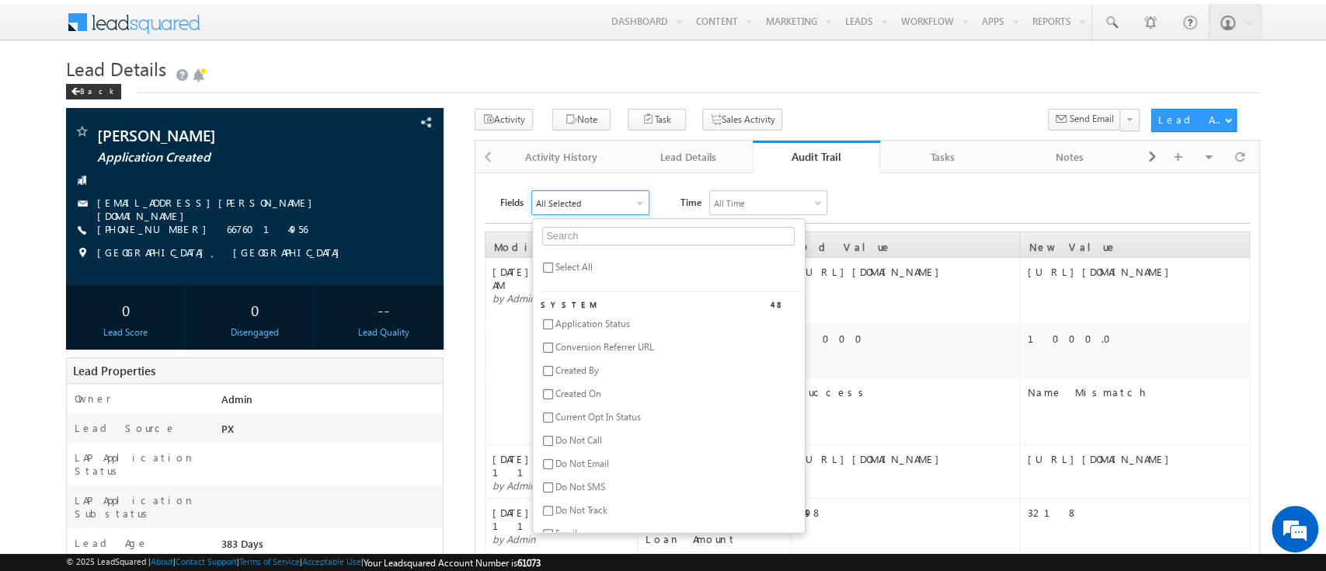
checkbox input "false"
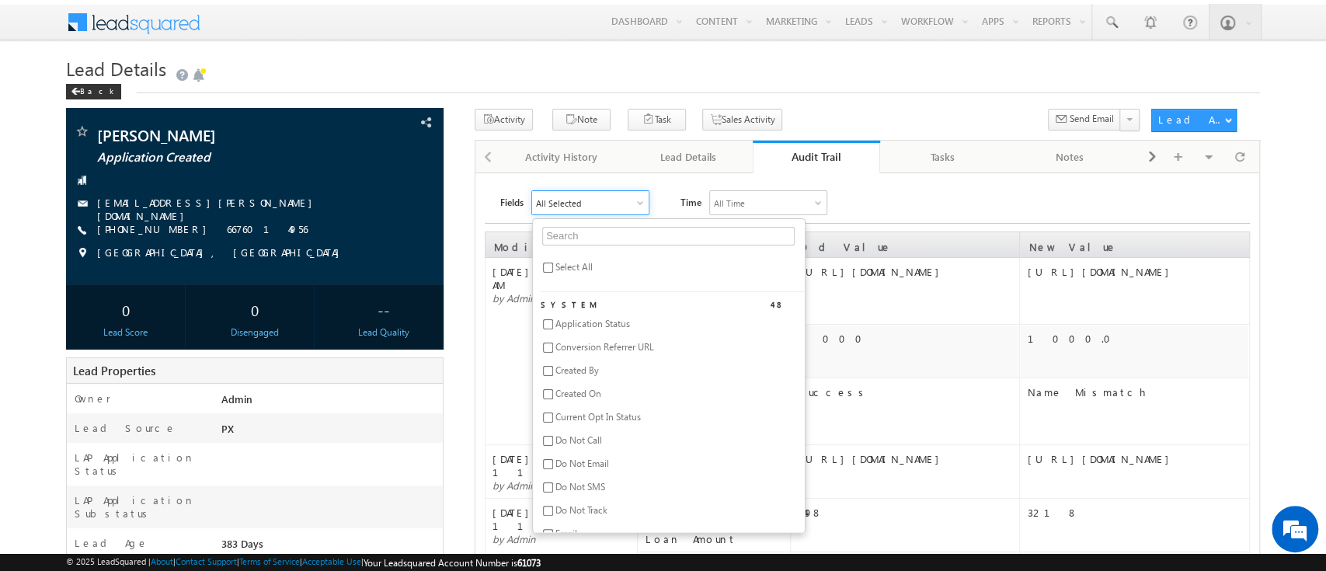
checkbox input "false"
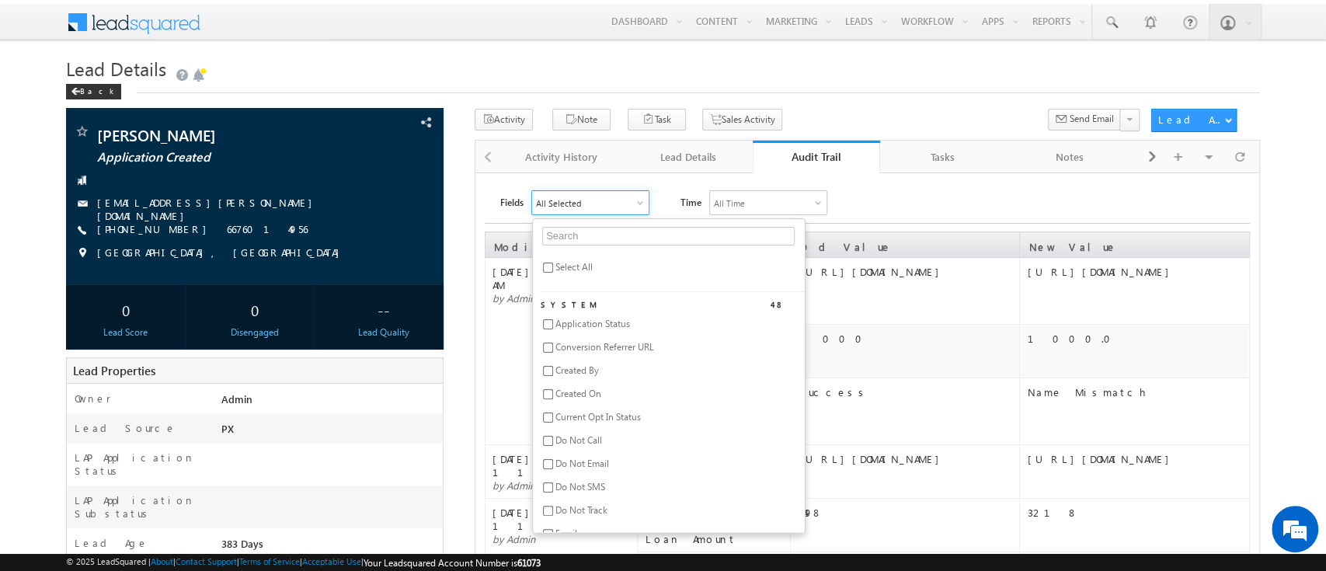
checkbox input "false"
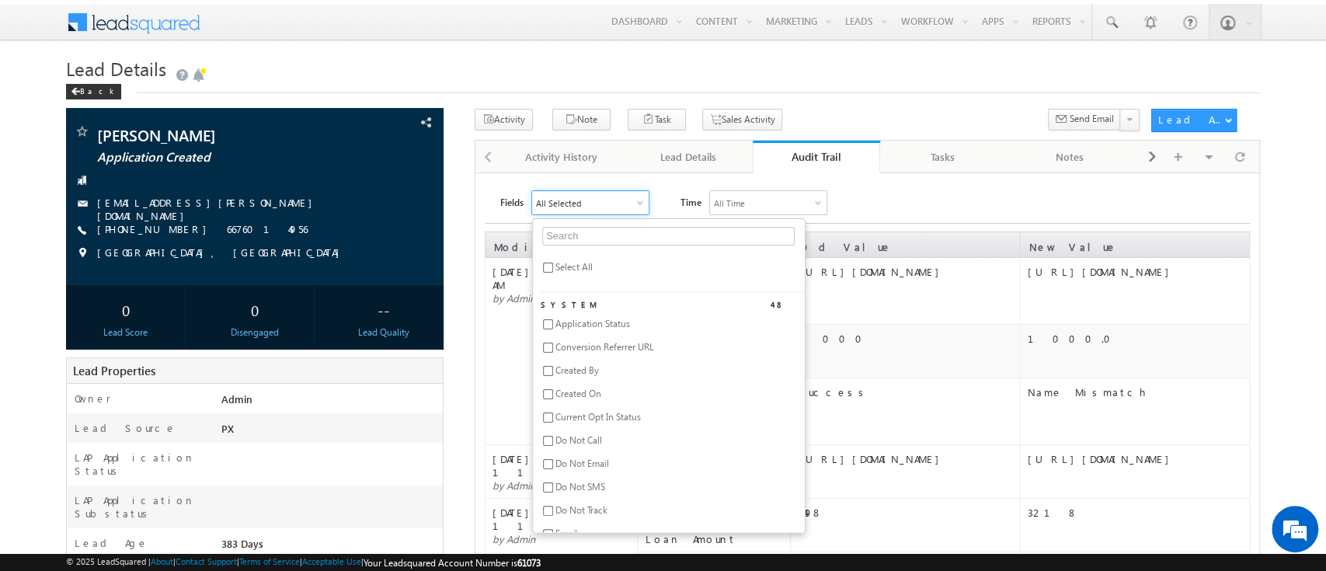
checkbox input "false"
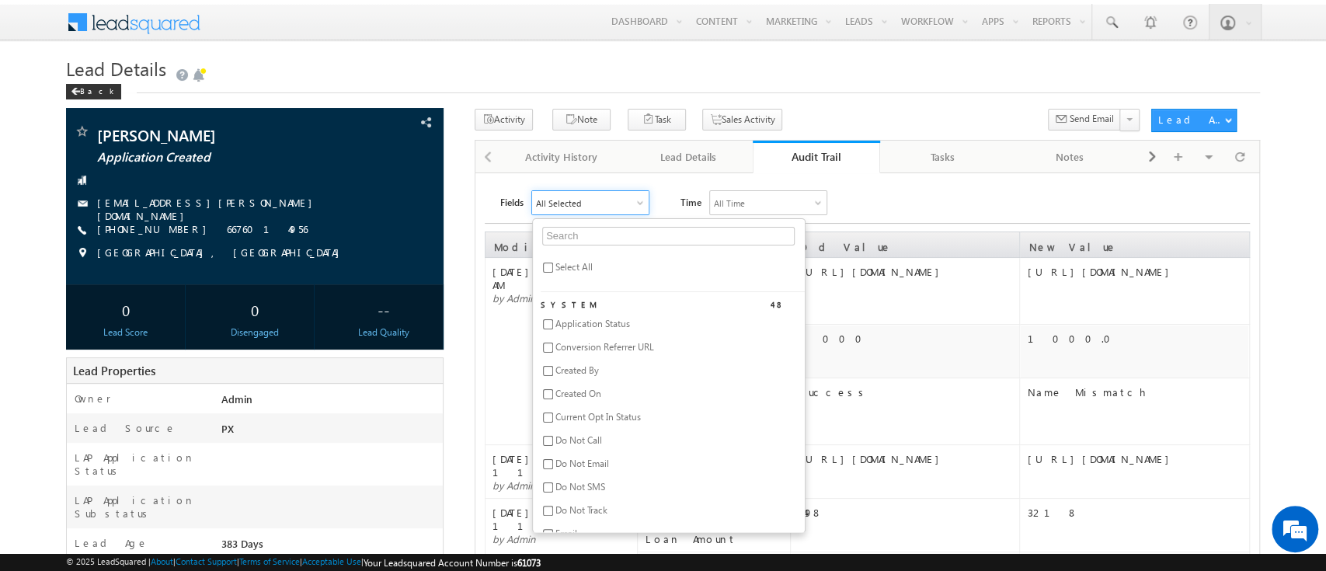
checkbox input "false"
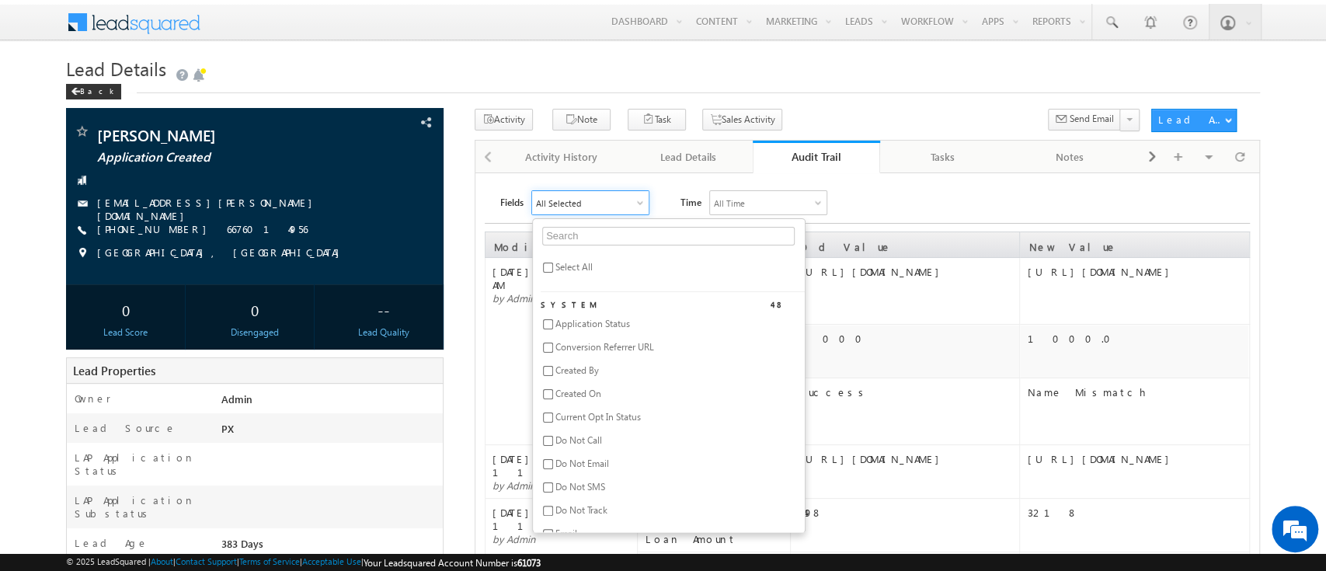
checkbox input "false"
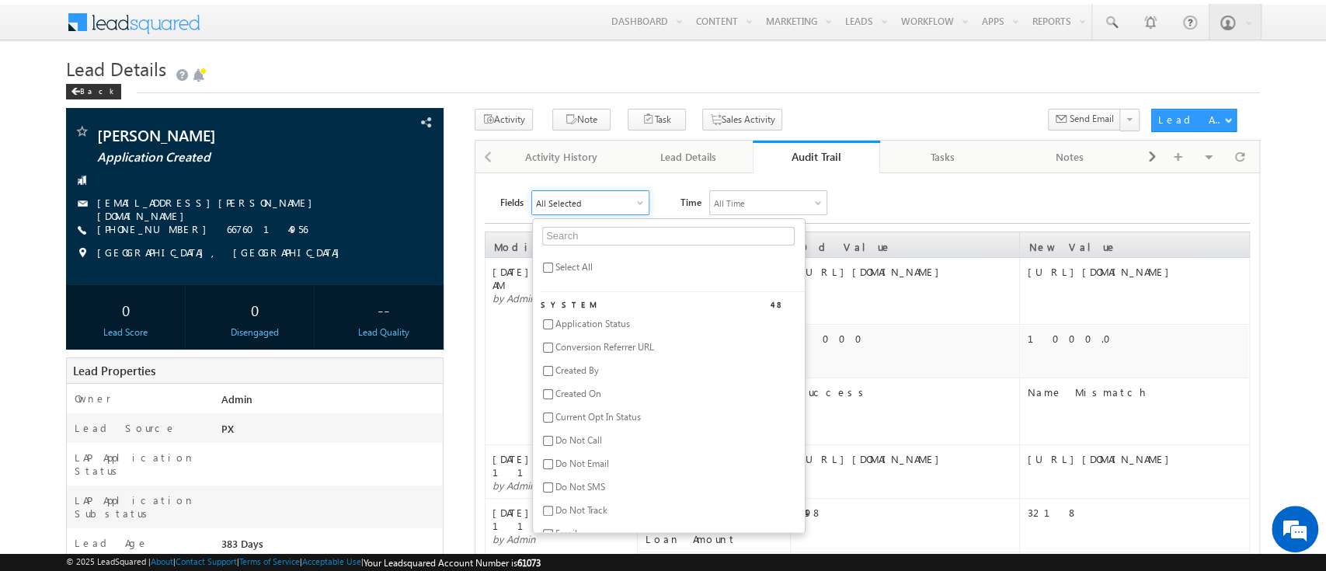
checkbox input "false"
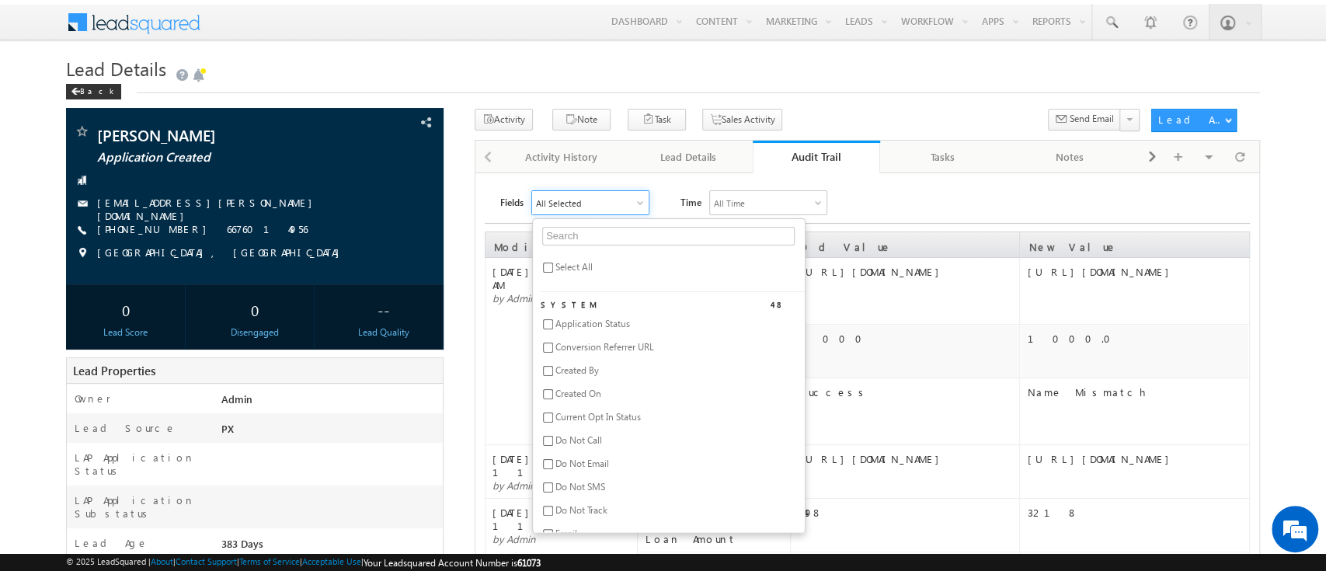
checkbox input "false"
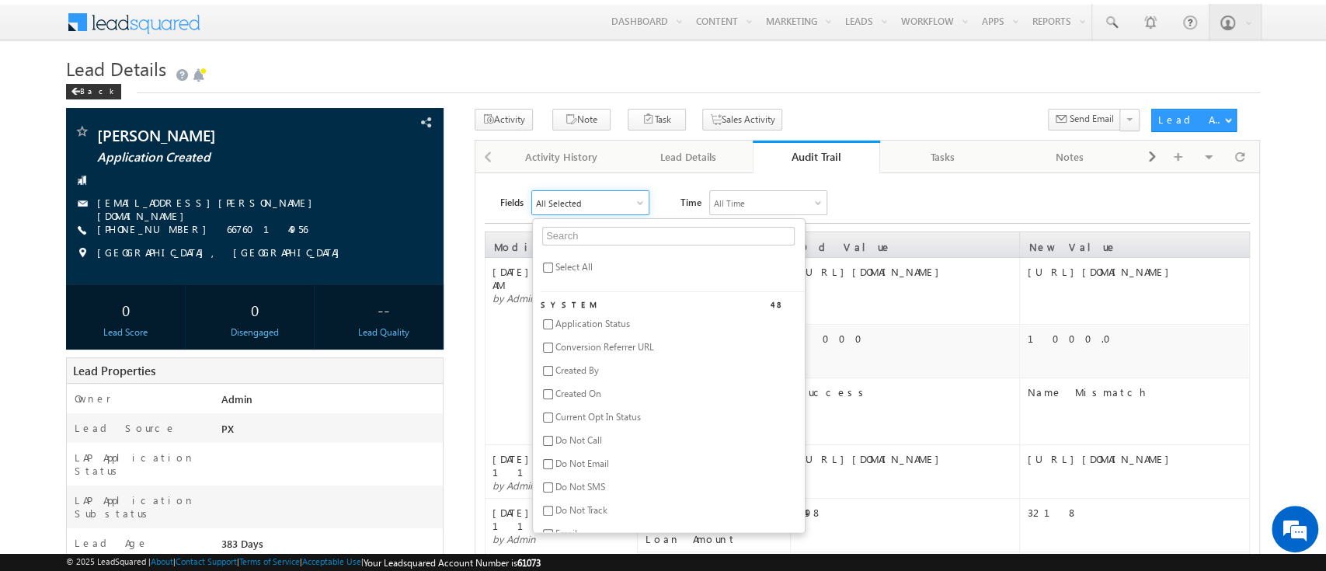
checkbox input "false"
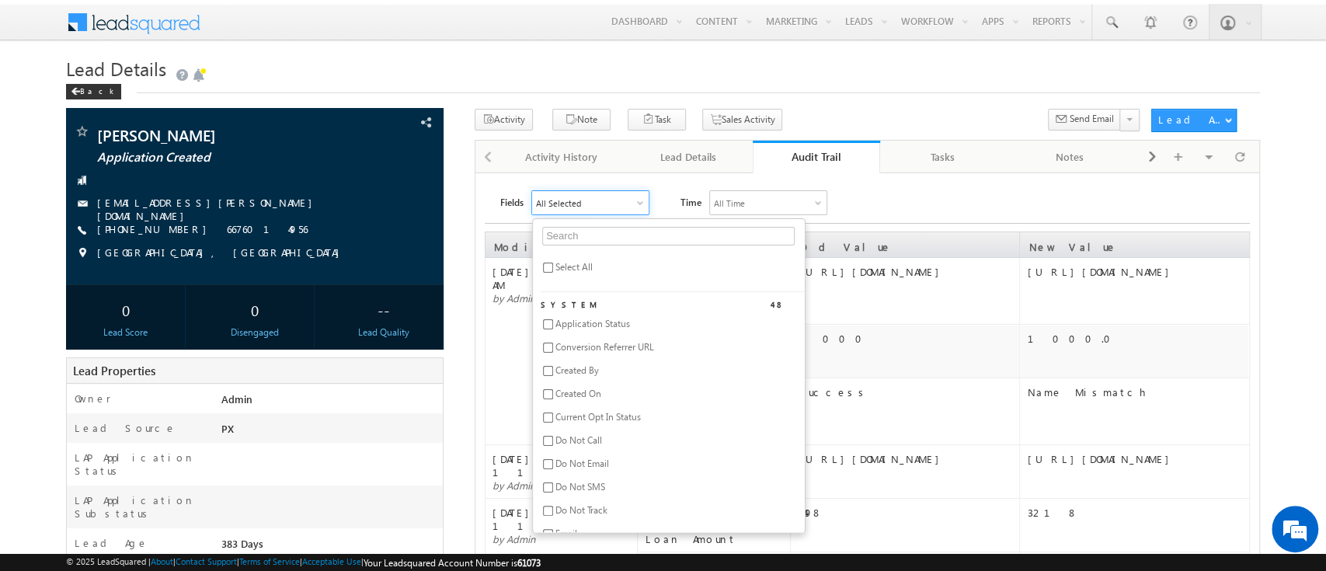
checkbox input "false"
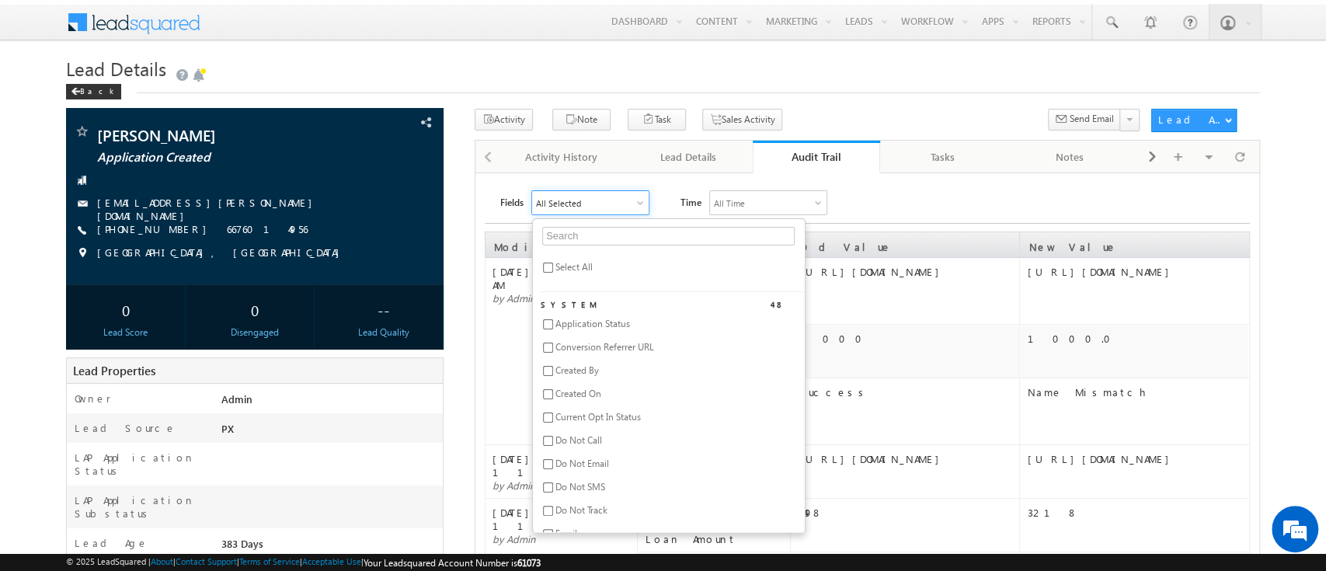
checkbox input "false"
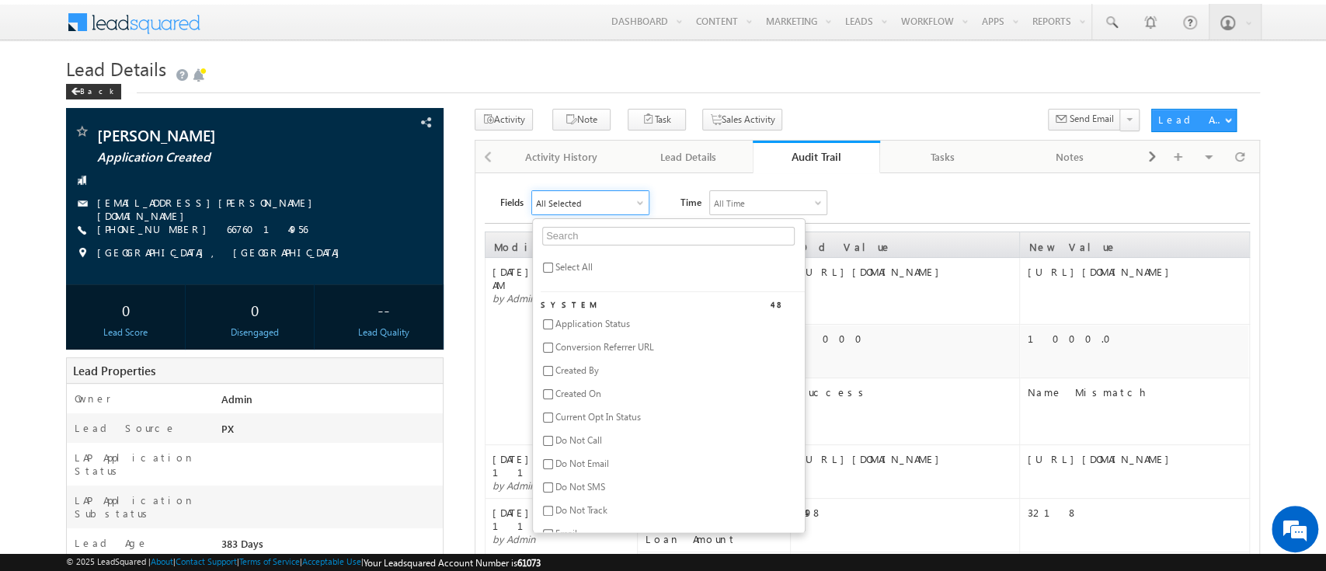
checkbox input "false"
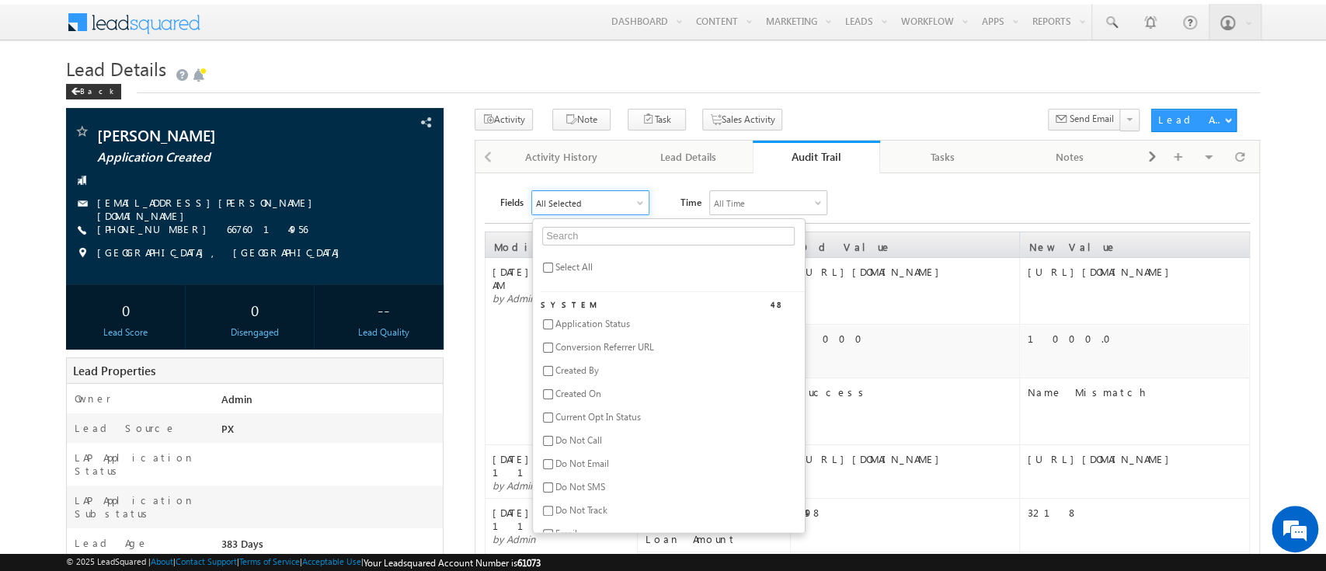
checkbox input "false"
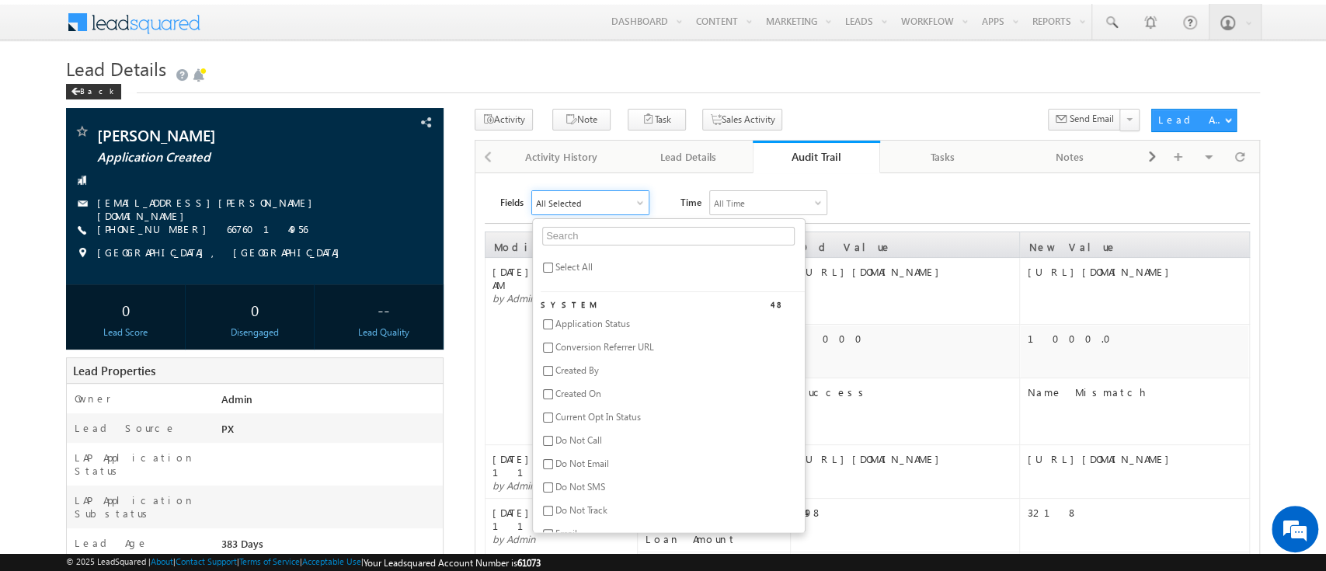
checkbox input "false"
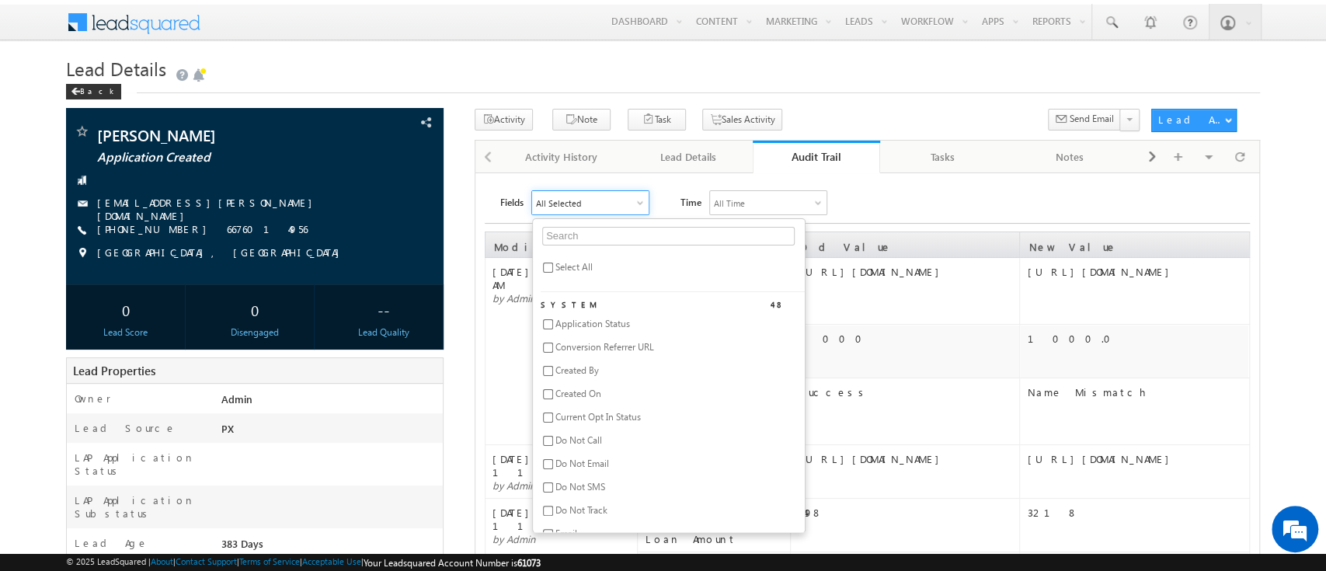
checkbox input "false"
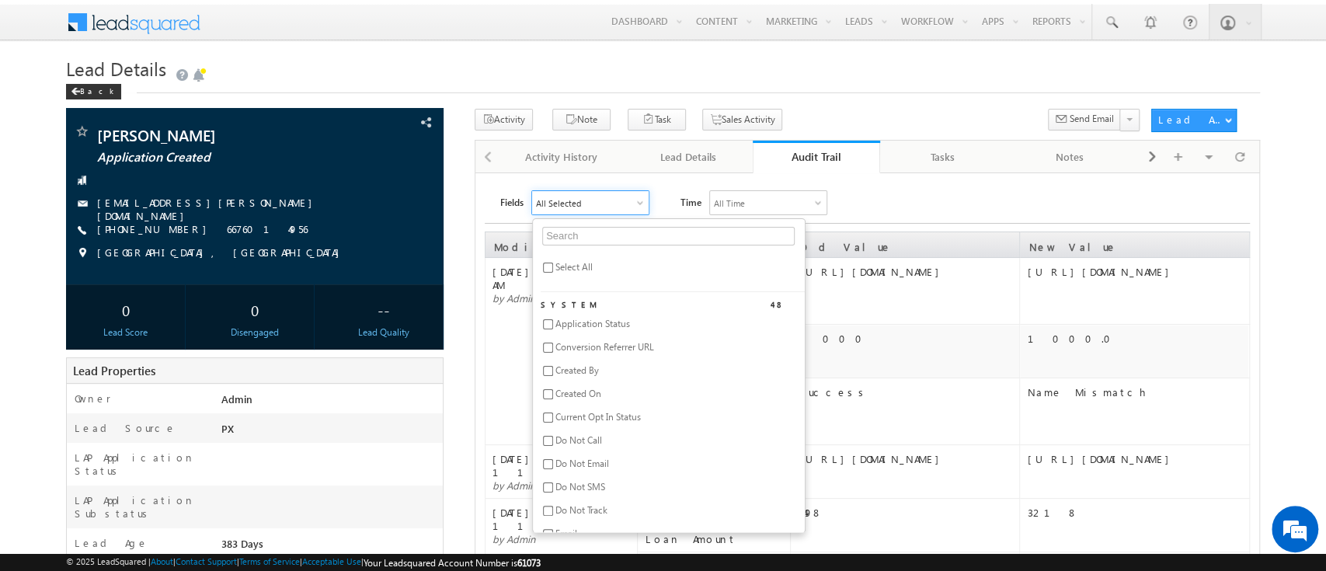
checkbox input "false"
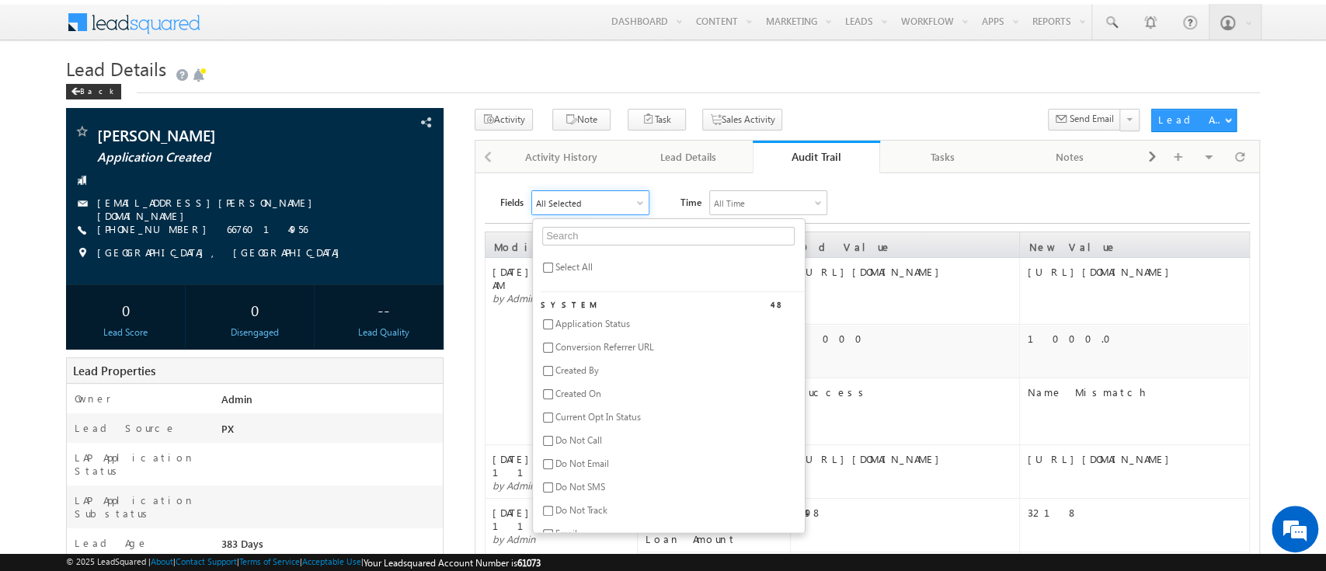
checkbox input "false"
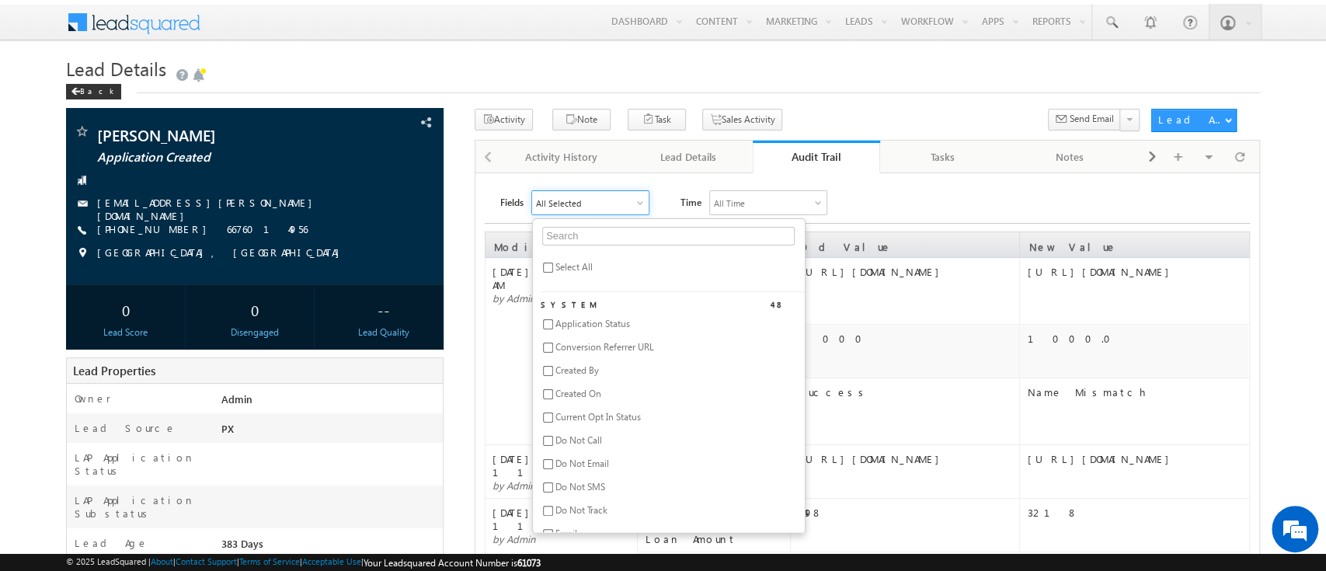
checkbox input "false"
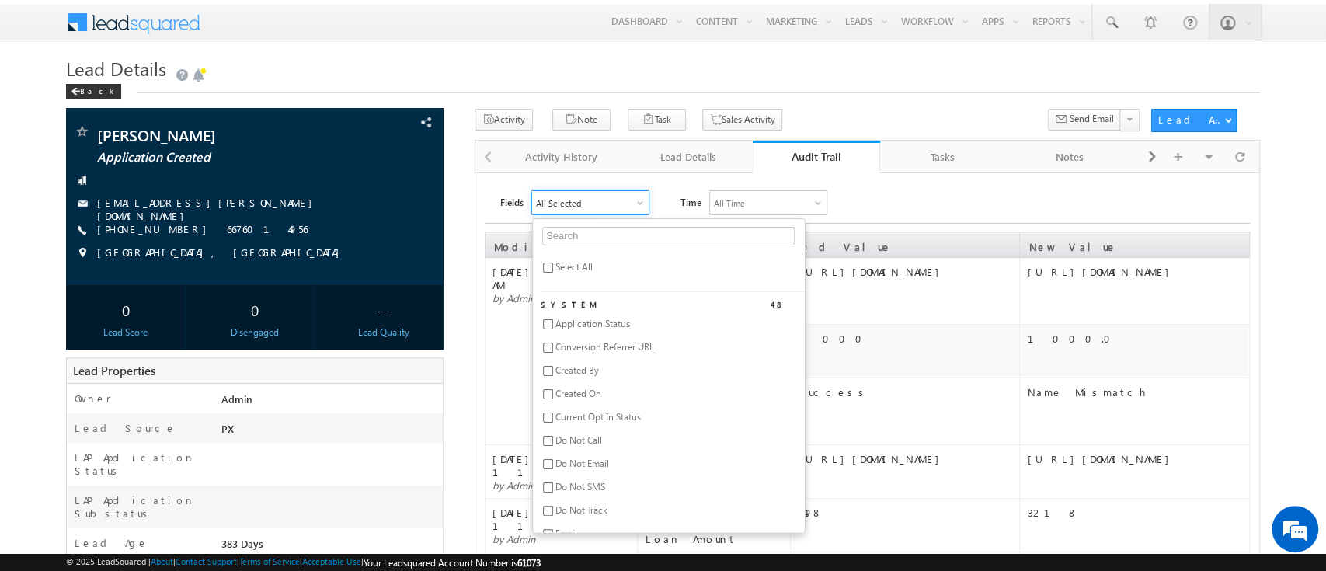
checkbox input "false"
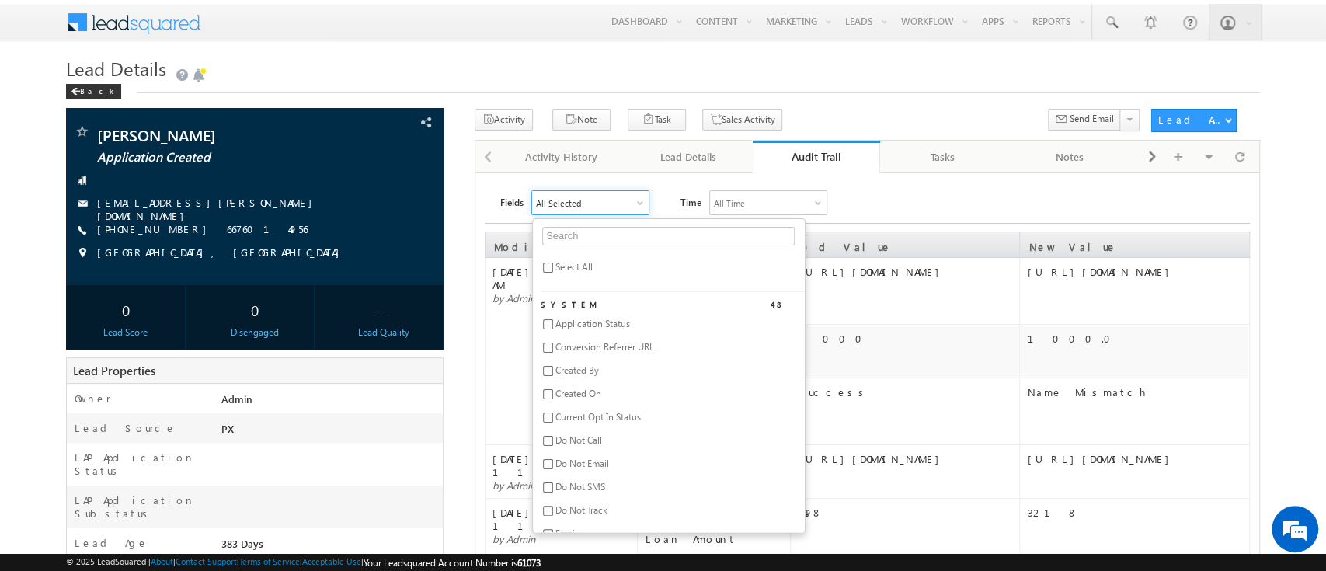
checkbox input "false"
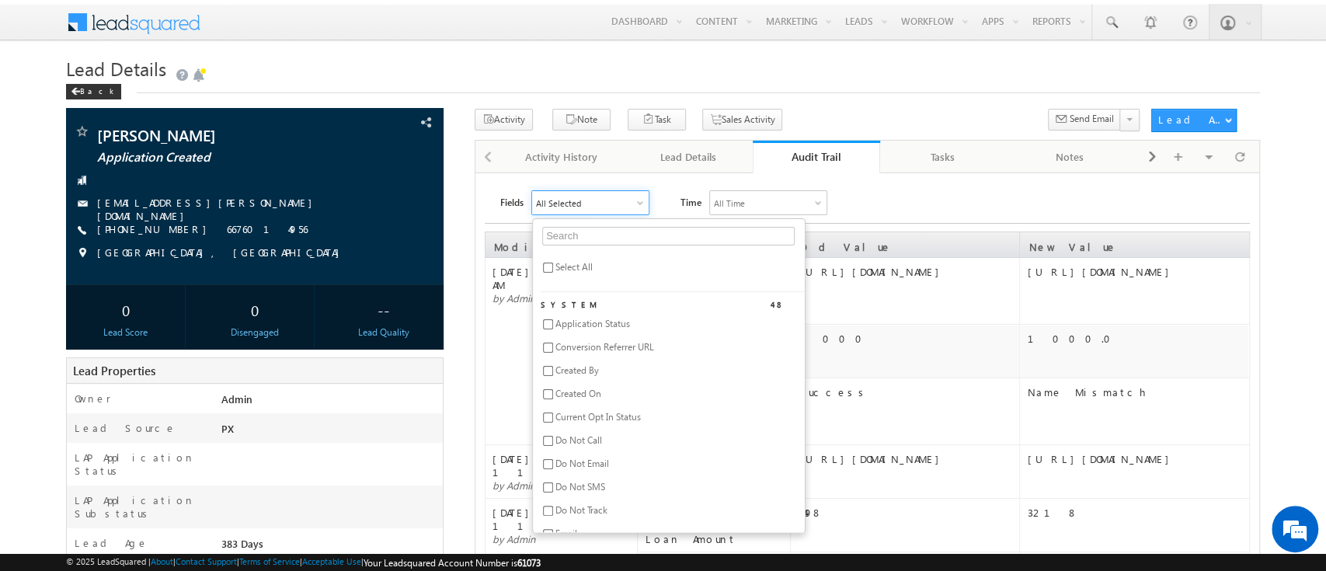
checkbox input "false"
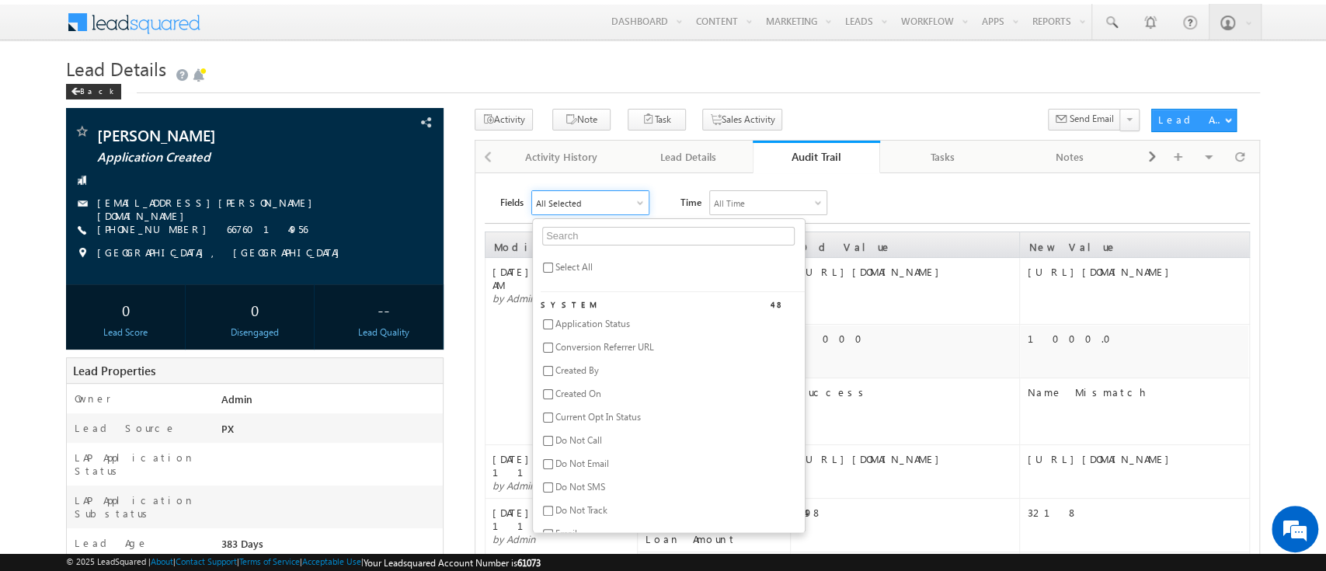
checkbox input "false"
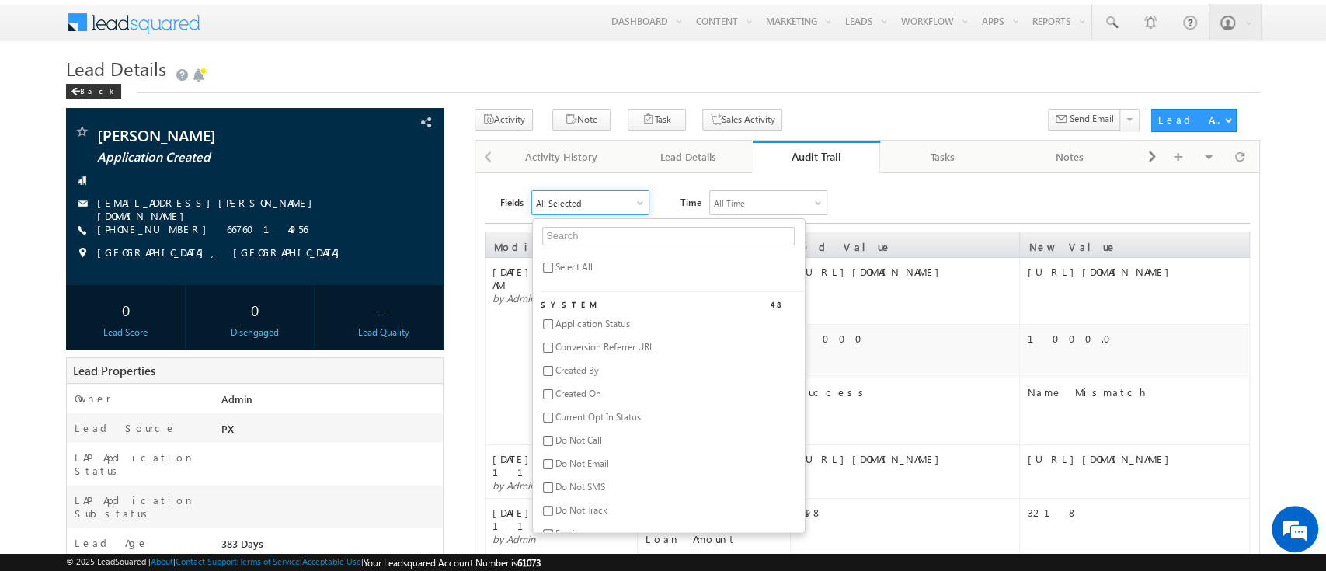
checkbox input "false"
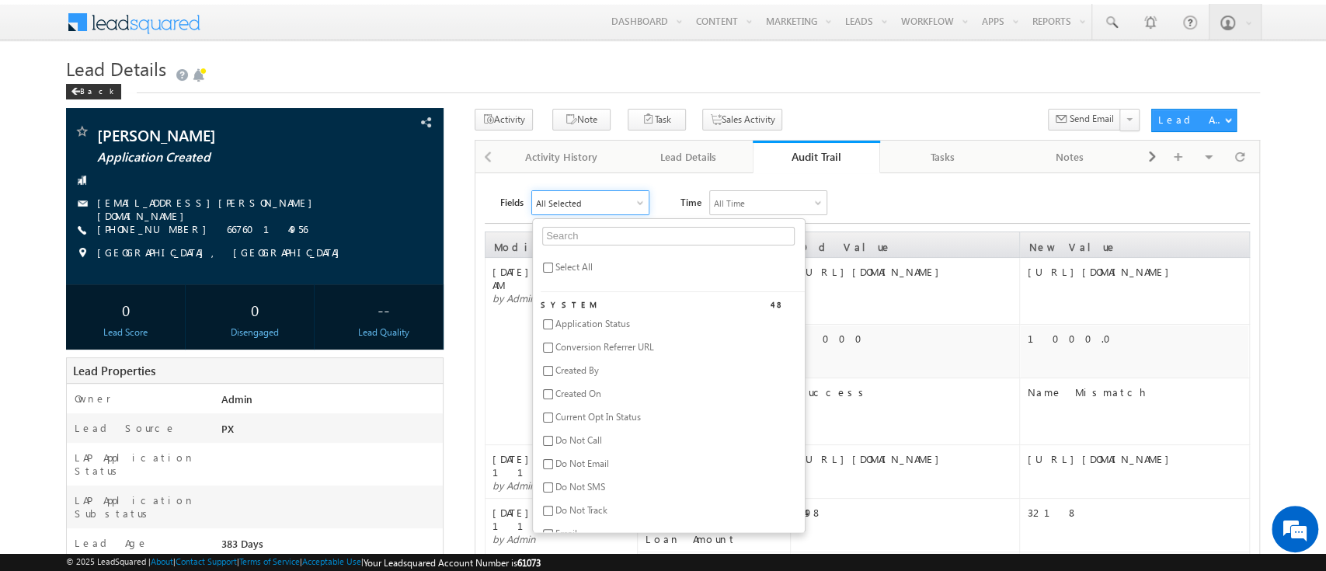
checkbox input "false"
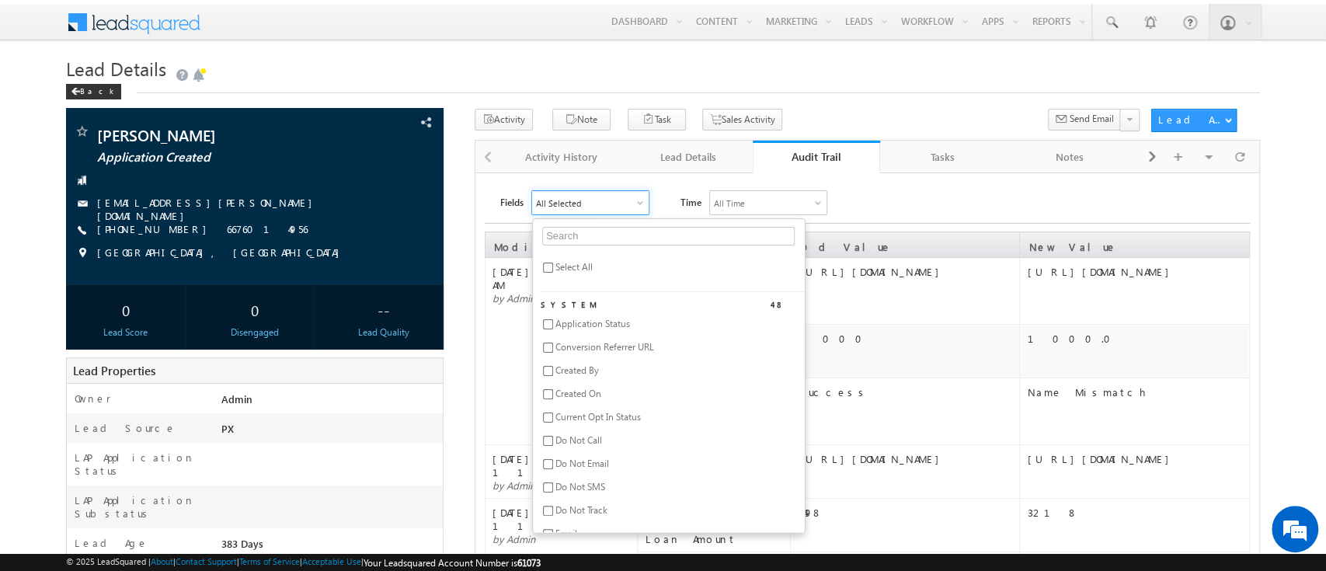
checkbox input "false"
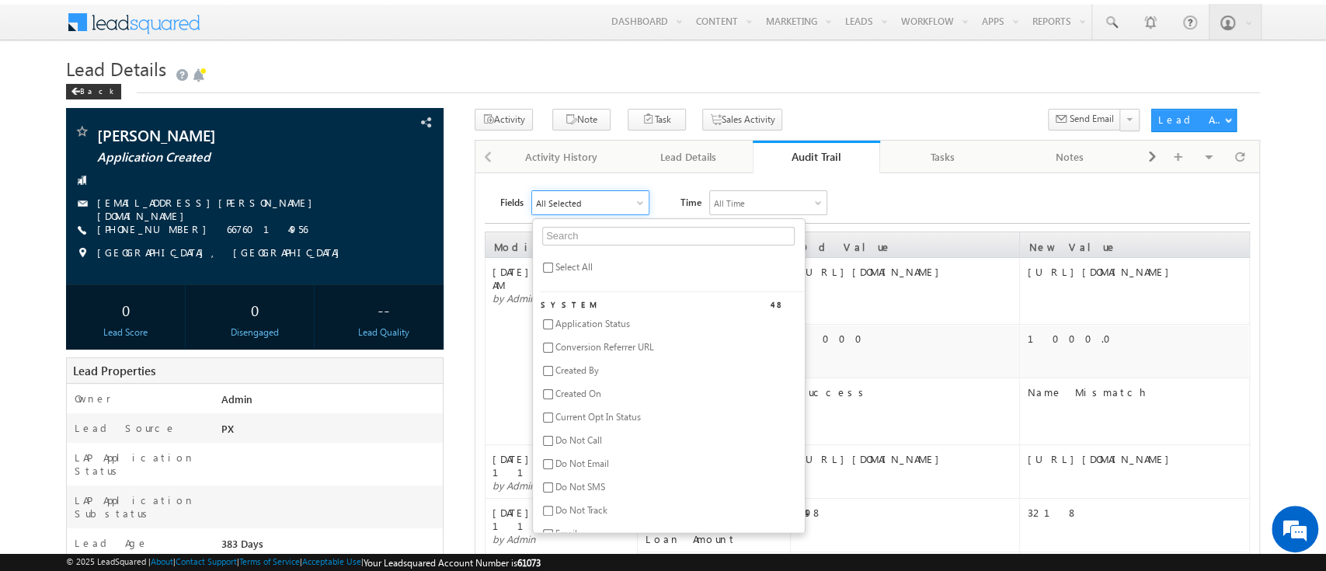
checkbox input "false"
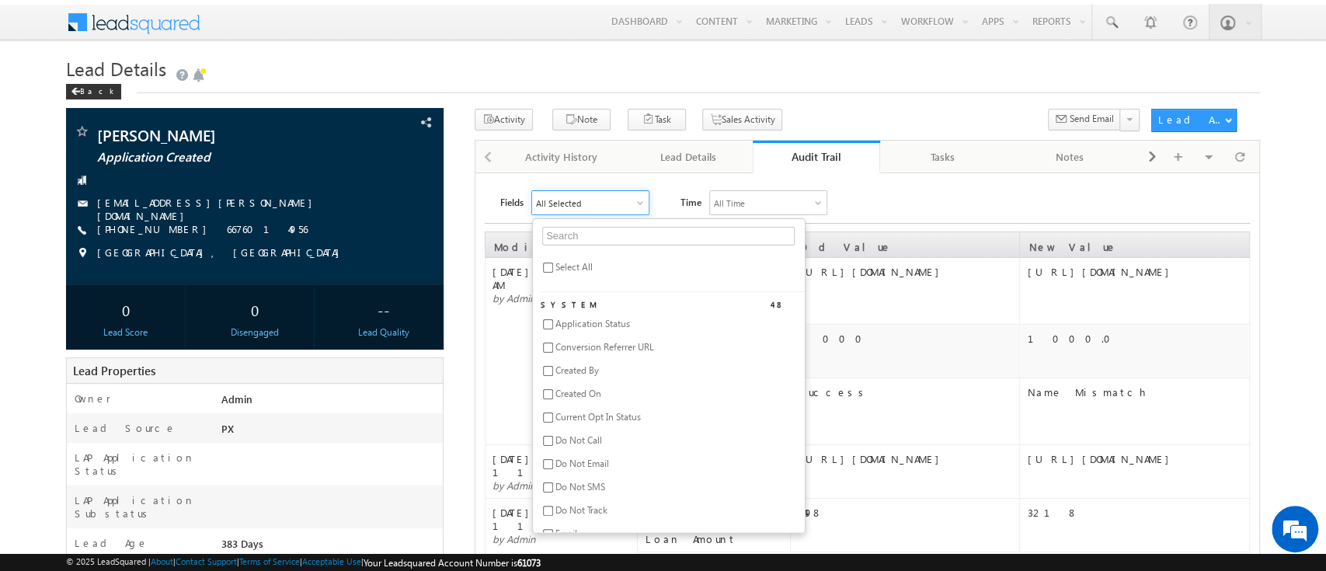
checkbox input "false"
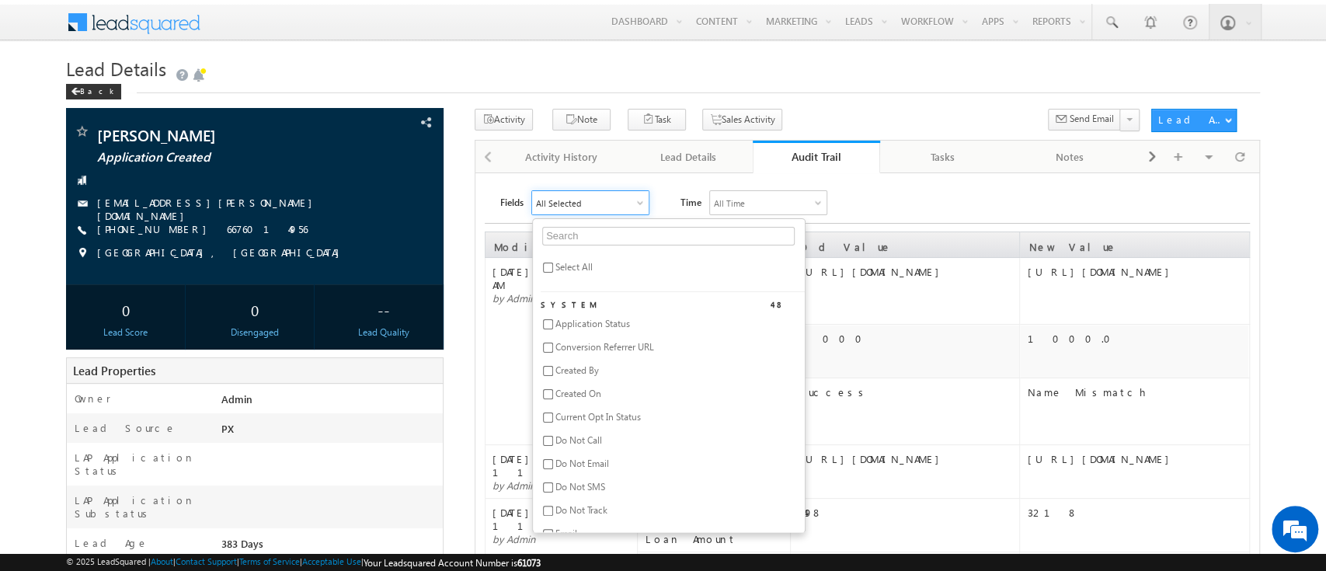
checkbox input "false"
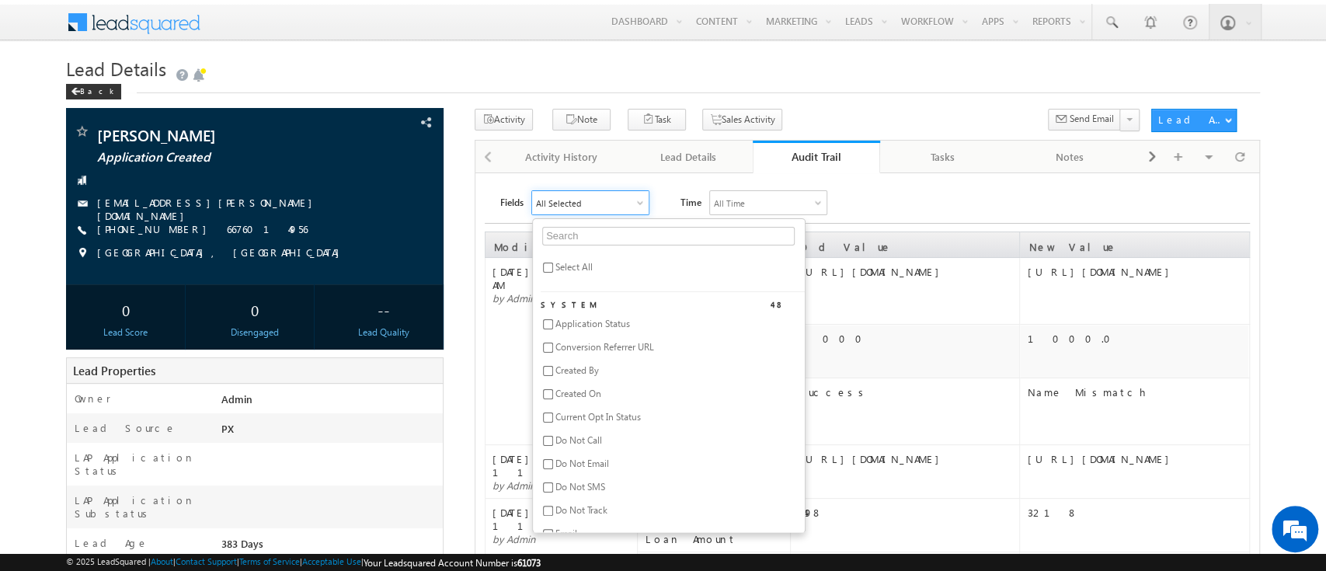
checkbox input "false"
click at [589, 240] on input "text" at bounding box center [668, 236] width 252 height 19
click at [578, 322] on span "SME validation Status" at bounding box center [599, 324] width 88 height 12
click at [889, 195] on div "Fields SME validation Status sme va Select All Custom 1 SME validation Status T…" at bounding box center [874, 202] width 749 height 25
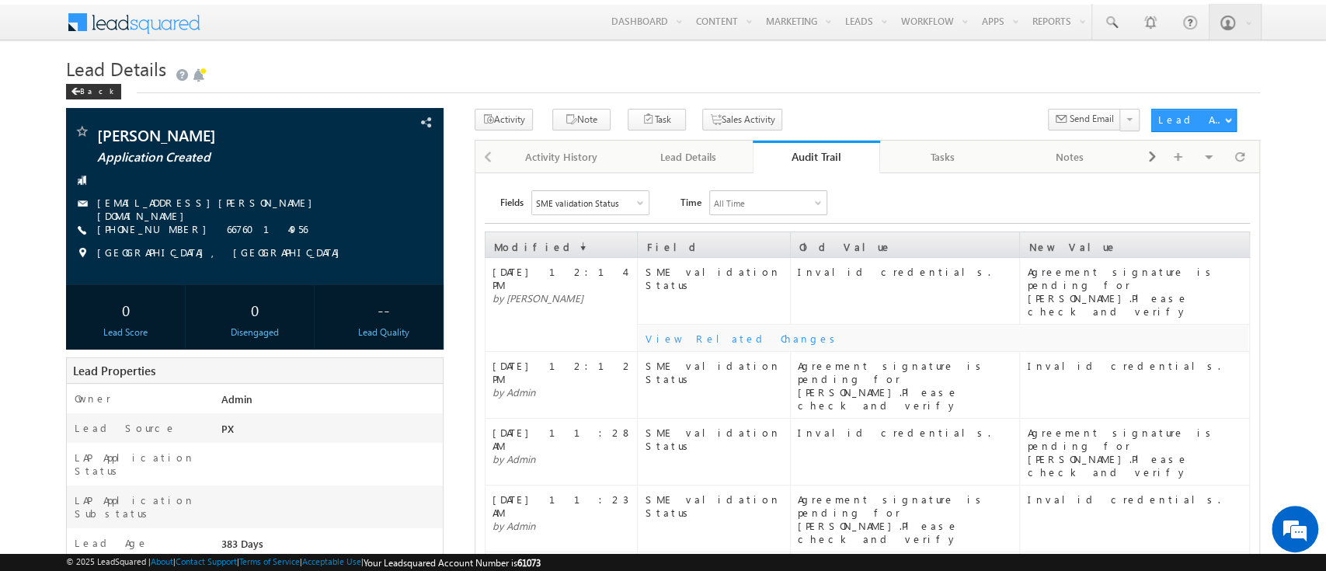
click at [825, 146] on link "Audit Trail" at bounding box center [816, 157] width 127 height 33
